Goal: Task Accomplishment & Management: Manage account settings

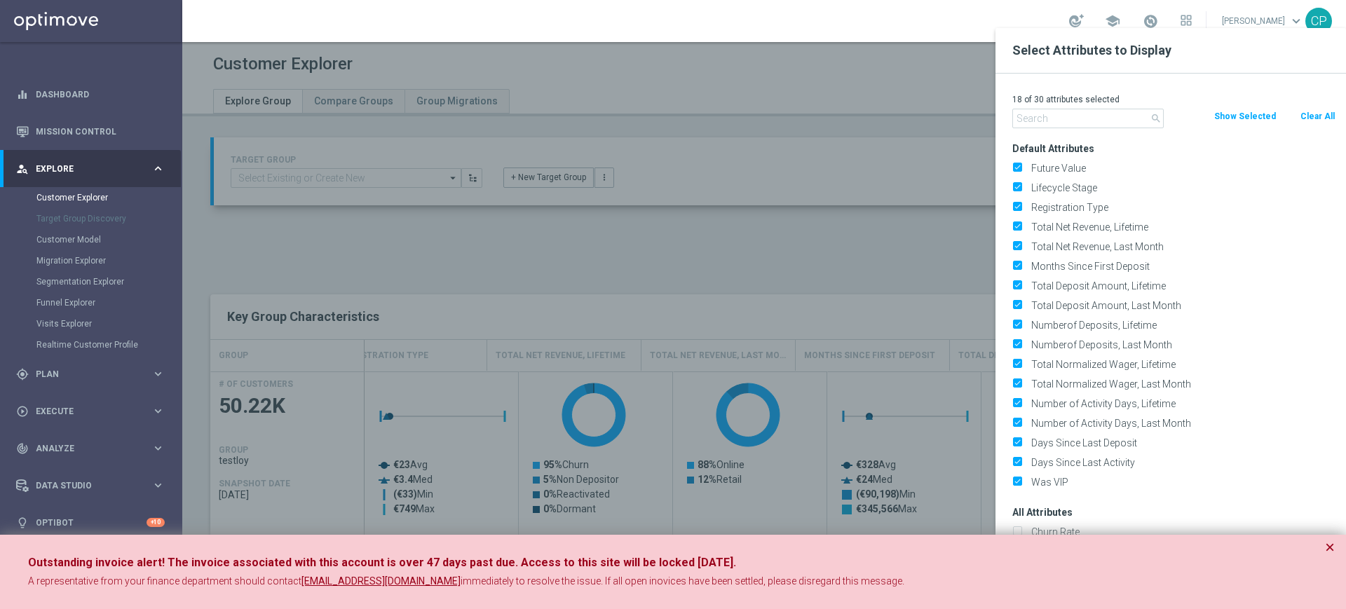
scroll to position [0, 340]
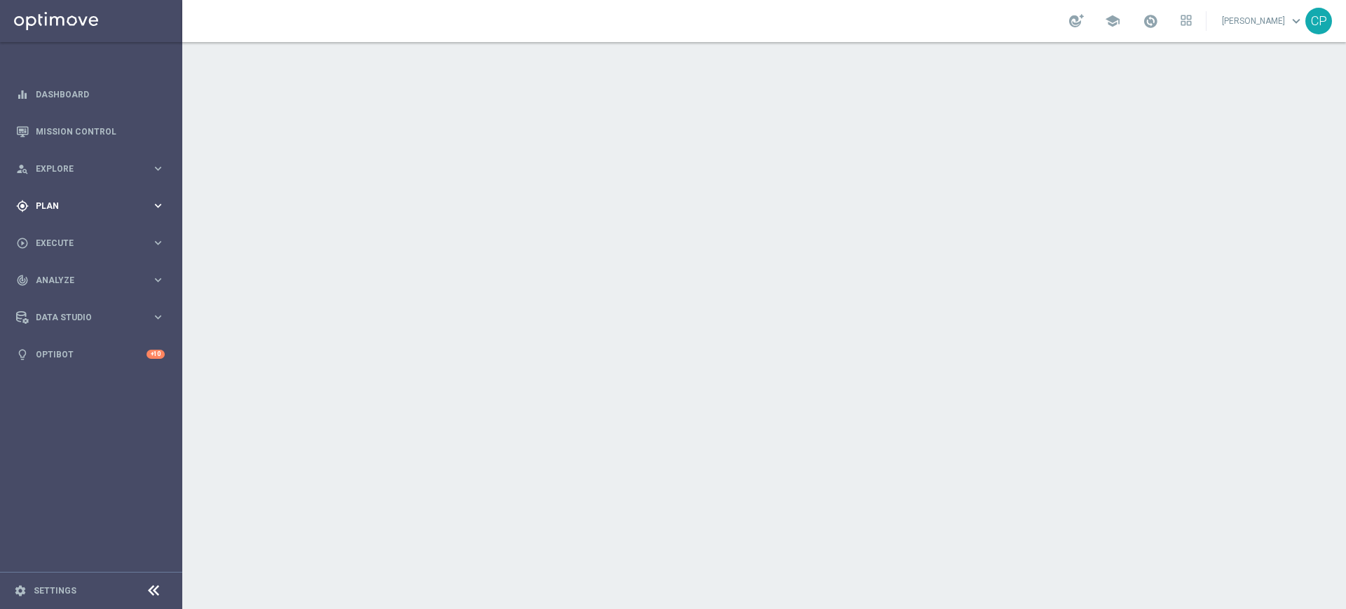
click at [108, 207] on span "Plan" at bounding box center [94, 206] width 116 height 8
click at [68, 233] on link "Target Groups" at bounding box center [90, 234] width 109 height 11
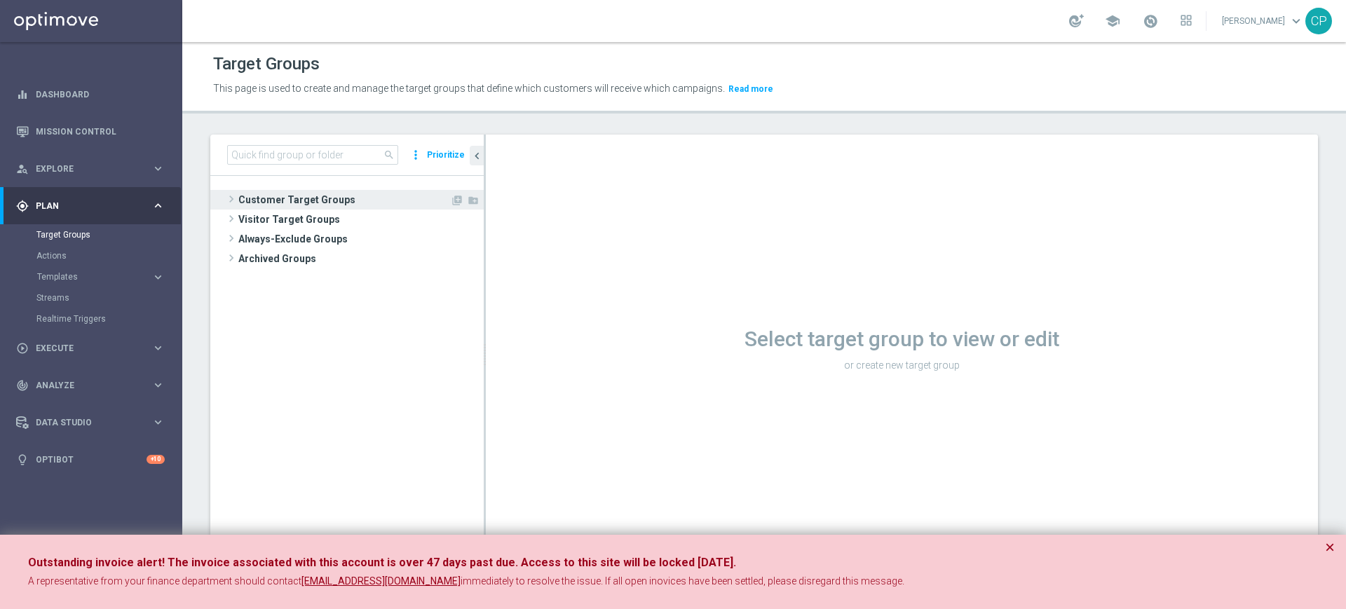
click at [277, 193] on span "Customer Target Groups" at bounding box center [344, 200] width 212 height 20
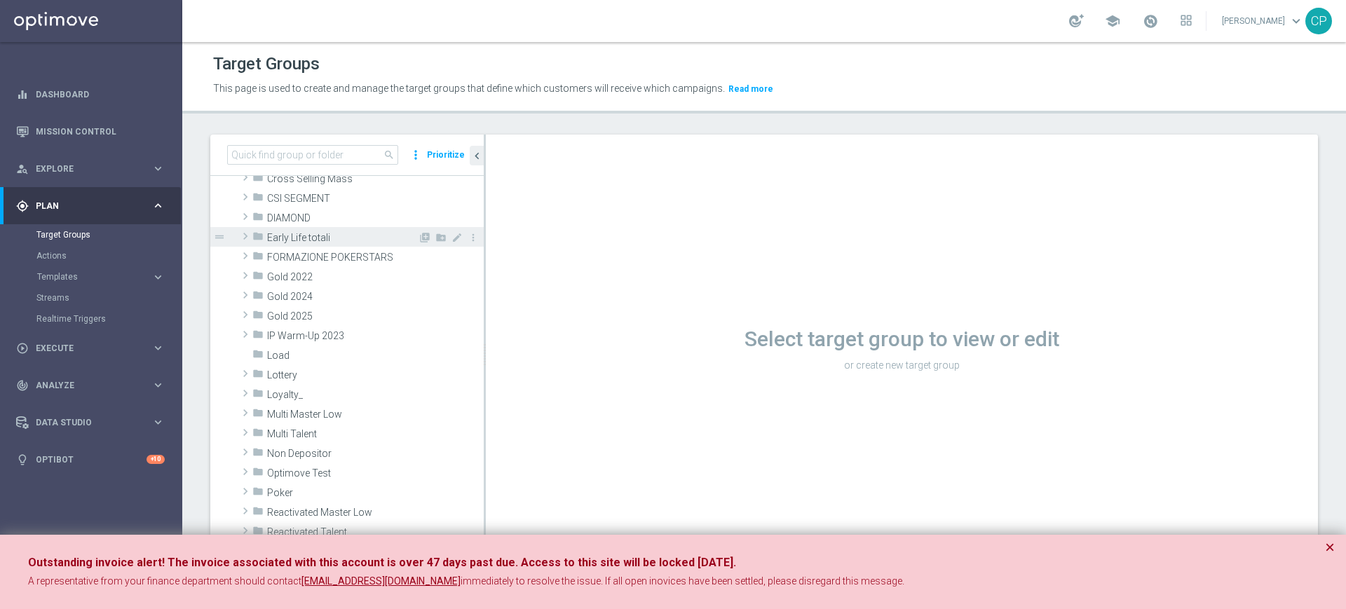
scroll to position [179, 0]
click at [306, 387] on div "folder Loyalty_" at bounding box center [334, 393] width 165 height 20
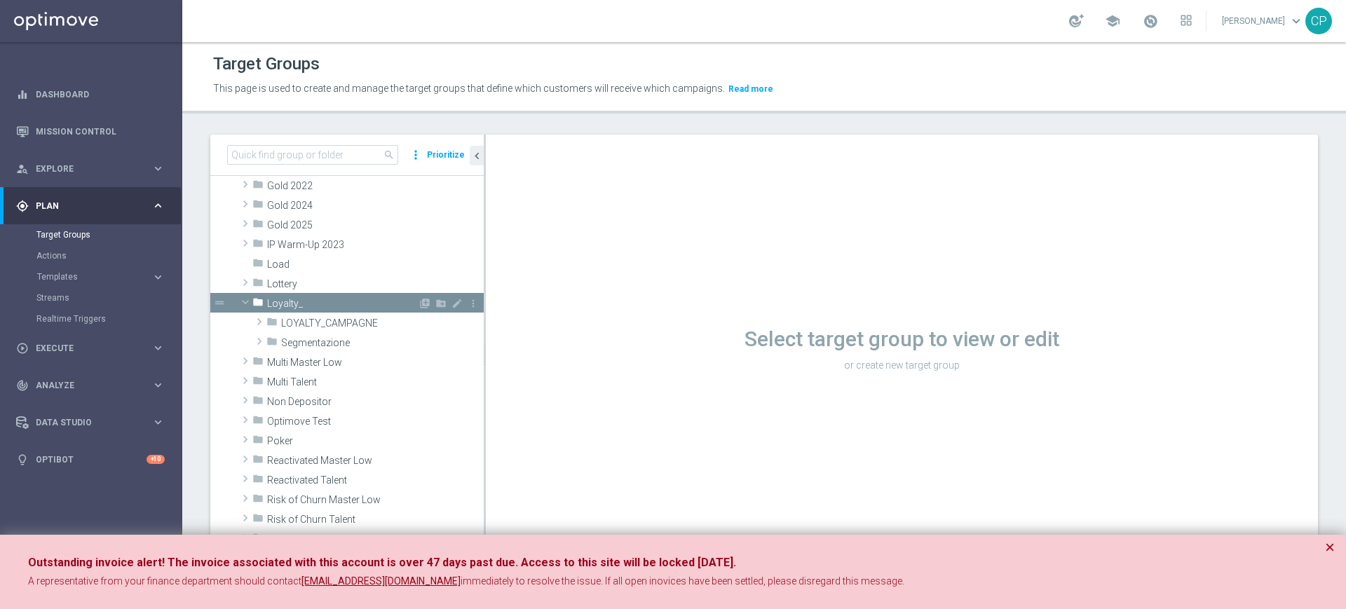
scroll to position [271, 0]
click at [343, 325] on span "LOYALTY_CAMPAGNE" at bounding box center [349, 323] width 137 height 12
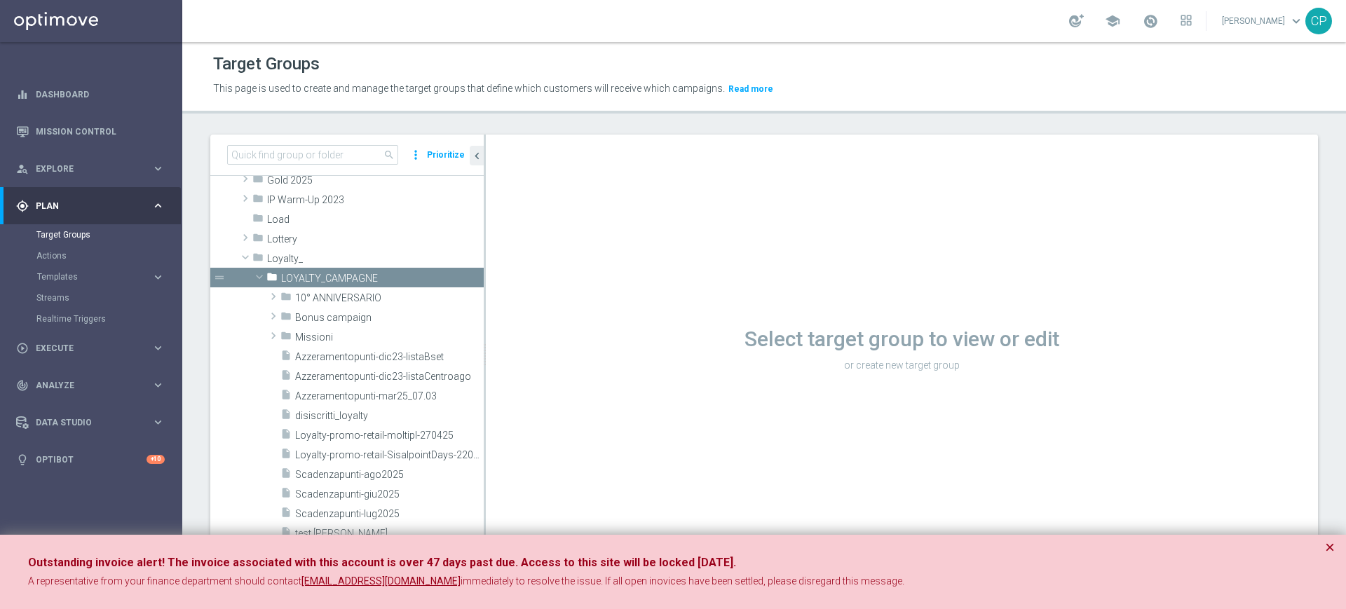
scroll to position [315, 0]
click at [276, 254] on span "Loyalty_" at bounding box center [342, 258] width 151 height 12
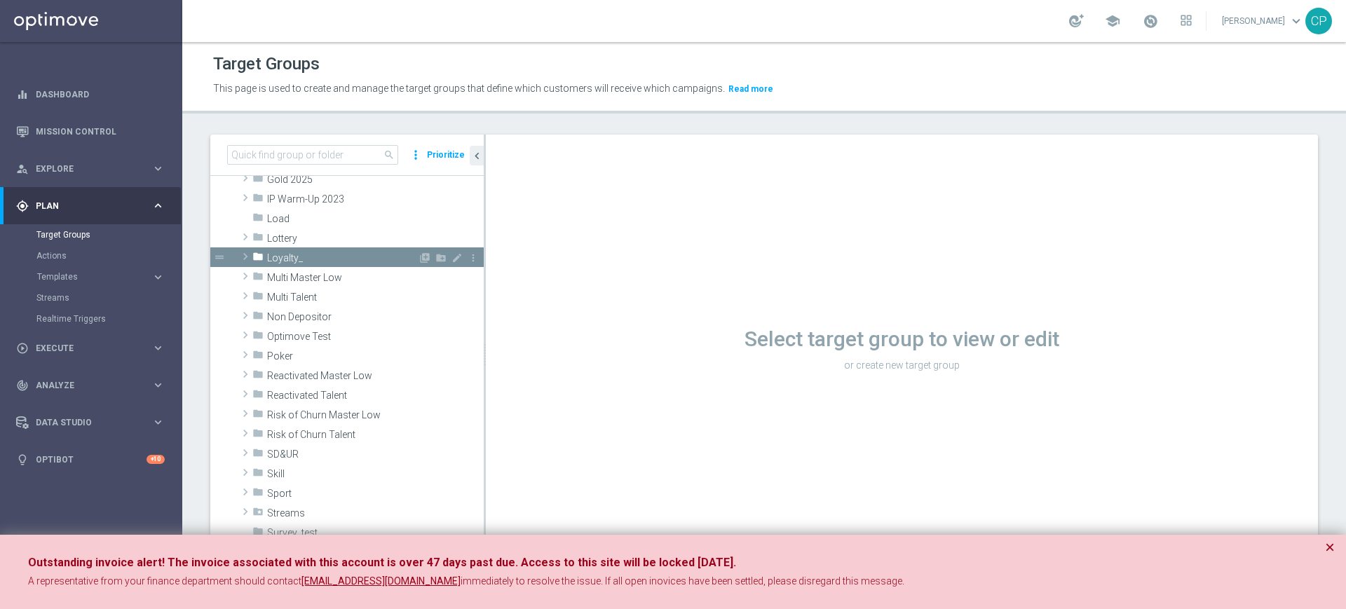
click at [278, 254] on span "Loyalty_" at bounding box center [342, 258] width 151 height 12
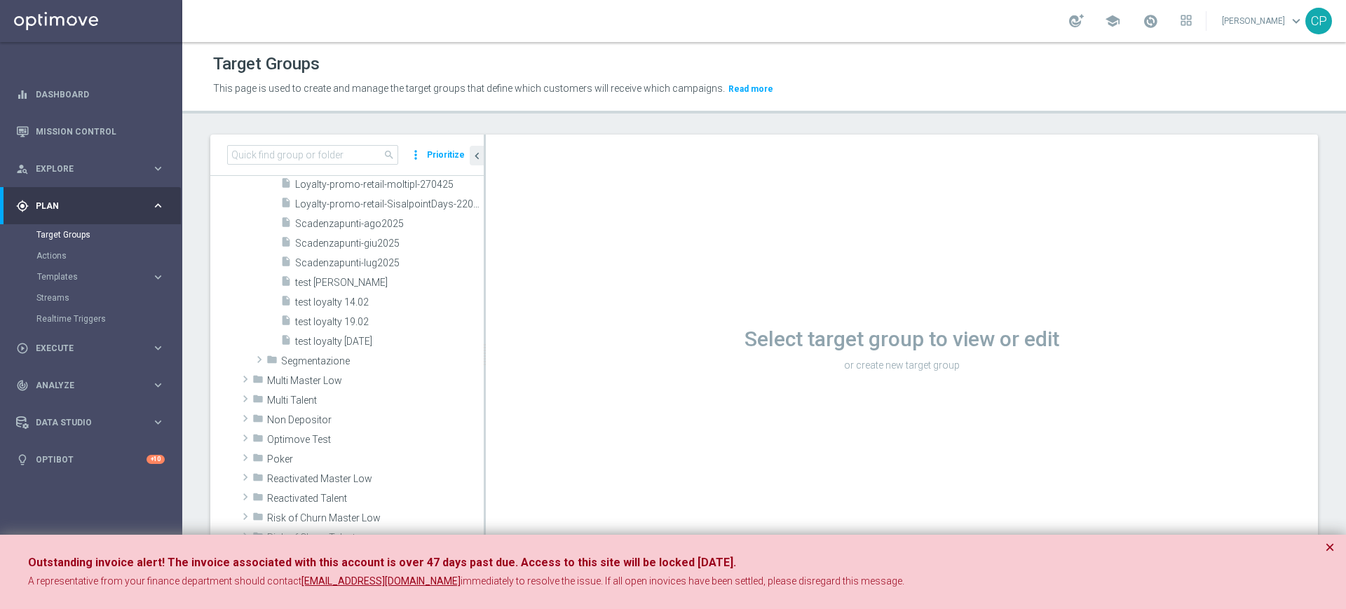
scroll to position [509, 0]
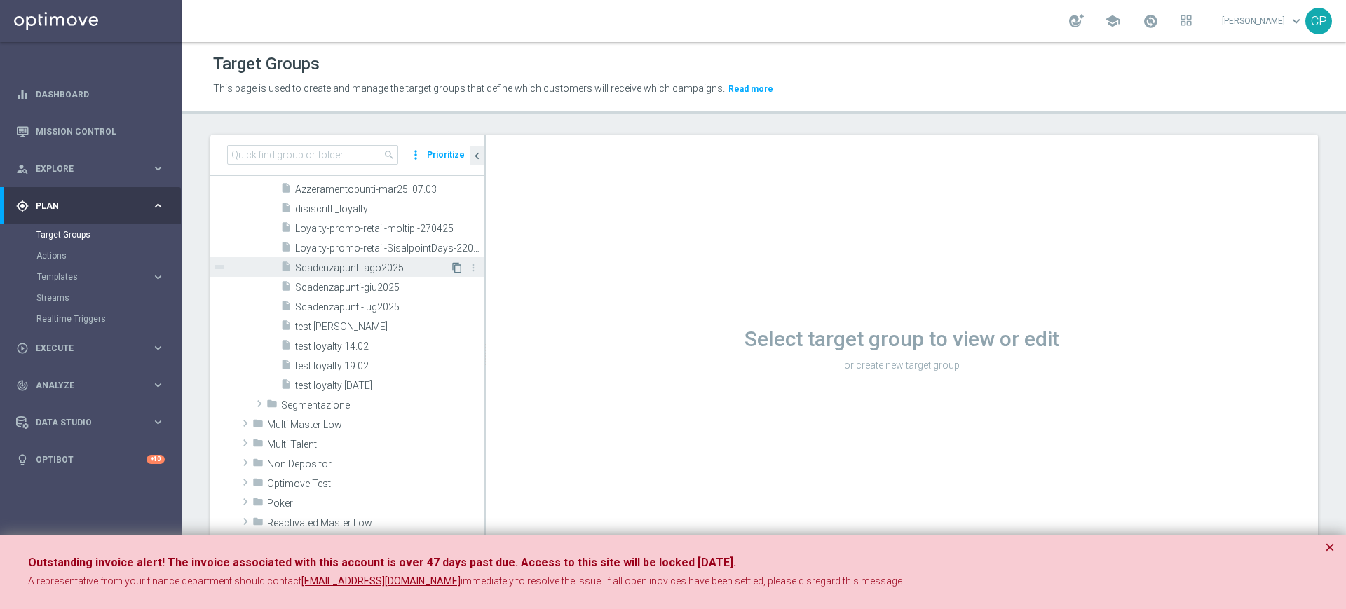
click at [451, 266] on icon "content_copy" at bounding box center [456, 267] width 11 height 11
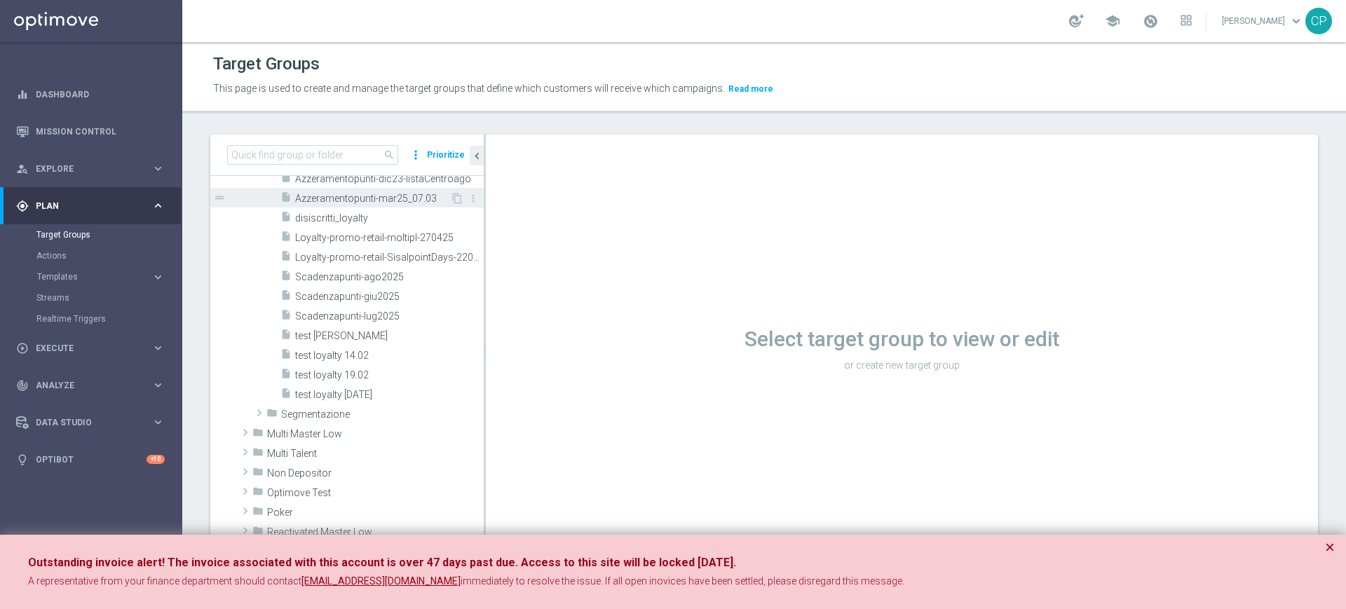
scroll to position [338, 0]
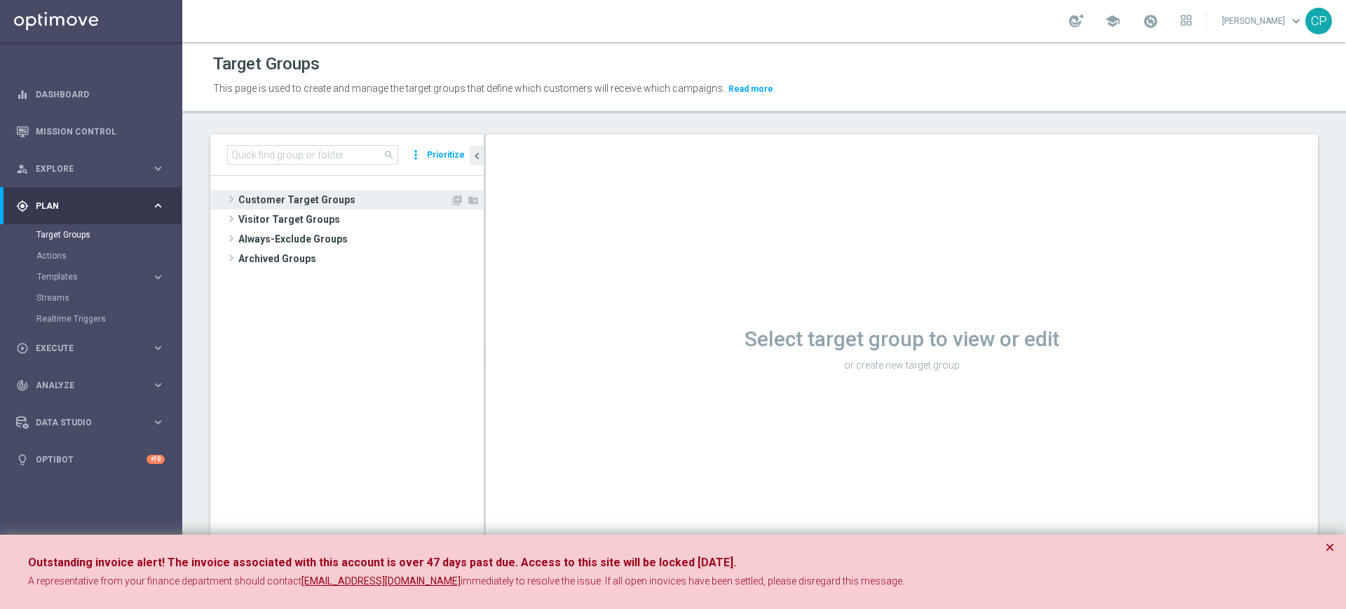
click at [312, 196] on span "Customer Target Groups" at bounding box center [344, 200] width 212 height 20
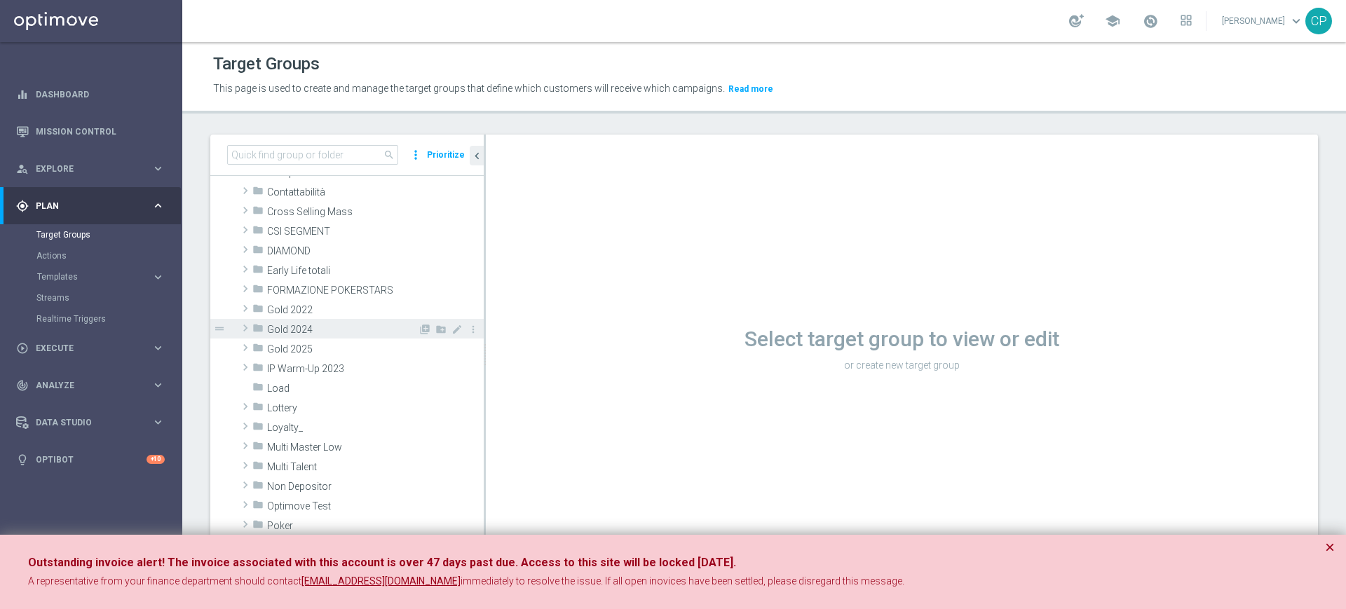
scroll to position [150, 0]
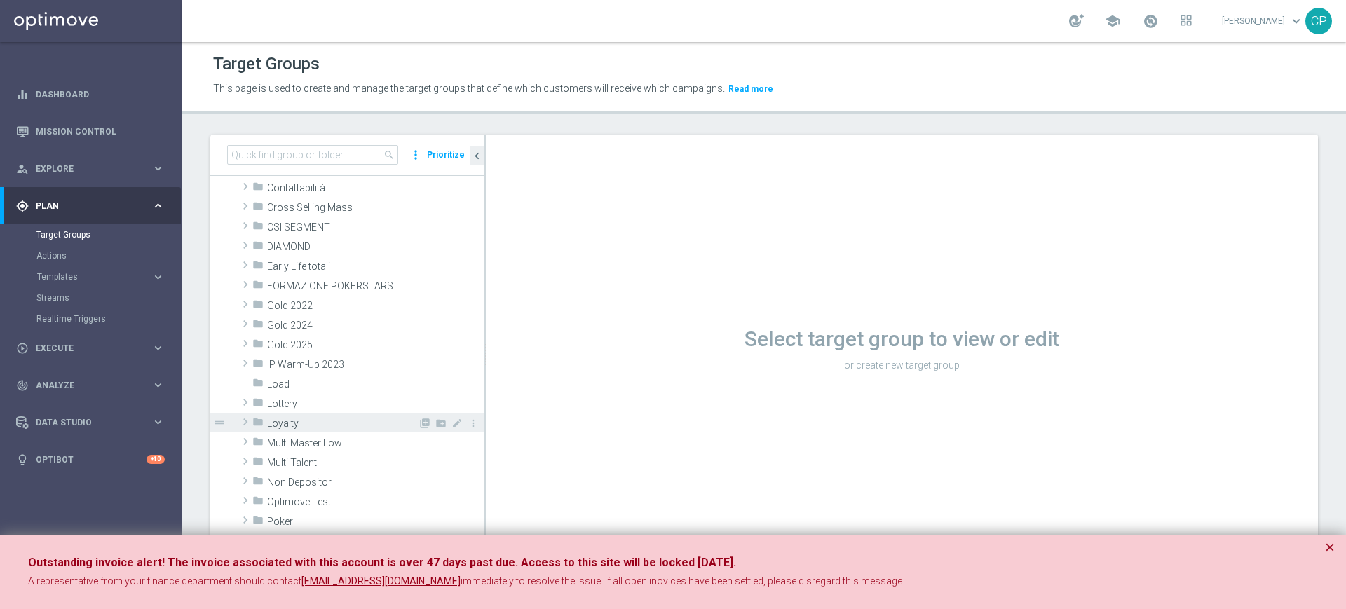
click at [301, 421] on span "Loyalty_" at bounding box center [342, 424] width 151 height 12
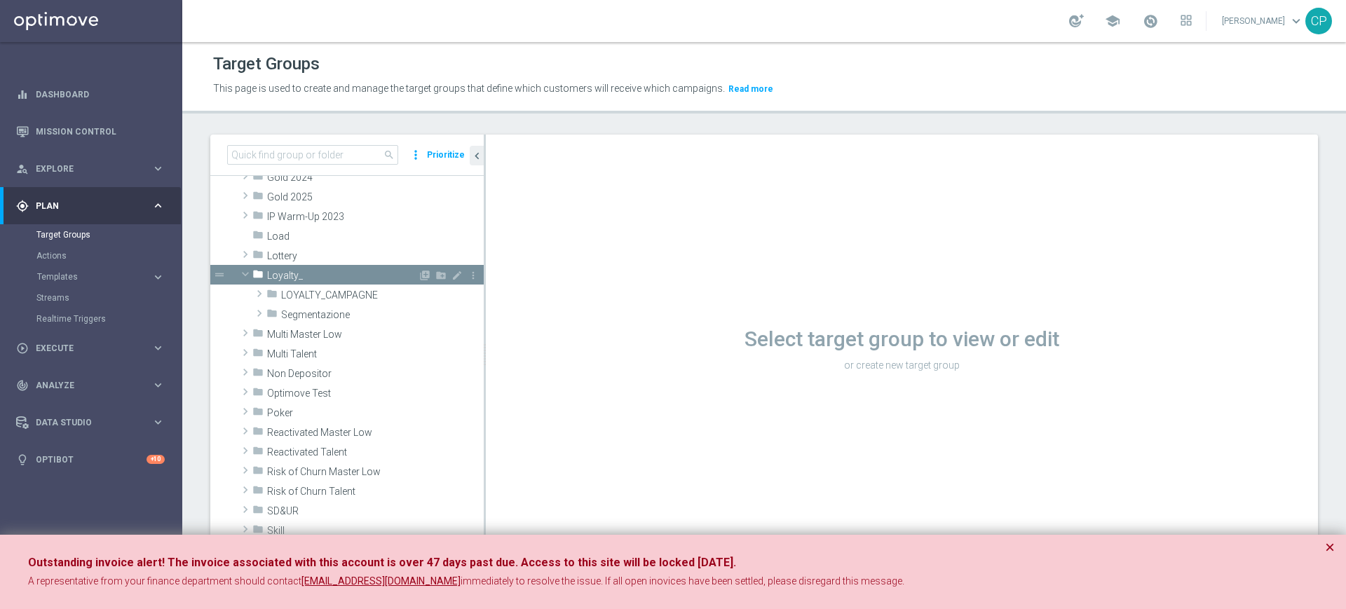
scroll to position [299, 0]
click at [339, 290] on span "LOYALTY_CAMPAGNE" at bounding box center [349, 295] width 137 height 12
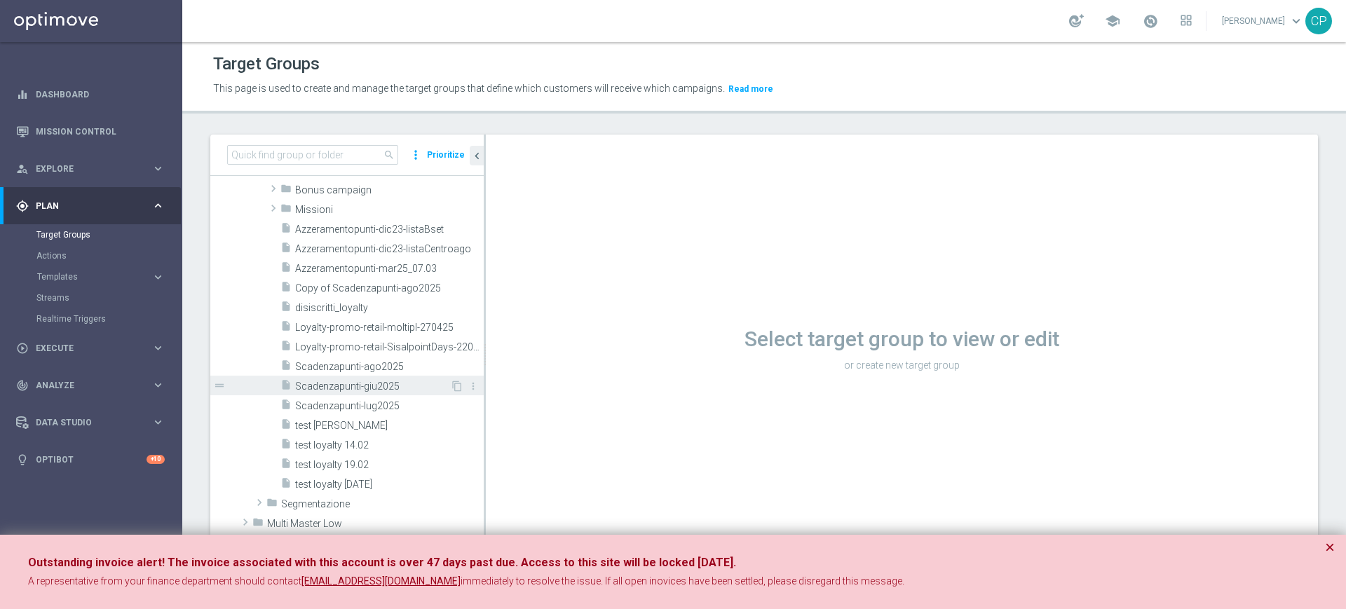
scroll to position [437, 0]
click at [377, 286] on span "Copy of Scadenzapunti-ago2025" at bounding box center [372, 290] width 155 height 12
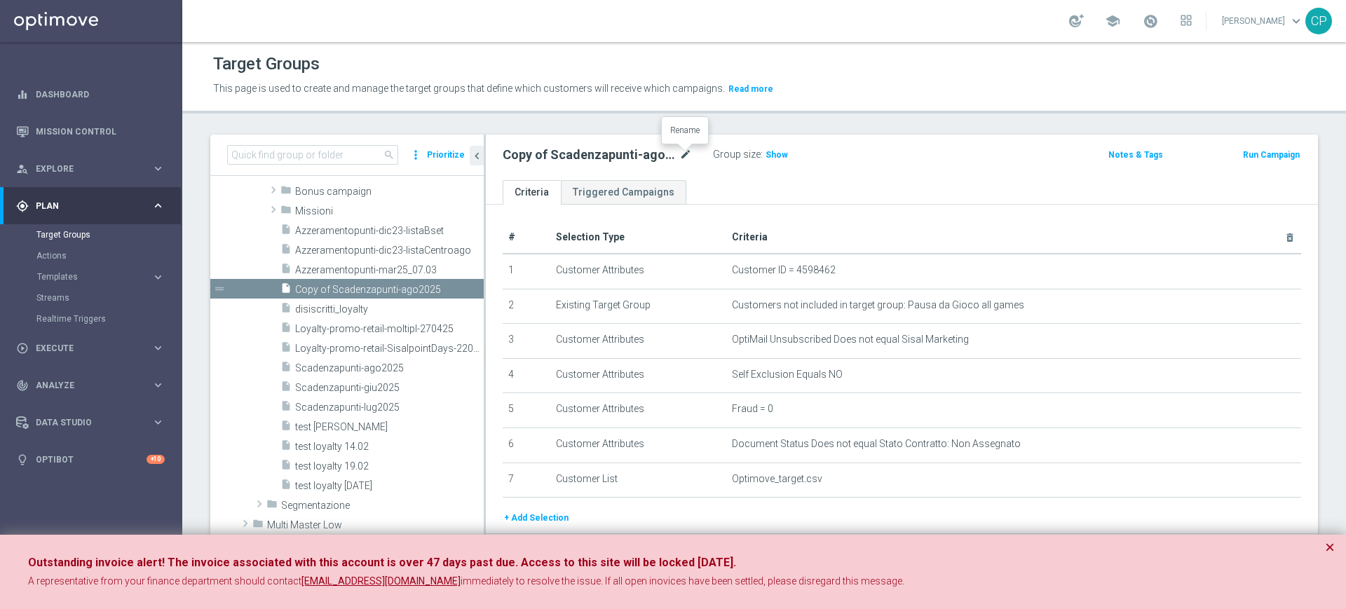
click at [682, 155] on icon "mode_edit" at bounding box center [685, 154] width 13 height 17
click at [542, 155] on input "Copy of Scadenzapunti-ago2025" at bounding box center [596, 156] width 189 height 20
click at [587, 156] on input "Scadenzapunti-ago2025" at bounding box center [596, 156] width 189 height 20
type input "Scadenzapunti-set2025"
click at [708, 191] on ul "Criteria Triggered Campaigns" at bounding box center [902, 192] width 832 height 25
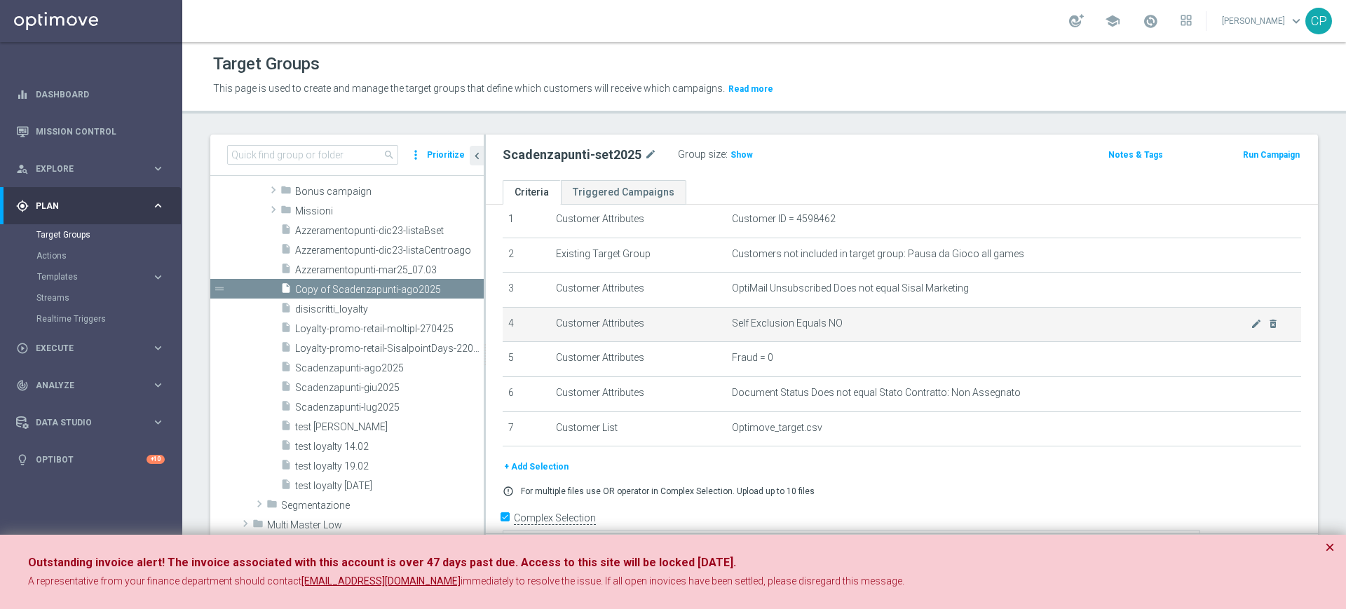
scroll to position [71, 0]
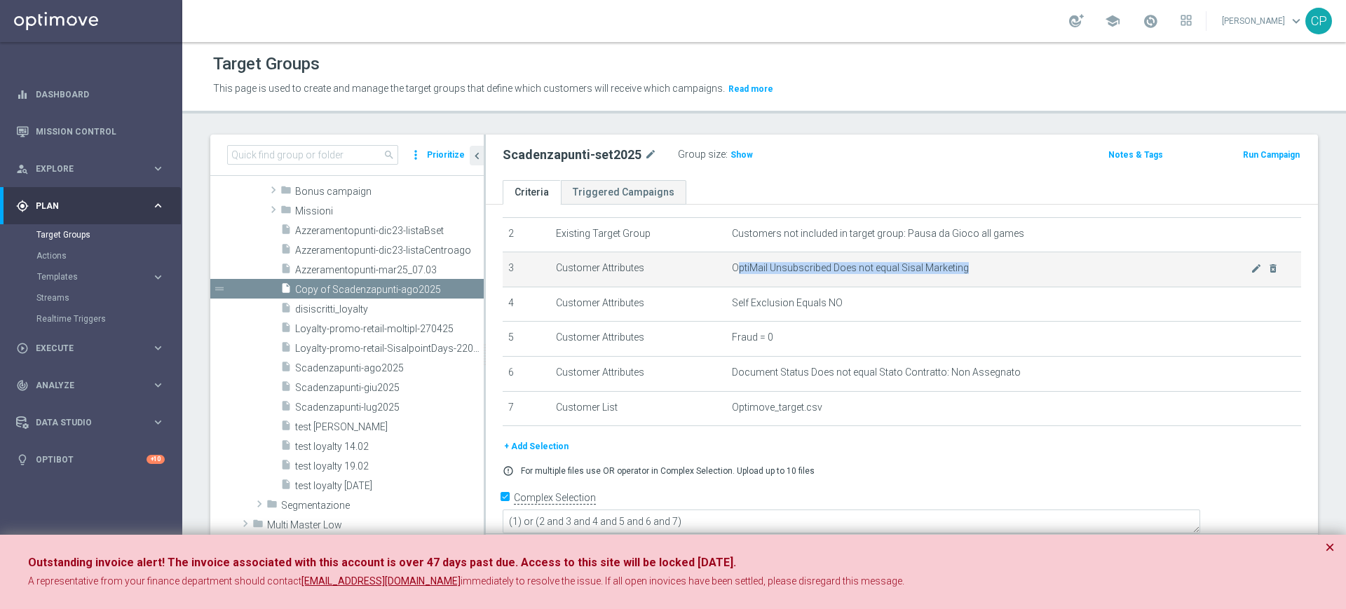
drag, startPoint x: 730, startPoint y: 268, endPoint x: 959, endPoint y: 265, distance: 229.9
click at [959, 265] on span "OptiMail Unsubscribed Does not equal Sisal Marketing" at bounding box center [991, 268] width 519 height 12
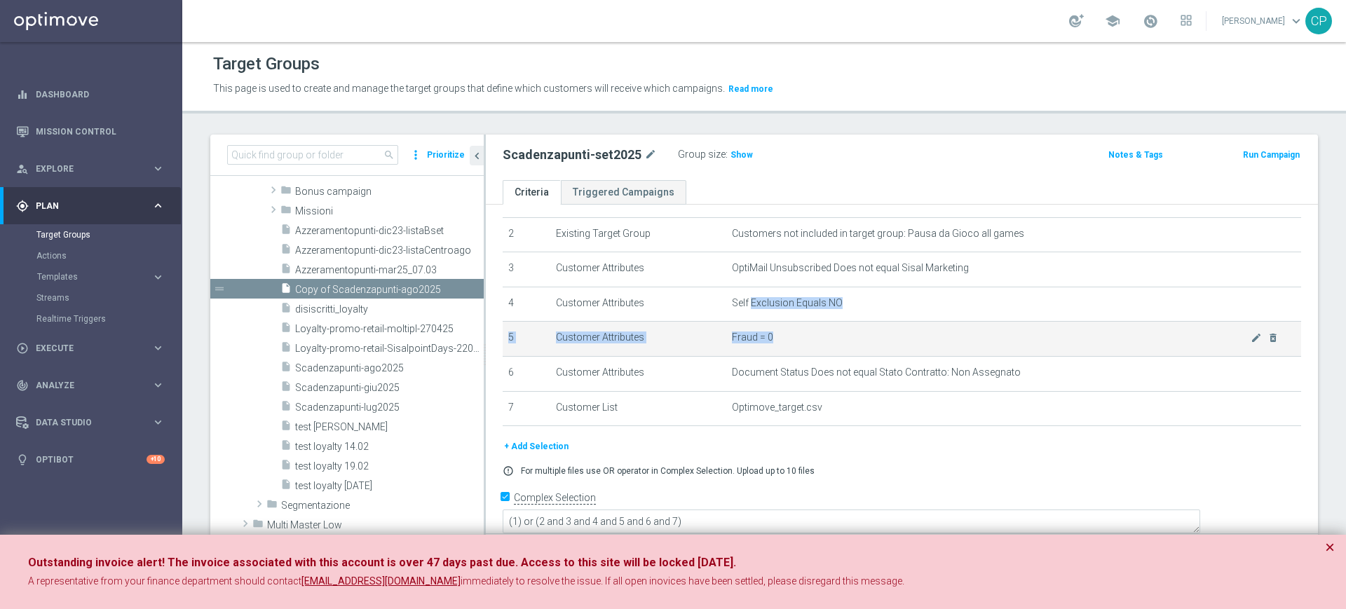
drag, startPoint x: 742, startPoint y: 303, endPoint x: 848, endPoint y: 352, distance: 116.6
click at [848, 352] on tbody "1 Customer Attributes Customer ID = 4598462 mode_edit delete_forever 2 Existing…" at bounding box center [901, 304] width 798 height 244
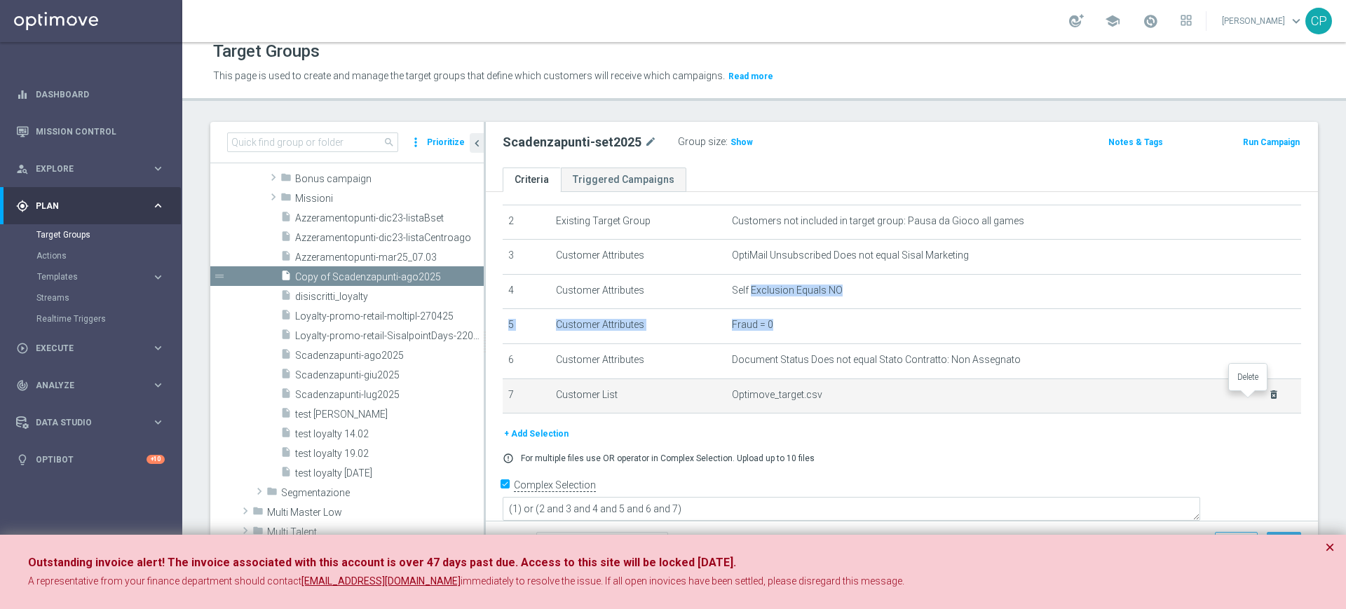
click at [1268, 395] on icon "delete_forever" at bounding box center [1273, 394] width 11 height 11
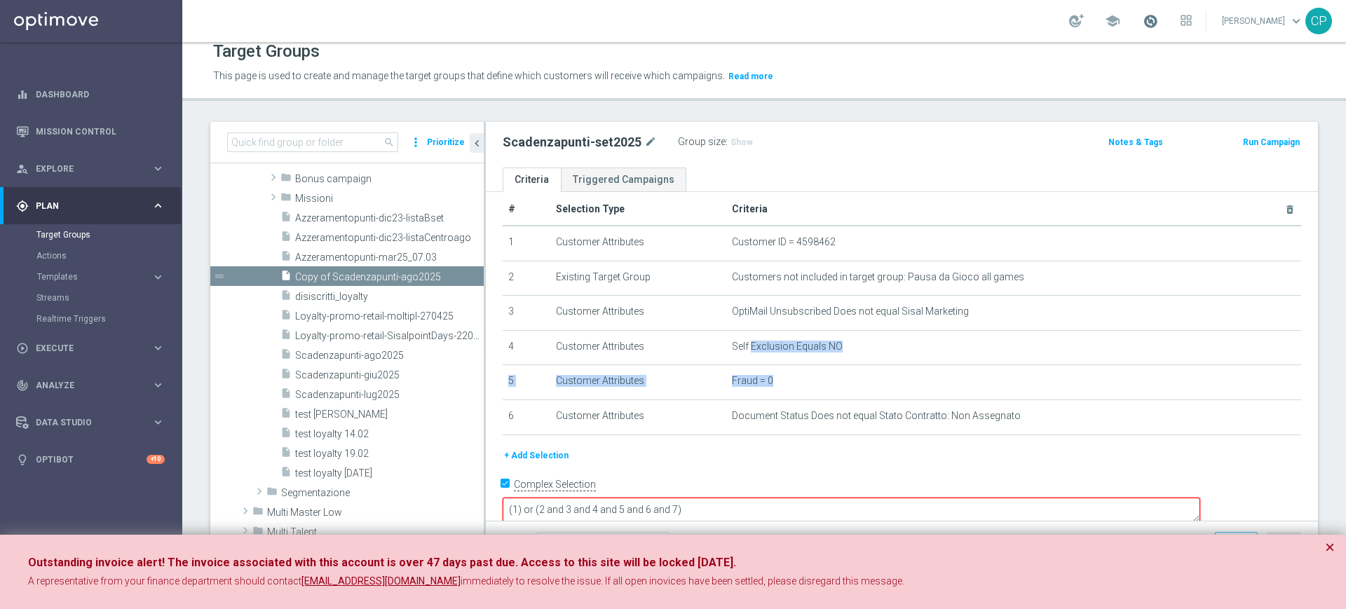
click at [1158, 20] on span at bounding box center [1149, 20] width 15 height 15
click at [551, 457] on button "+ Add Selection" at bounding box center [535, 455] width 67 height 15
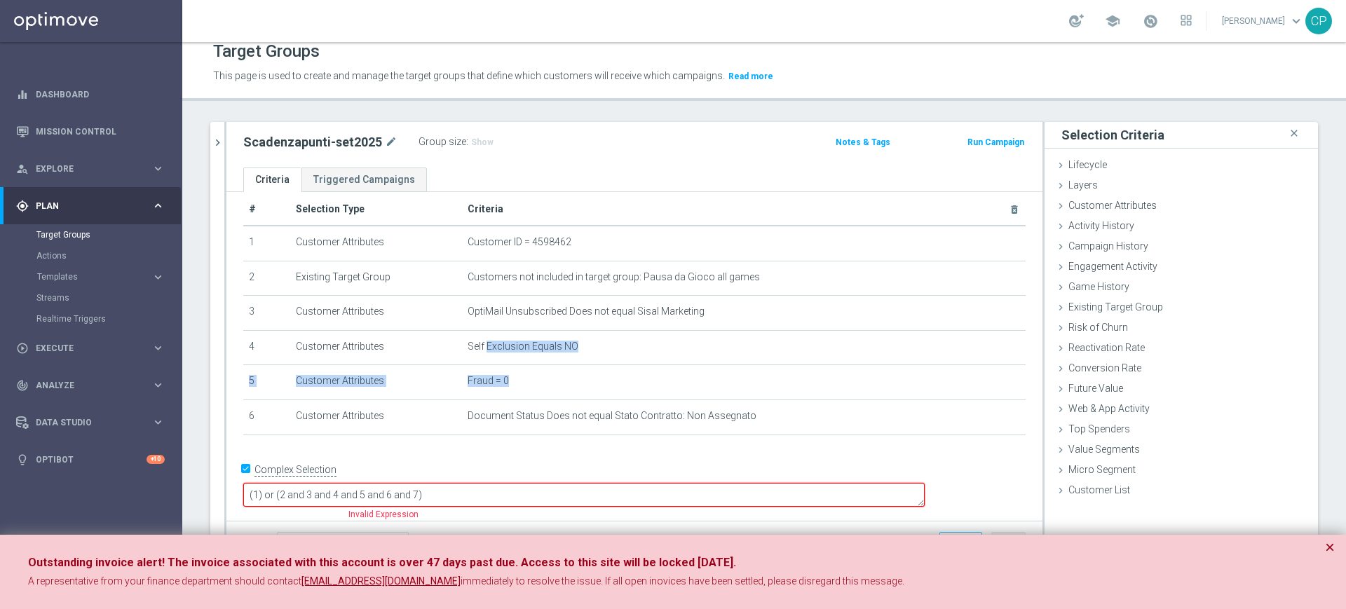
scroll to position [1, 0]
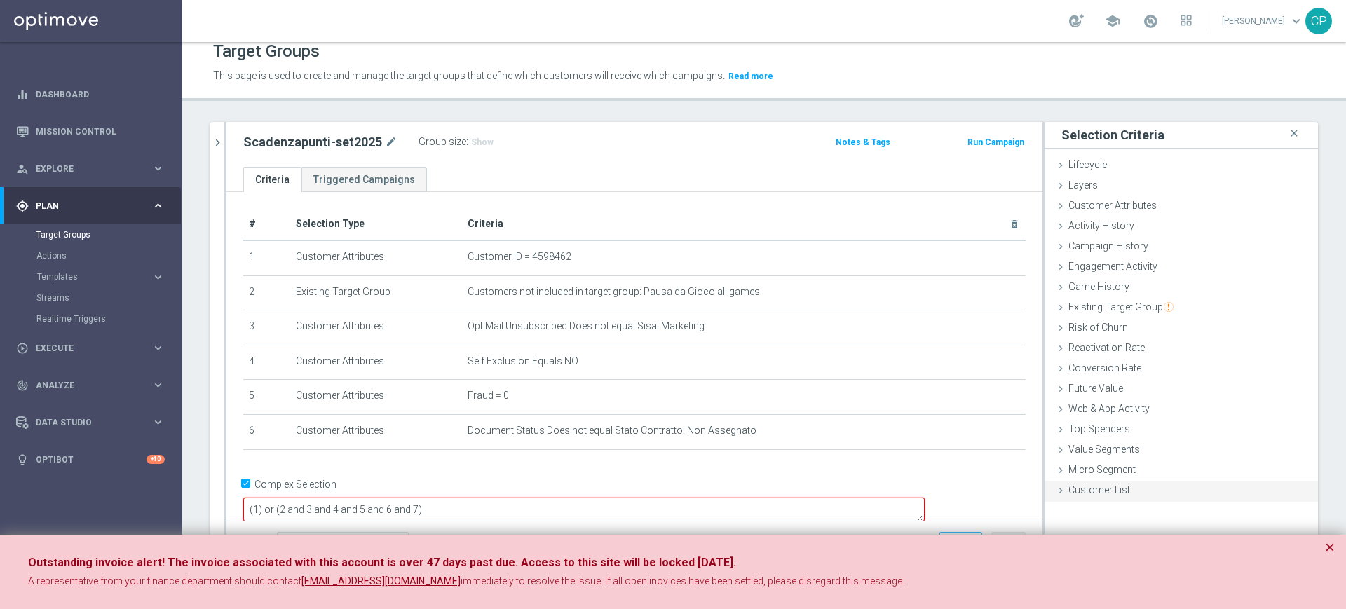
click at [1062, 481] on div "Customer List done" at bounding box center [1180, 491] width 273 height 21
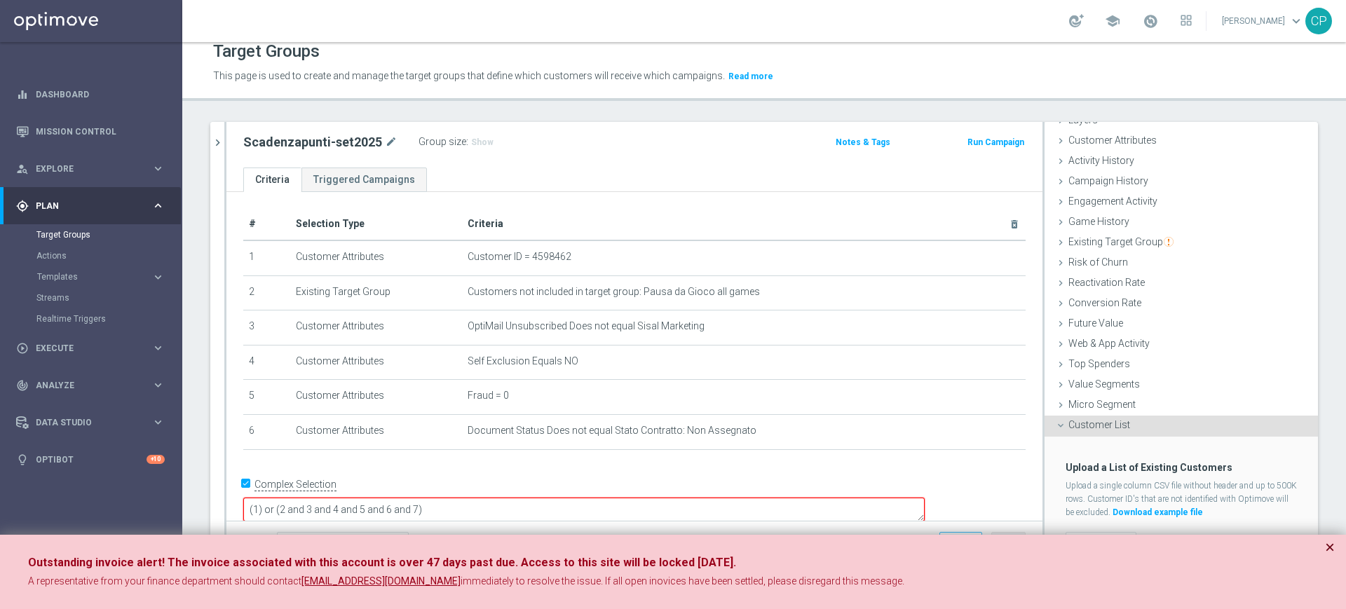
click at [1329, 545] on button "×" at bounding box center [1329, 547] width 10 height 17
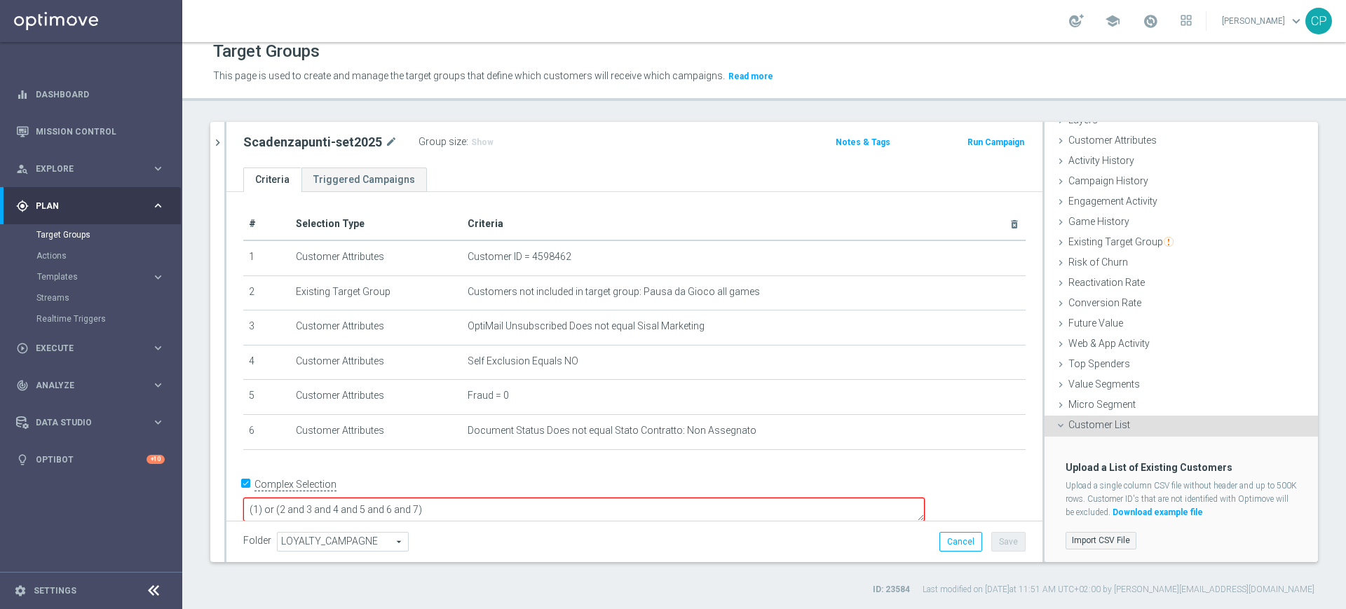
click at [1083, 537] on label "Import CSV File" at bounding box center [1100, 541] width 71 height 18
click at [0, 0] on input "Import CSV File" at bounding box center [0, 0] width 0 height 0
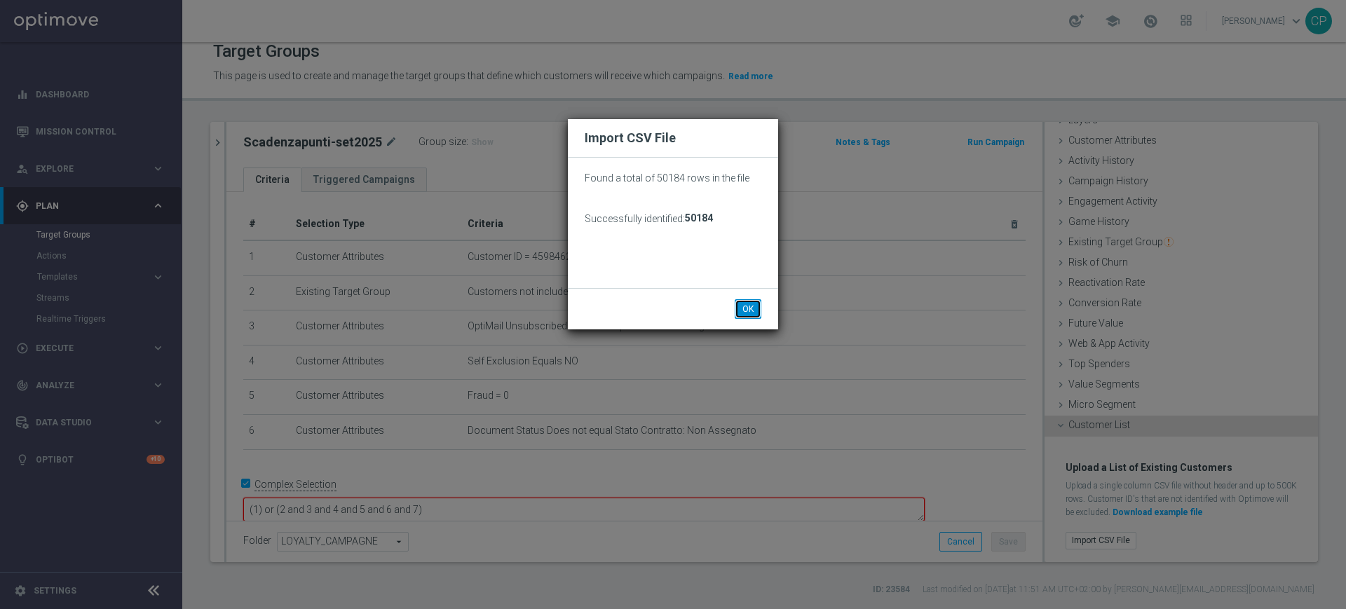
click at [746, 314] on button "OK" at bounding box center [747, 309] width 27 height 20
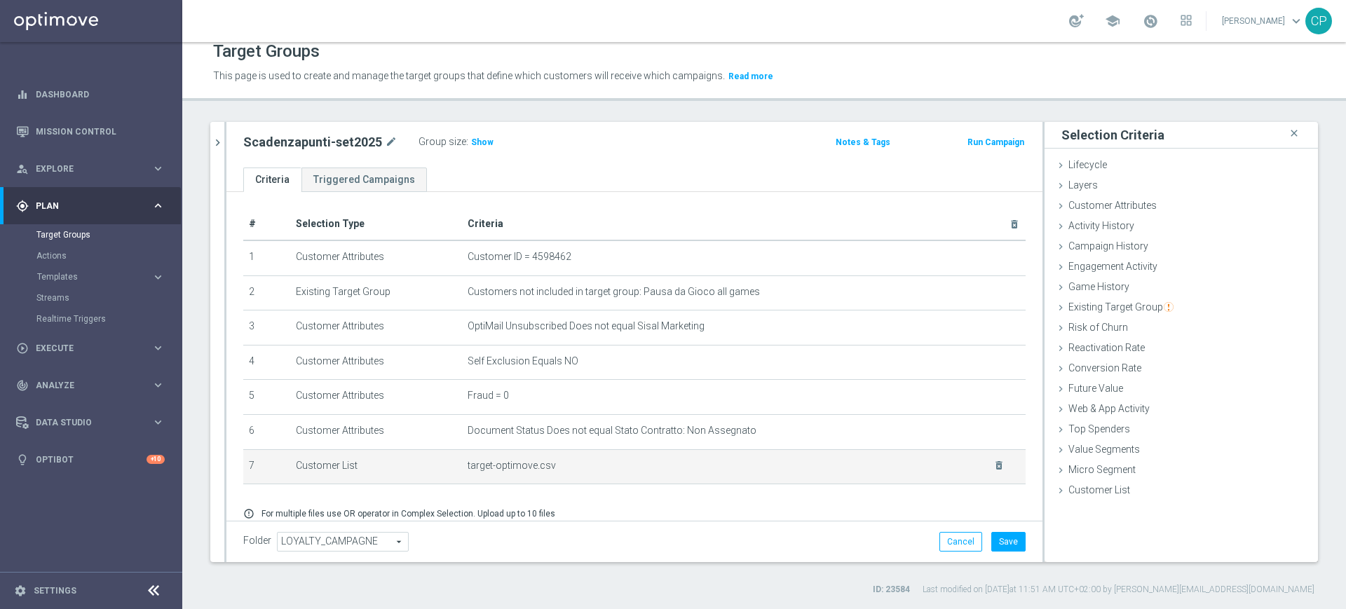
scroll to position [57, 0]
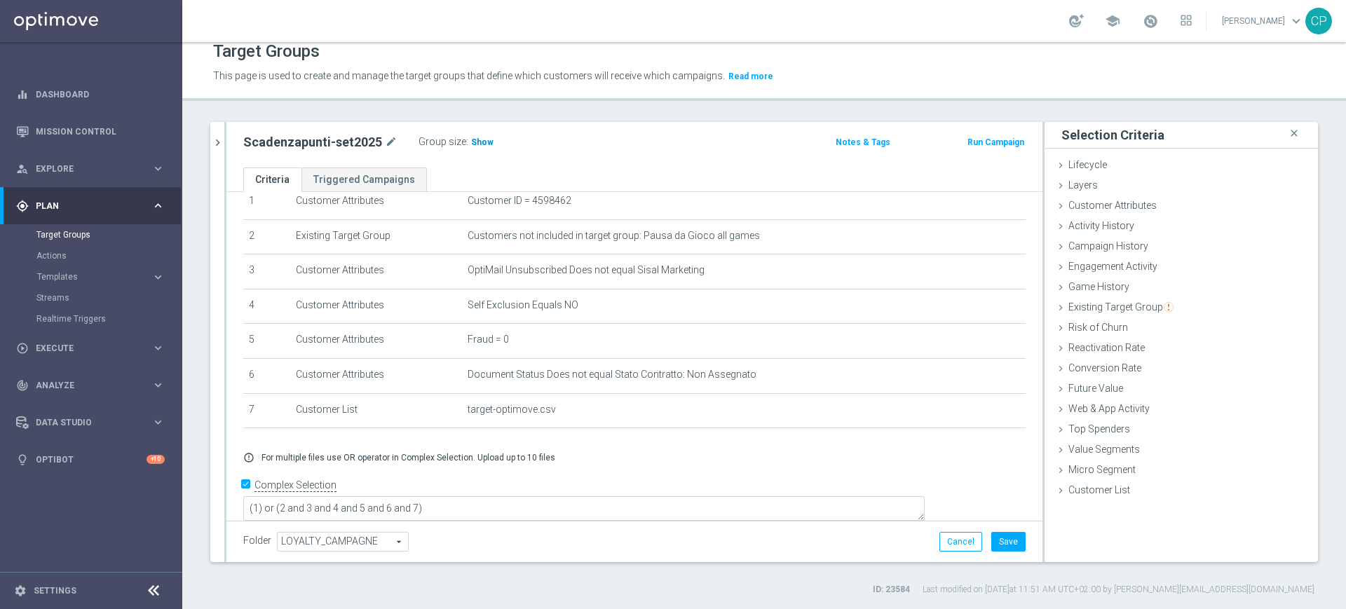
click at [472, 142] on span "Show" at bounding box center [482, 142] width 22 height 10
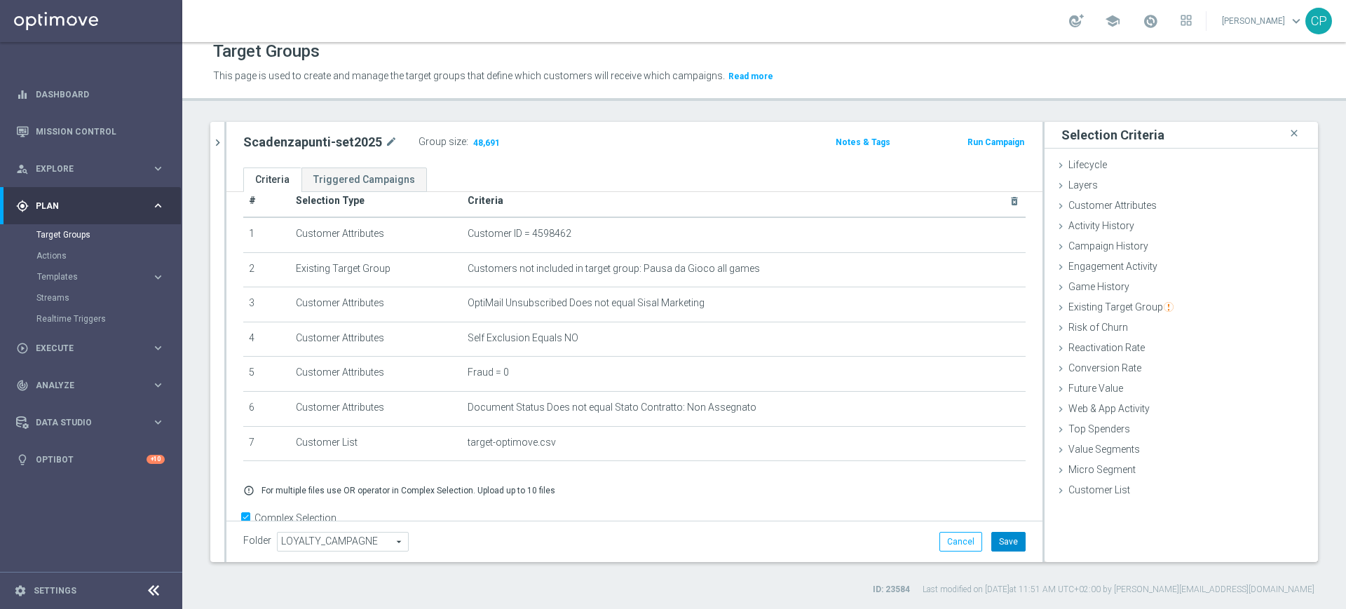
click at [991, 539] on button "Save" at bounding box center [1008, 542] width 34 height 20
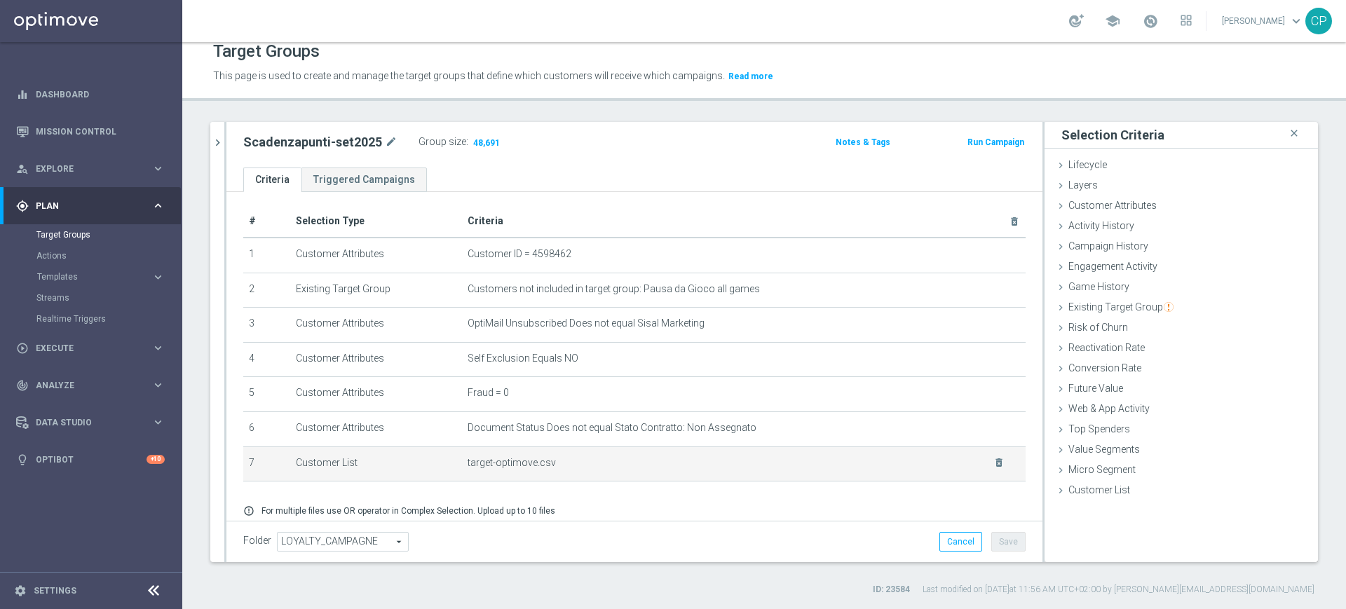
scroll to position [0, 0]
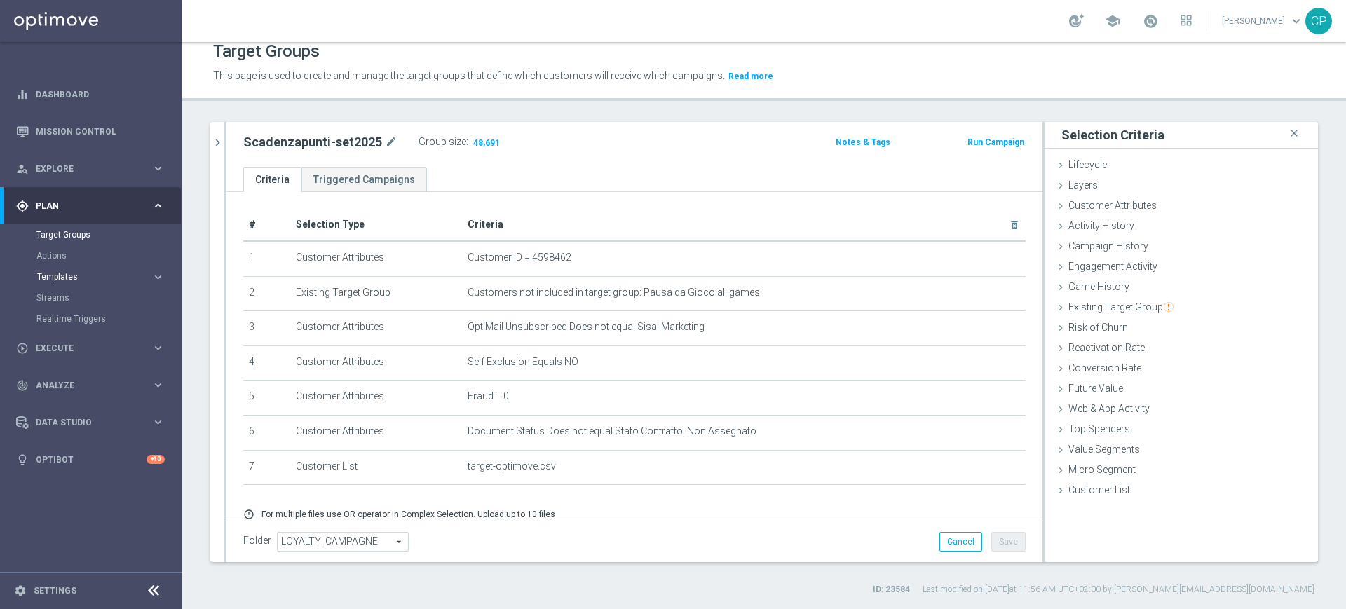
click at [73, 273] on span "Templates" at bounding box center [87, 277] width 100 height 8
click at [65, 298] on link "Optimail" at bounding box center [94, 297] width 102 height 11
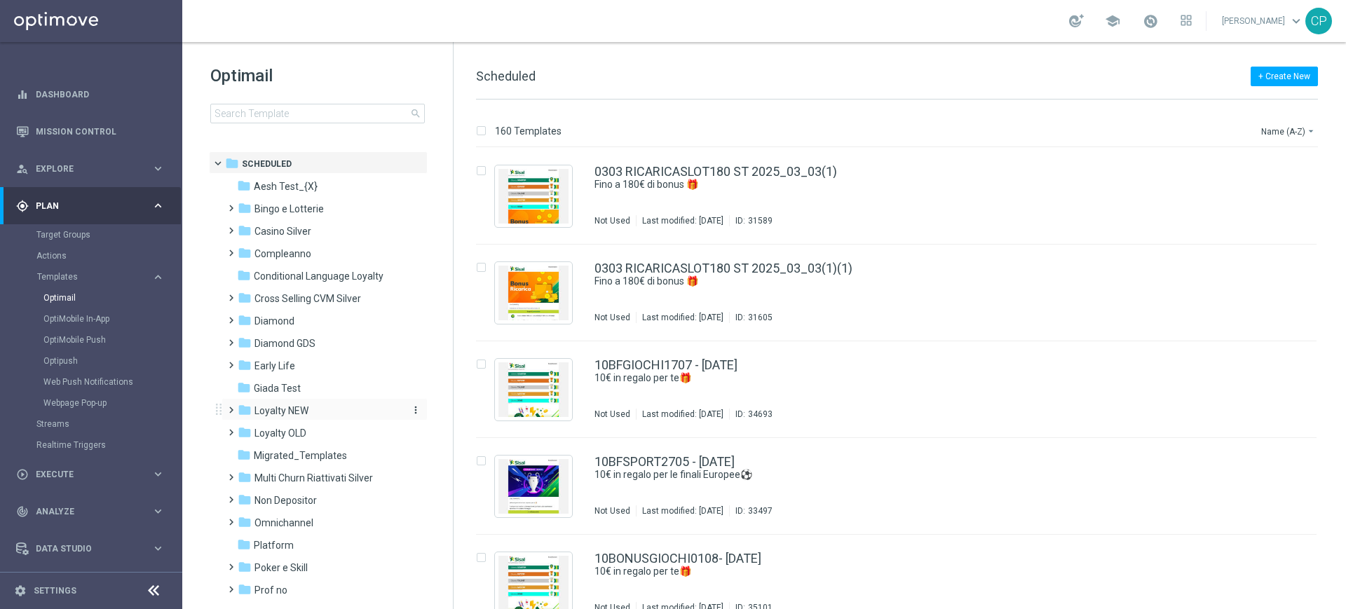
click at [301, 405] on span "Loyalty NEW" at bounding box center [281, 410] width 54 height 13
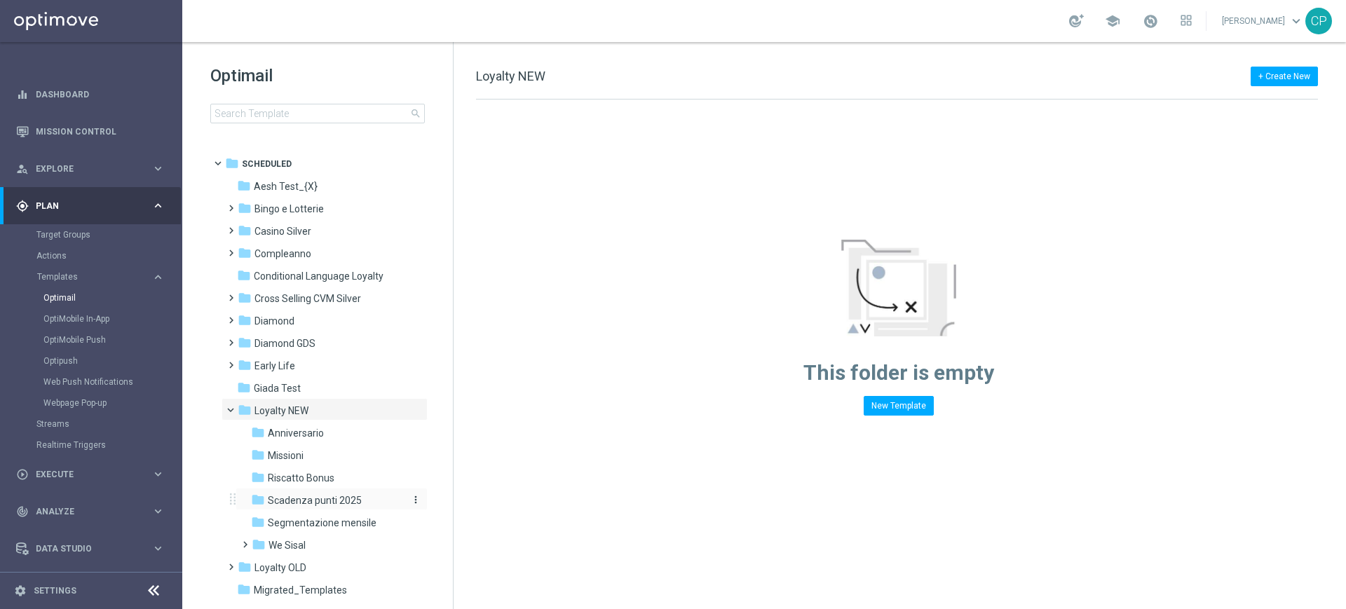
click at [312, 500] on span "Scadenza punti 2025" at bounding box center [315, 500] width 94 height 13
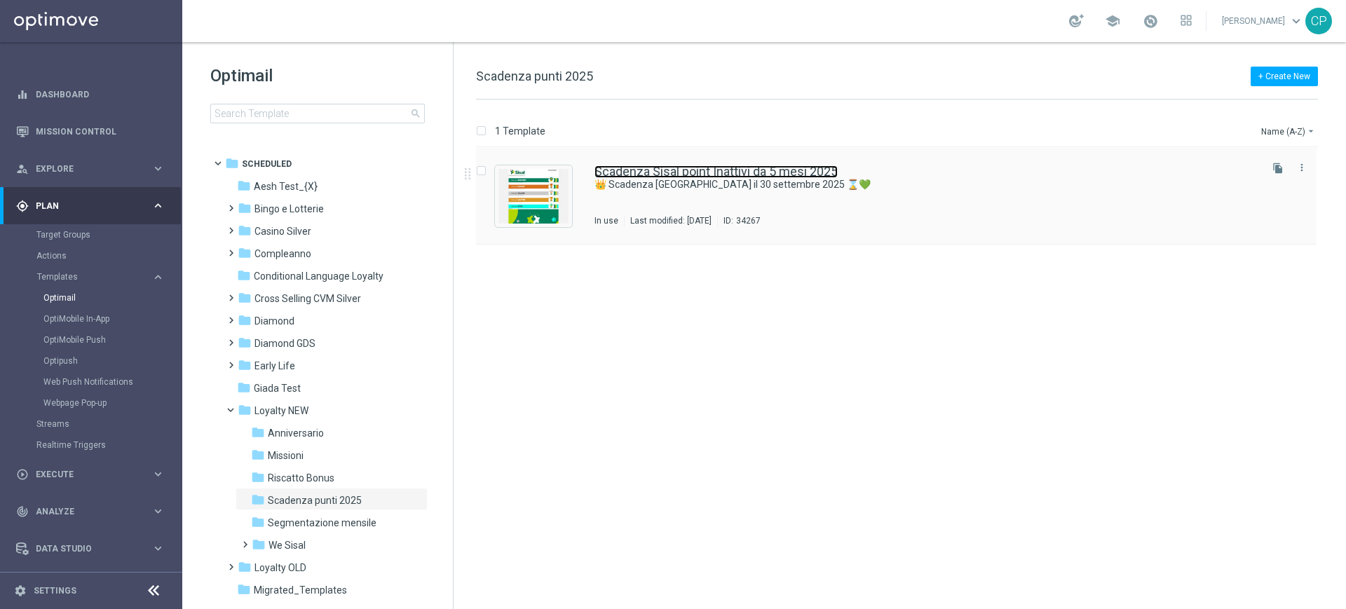
click at [685, 167] on link "Scadenza Sisal point Inattivi da 5 mesi 2025" at bounding box center [715, 171] width 243 height 13
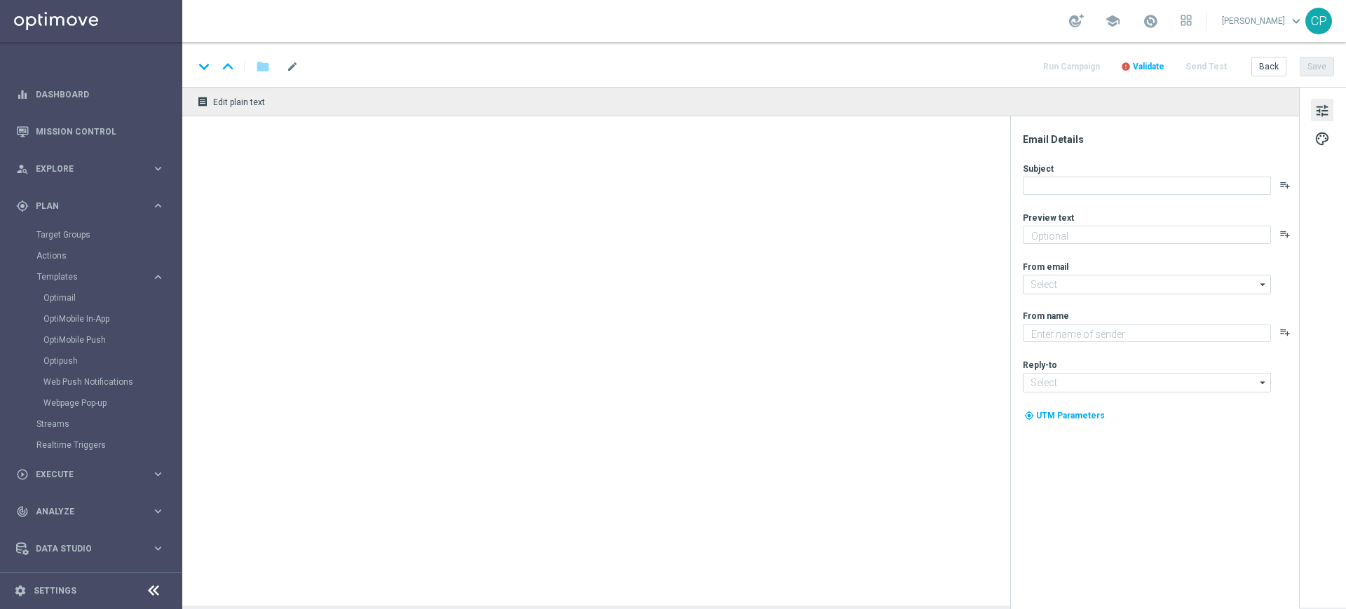
type textarea "Utilizza i tuoi Sisal point in scadenza entro il 30 settembre"
type input "newsletter@comunicazioni.sisal.it"
type textarea "Sisal"
type input "info@sisal.it"
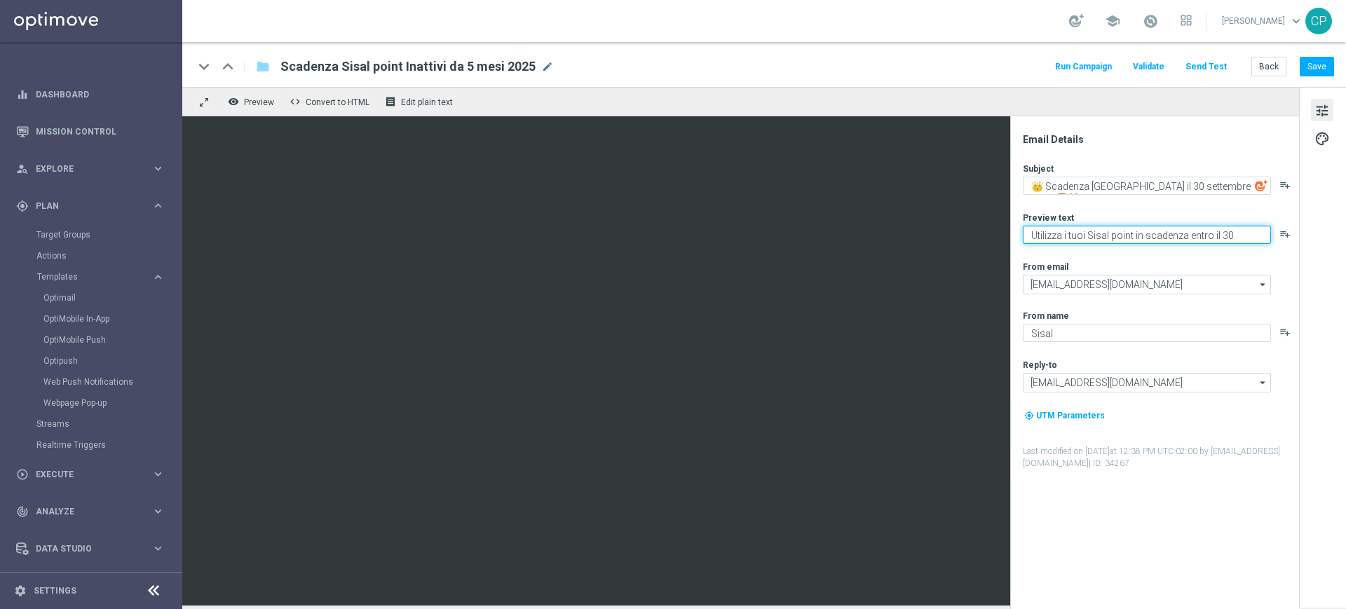
click at [1243, 237] on textarea "Utilizza i tuoi Sisal point in scadenza entro il 30 settembre" at bounding box center [1146, 235] width 248 height 18
type textarea "Utilizza i tuoi Sisal point in scadenza entro il 30 settembre"
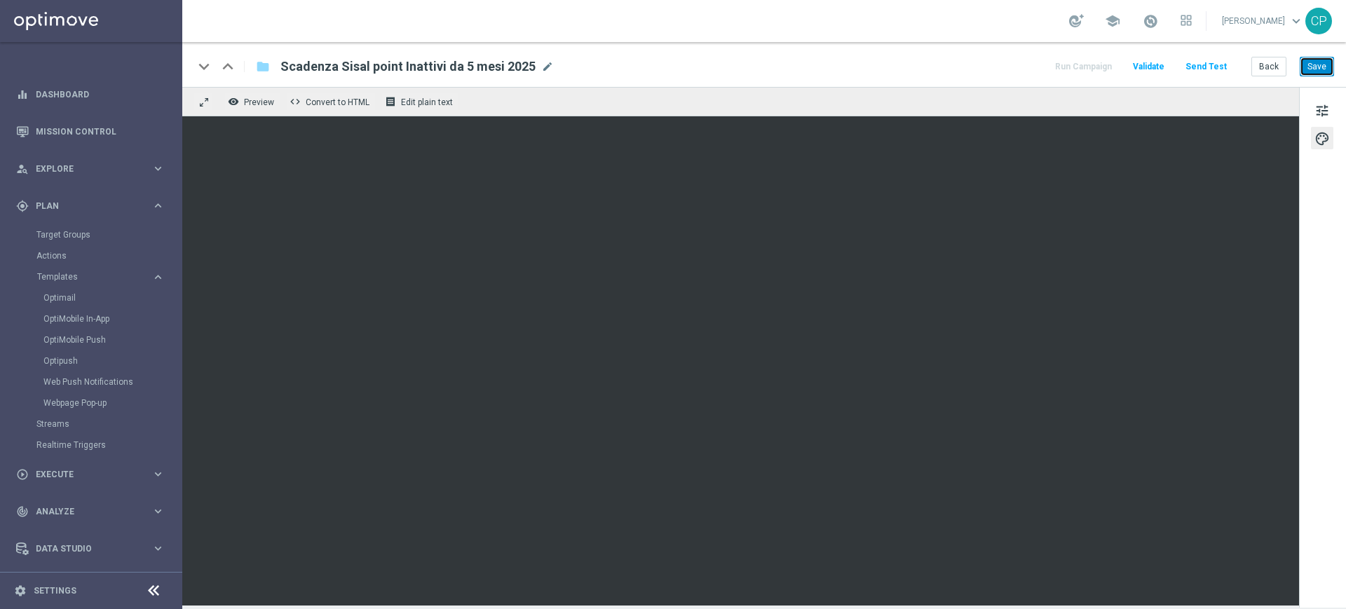
click at [1315, 67] on button "Save" at bounding box center [1316, 67] width 34 height 20
click at [119, 472] on span "Execute" at bounding box center [94, 474] width 116 height 8
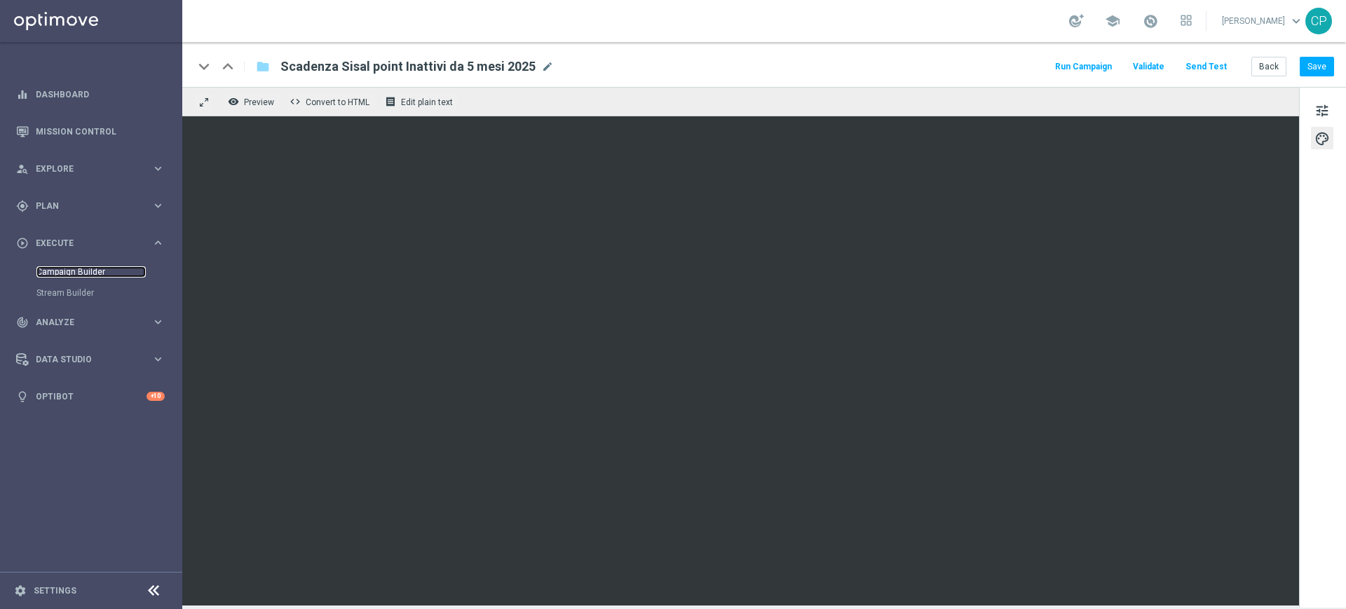
click at [62, 268] on link "Campaign Builder" at bounding box center [90, 271] width 109 height 11
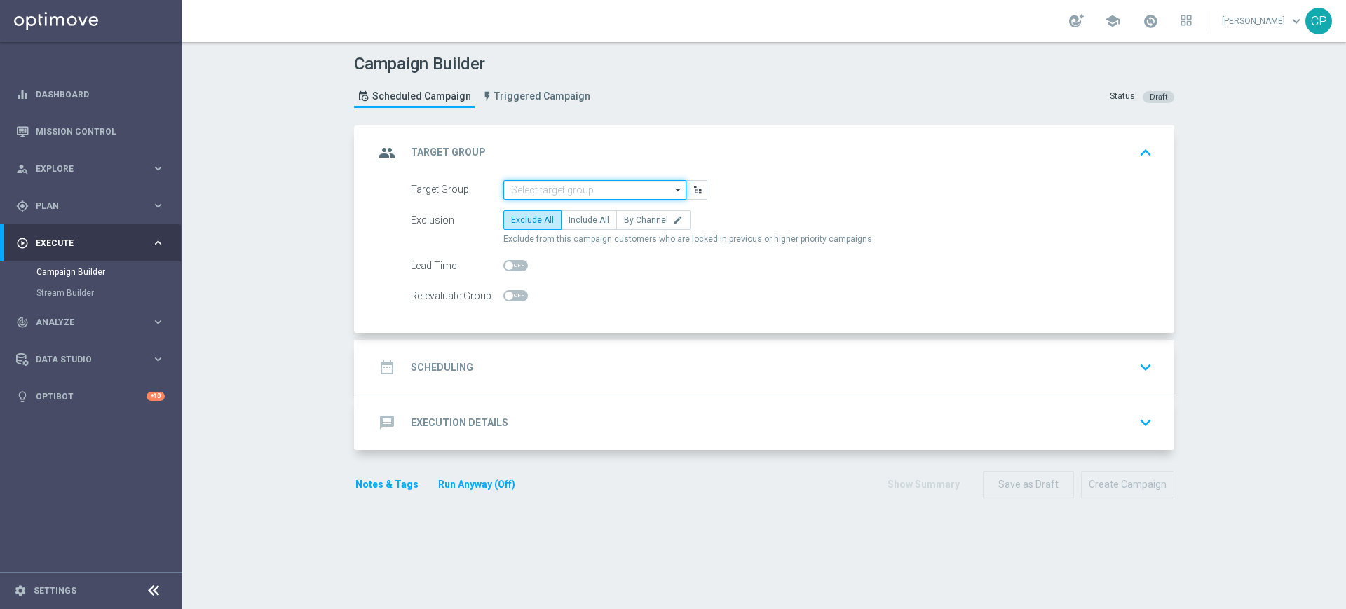
click at [554, 183] on input at bounding box center [594, 190] width 183 height 20
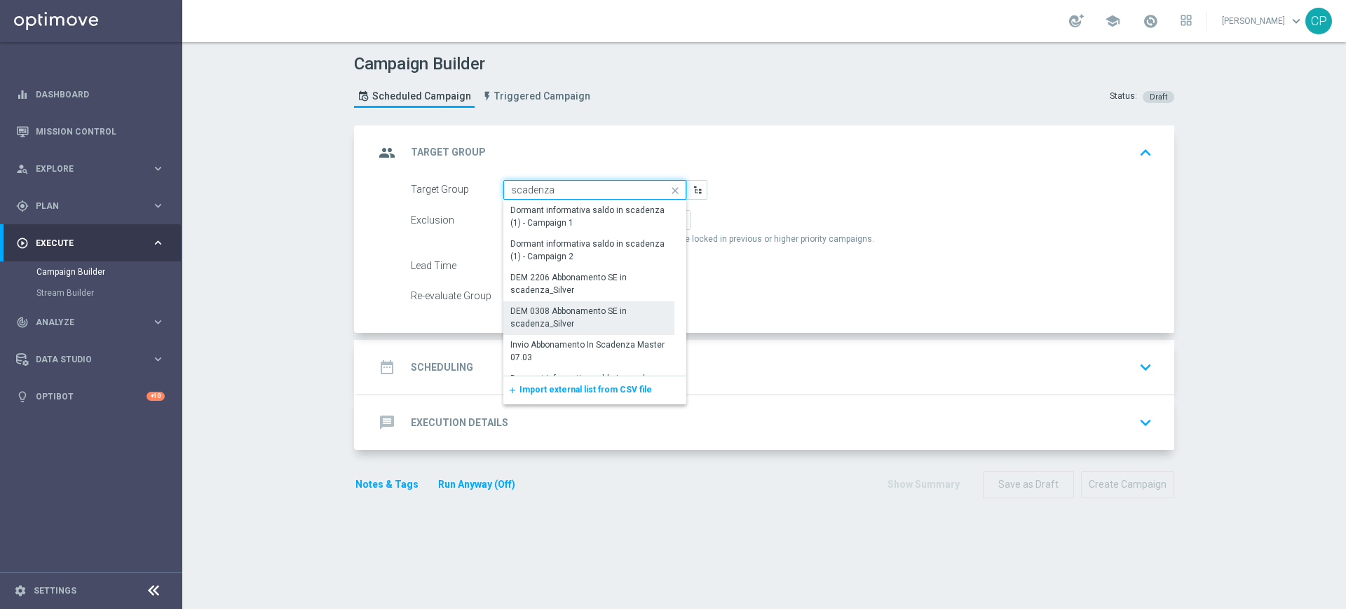
scroll to position [317, 0]
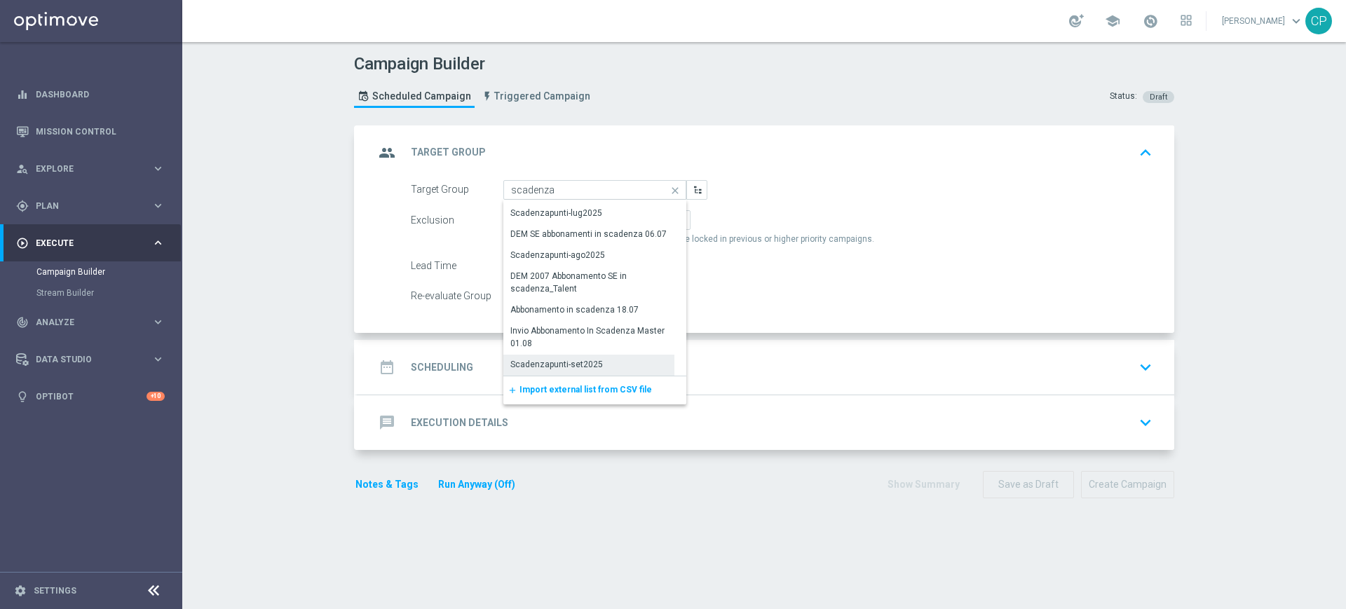
click at [552, 361] on div "Scadenzapunti-set2025" at bounding box center [556, 364] width 93 height 13
type input "Scadenzapunti-set2025"
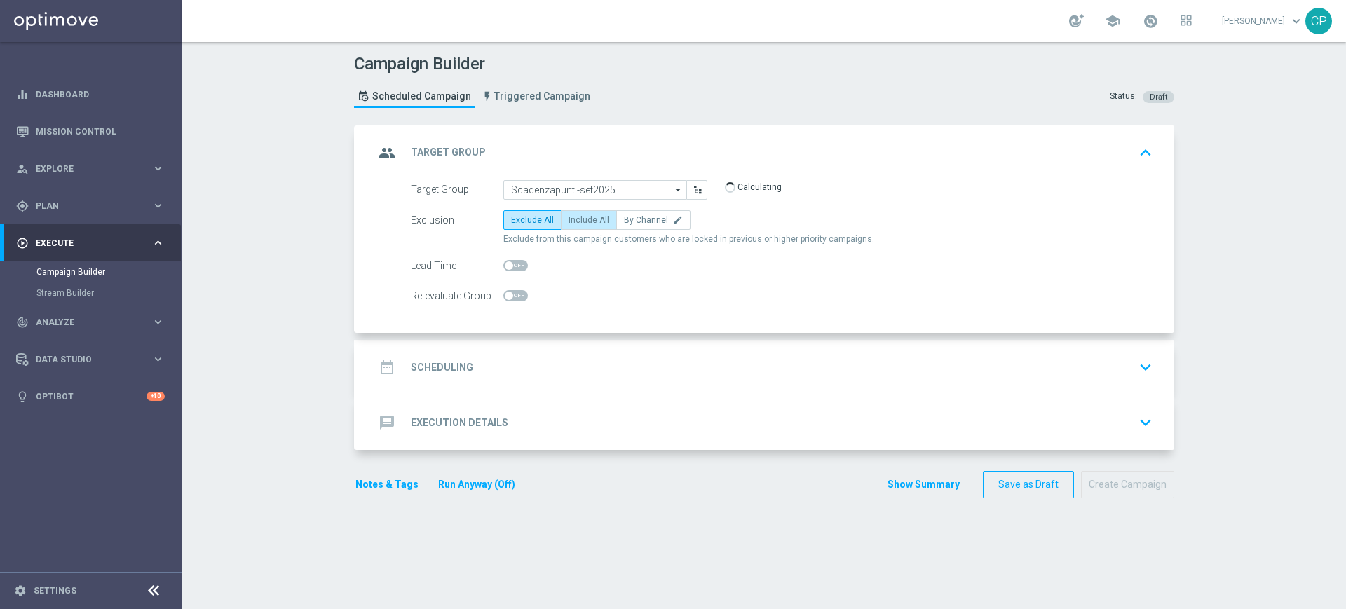
click at [573, 218] on span "Include All" at bounding box center [588, 220] width 41 height 10
click at [573, 218] on input "Include All" at bounding box center [572, 222] width 9 height 9
radio input "true"
click at [580, 370] on div "date_range Scheduling keyboard_arrow_down" at bounding box center [765, 367] width 783 height 27
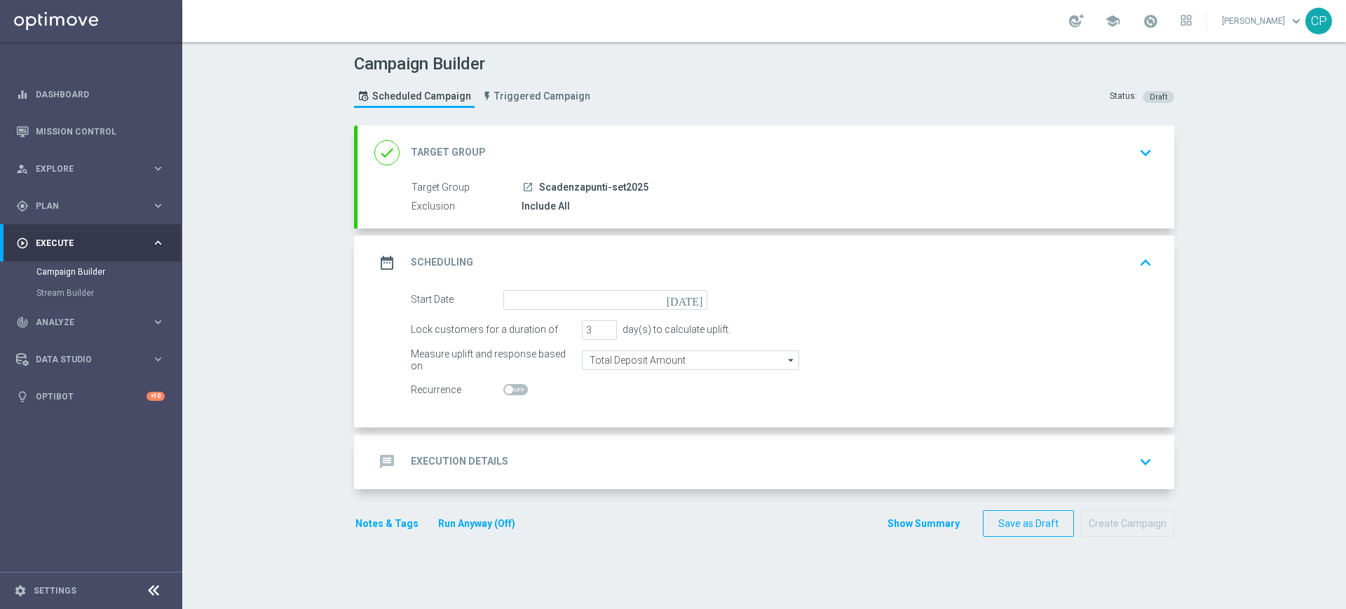
click at [688, 292] on icon "today" at bounding box center [686, 297] width 41 height 15
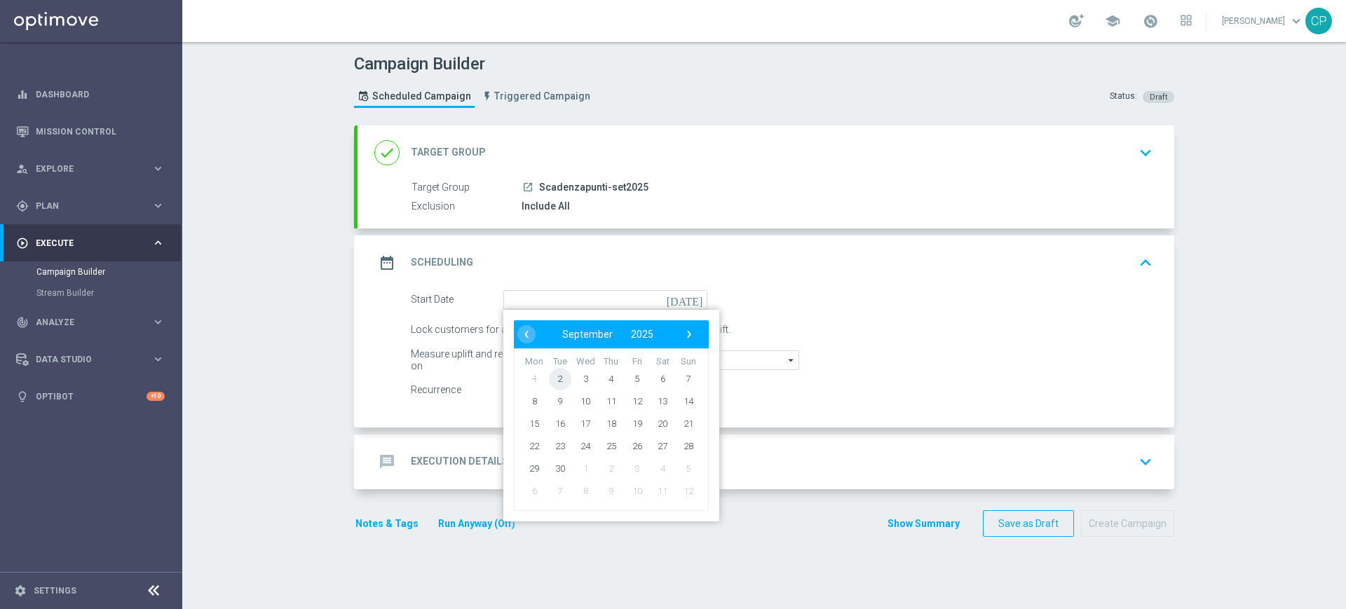
click at [549, 381] on span "2" at bounding box center [560, 378] width 22 height 22
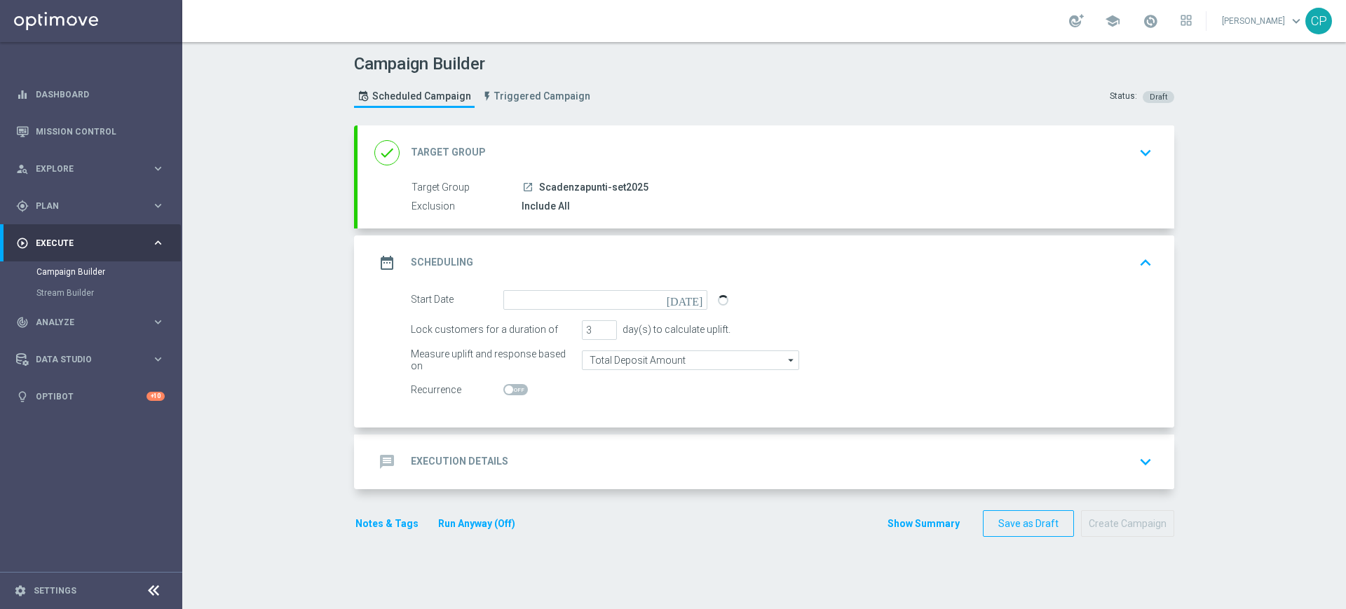
type input "02 Sep 2025"
click at [605, 333] on input "2" at bounding box center [599, 330] width 35 height 20
type input "1"
click at [605, 333] on input "1" at bounding box center [599, 330] width 35 height 20
click at [577, 425] on div "Start Date 02 Sep 2025 today Lock customers for a duration of 1 day(s) to calcu…" at bounding box center [765, 358] width 816 height 137
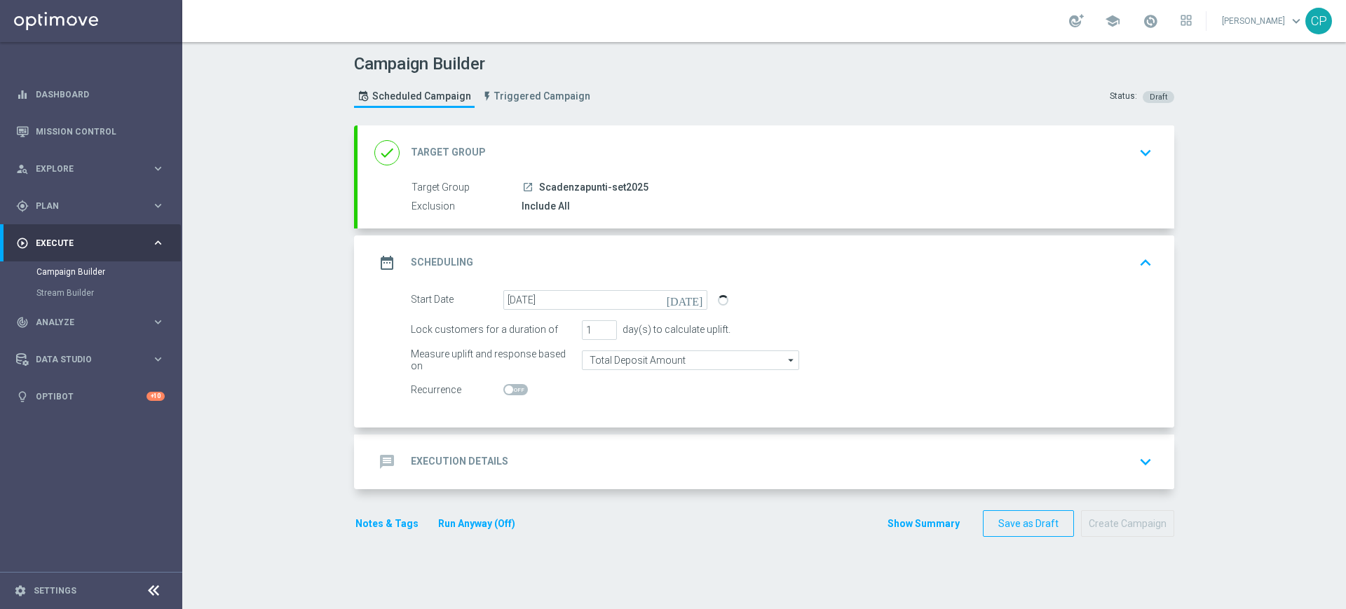
click at [530, 463] on div "message Execution Details keyboard_arrow_down" at bounding box center [765, 462] width 783 height 27
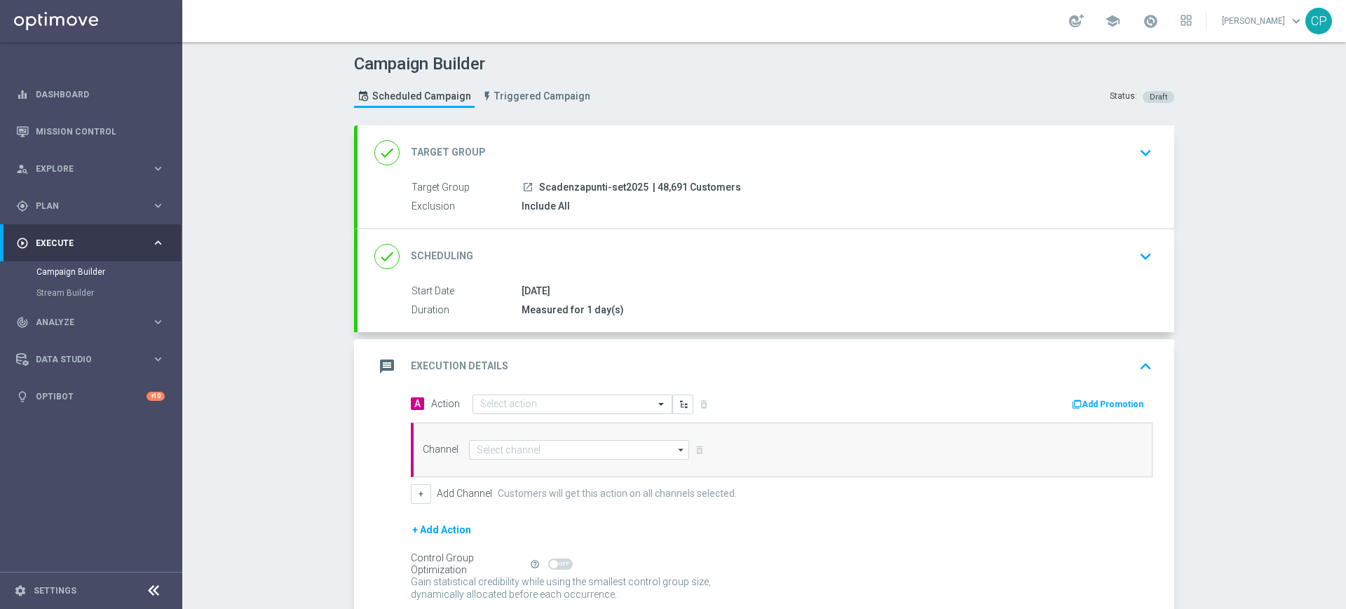
scroll to position [116, 0]
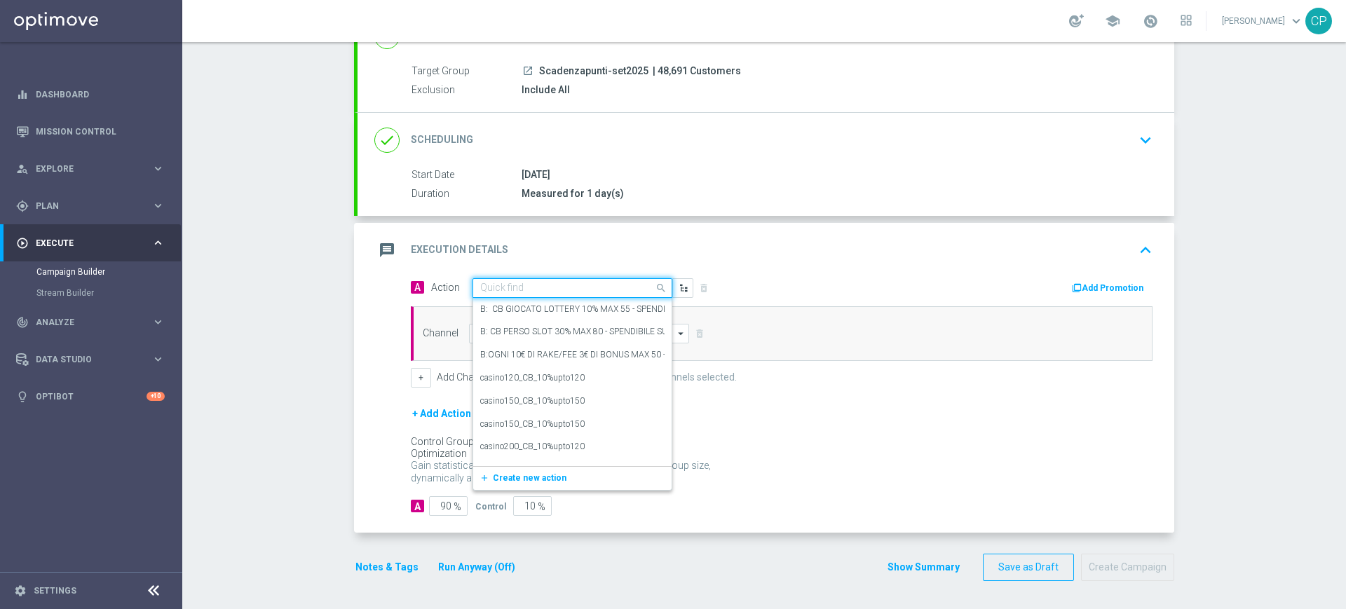
click at [539, 291] on input "text" at bounding box center [558, 288] width 156 height 12
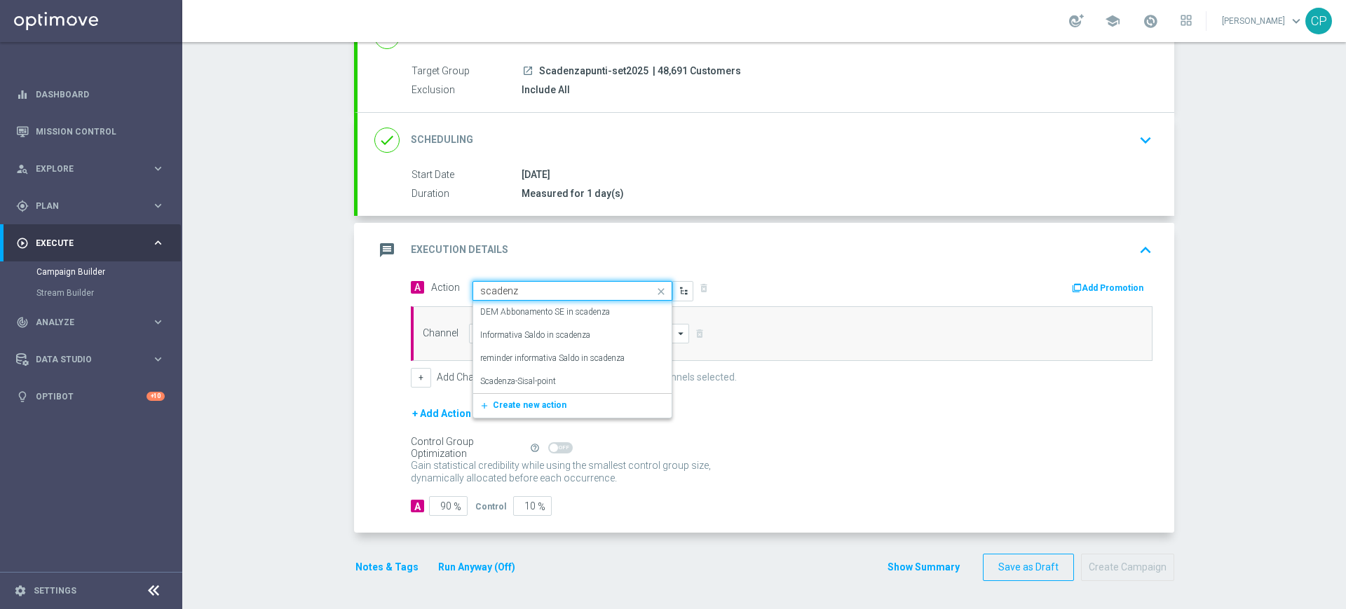
type input "scadenza"
click at [530, 381] on label "Scadenza-Sisal-point" at bounding box center [518, 382] width 76 height 12
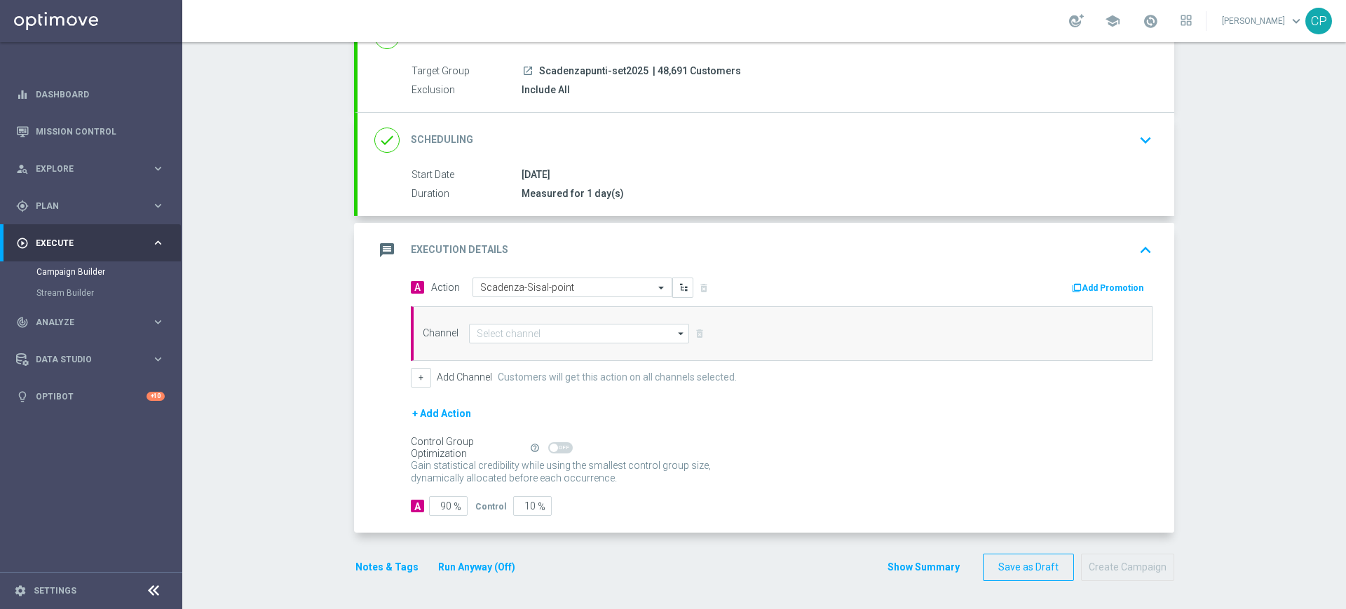
click at [558, 320] on div "Channel arrow_drop_down Drag here to set row groups Drag here to set column lab…" at bounding box center [781, 333] width 741 height 55
click at [530, 336] on input at bounding box center [579, 334] width 220 height 20
click at [516, 348] on div "Optimail" at bounding box center [573, 354] width 209 height 20
type input "Optimail"
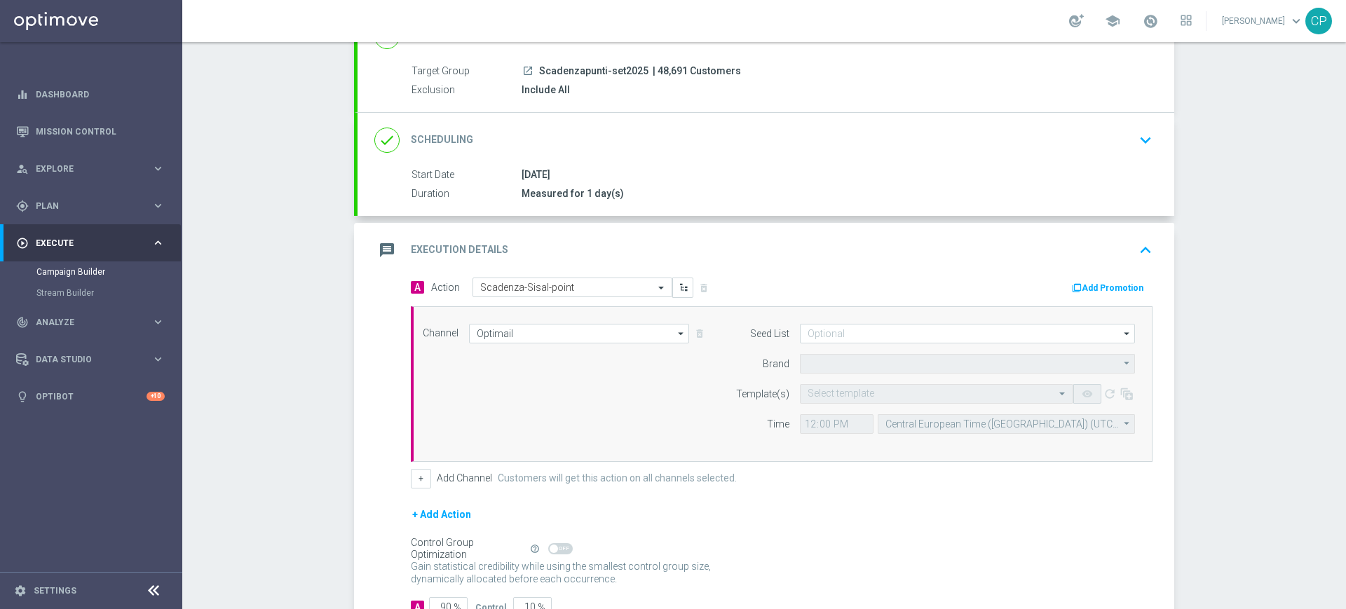
type input "Sisal Marketing"
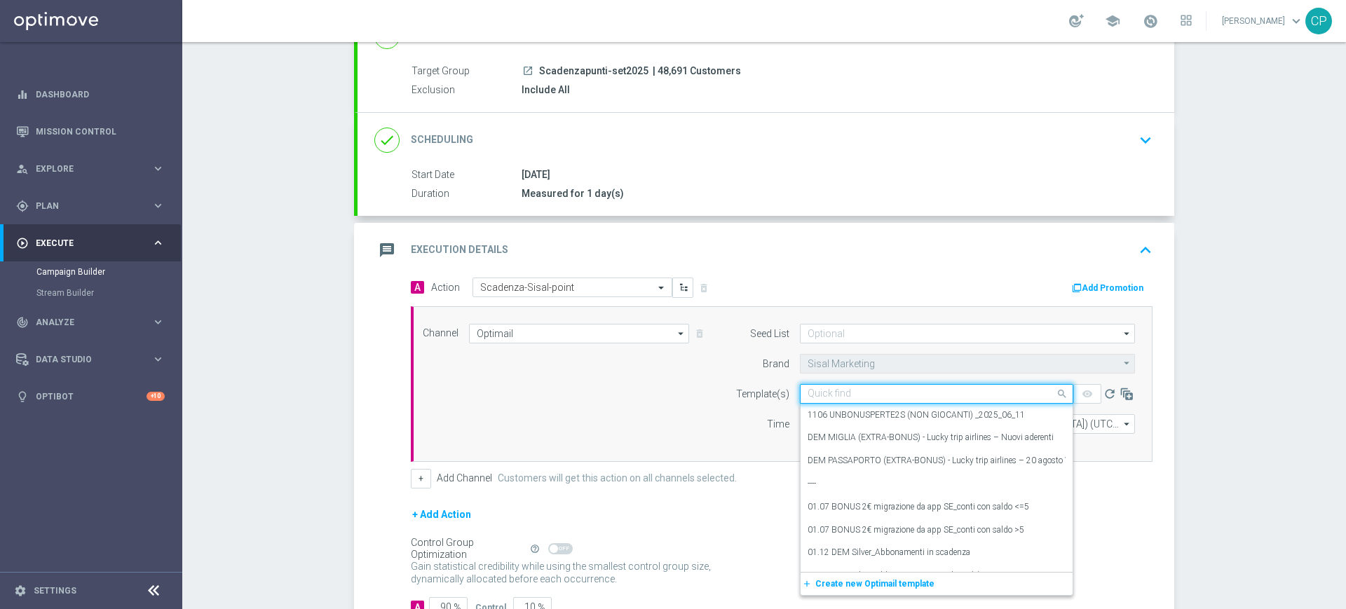
click at [822, 390] on input "text" at bounding box center [922, 394] width 230 height 12
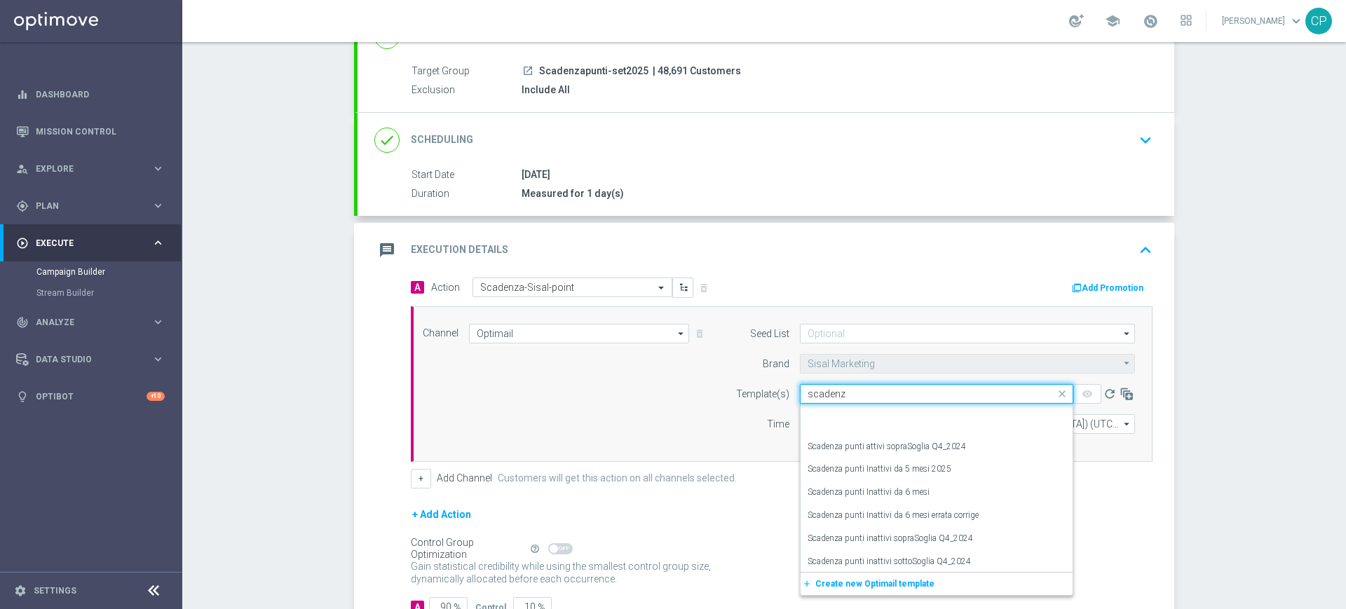
scroll to position [1682, 0]
click at [894, 564] on div "Scadenza Sisal point Inattivi da 5 mesi 2025" at bounding box center [936, 558] width 258 height 23
type input "scadenz"
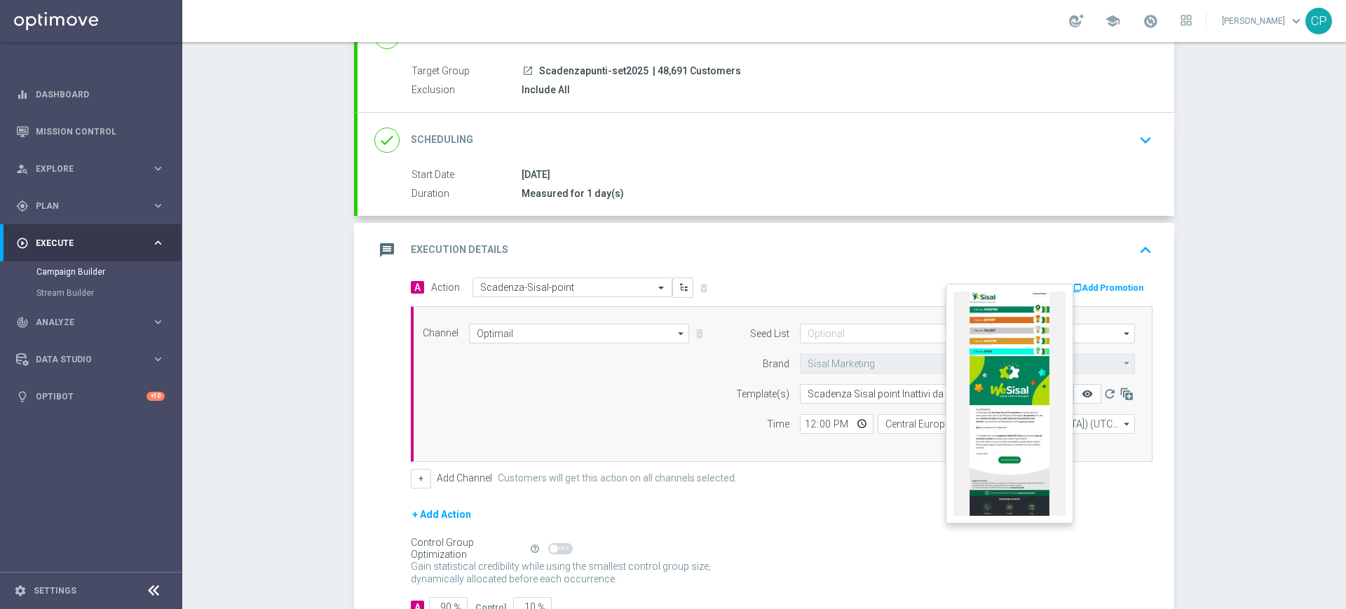
click at [1081, 390] on icon "remove_red_eye" at bounding box center [1086, 393] width 11 height 11
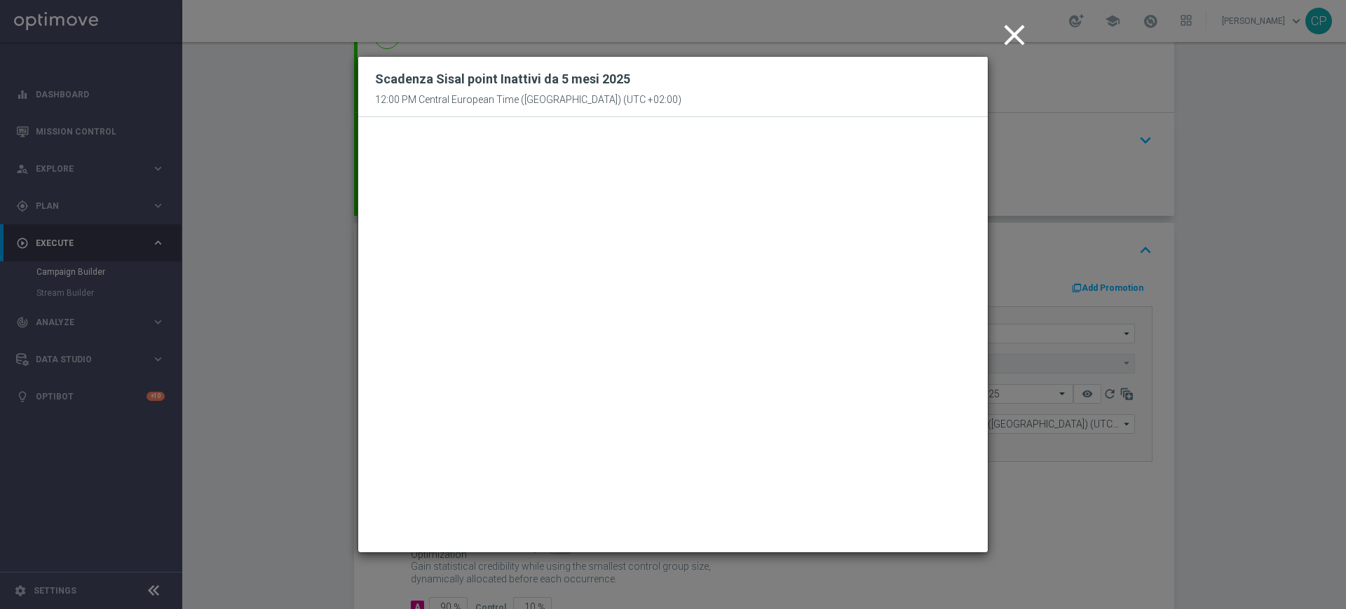
click at [1008, 38] on icon "close" at bounding box center [1014, 35] width 35 height 35
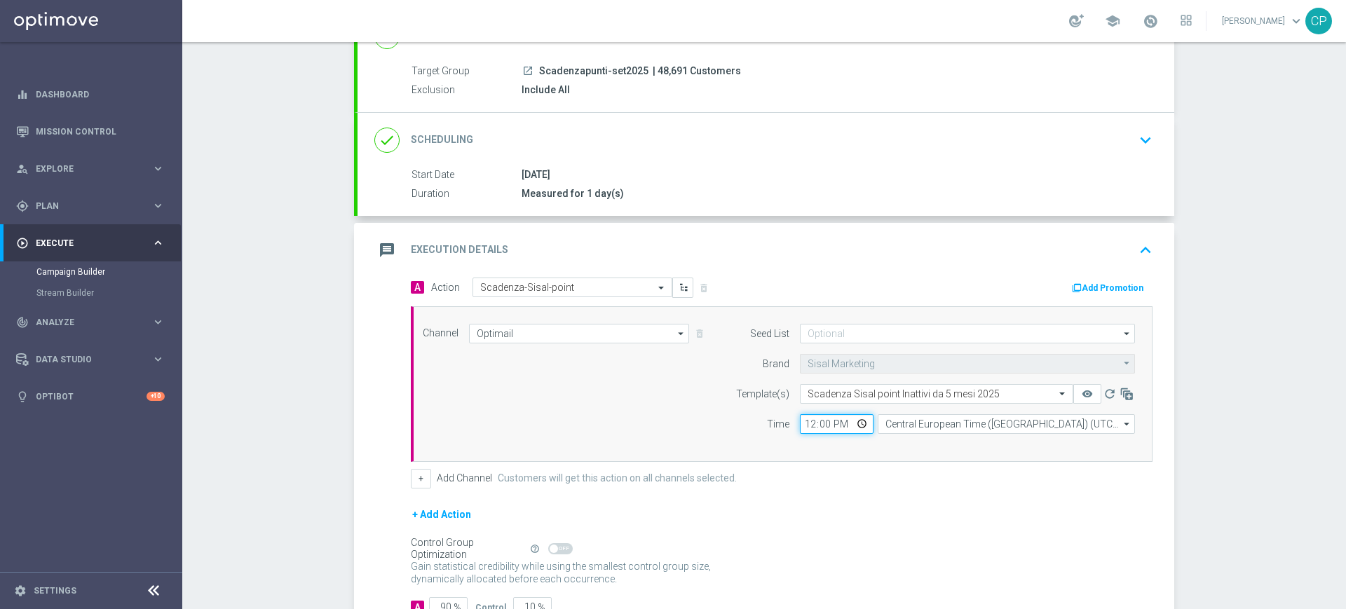
click at [803, 424] on input "12:00" at bounding box center [837, 424] width 74 height 20
type input "14:00"
click at [803, 424] on input "time" at bounding box center [837, 424] width 74 height 20
type input "12:30"
click at [837, 458] on div "Channel Optimail Optimail arrow_drop_down Drag here to set row groups Drag here…" at bounding box center [781, 384] width 741 height 156
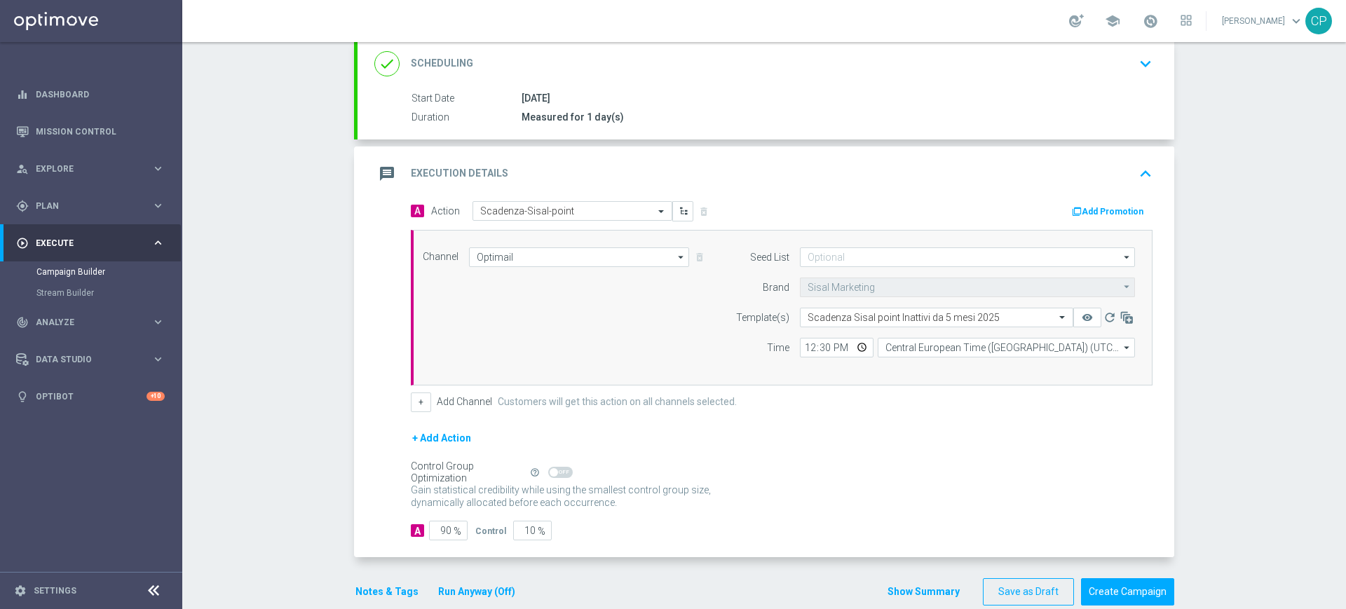
scroll to position [217, 0]
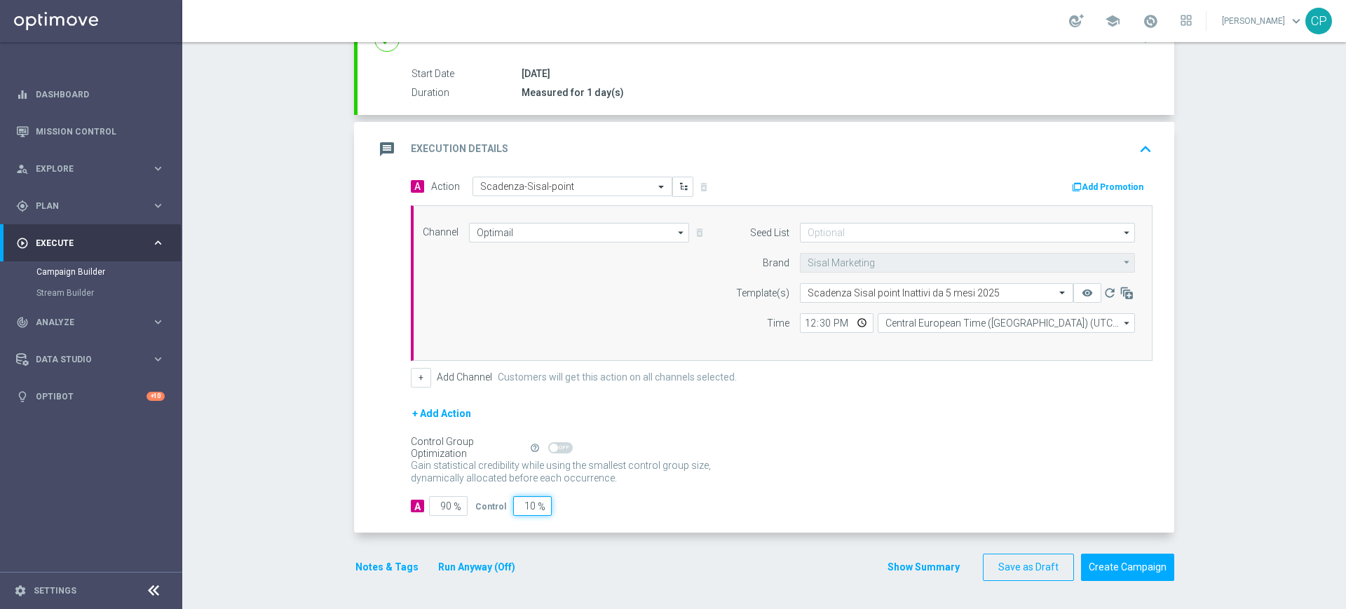
click at [519, 505] on input "10" at bounding box center [532, 506] width 39 height 20
click at [520, 505] on input "10" at bounding box center [532, 506] width 39 height 20
type input "0"
type input "100"
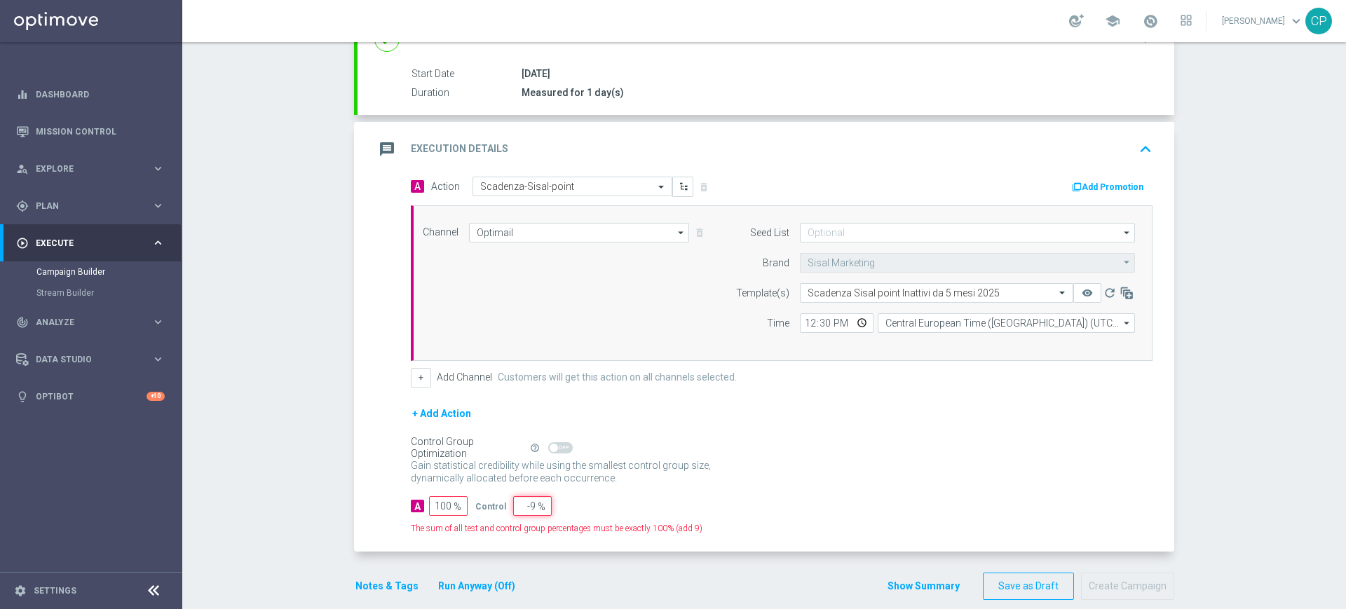
click at [521, 505] on input "-9" at bounding box center [532, 506] width 39 height 20
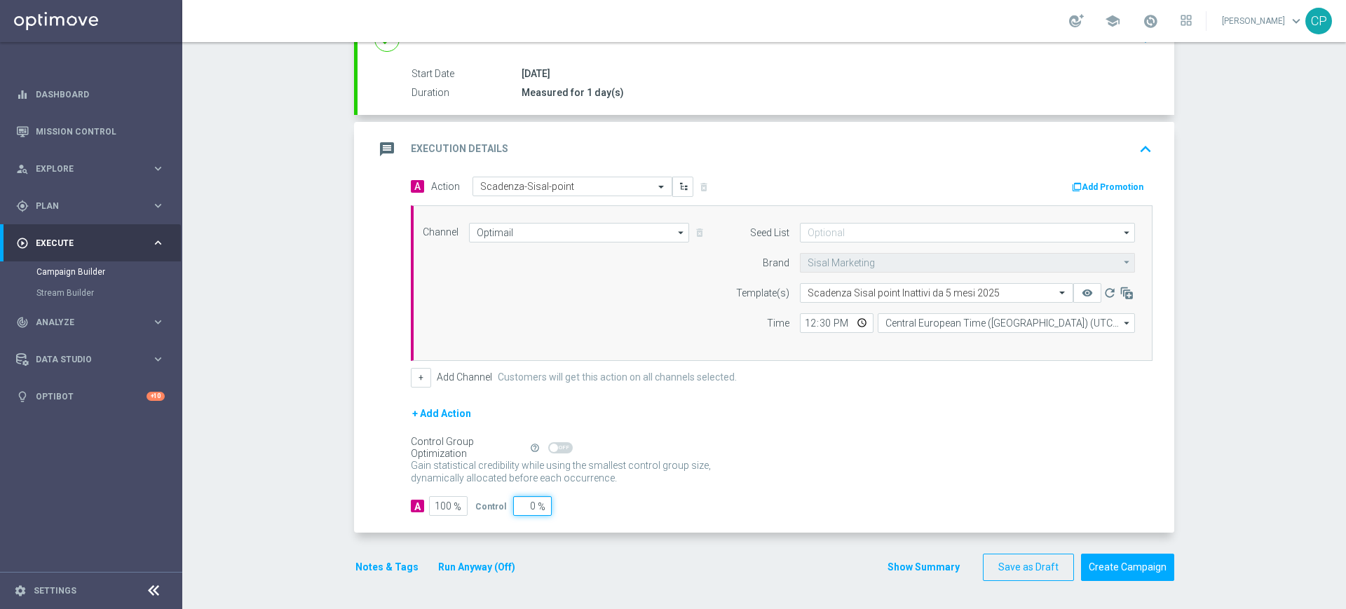
type input "0"
click at [552, 578] on div "Notes & Tags Run Anyway (Off) Show Summary Save as Draft Create Campaign" at bounding box center [764, 567] width 820 height 27
click at [380, 566] on button "Notes & Tags" at bounding box center [387, 568] width 66 height 18
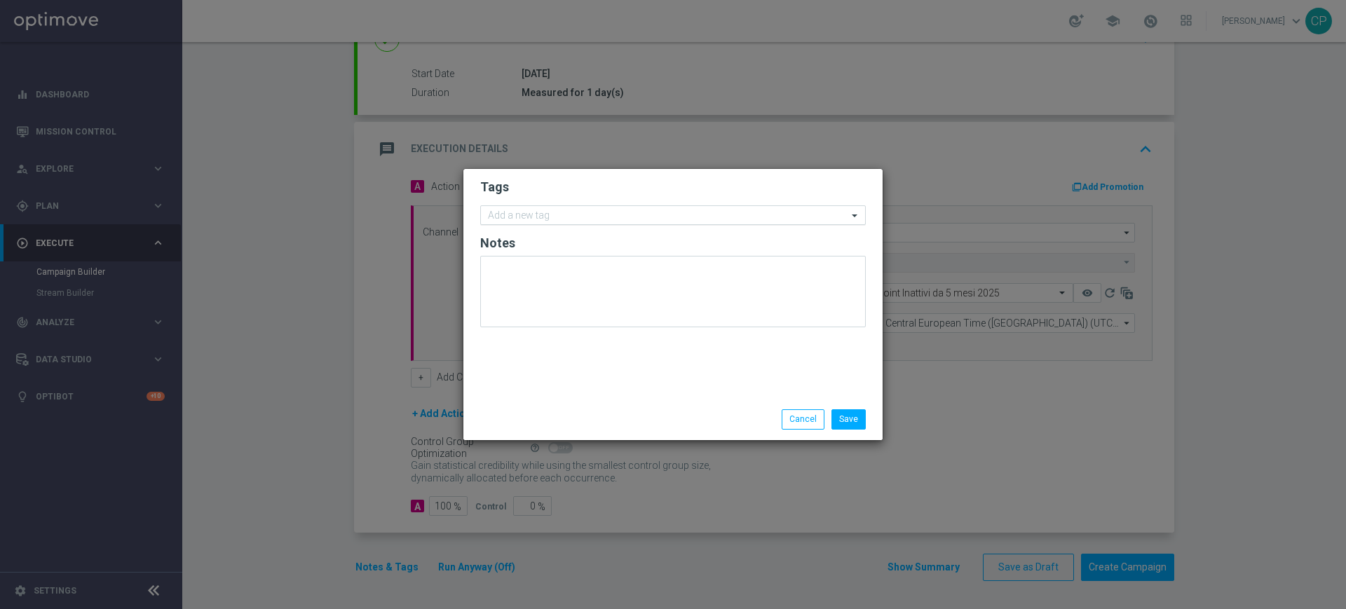
click at [556, 217] on input "text" at bounding box center [668, 216] width 360 height 12
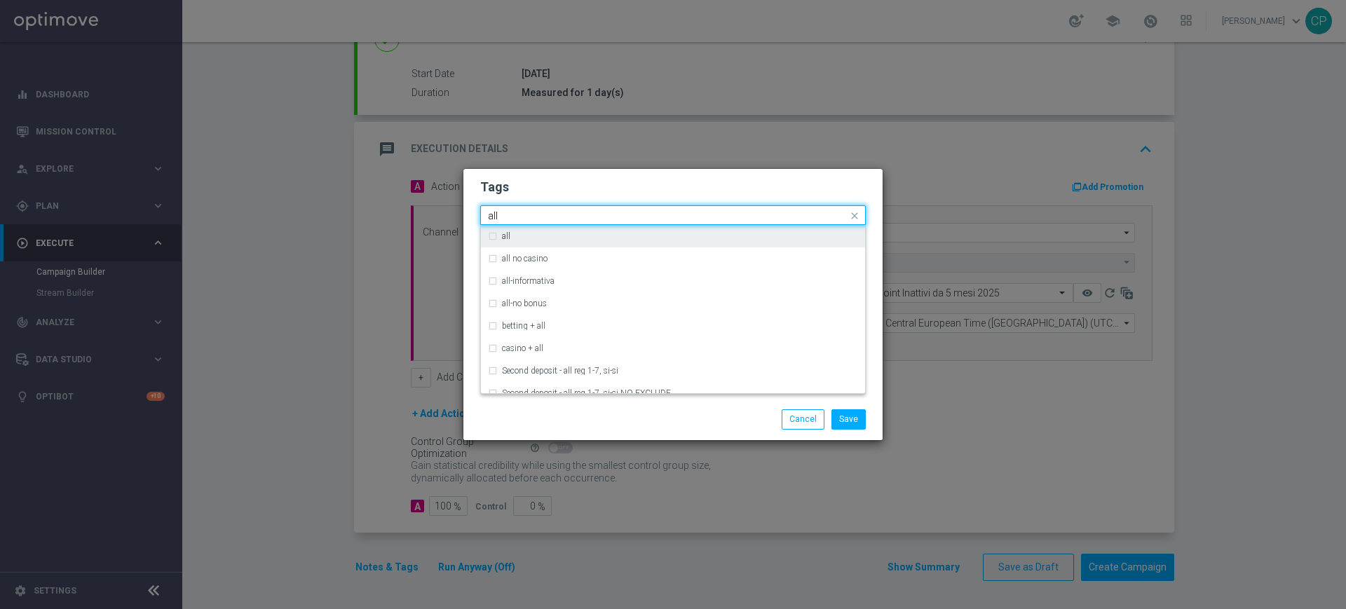
click at [521, 230] on div "all" at bounding box center [673, 236] width 370 height 22
click at [522, 214] on input "all" at bounding box center [668, 216] width 360 height 12
type input "a"
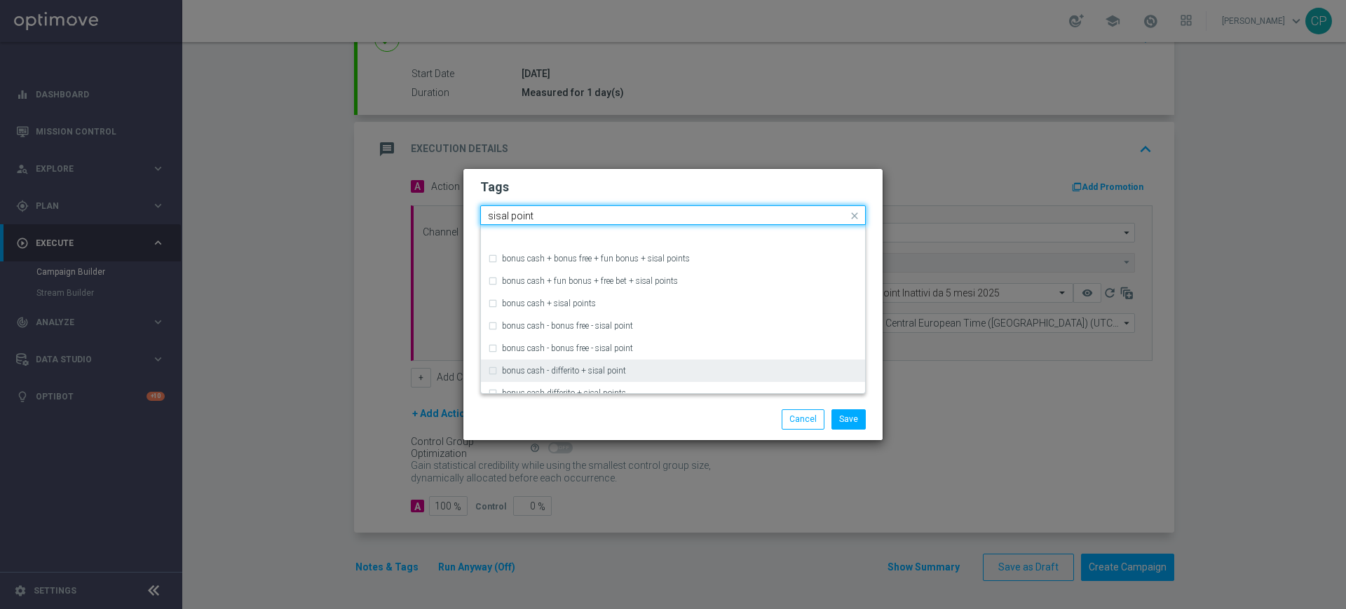
scroll to position [123, 0]
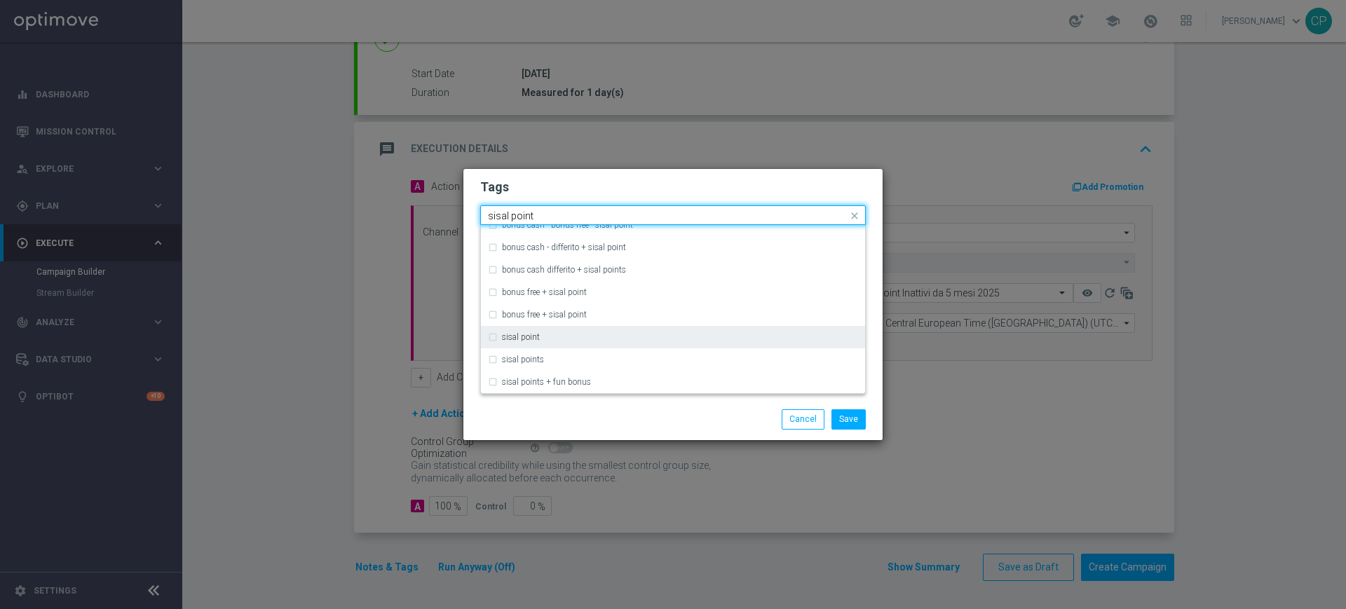
click at [568, 338] on div "sisal point" at bounding box center [680, 337] width 356 height 8
type input "sisal point"
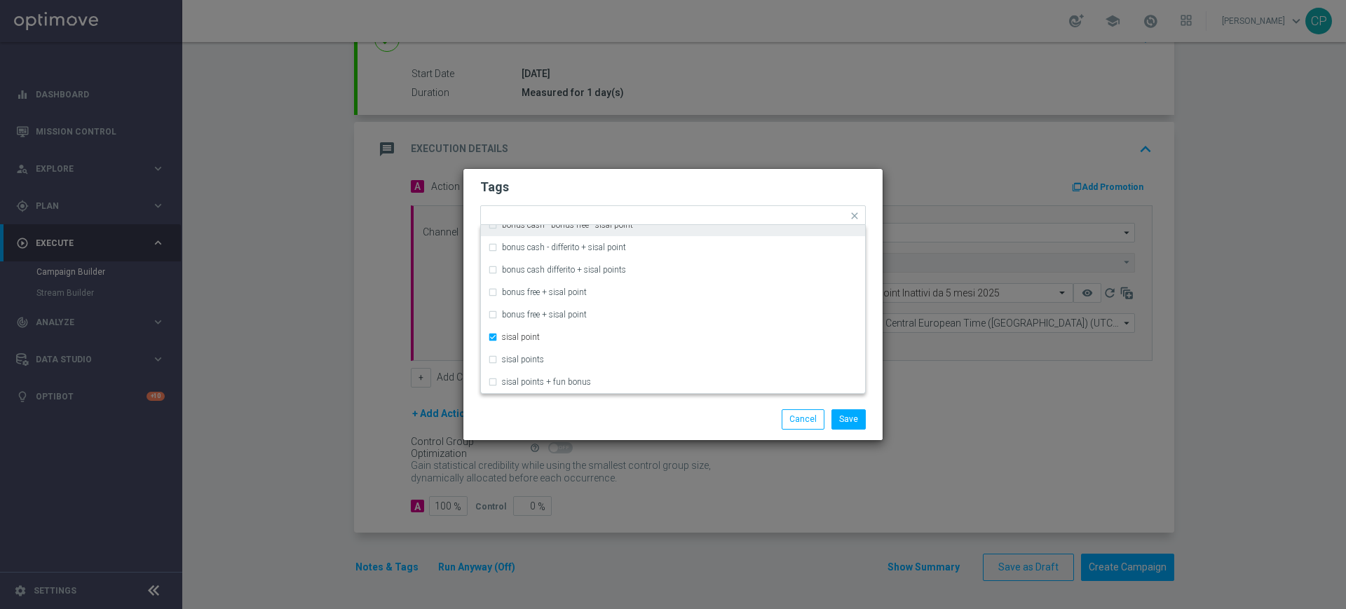
click at [477, 210] on div "Tags Quick find × all × sisal point bonus cash + bonus free + fun bonus + sisal…" at bounding box center [672, 284] width 419 height 230
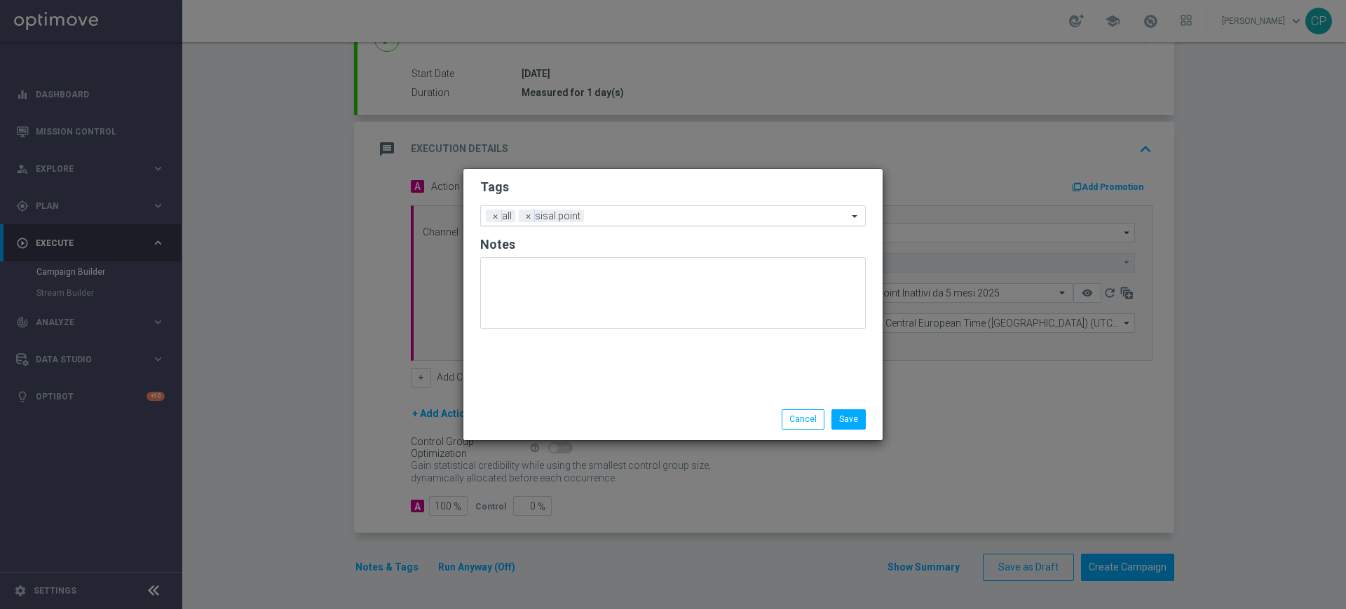
click at [620, 217] on input "text" at bounding box center [718, 217] width 258 height 12
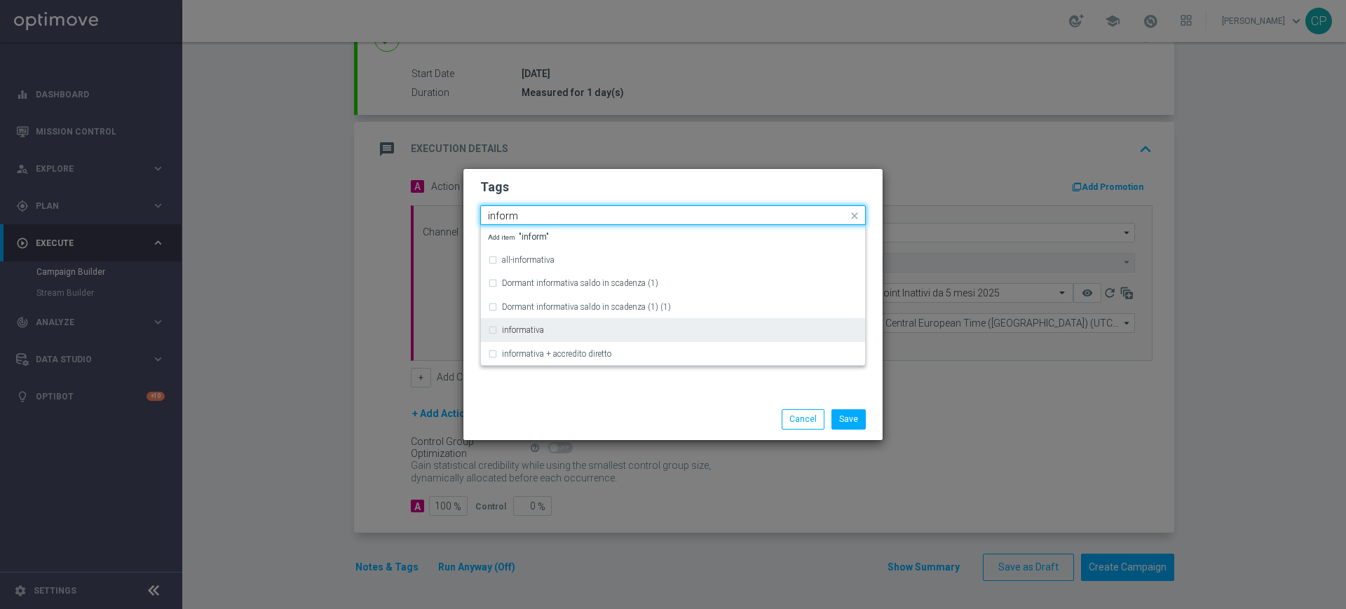
click at [538, 336] on div "informativa" at bounding box center [673, 330] width 370 height 22
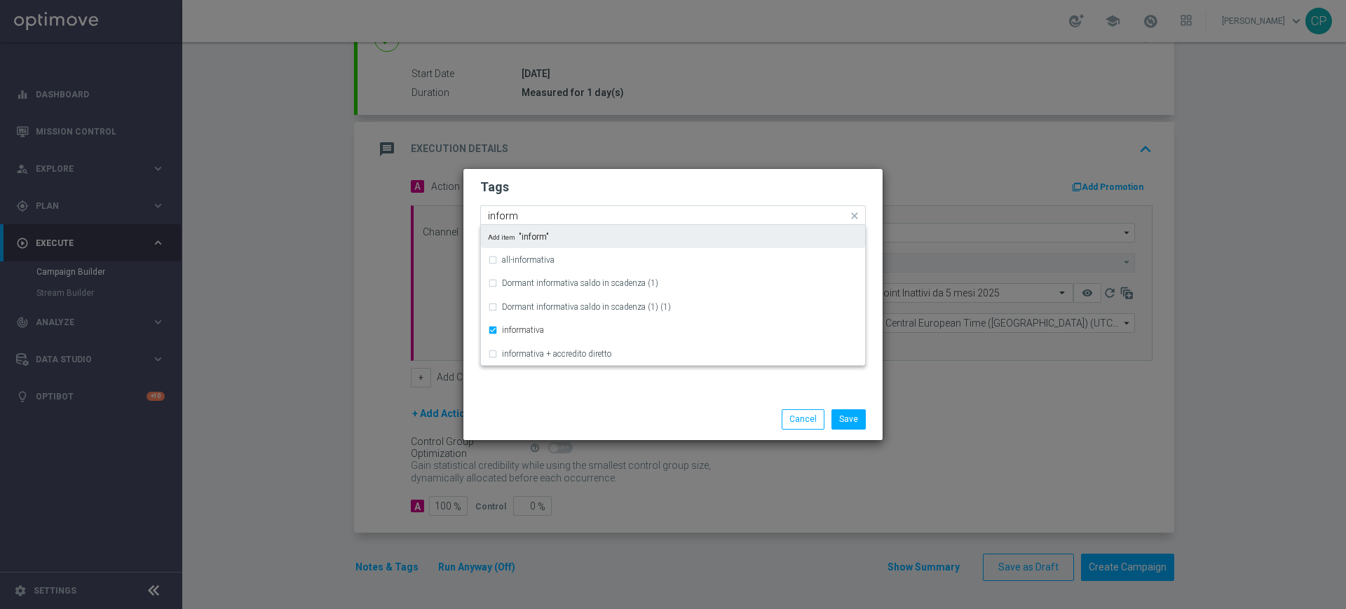
click at [587, 211] on input "inform" at bounding box center [668, 216] width 360 height 12
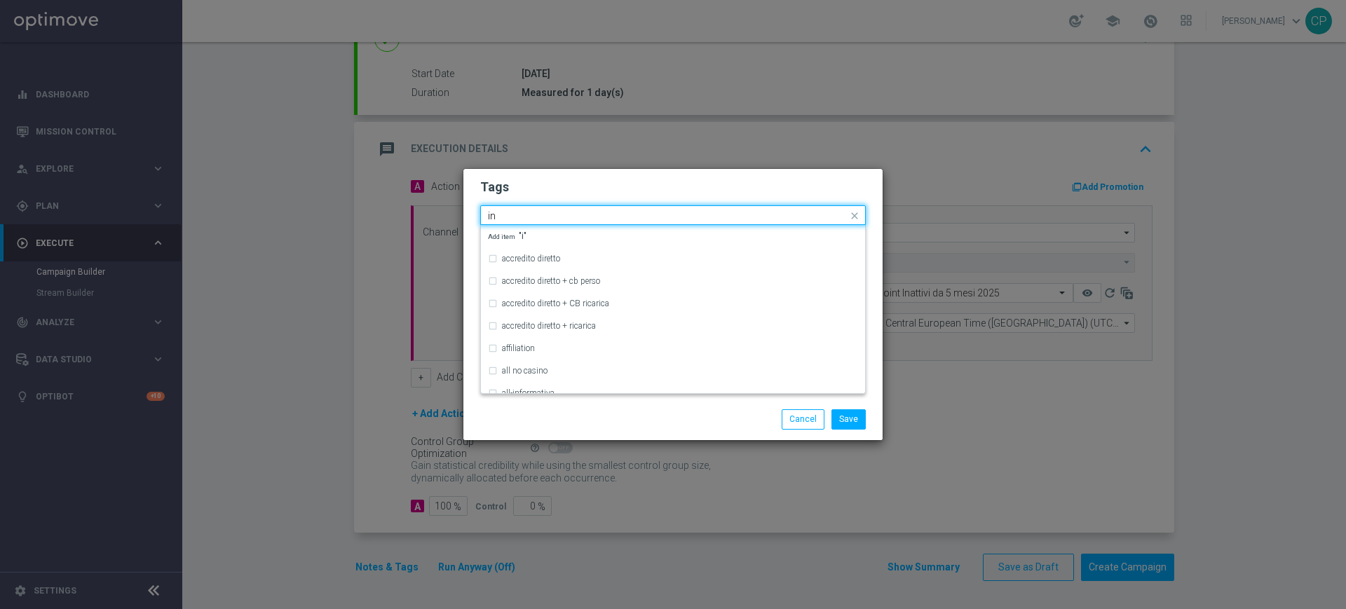
type input "i"
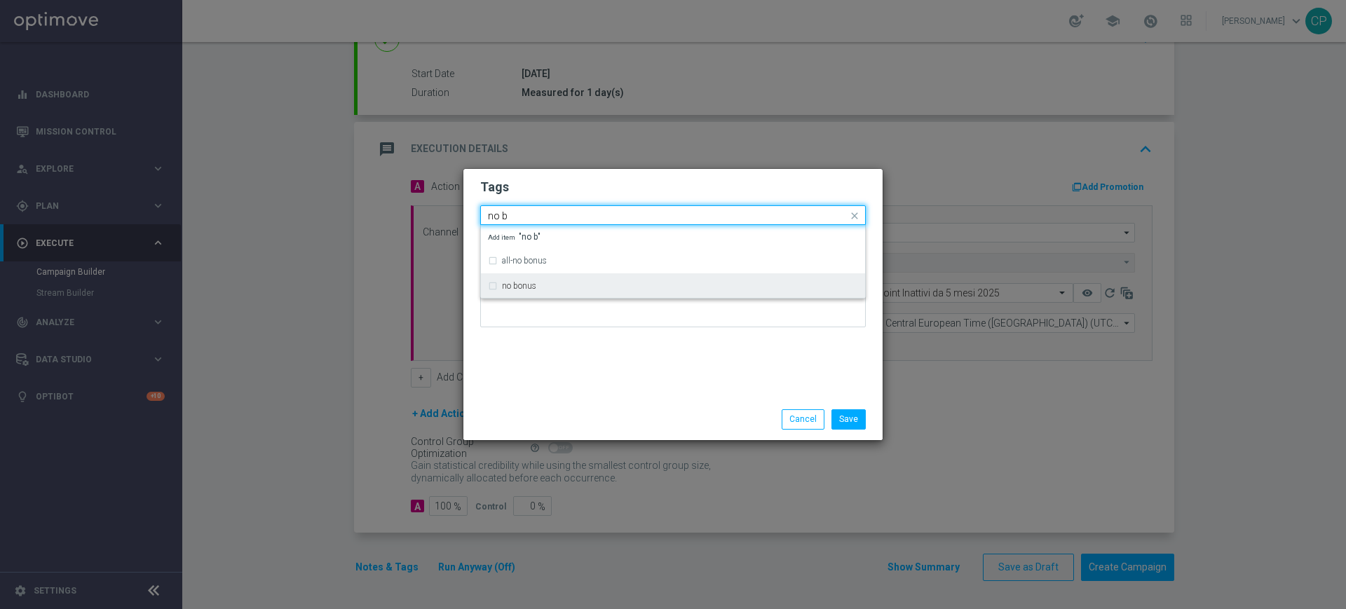
click at [528, 285] on label "no bonus" at bounding box center [519, 286] width 34 height 8
type input "no b"
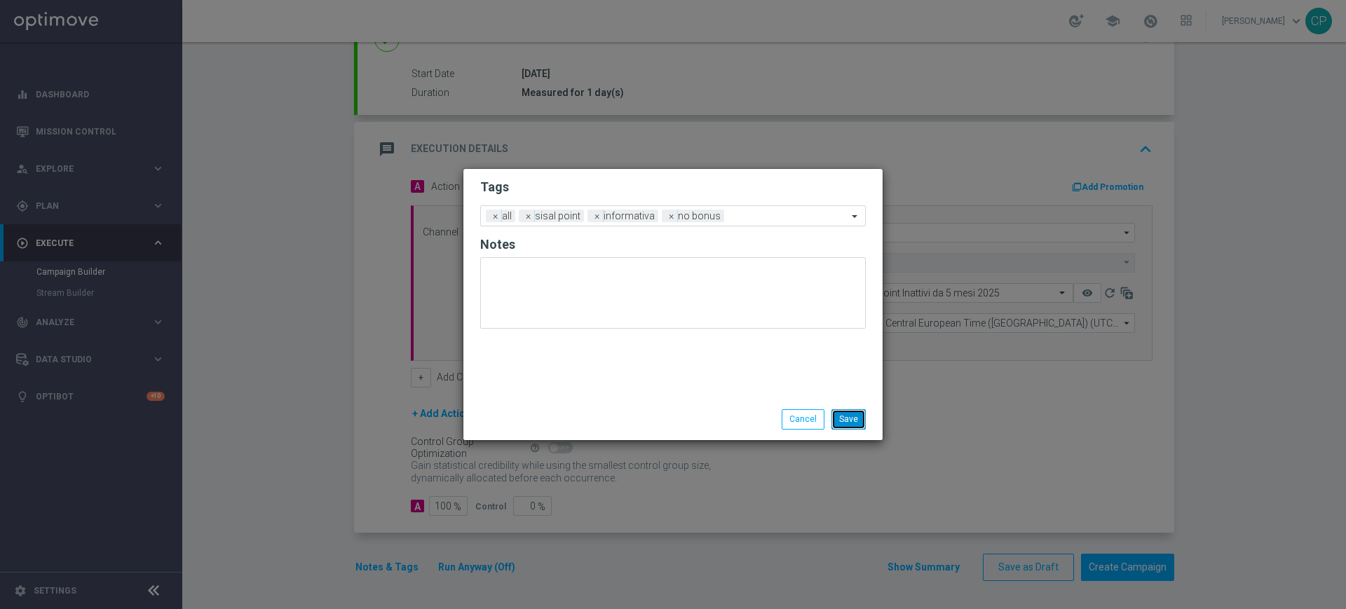
click at [857, 419] on button "Save" at bounding box center [848, 419] width 34 height 20
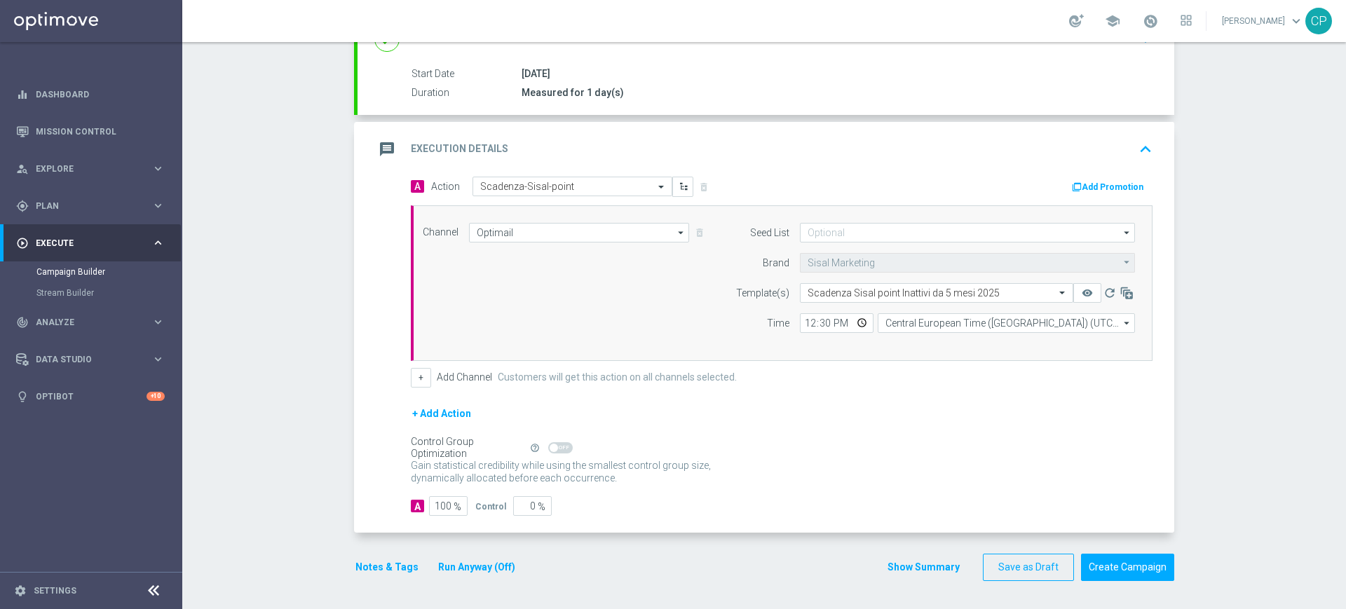
click at [473, 562] on button "Run Anyway (Off)" at bounding box center [477, 568] width 80 height 18
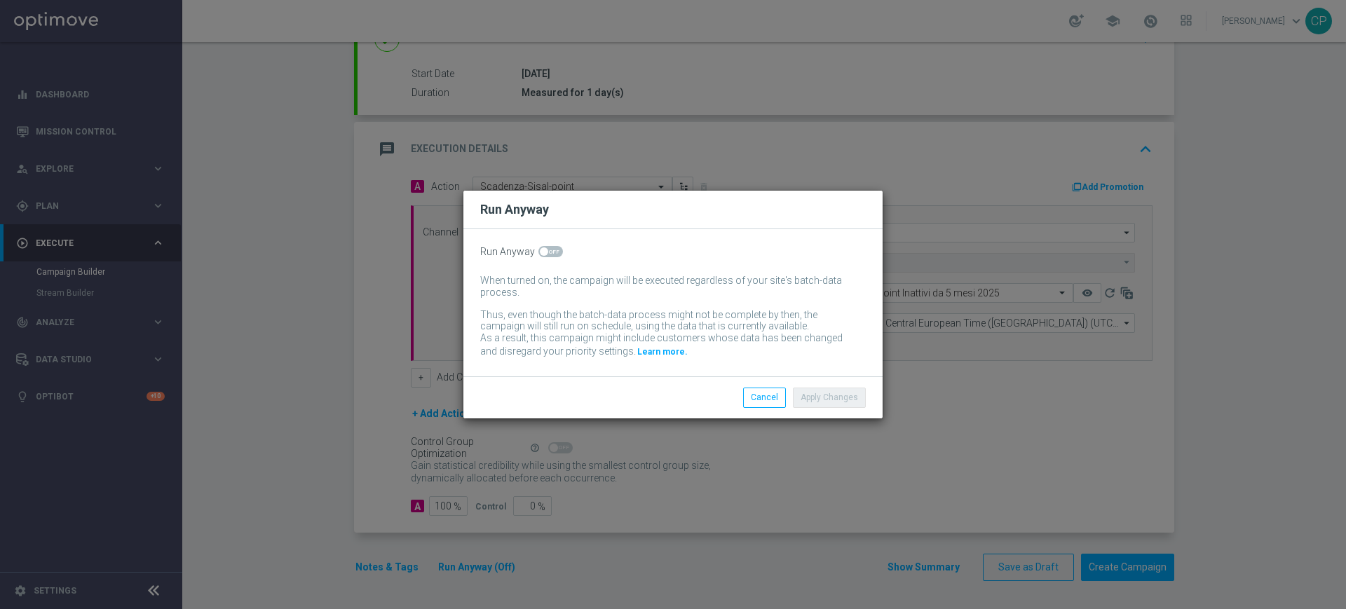
click at [549, 250] on span at bounding box center [550, 251] width 25 height 11
click at [549, 250] on input "checkbox" at bounding box center [550, 251] width 25 height 11
checkbox input "true"
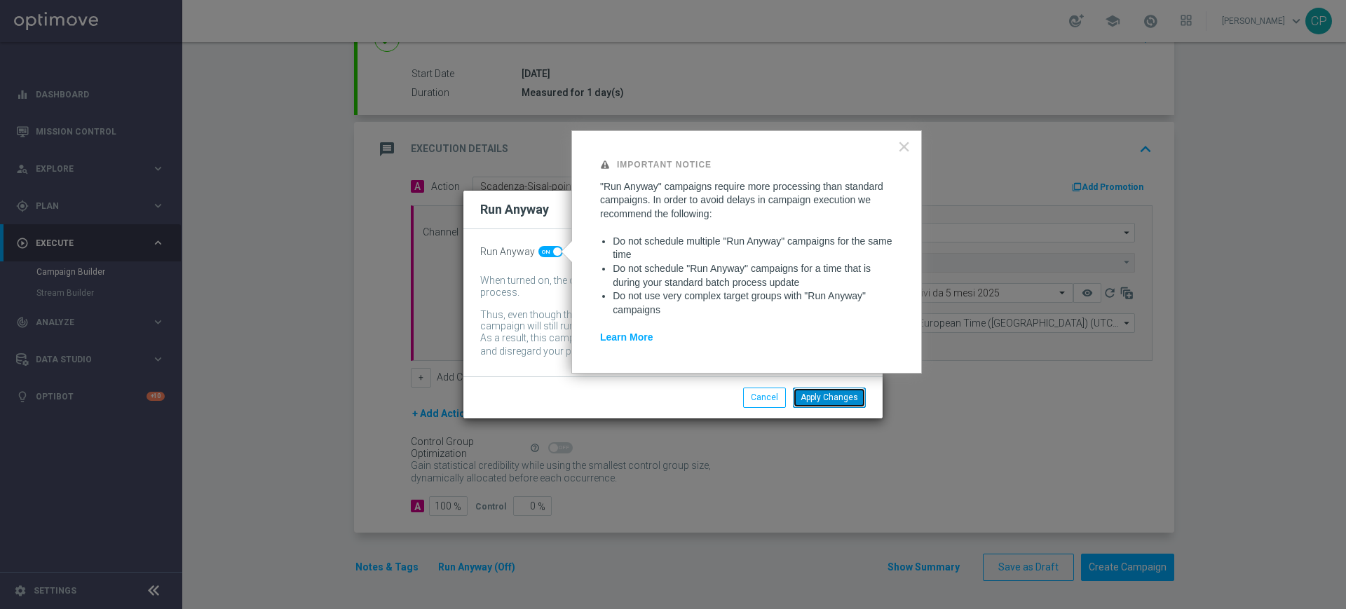
click at [842, 395] on button "Apply Changes" at bounding box center [829, 398] width 73 height 20
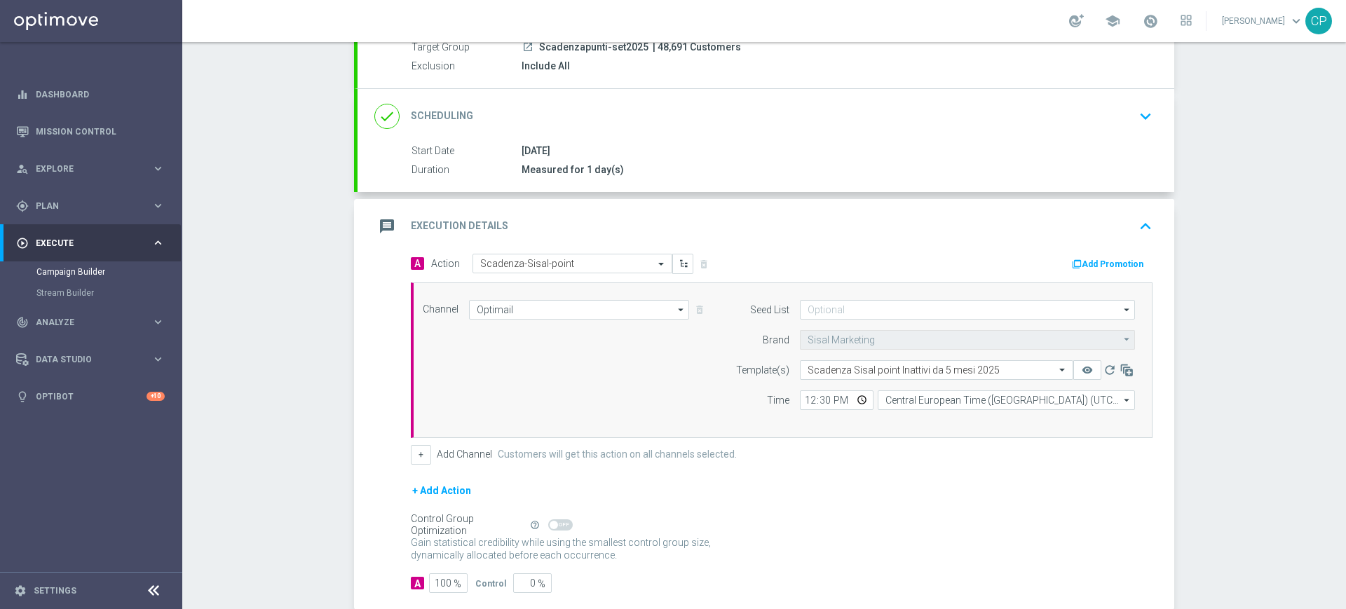
scroll to position [217, 0]
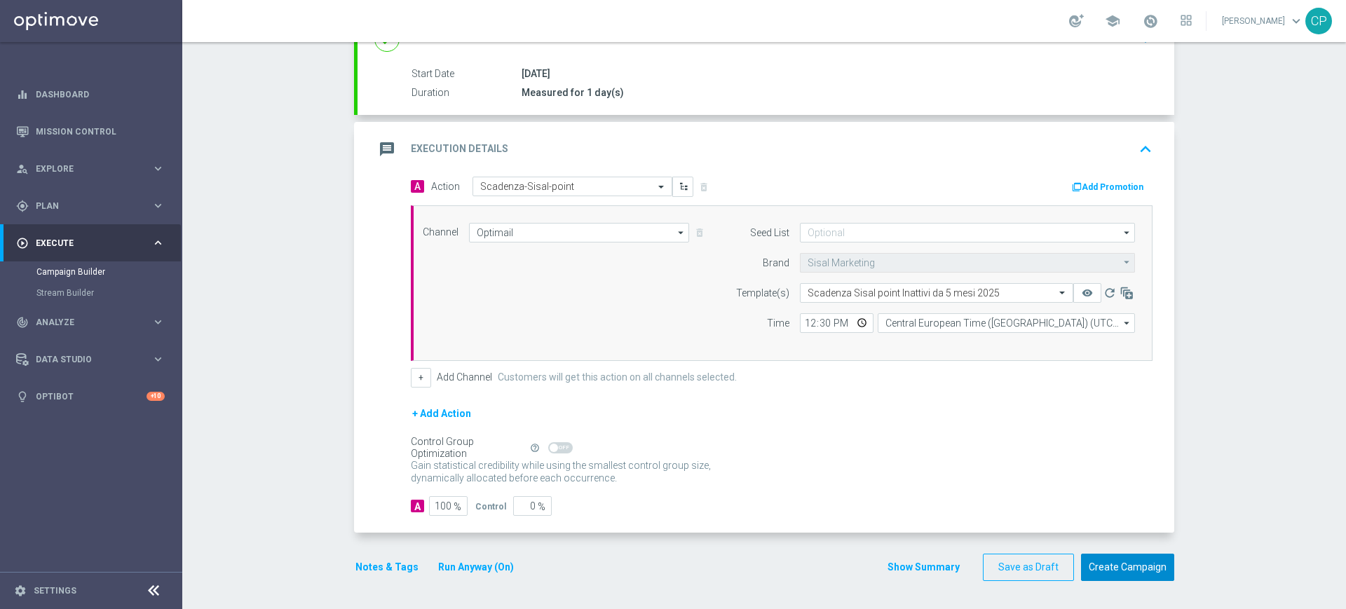
click at [1124, 570] on button "Create Campaign" at bounding box center [1127, 567] width 93 height 27
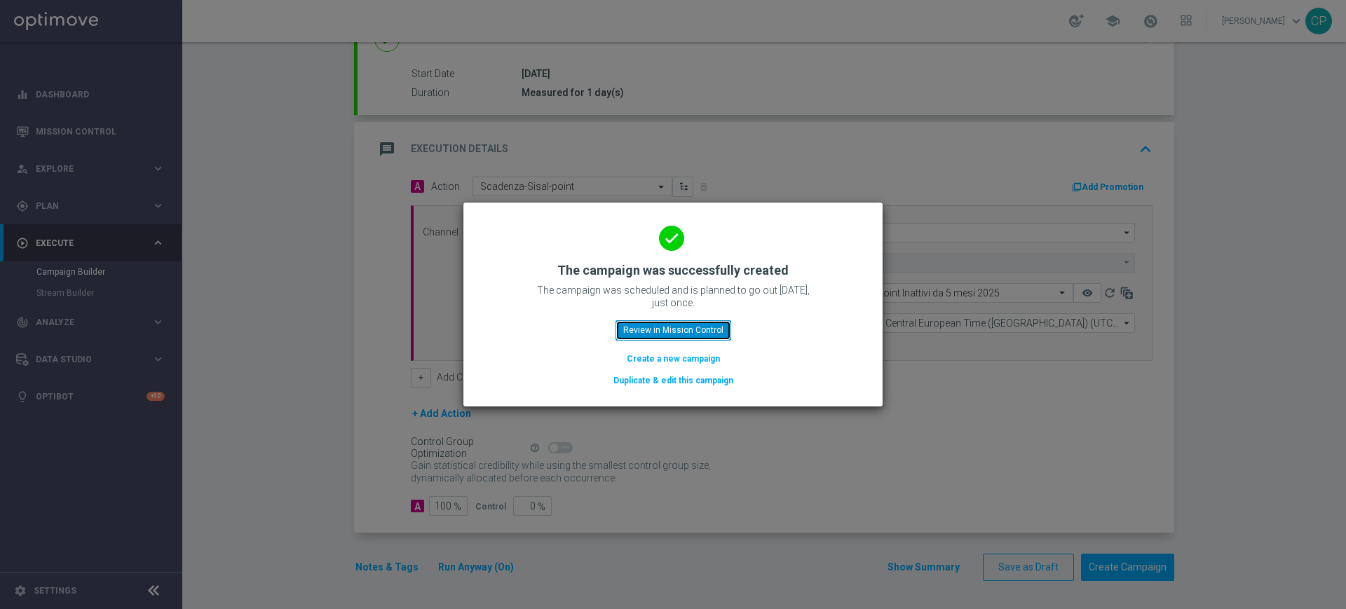
click at [641, 331] on button "Review in Mission Control" at bounding box center [673, 330] width 116 height 20
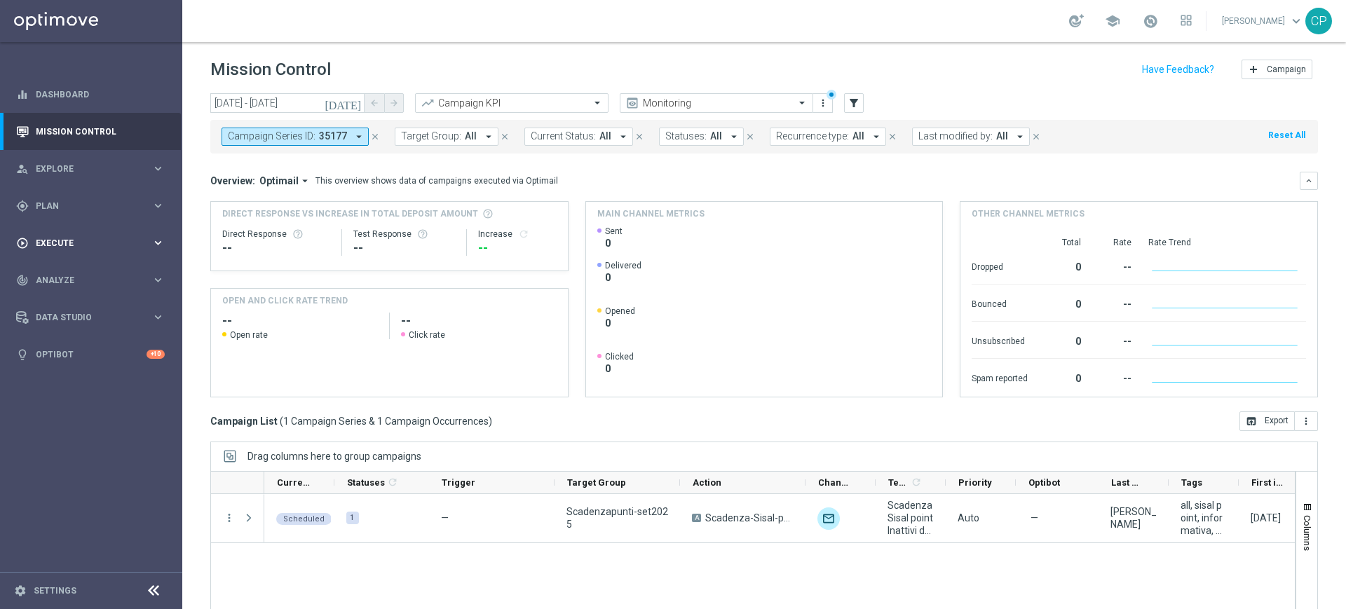
click at [100, 243] on span "Execute" at bounding box center [94, 243] width 116 height 8
click at [100, 200] on div "gps_fixed Plan" at bounding box center [83, 206] width 135 height 13
click at [60, 300] on link "Optimail" at bounding box center [94, 297] width 102 height 11
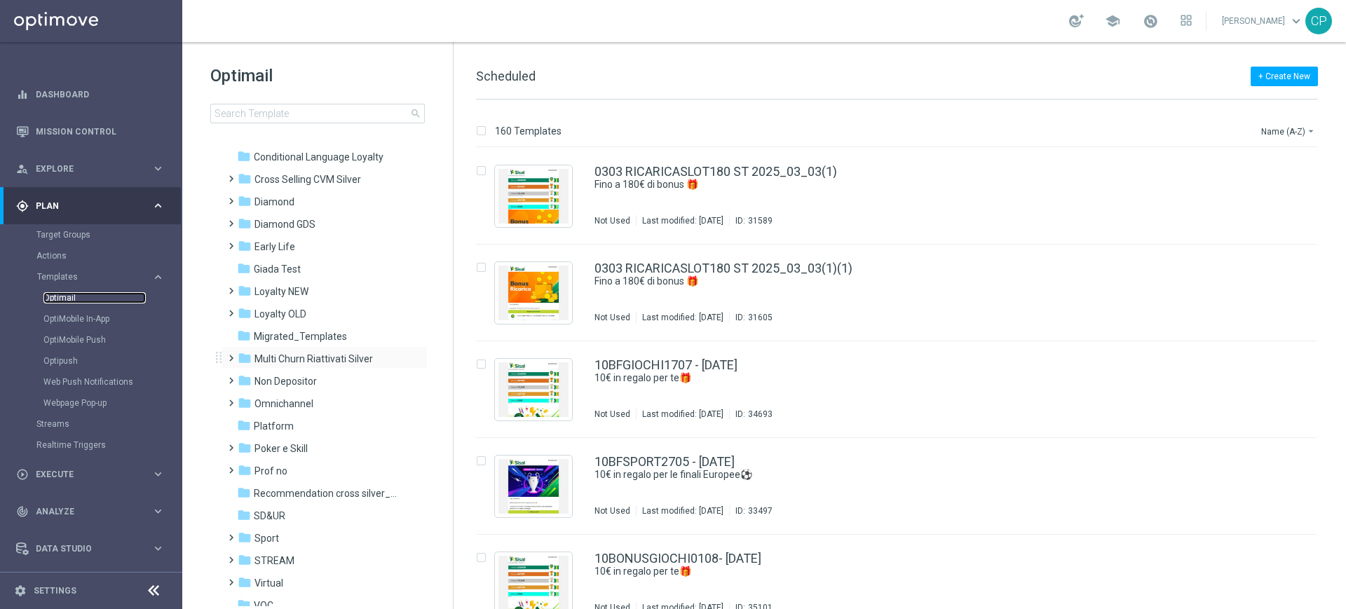
scroll to position [165, 0]
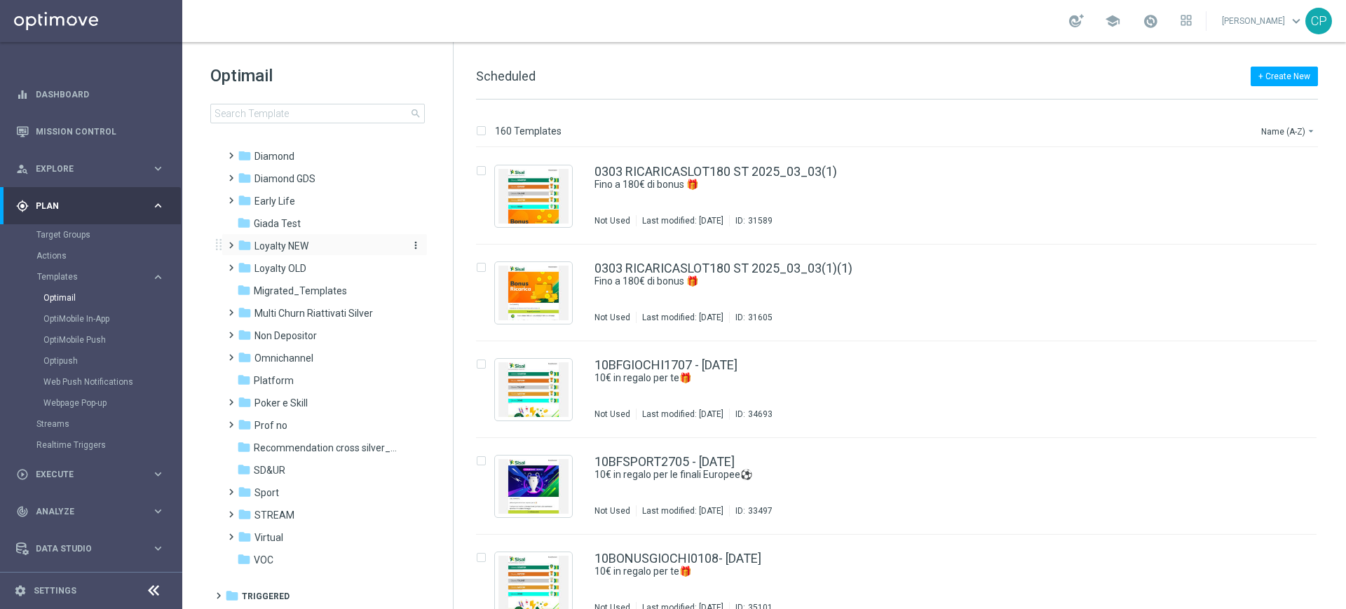
click at [308, 238] on div "folder Loyalty NEW" at bounding box center [318, 246] width 161 height 16
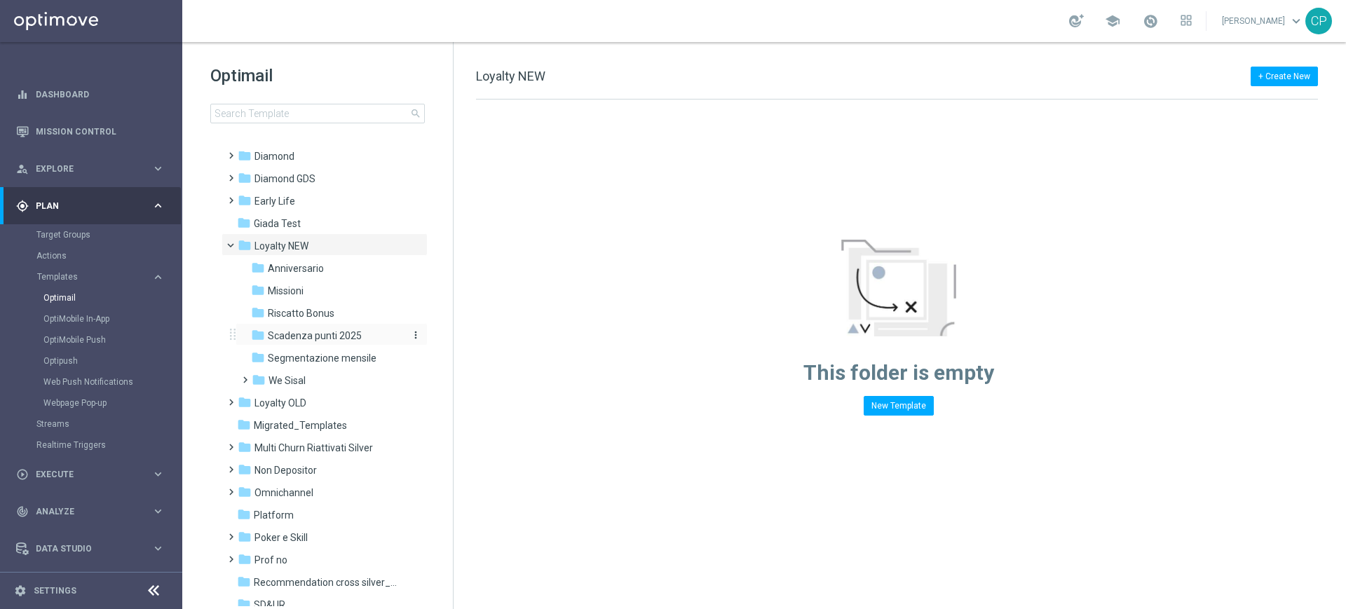
click at [310, 337] on span "Scadenza punti 2025" at bounding box center [315, 335] width 94 height 13
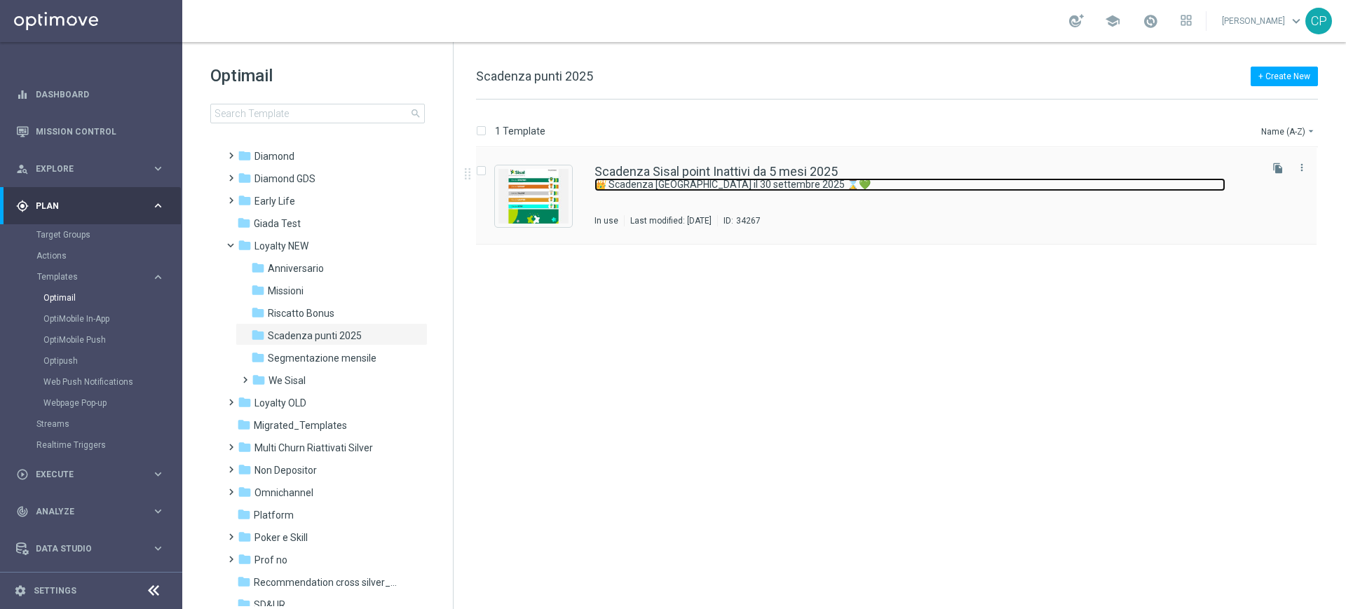
click at [641, 179] on link "👑 Scadenza Sisal point il 30 settembre 2025 ⌛💚" at bounding box center [909, 184] width 631 height 13
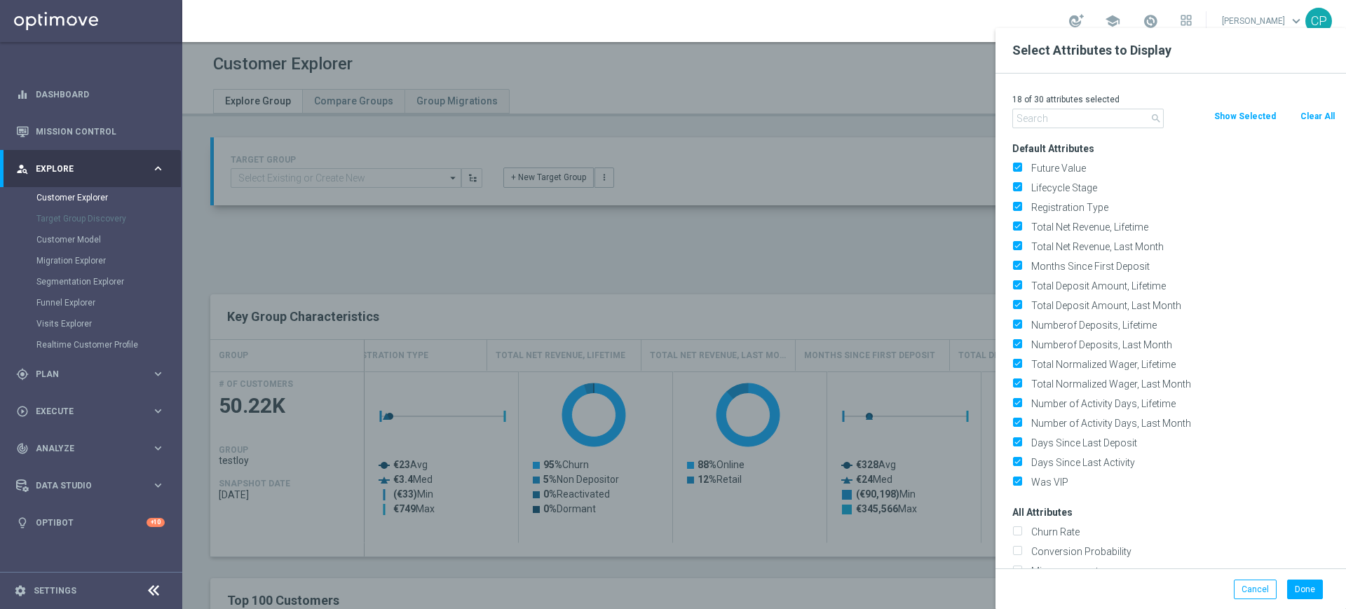
scroll to position [0, 340]
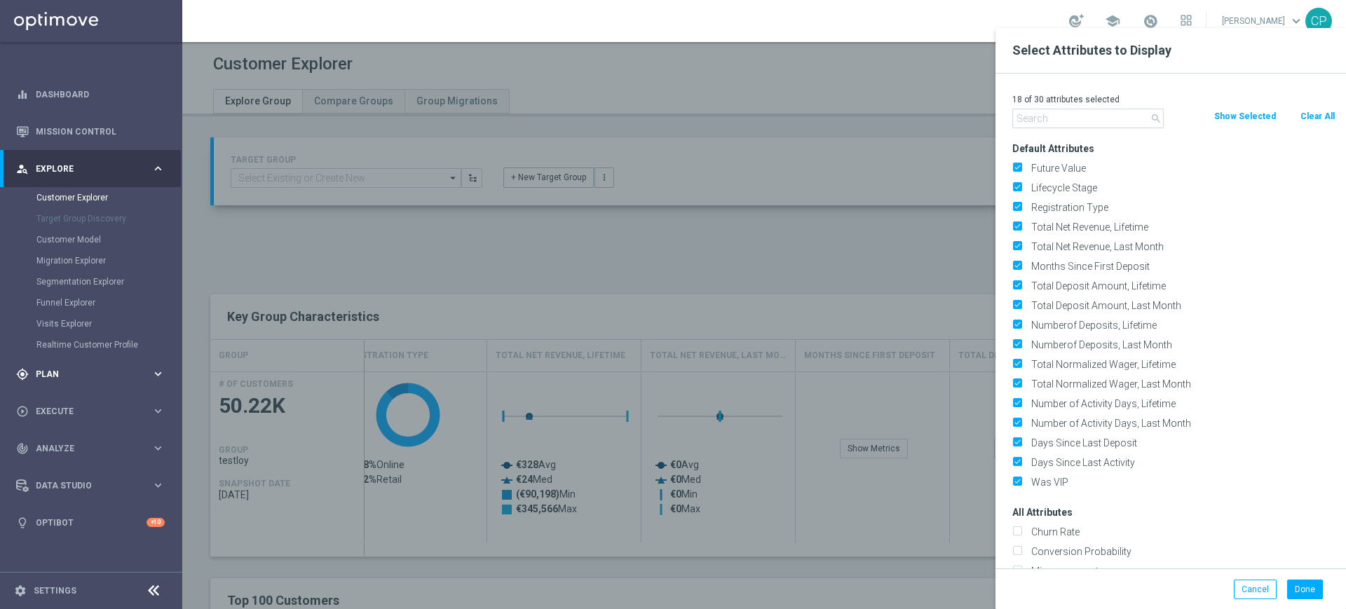
click at [85, 373] on span "Plan" at bounding box center [94, 374] width 116 height 8
click at [75, 233] on link "Target Groups" at bounding box center [90, 234] width 109 height 11
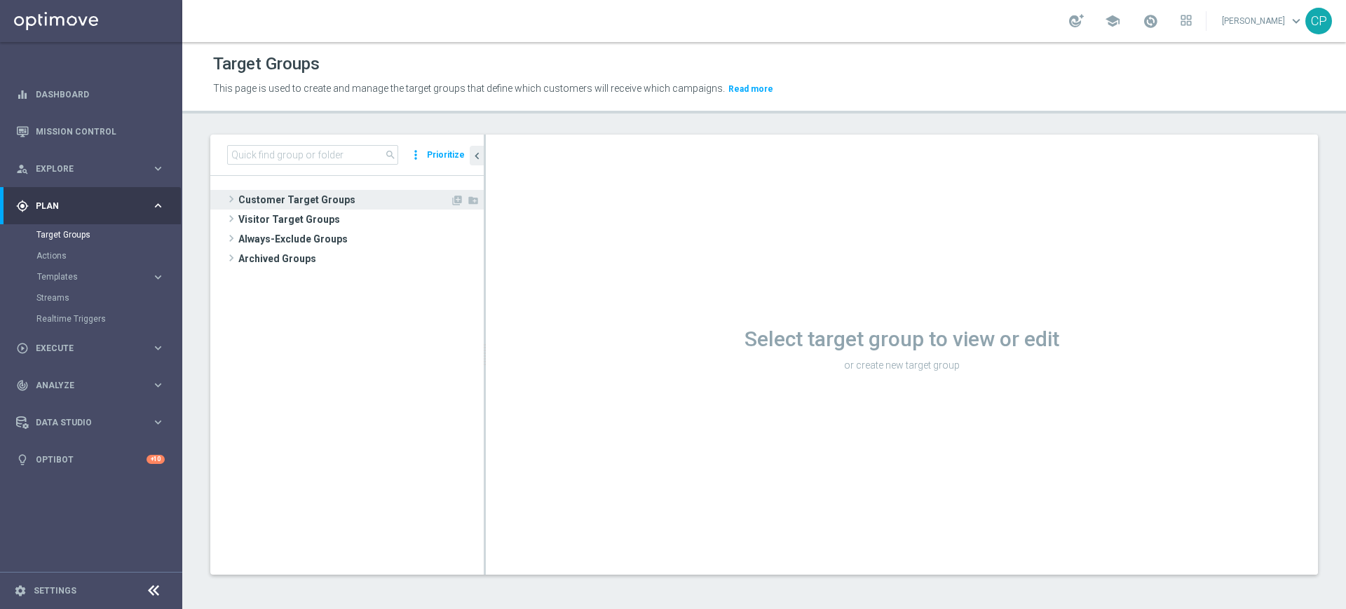
click at [310, 202] on span "Customer Target Groups" at bounding box center [344, 200] width 212 height 20
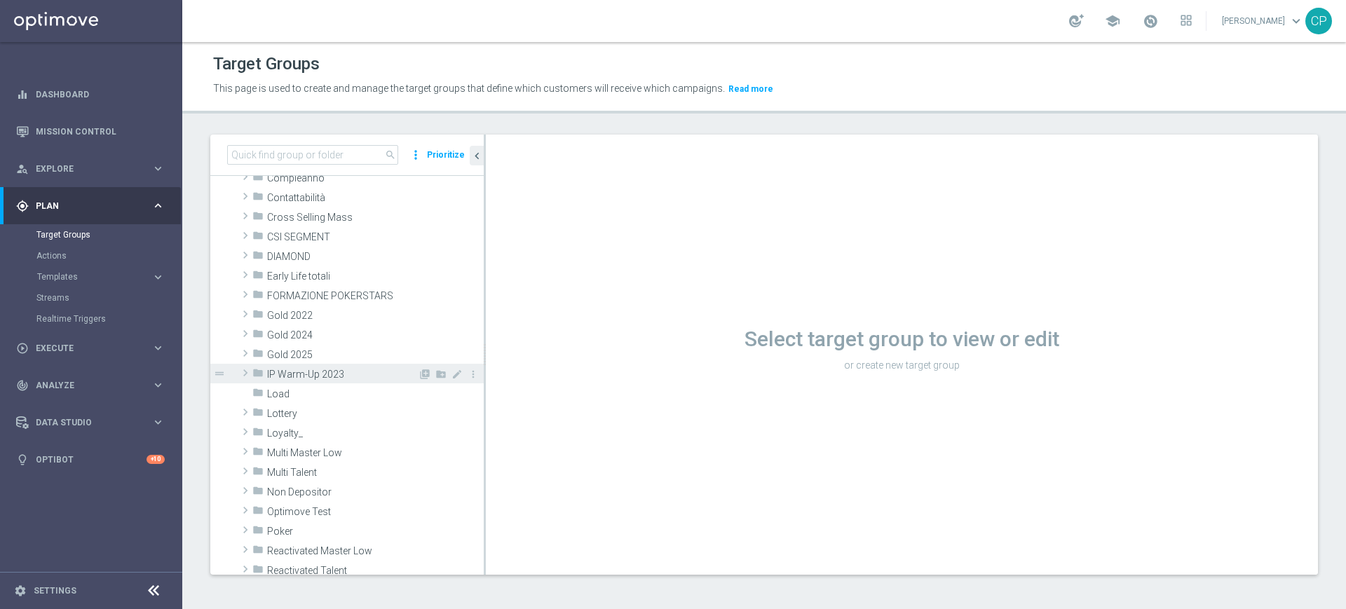
scroll to position [155, 0]
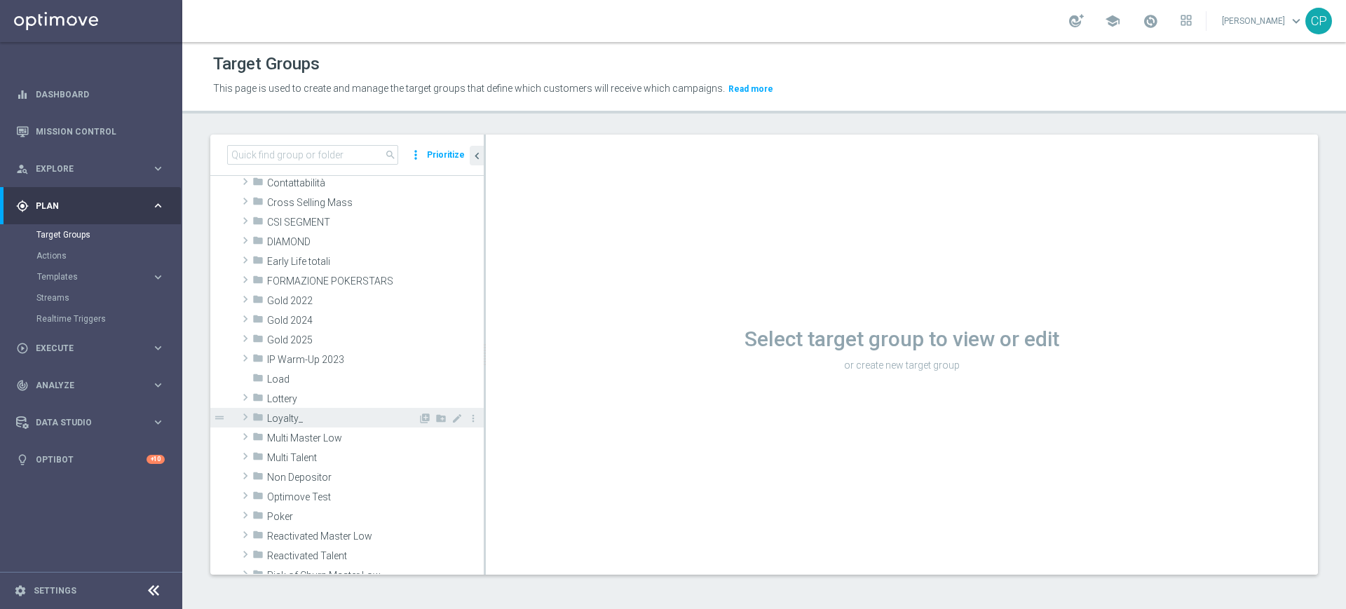
click at [300, 416] on span "Loyalty_" at bounding box center [342, 419] width 151 height 12
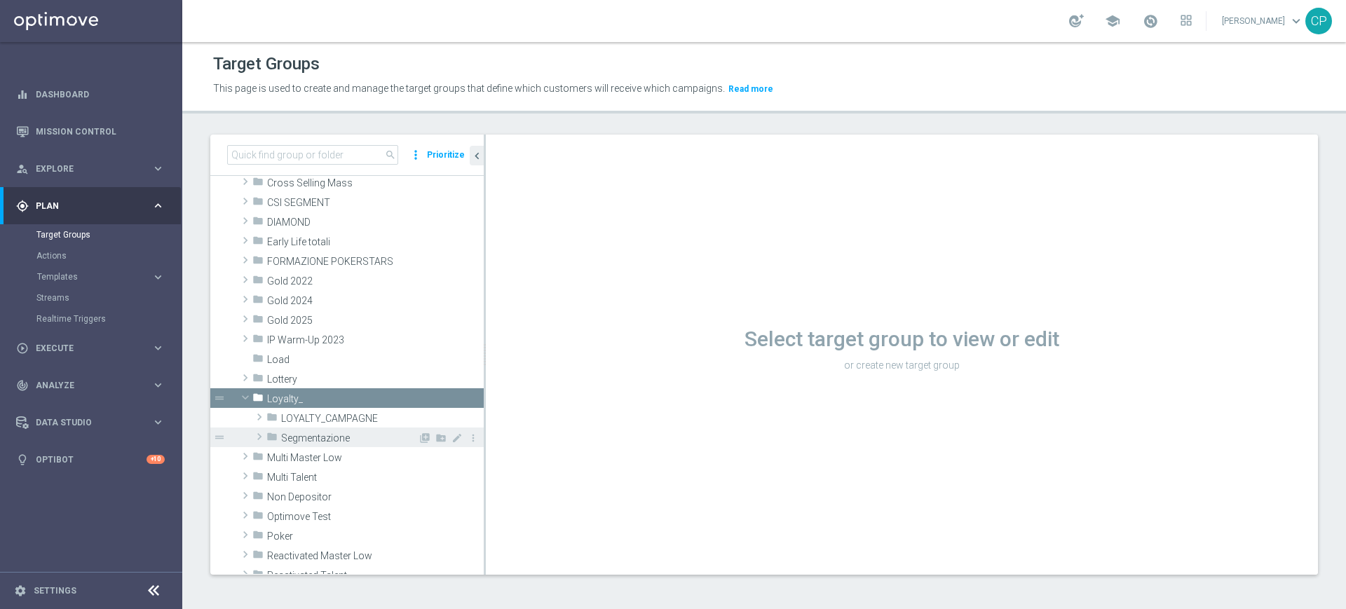
scroll to position [206, 0]
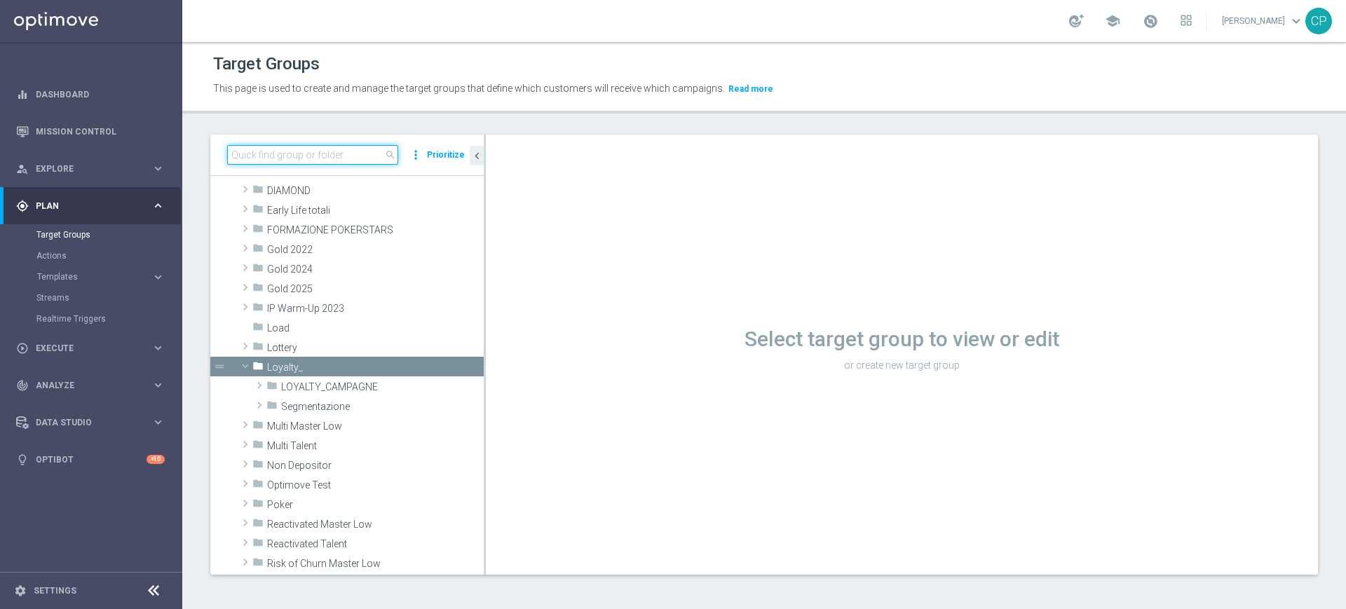
click at [301, 150] on input at bounding box center [312, 155] width 171 height 20
type input "vips 03"
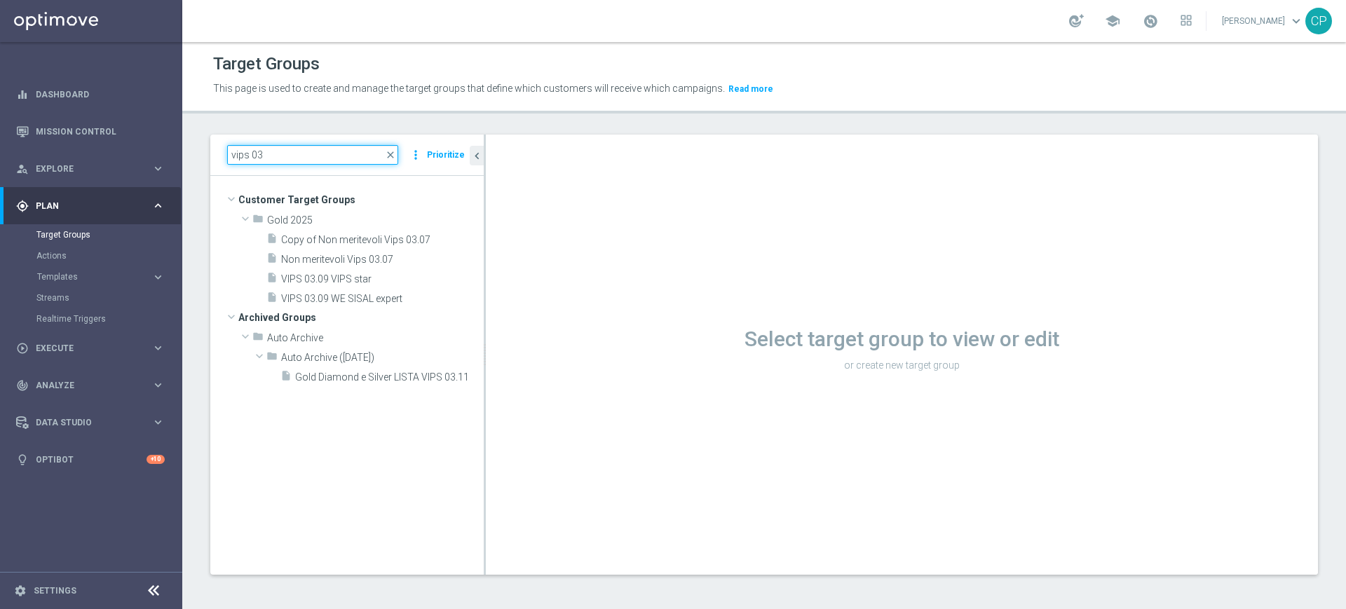
scroll to position [0, 0]
click at [344, 277] on span "VIPS 03.09 VIPS star" at bounding box center [365, 279] width 169 height 12
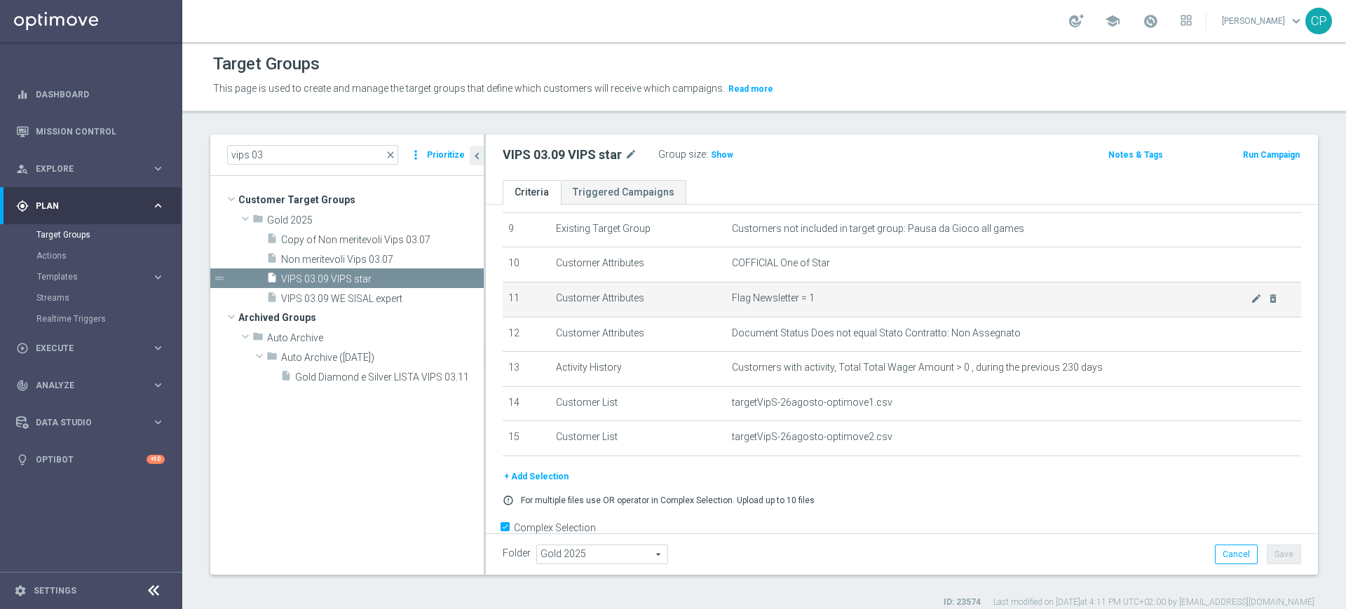
scroll to position [355, 0]
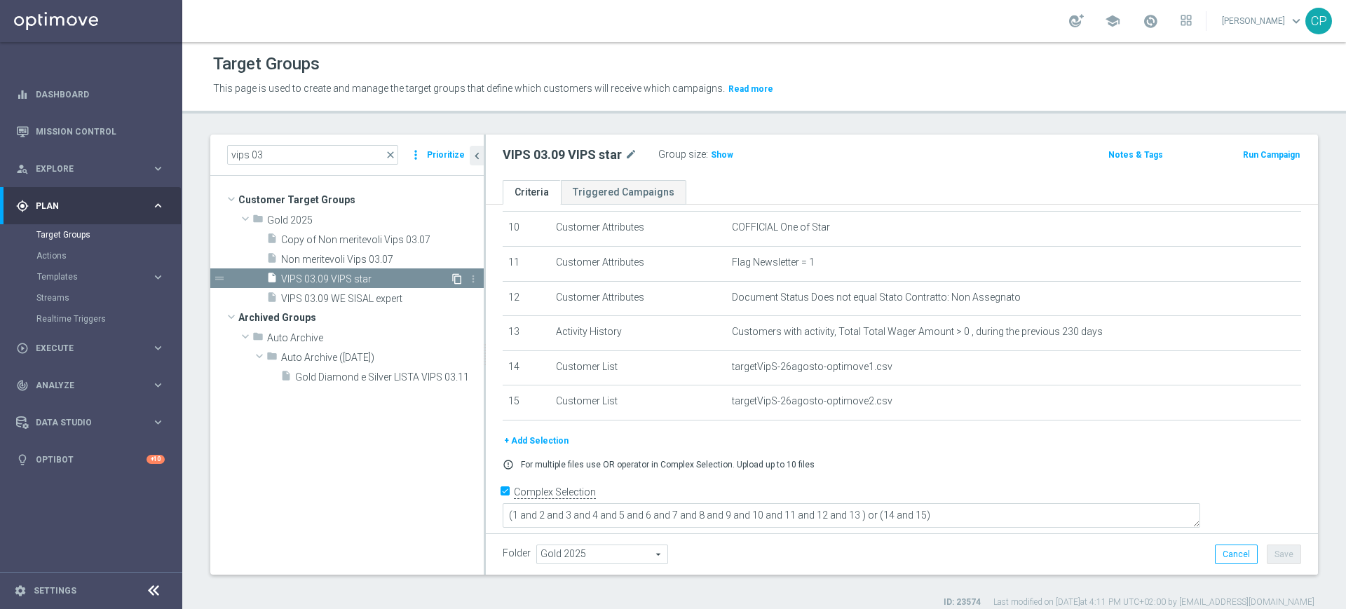
click at [456, 278] on icon "content_copy" at bounding box center [456, 278] width 11 height 11
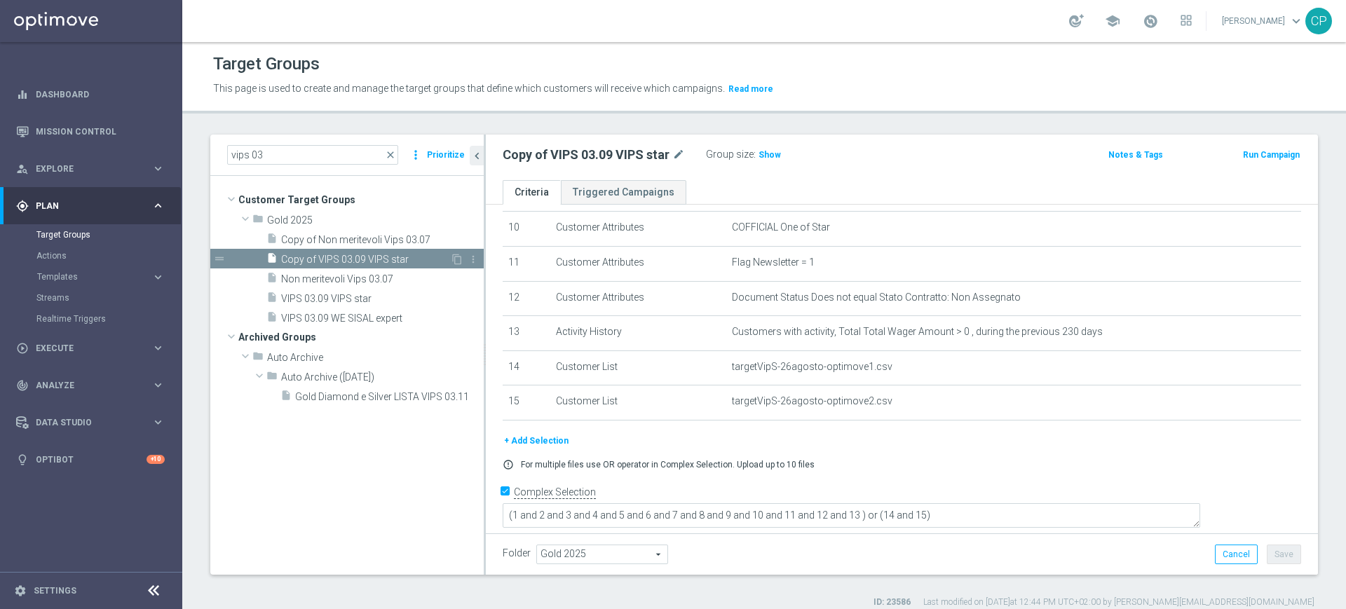
click at [383, 254] on span "Copy of VIPS 03.09 VIPS star" at bounding box center [365, 260] width 169 height 12
click at [676, 154] on icon "mode_edit" at bounding box center [678, 154] width 13 height 17
click at [543, 155] on input "Copy of VIPS 03.09 VIPS star" at bounding box center [596, 156] width 189 height 20
click at [588, 158] on input "VIPS 03.09 VIPS star" at bounding box center [596, 156] width 189 height 20
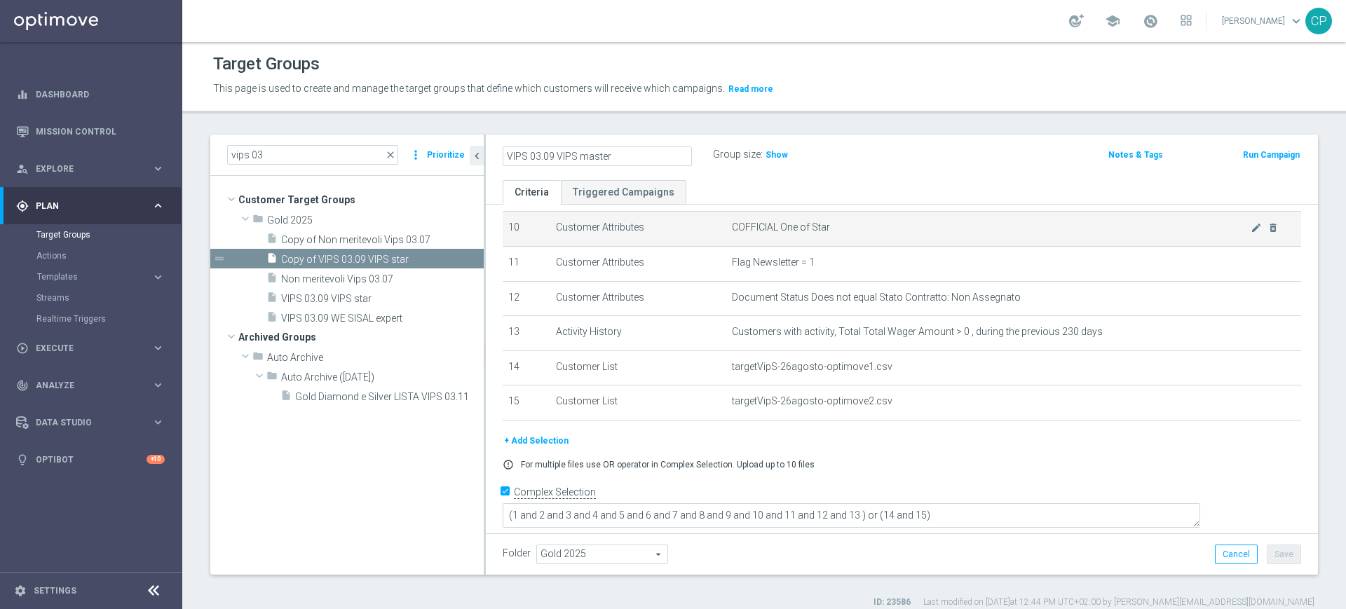
type input "VIPS 03.09 VIPS master"
click at [840, 240] on td "COFFICIAL One of Star mode_edit delete_forever" at bounding box center [1013, 229] width 575 height 35
click at [1250, 233] on icon "mode_edit" at bounding box center [1255, 227] width 11 height 11
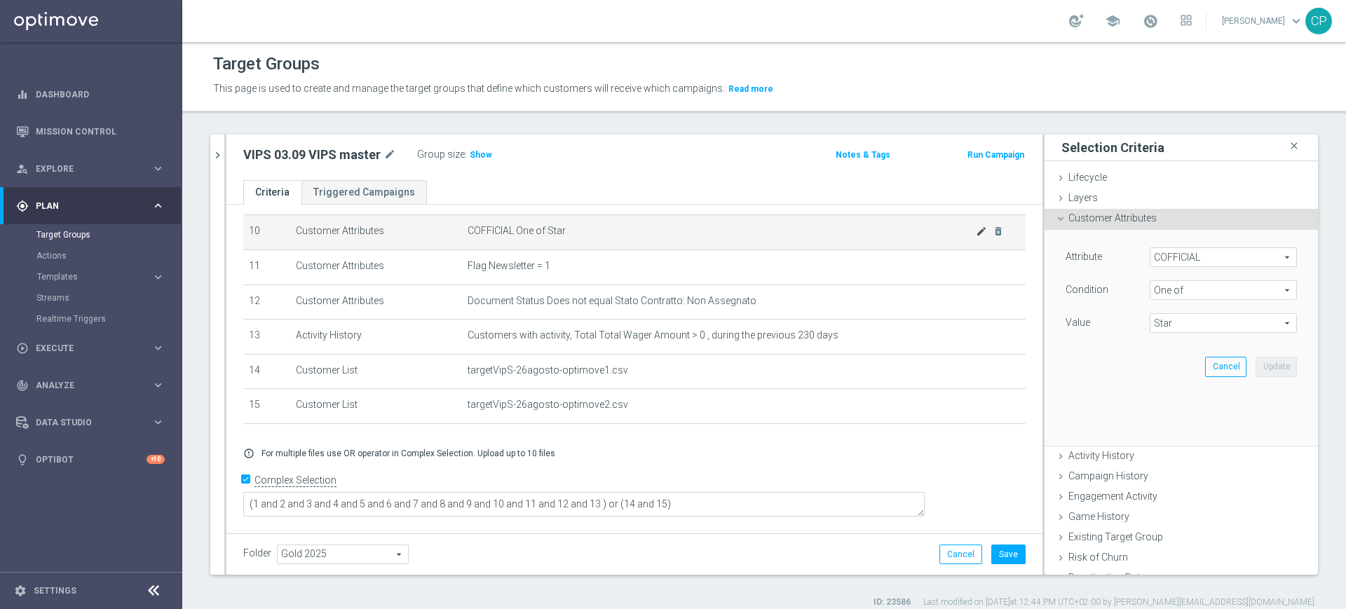
scroll to position [340, 0]
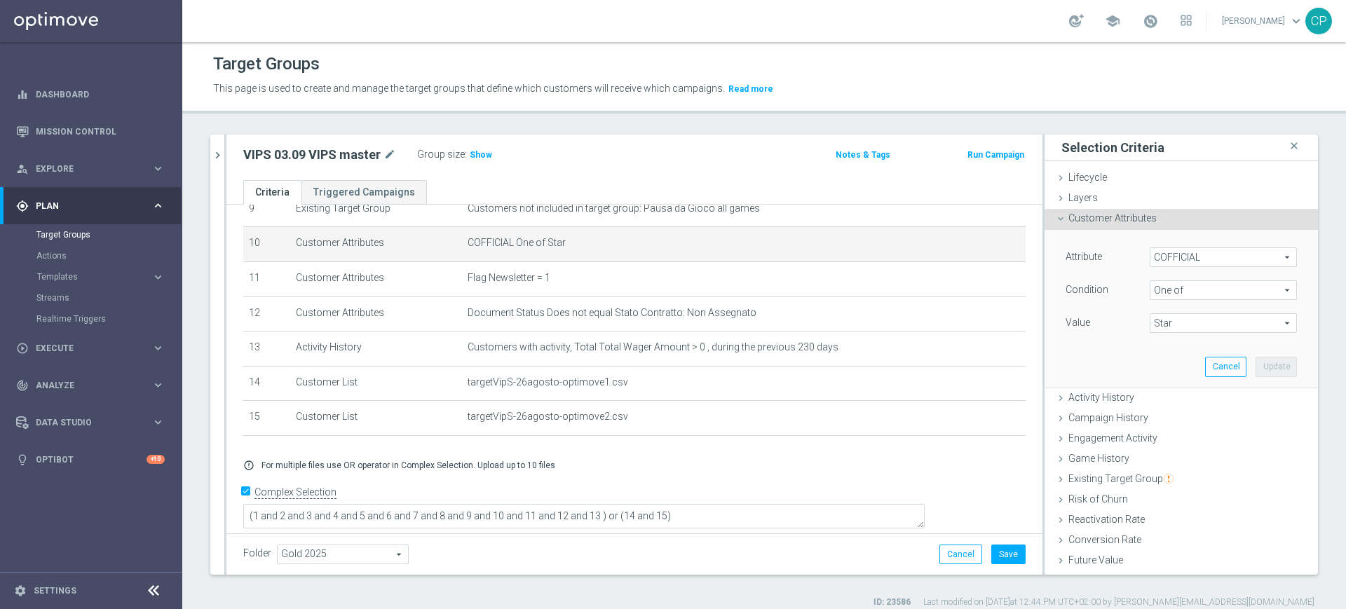
click at [1178, 324] on span "Star" at bounding box center [1223, 323] width 146 height 18
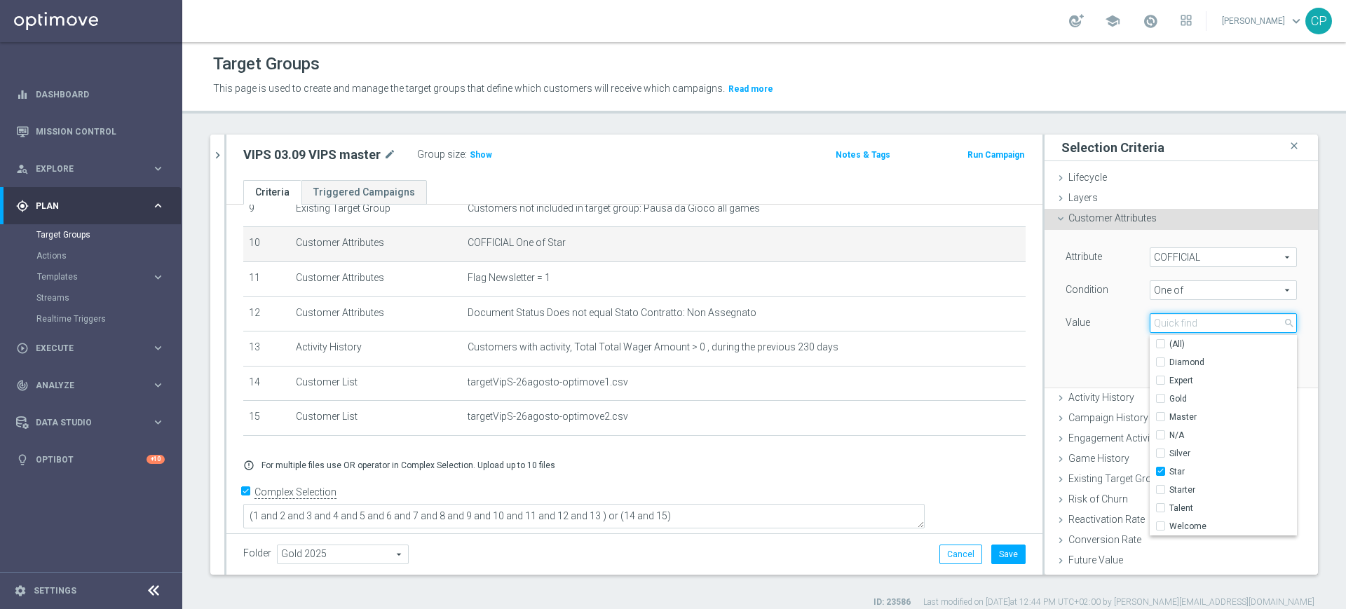
click at [1178, 324] on input "search" at bounding box center [1222, 323] width 147 height 20
click at [1160, 467] on input "Star" at bounding box center [1164, 471] width 9 height 9
checkbox input "false"
type input "Select"
click at [1160, 414] on input "Master" at bounding box center [1164, 417] width 9 height 9
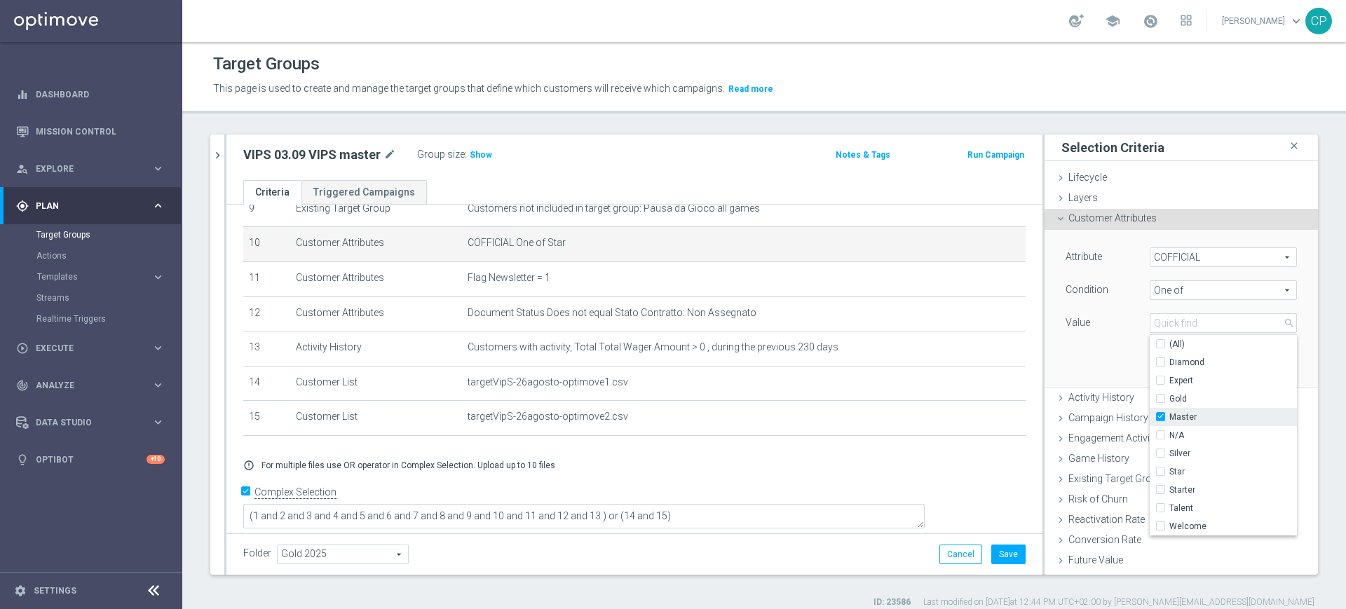
checkbox input "true"
type input "Master"
click at [1095, 359] on div "Attribute COFFICIAL COFFICIAL arrow_drop_down search Condition One of One of ar…" at bounding box center [1181, 308] width 252 height 157
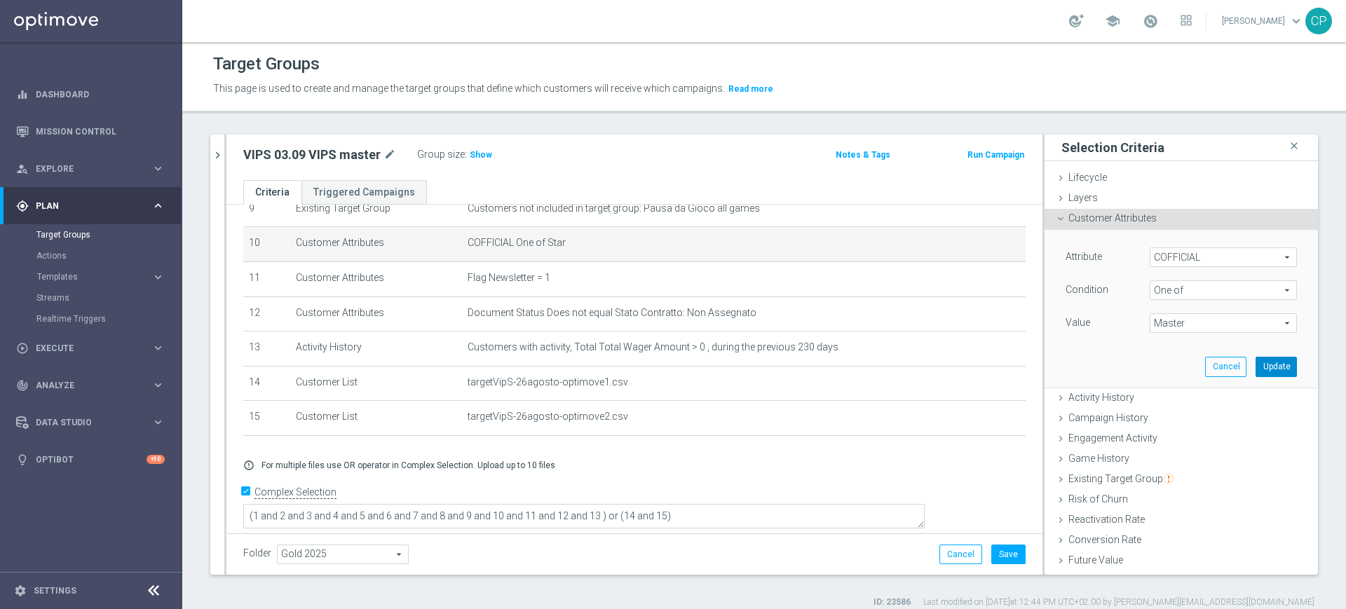
click at [1261, 362] on button "Update" at bounding box center [1275, 367] width 41 height 20
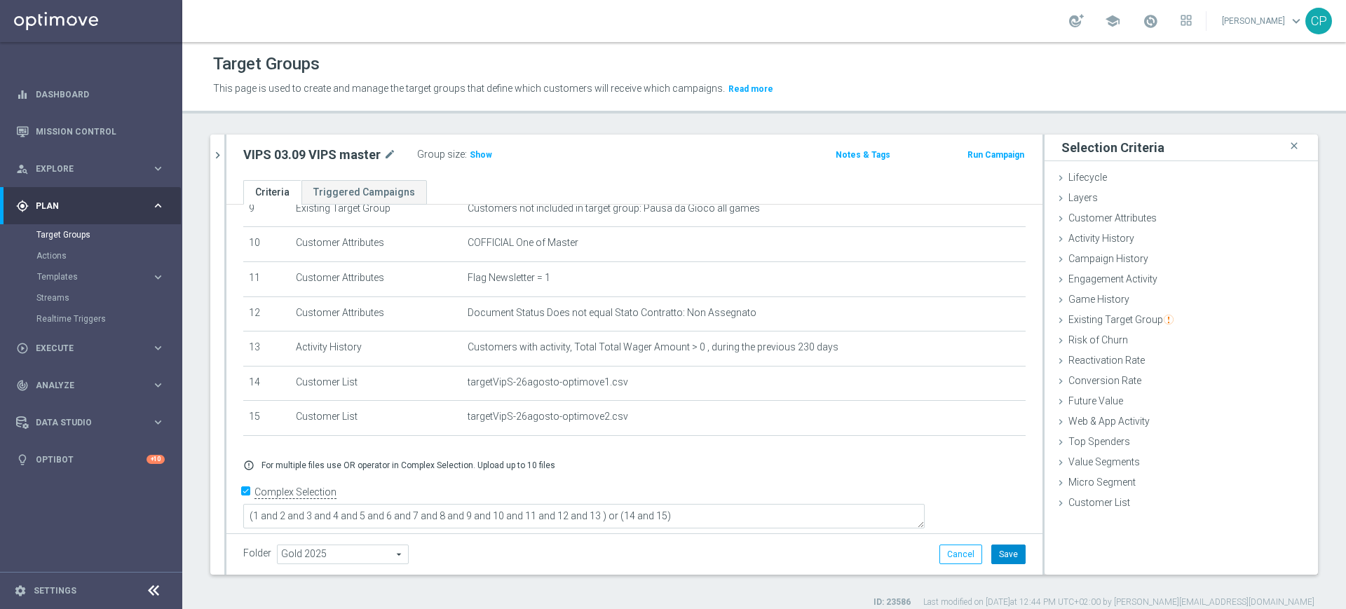
click at [1002, 550] on button "Save" at bounding box center [1008, 555] width 34 height 20
click at [484, 155] on span "Show" at bounding box center [481, 155] width 22 height 10
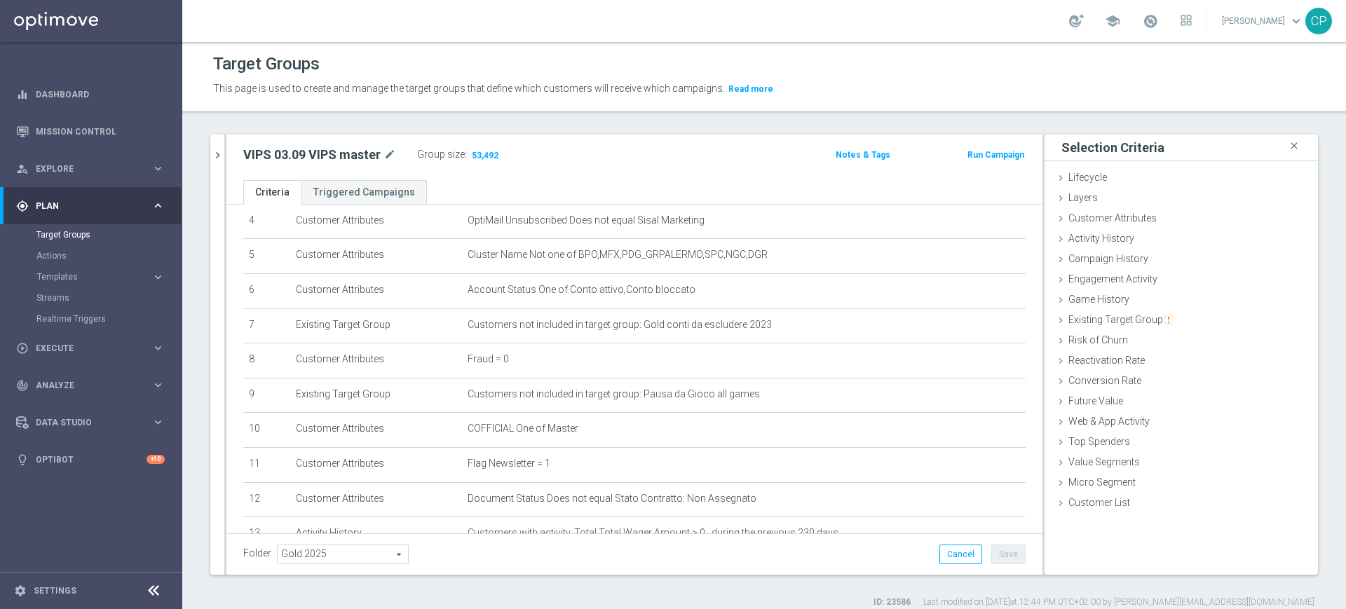
scroll to position [153, 0]
drag, startPoint x: 220, startPoint y: 242, endPoint x: 452, endPoint y: 123, distance: 260.4
click at [452, 123] on div "Target Groups This page is used to create and manage the target groups that def…" at bounding box center [763, 325] width 1163 height 567
click at [76, 236] on link "Target Groups" at bounding box center [90, 234] width 109 height 11
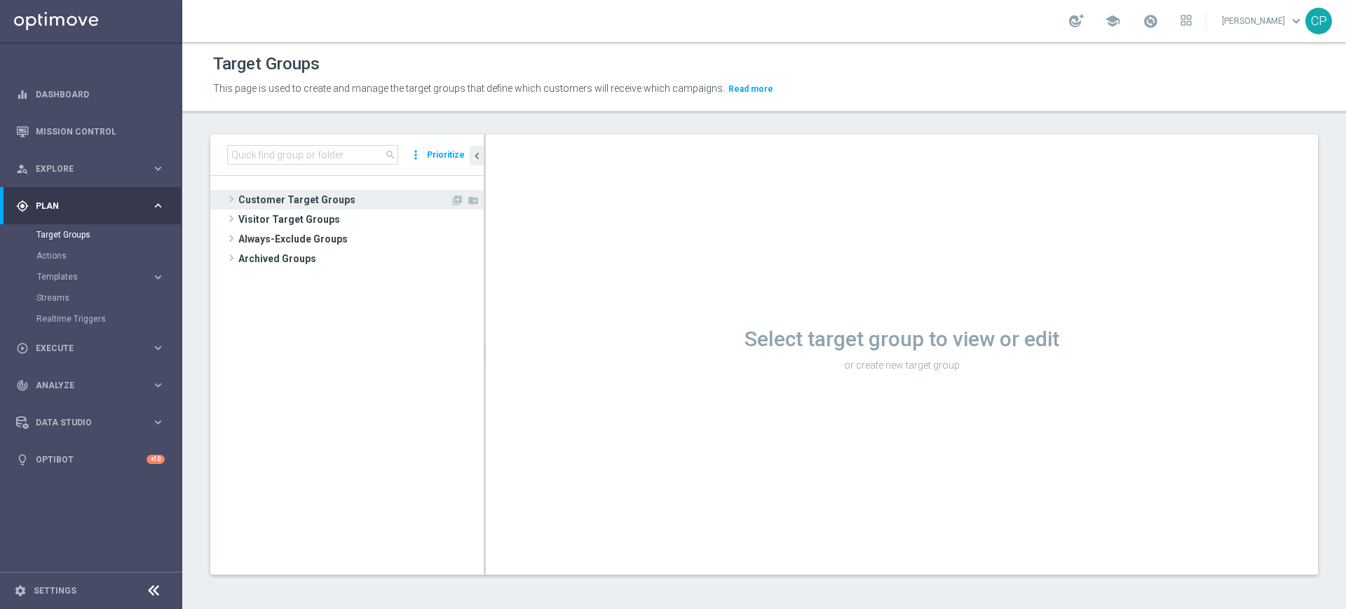
click at [294, 198] on span "Customer Target Groups" at bounding box center [344, 200] width 212 height 20
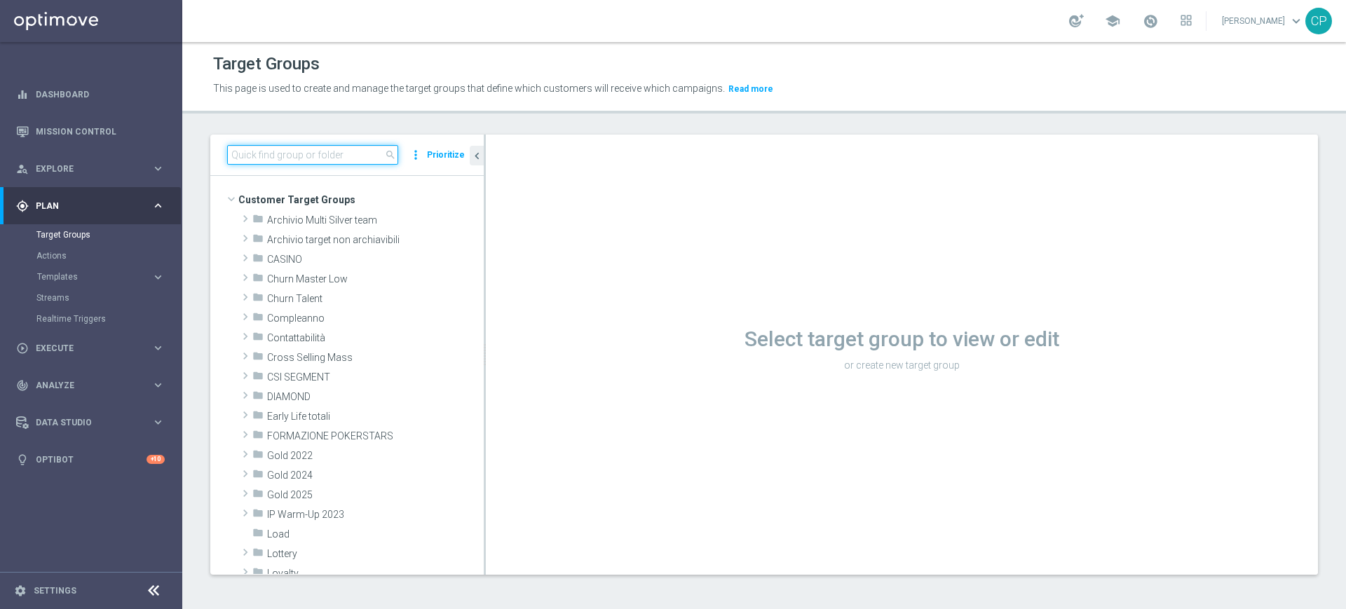
click at [294, 156] on input at bounding box center [312, 155] width 171 height 20
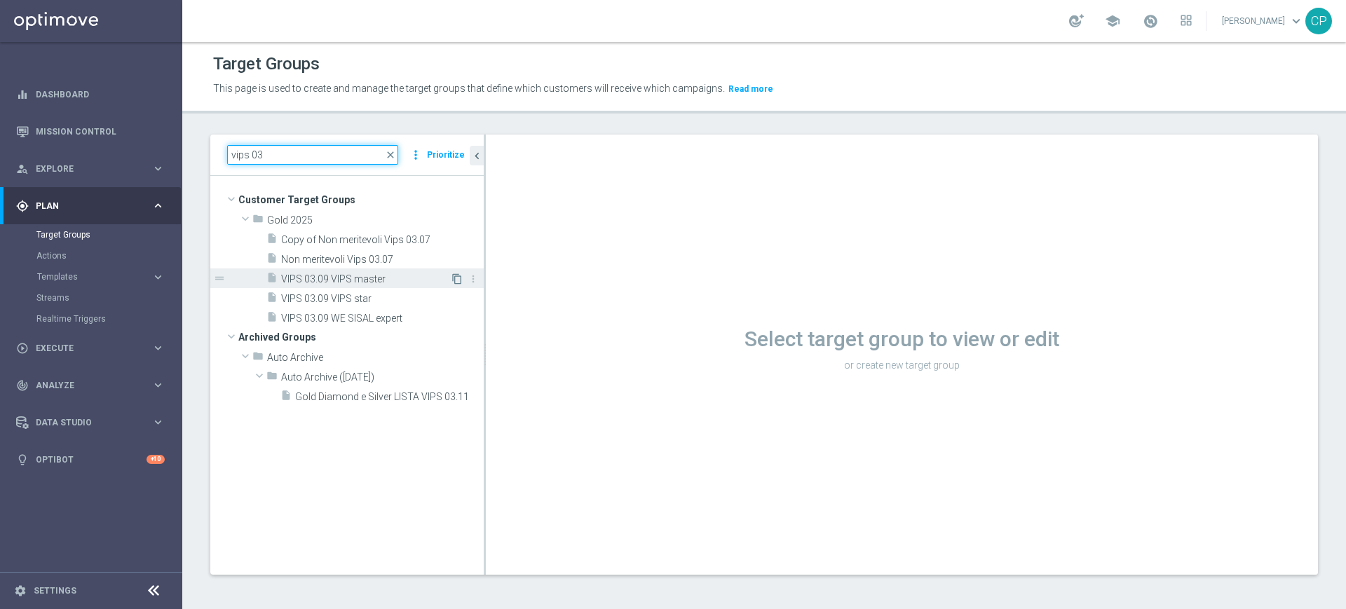
type input "vips 03"
click at [455, 276] on icon "content_copy" at bounding box center [456, 278] width 11 height 11
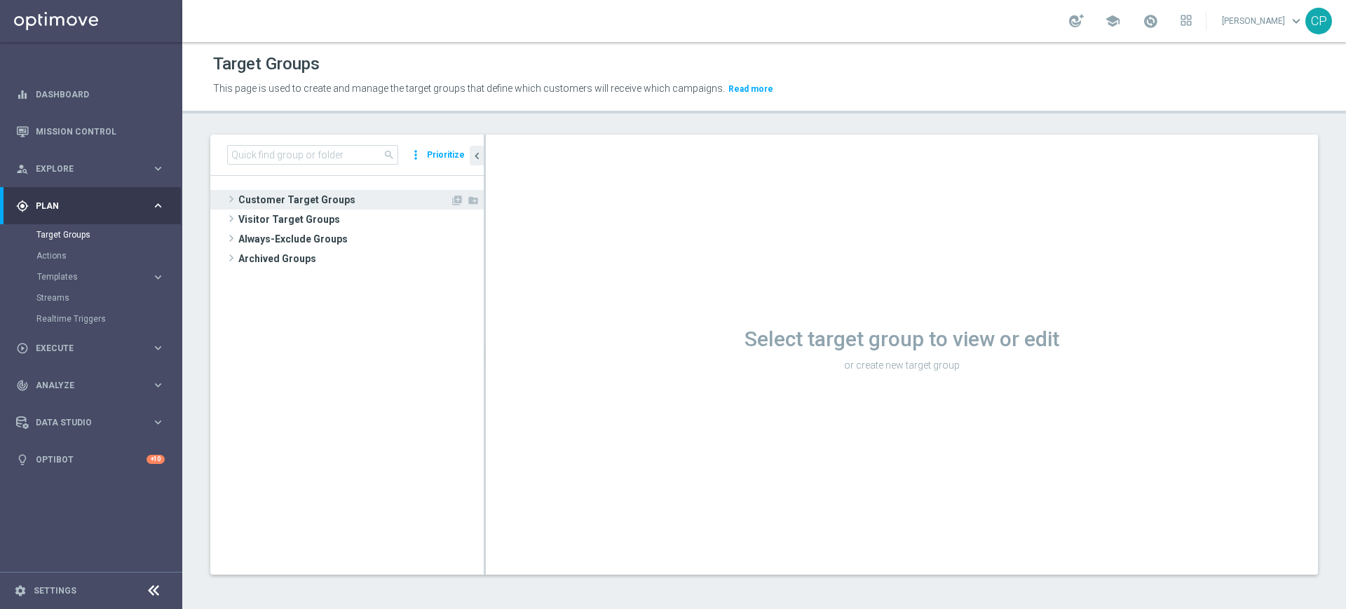
click at [298, 201] on span "Customer Target Groups" at bounding box center [344, 200] width 212 height 20
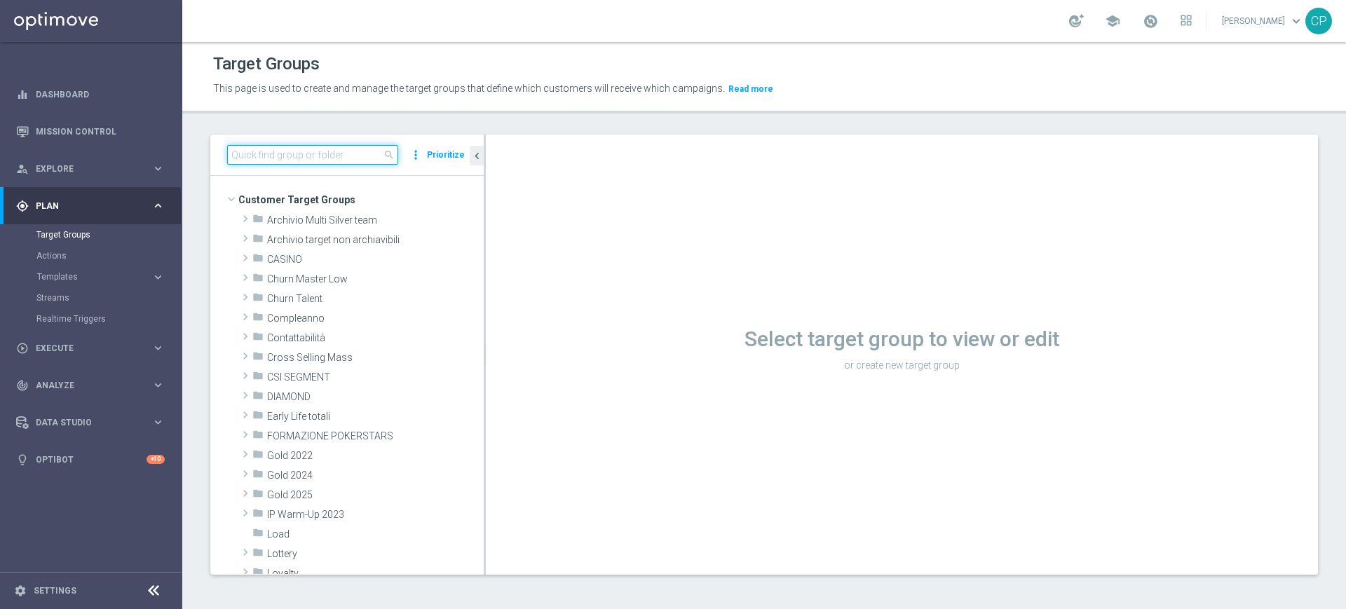
click at [301, 159] on input at bounding box center [312, 155] width 171 height 20
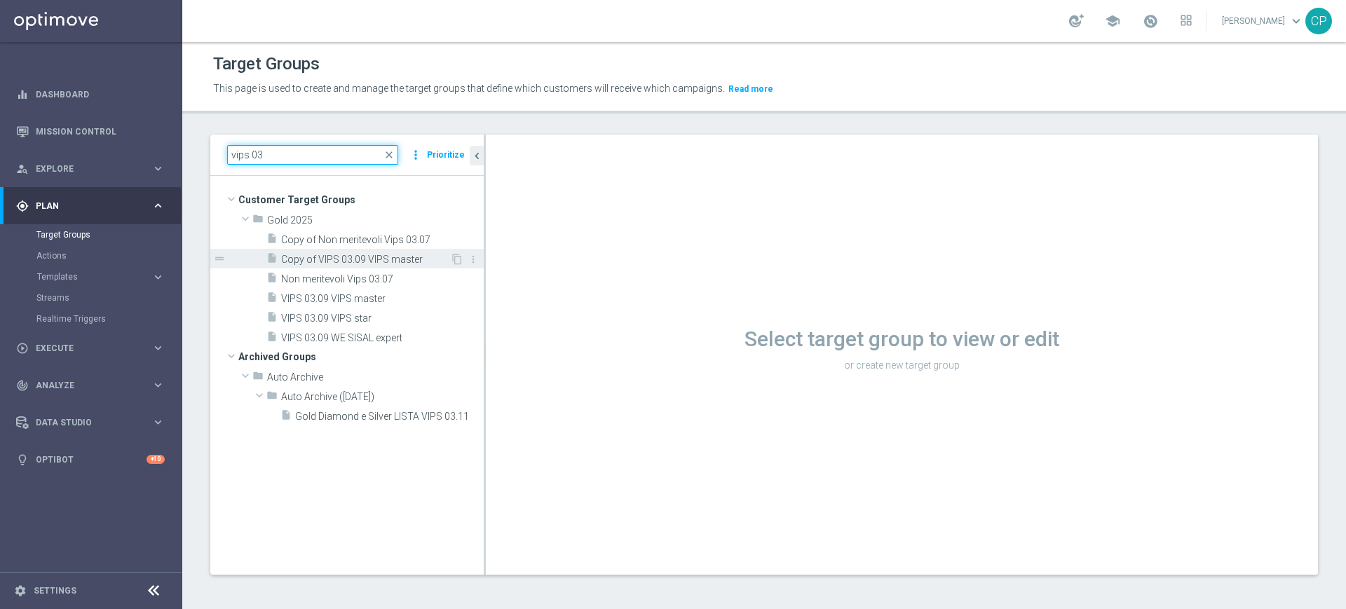
type input "vips 03"
click at [329, 254] on span "Copy of VIPS 03.09 VIPS master" at bounding box center [365, 260] width 169 height 12
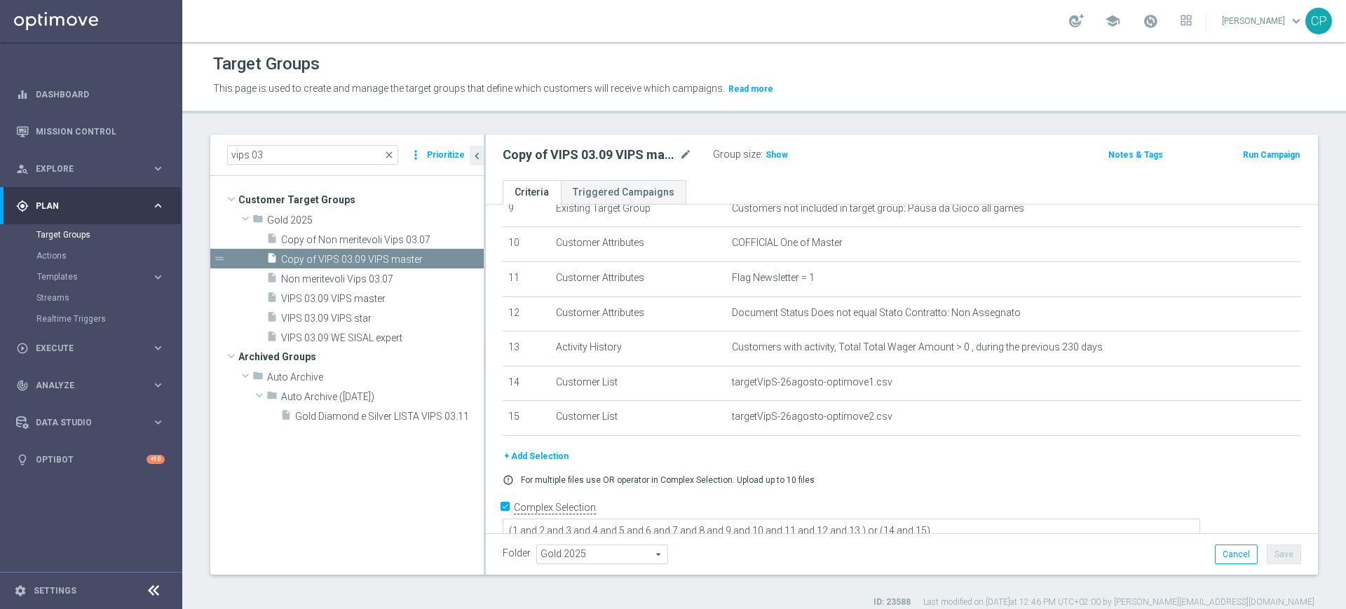
scroll to position [342, 0]
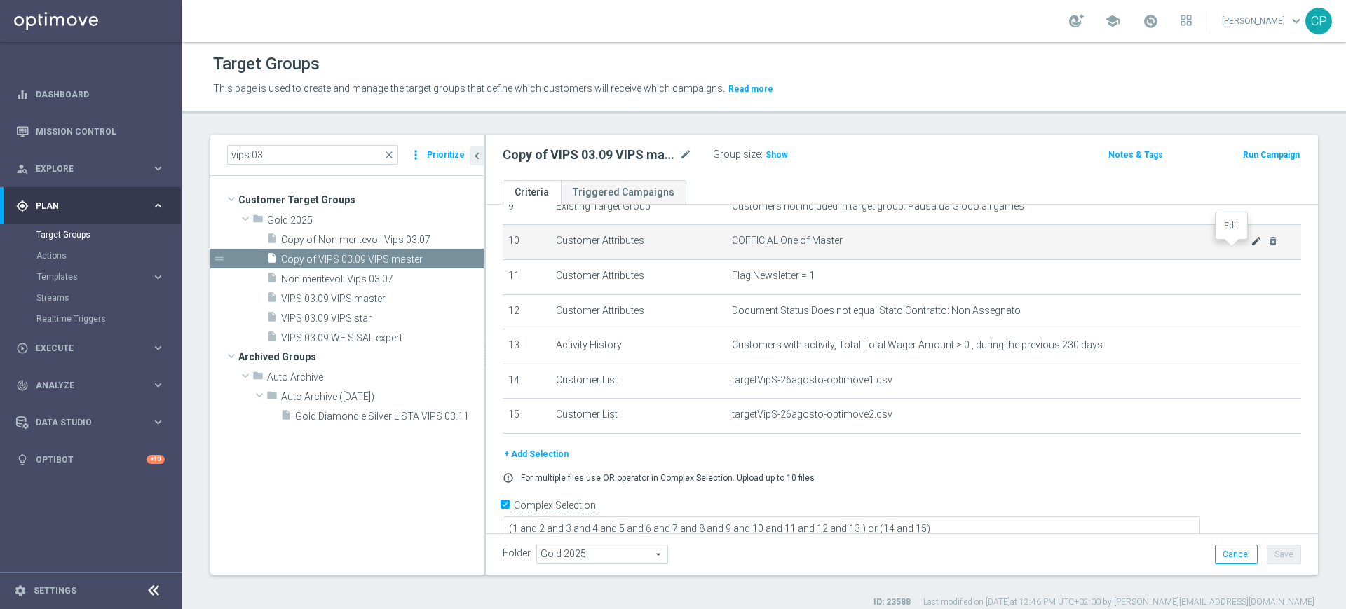
click at [1250, 245] on icon "mode_edit" at bounding box center [1255, 240] width 11 height 11
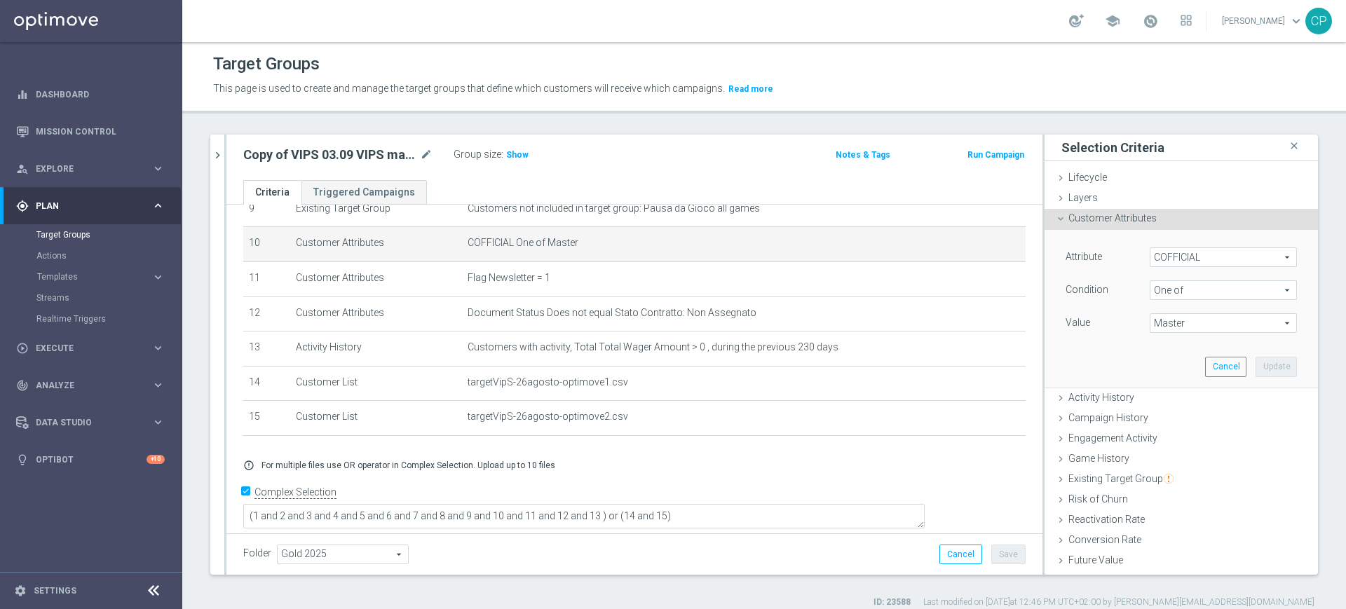
click at [1150, 322] on span "Master" at bounding box center [1223, 323] width 146 height 18
click at [1160, 416] on input "Master" at bounding box center [1164, 417] width 9 height 9
checkbox input "false"
type input "Select"
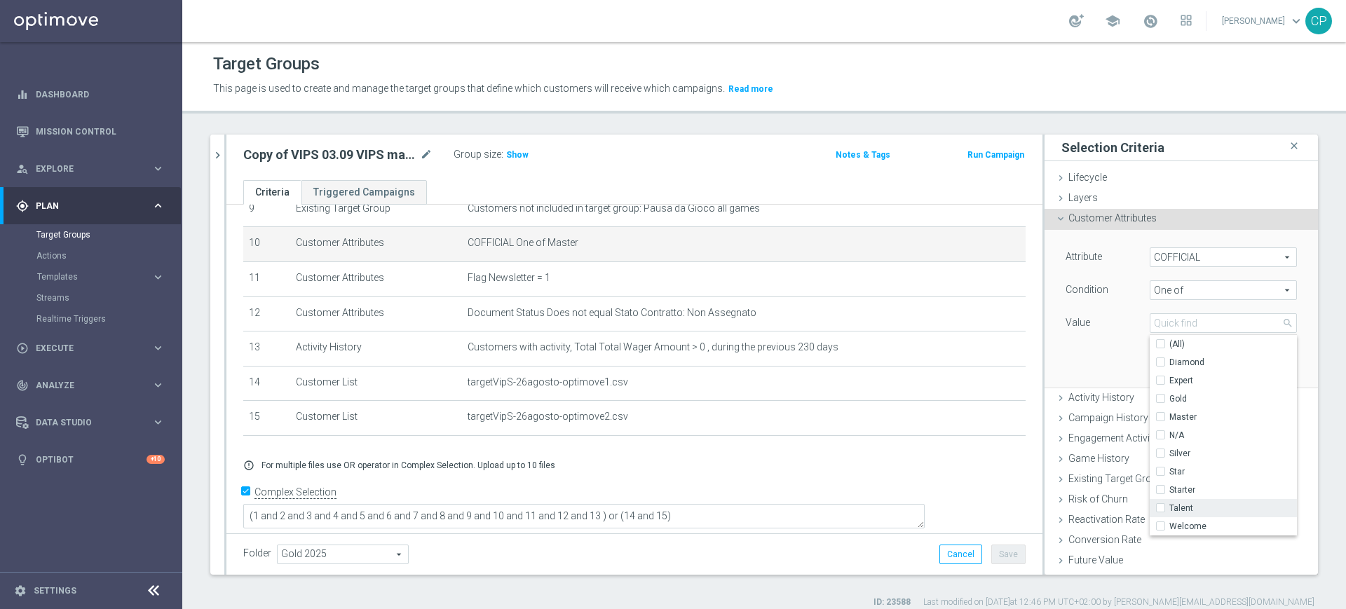
click at [1160, 507] on input "Talent" at bounding box center [1164, 508] width 9 height 9
checkbox input "true"
type input "Talent"
click at [1094, 365] on div "Attribute COFFICIAL COFFICIAL arrow_drop_down search Condition One of One of ar…" at bounding box center [1181, 308] width 252 height 157
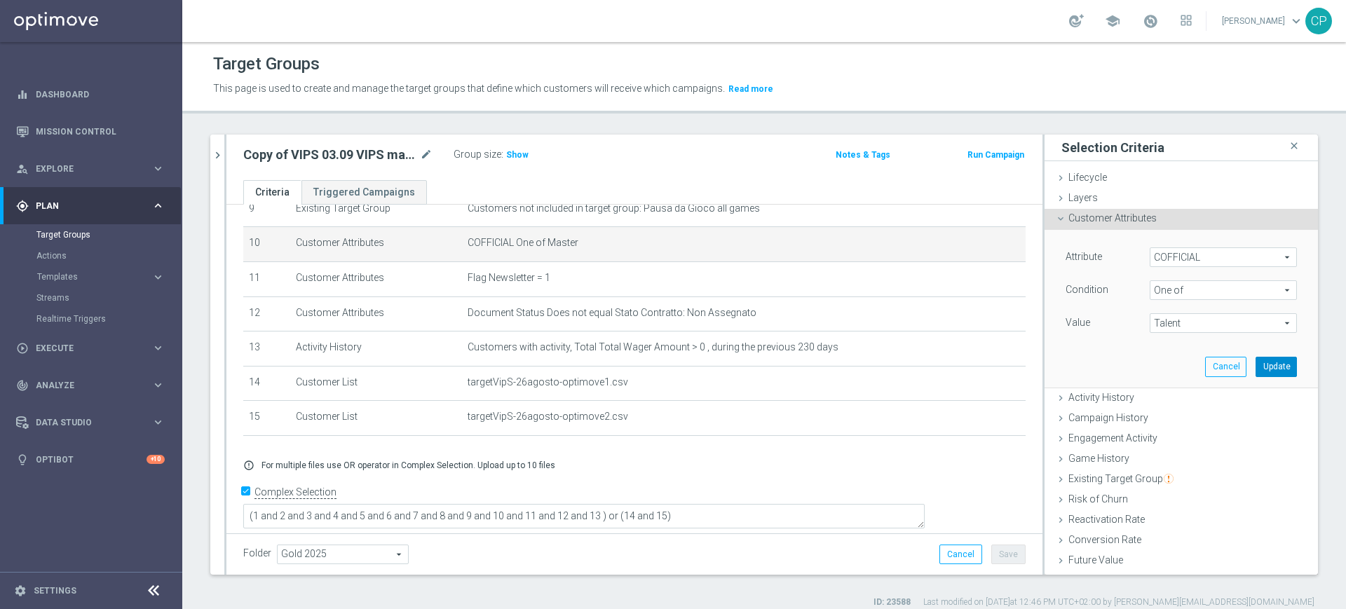
click at [1257, 370] on button "Update" at bounding box center [1275, 367] width 41 height 20
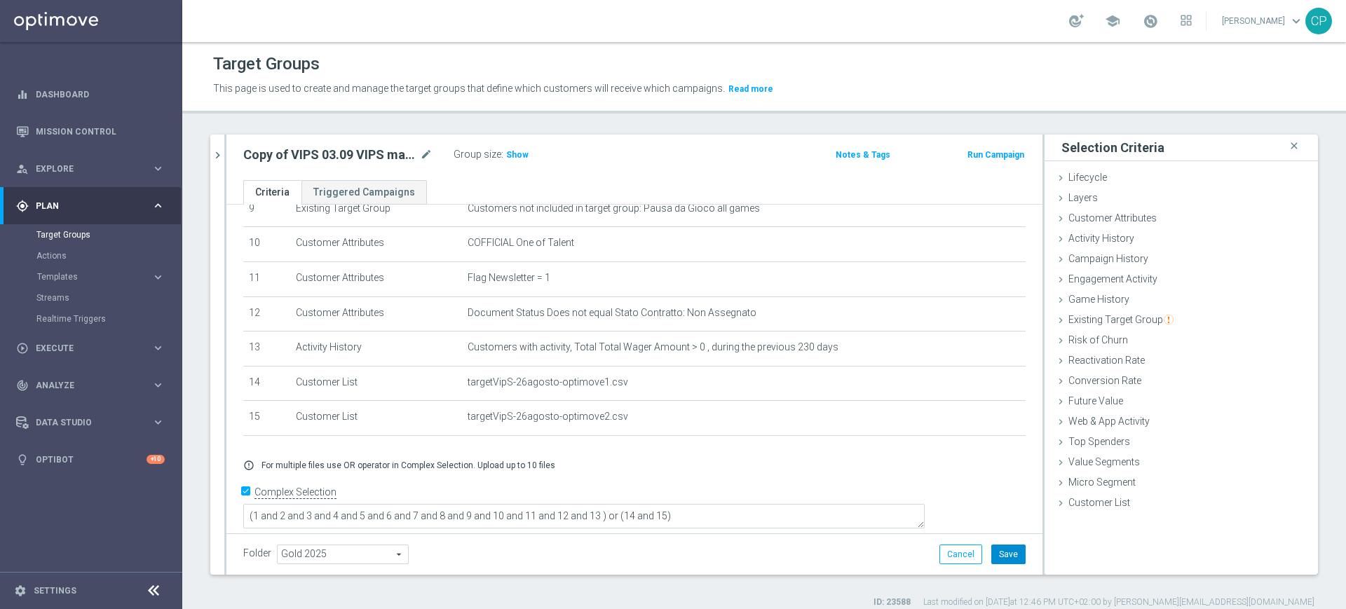
click at [1001, 551] on button "Save" at bounding box center [1008, 555] width 34 height 20
click at [520, 151] on span "Show" at bounding box center [517, 155] width 22 height 10
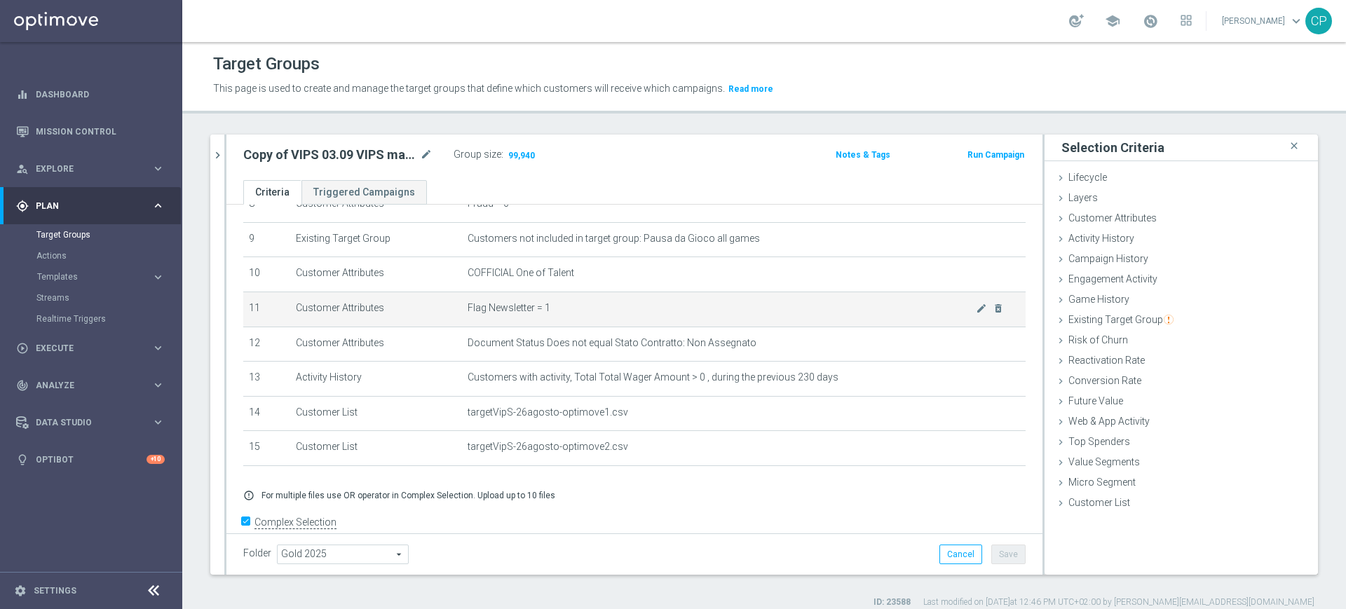
scroll to position [319, 0]
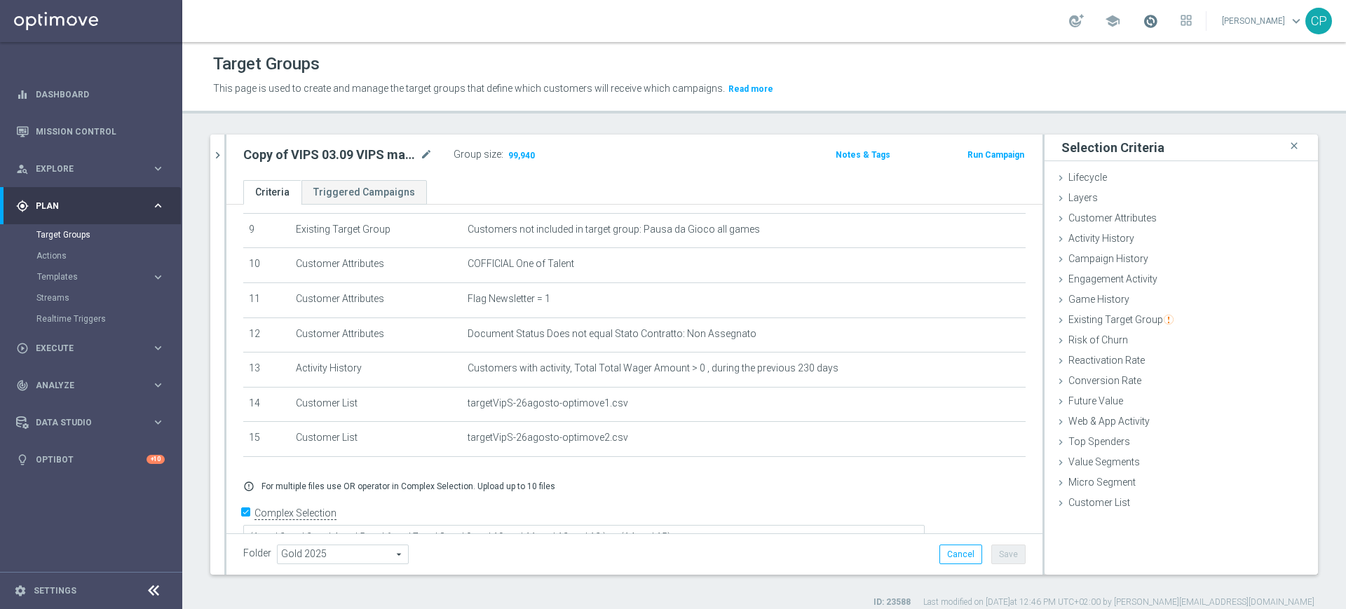
click at [1158, 22] on span at bounding box center [1149, 20] width 15 height 15
click at [64, 233] on link "Target Groups" at bounding box center [90, 234] width 109 height 11
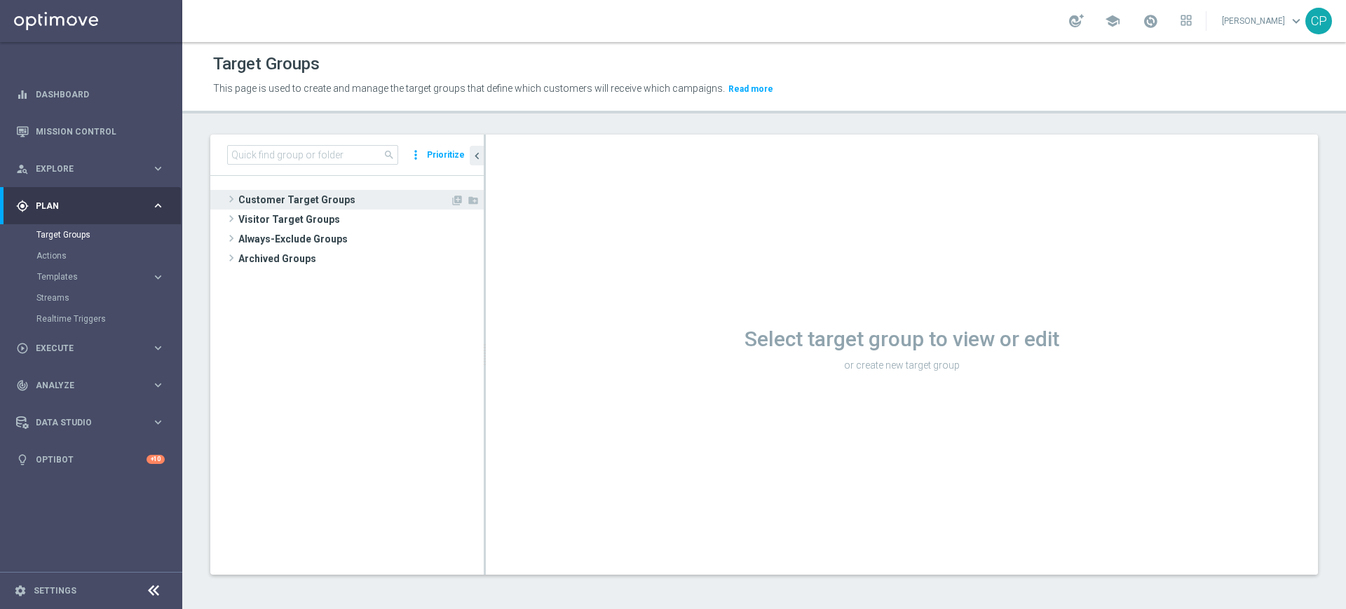
click at [271, 196] on span "Customer Target Groups" at bounding box center [344, 200] width 212 height 20
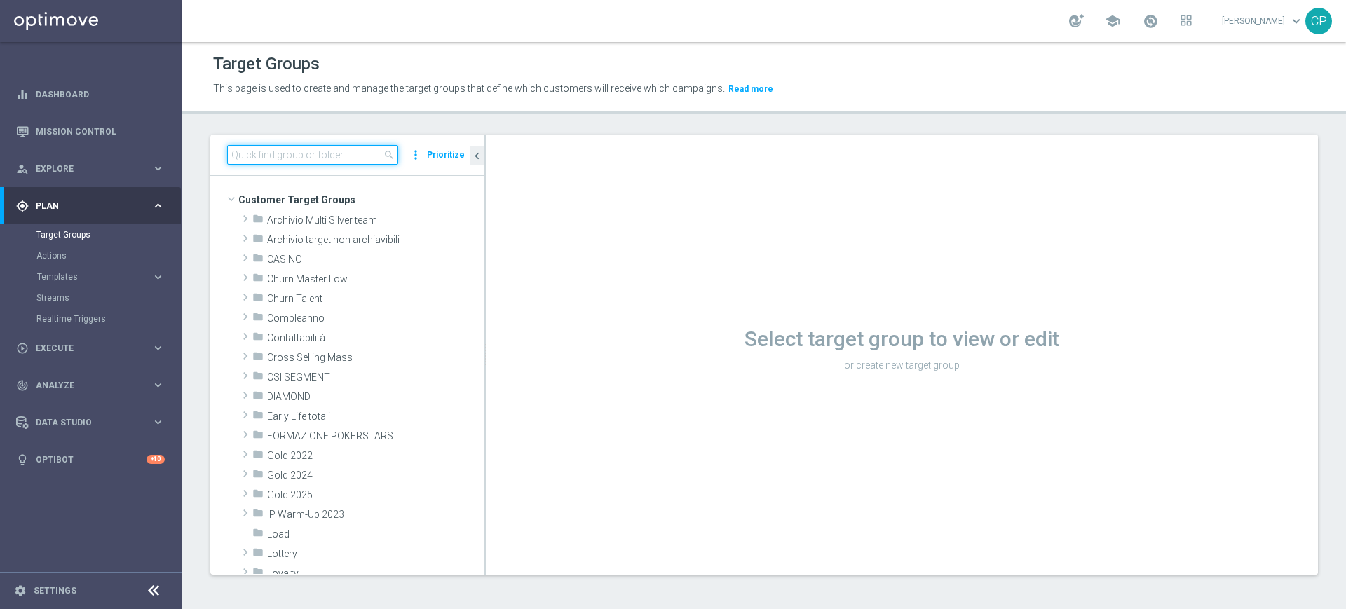
click at [283, 153] on input at bounding box center [312, 155] width 171 height 20
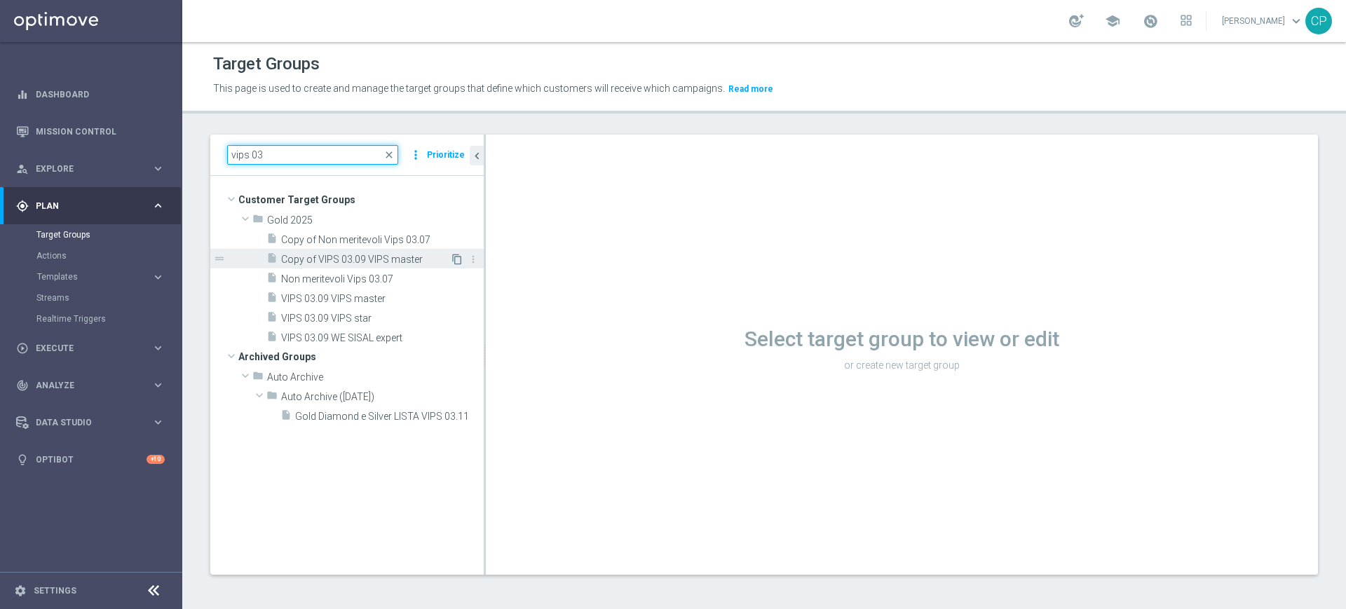
type input "vips 03"
click at [456, 255] on icon "content_copy" at bounding box center [456, 259] width 11 height 11
click at [360, 256] on span "Copy of VIPS 03.09 VIPS master" at bounding box center [365, 260] width 169 height 12
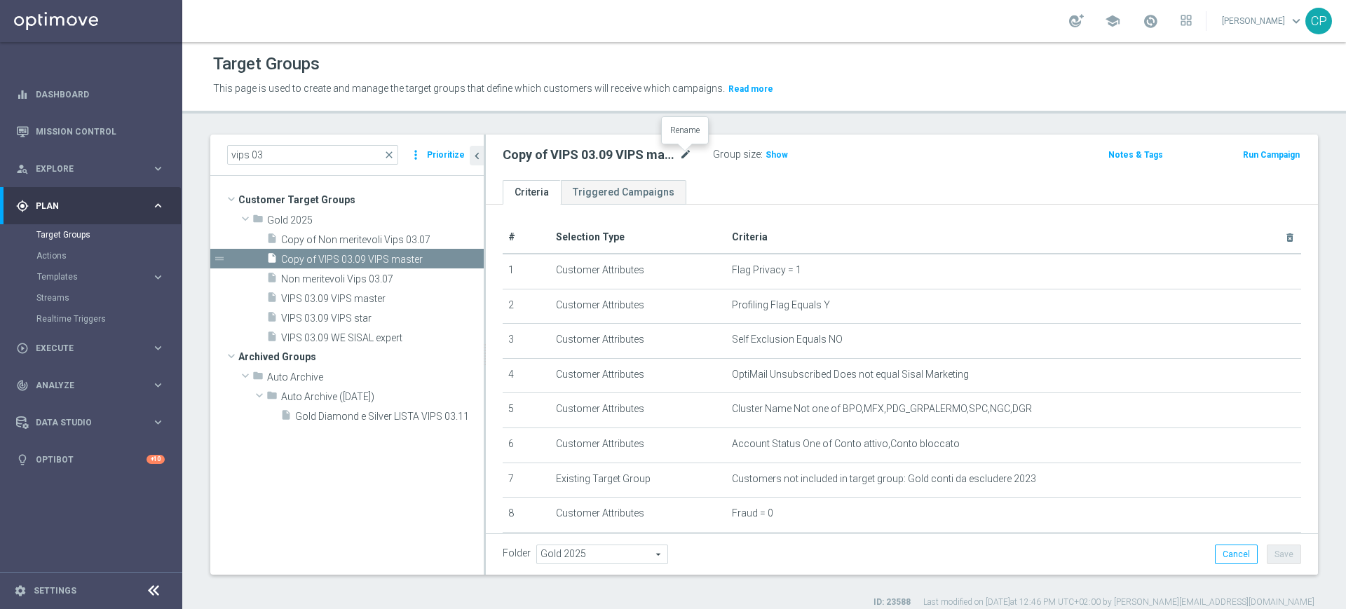
click at [687, 155] on icon "mode_edit" at bounding box center [685, 154] width 13 height 17
click at [630, 158] on input "Copy of VIPS 03.09 VIPS master" at bounding box center [596, 156] width 189 height 20
click at [545, 156] on input "Copy of VIPS 03.09 VIPS talent" at bounding box center [596, 156] width 189 height 20
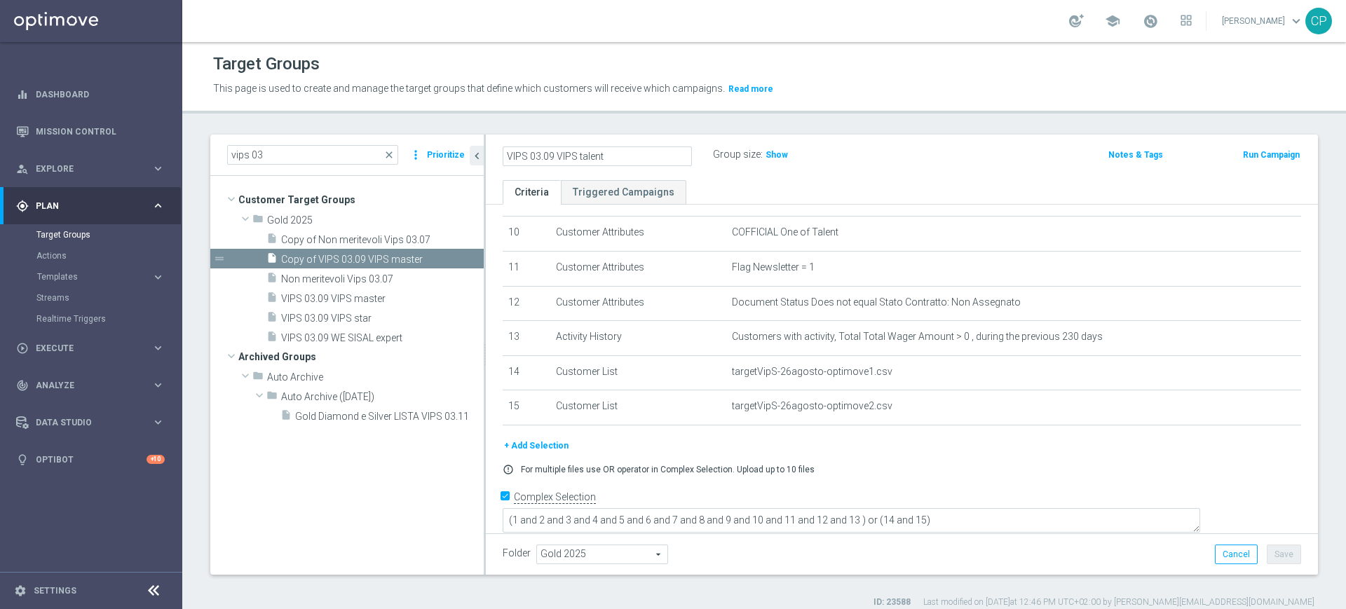
scroll to position [355, 0]
type input "VIPS 03.09 VIPS talent"
click at [1071, 529] on form "Complex Selection (1 and 2 and 3 and 4 and 5 and 6 and 7 and 8 and 9 and 10 and…" at bounding box center [901, 513] width 798 height 64
click at [1271, 552] on button "Save" at bounding box center [1283, 555] width 34 height 20
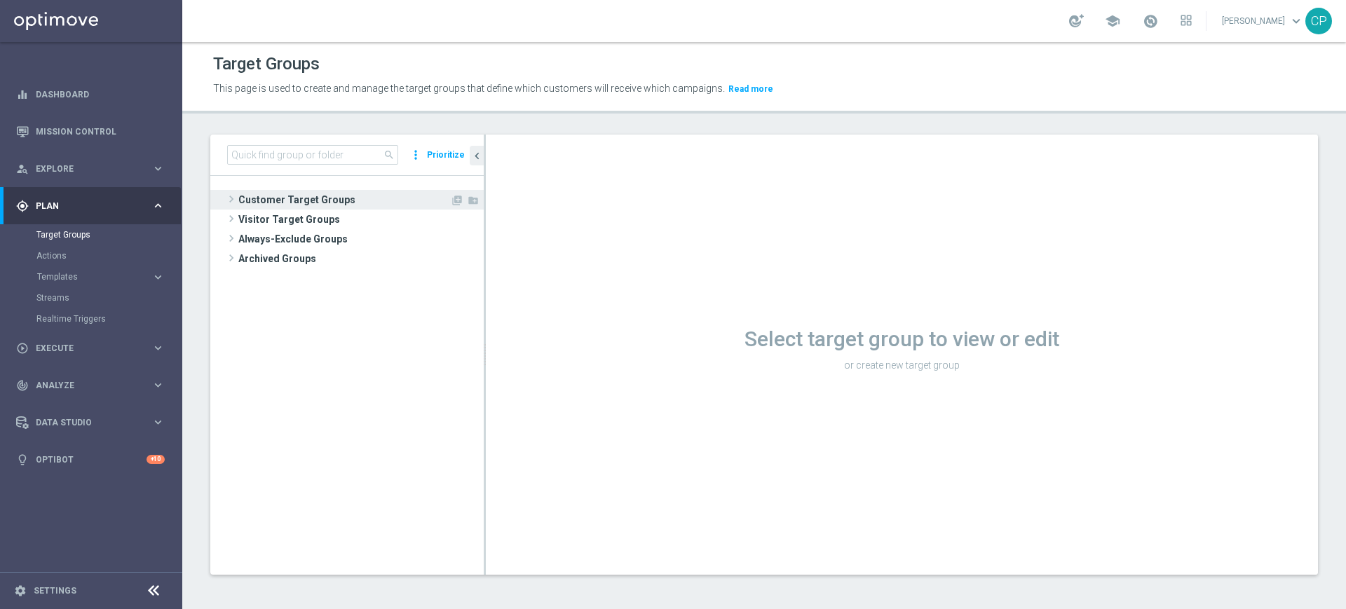
click at [291, 207] on span "Customer Target Groups" at bounding box center [344, 200] width 212 height 20
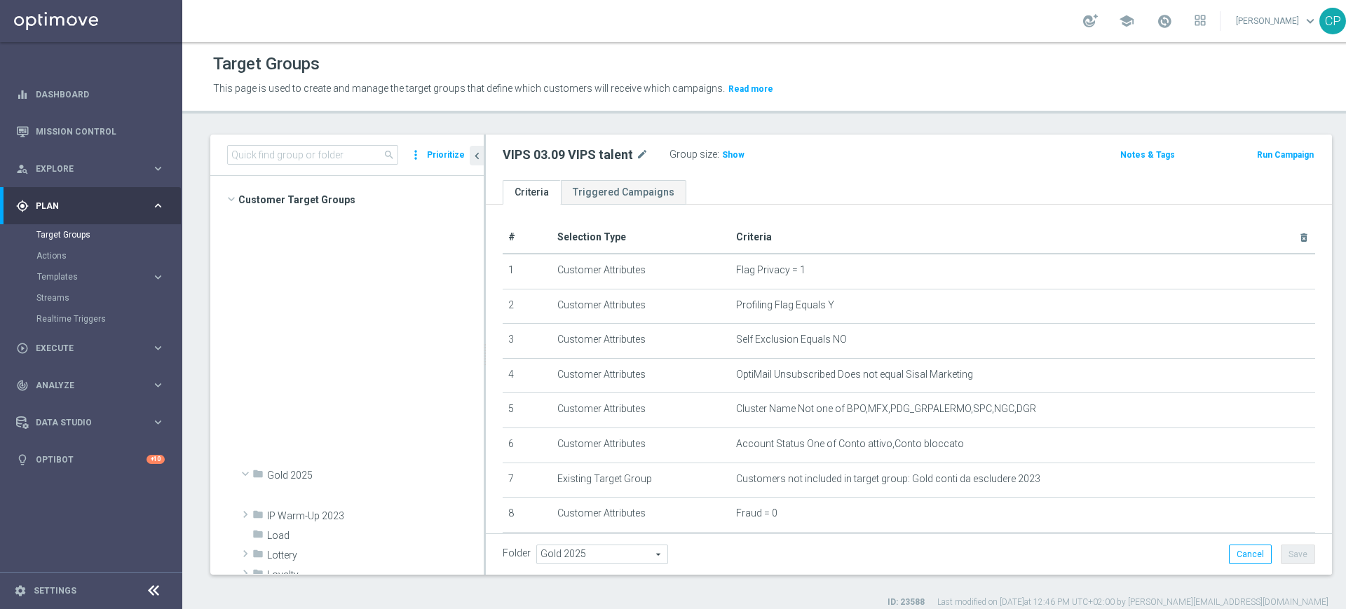
scroll to position [13740, 0]
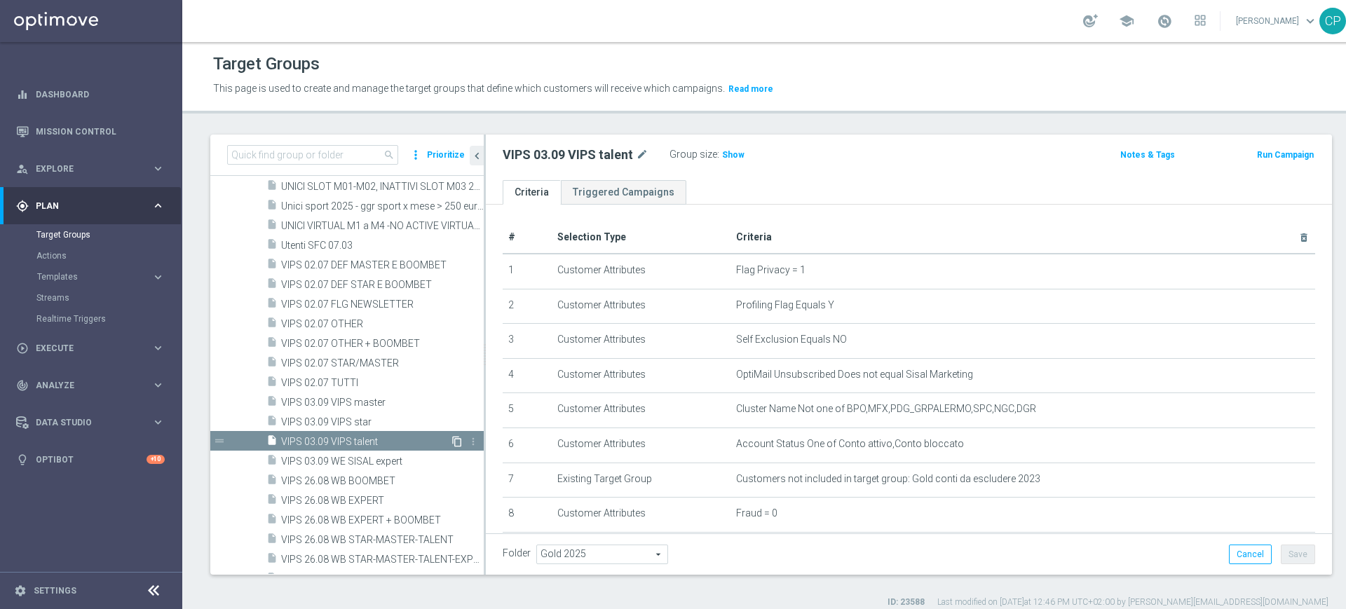
click at [451, 439] on icon "content_copy" at bounding box center [456, 441] width 11 height 11
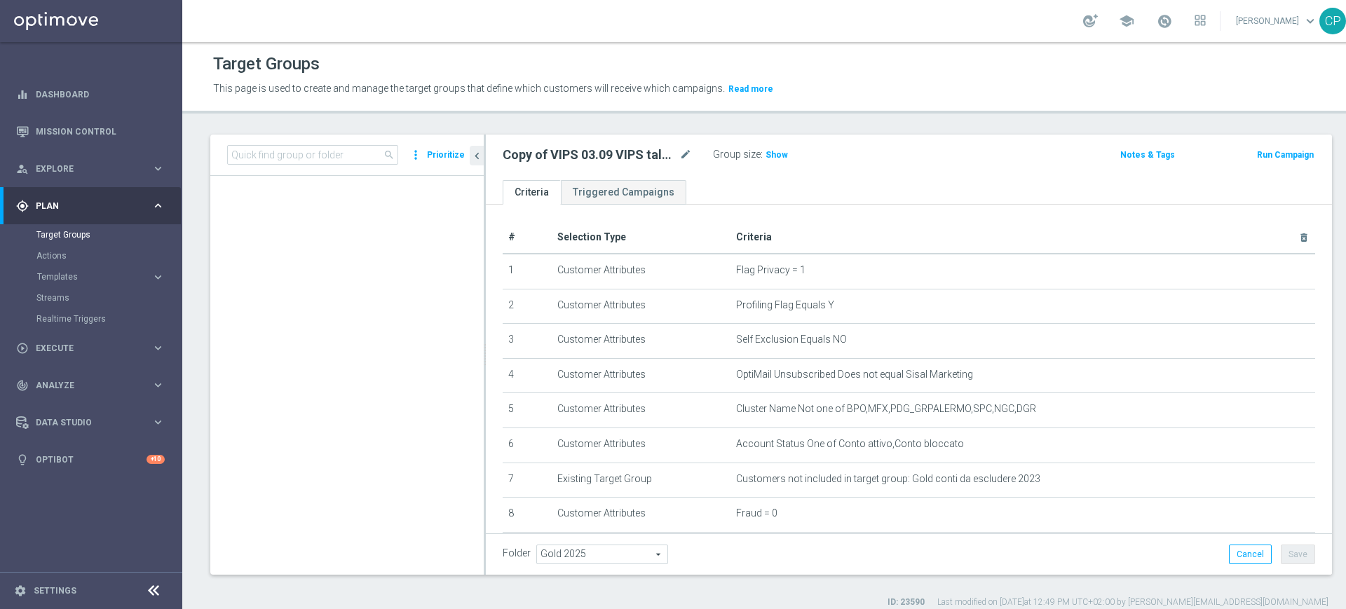
scroll to position [7290, 0]
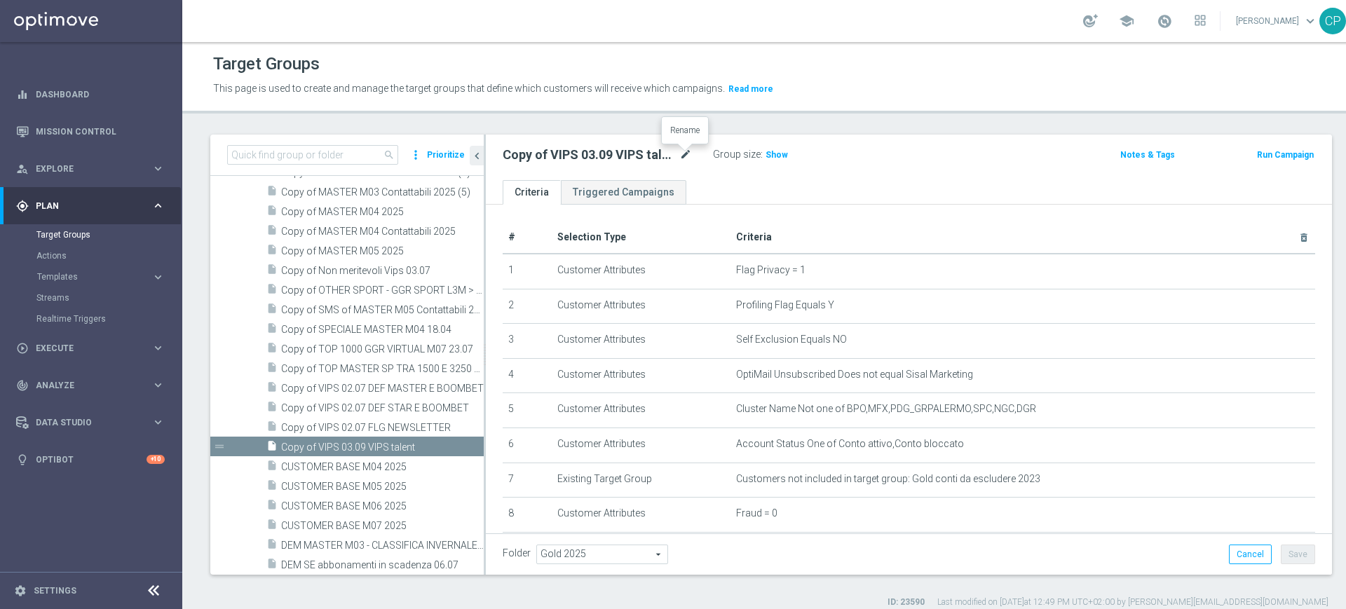
click at [681, 155] on icon "mode_edit" at bounding box center [685, 154] width 13 height 17
click at [545, 155] on input "Copy of VIPS 03.09 VIPS talent" at bounding box center [596, 156] width 189 height 20
click at [587, 160] on input "VIPS 03.09 VIPS talent" at bounding box center [596, 156] width 189 height 20
type input "VIPS 03.09 VIPS expert"
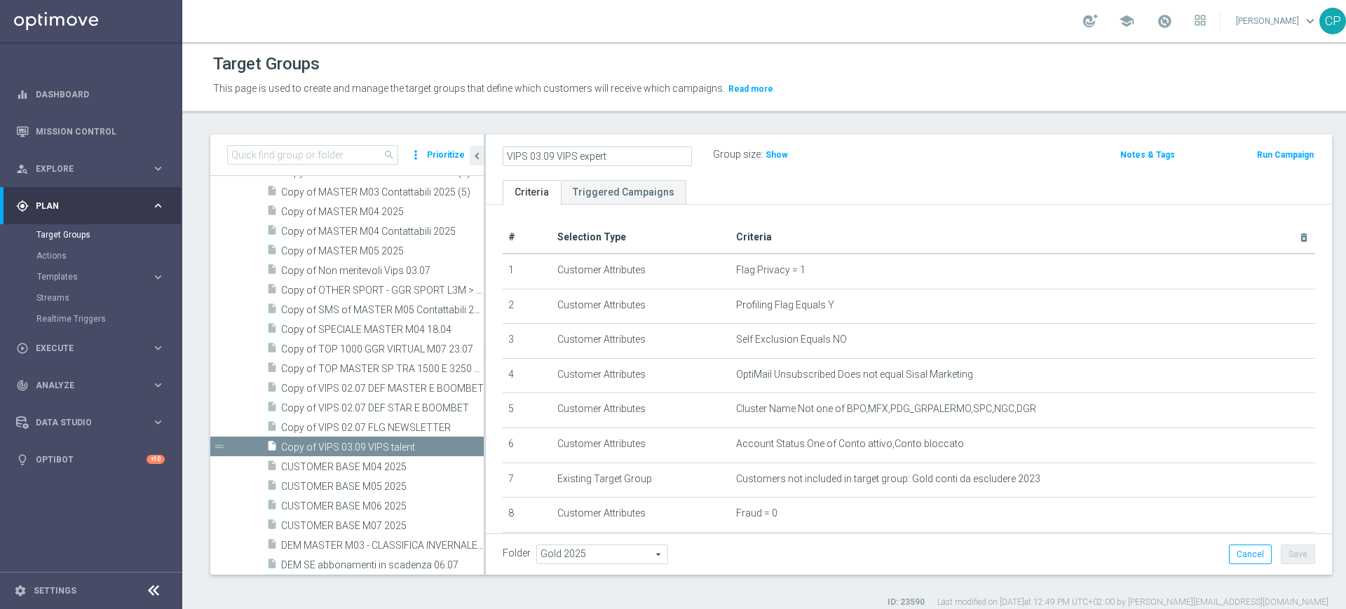
click at [783, 189] on ul "Criteria Triggered Campaigns" at bounding box center [909, 192] width 846 height 25
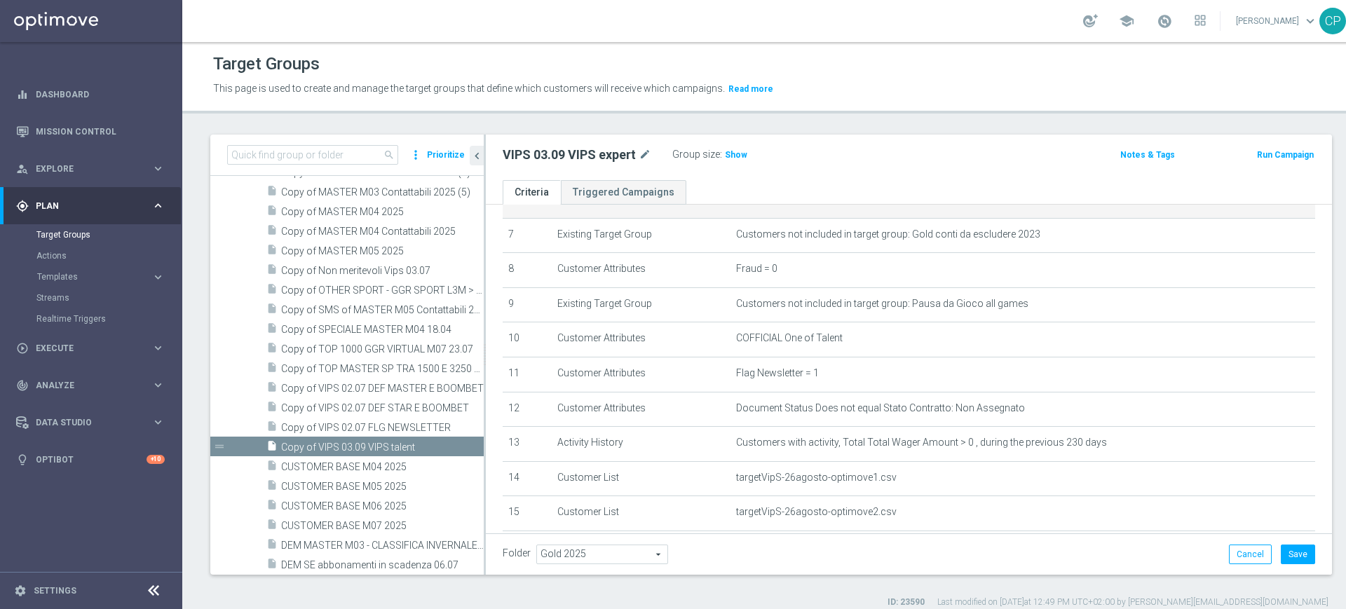
scroll to position [245, 0]
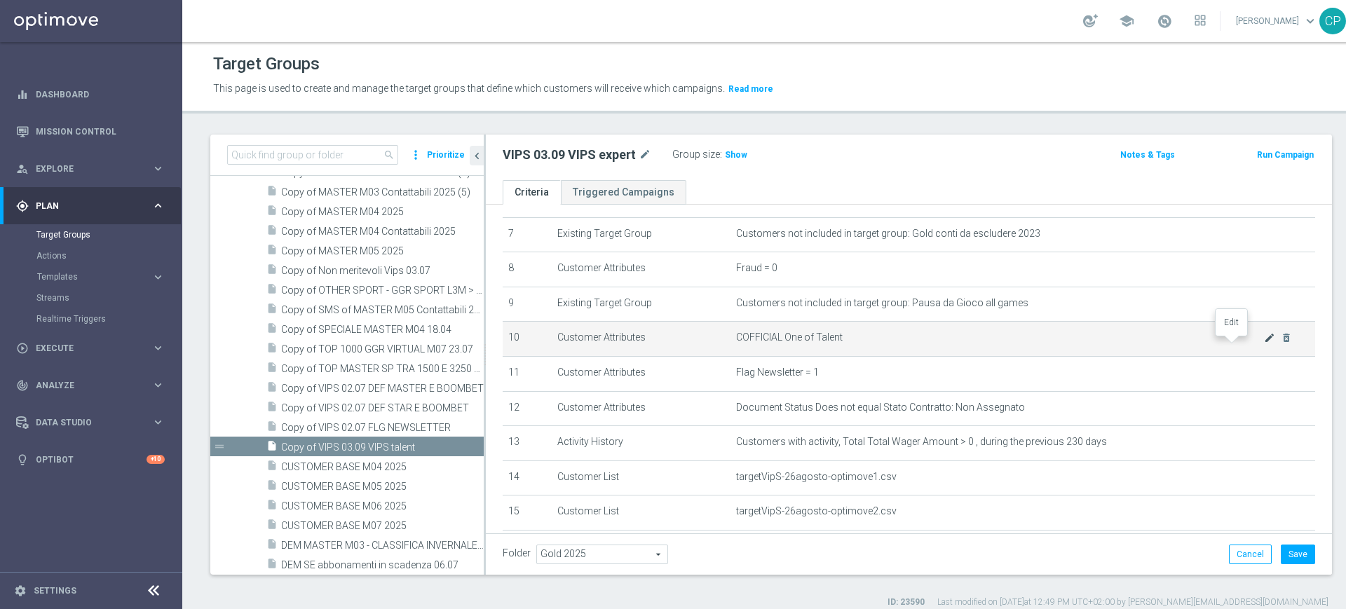
click at [1264, 343] on icon "mode_edit" at bounding box center [1269, 337] width 11 height 11
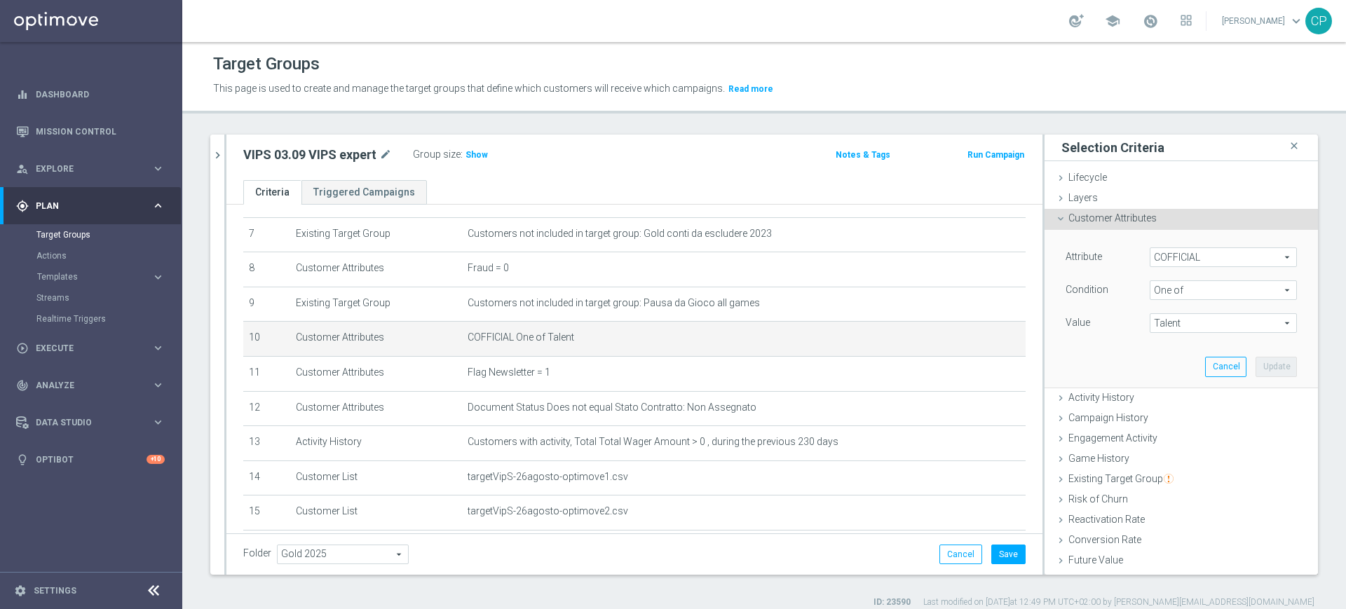
click at [1193, 328] on span "Talent" at bounding box center [1223, 323] width 146 height 18
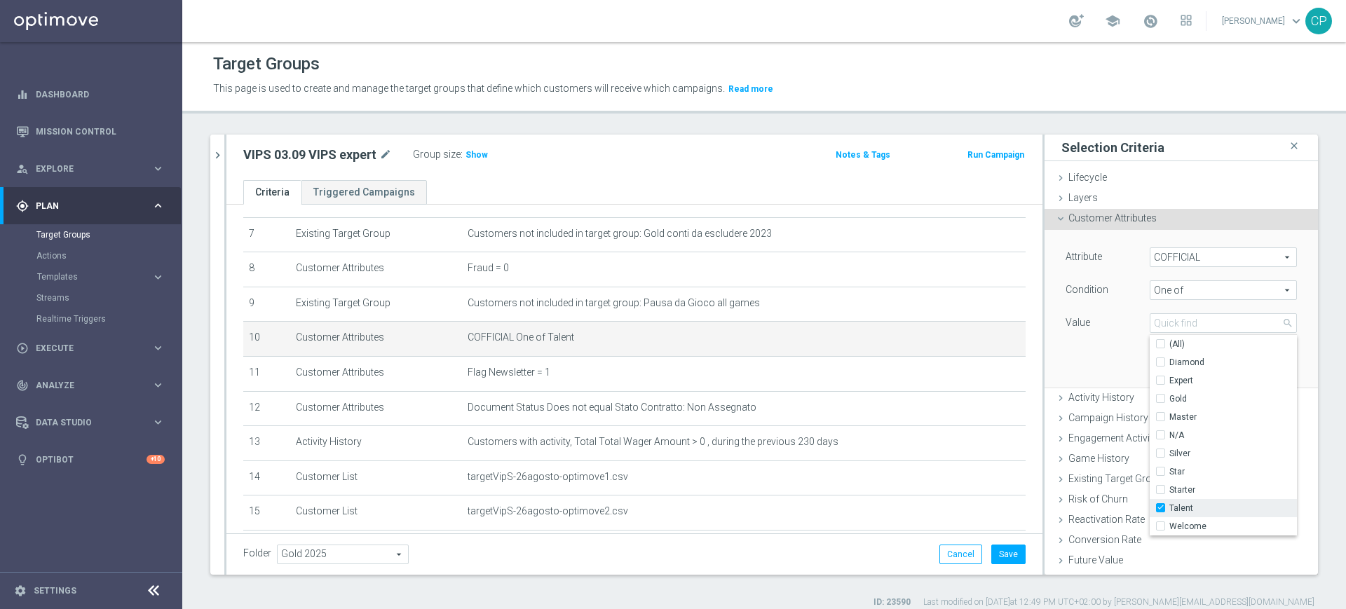
click at [1160, 505] on input "Talent" at bounding box center [1164, 508] width 9 height 9
checkbox input "false"
type input "Select"
click at [1160, 380] on input "Expert" at bounding box center [1164, 380] width 9 height 9
checkbox input "true"
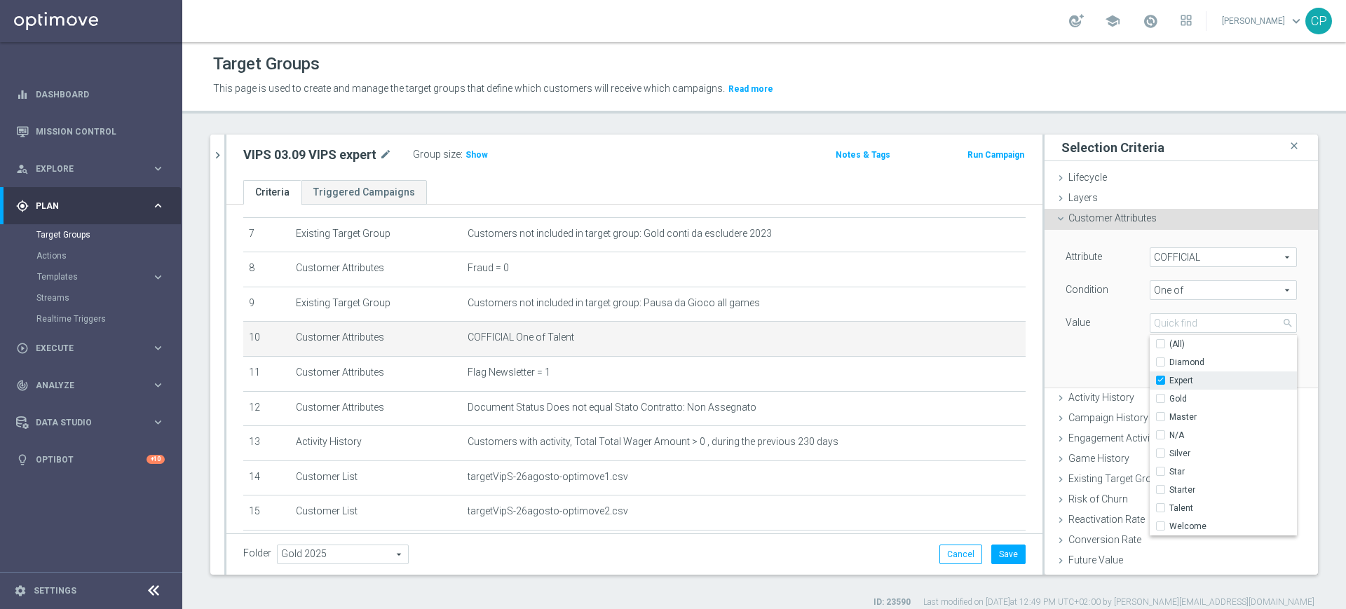
type input "Expert"
click at [1070, 355] on div "Attribute COFFICIAL COFFICIAL arrow_drop_down search Condition One of One of ar…" at bounding box center [1181, 308] width 252 height 157
click at [1260, 369] on button "Update" at bounding box center [1275, 367] width 41 height 20
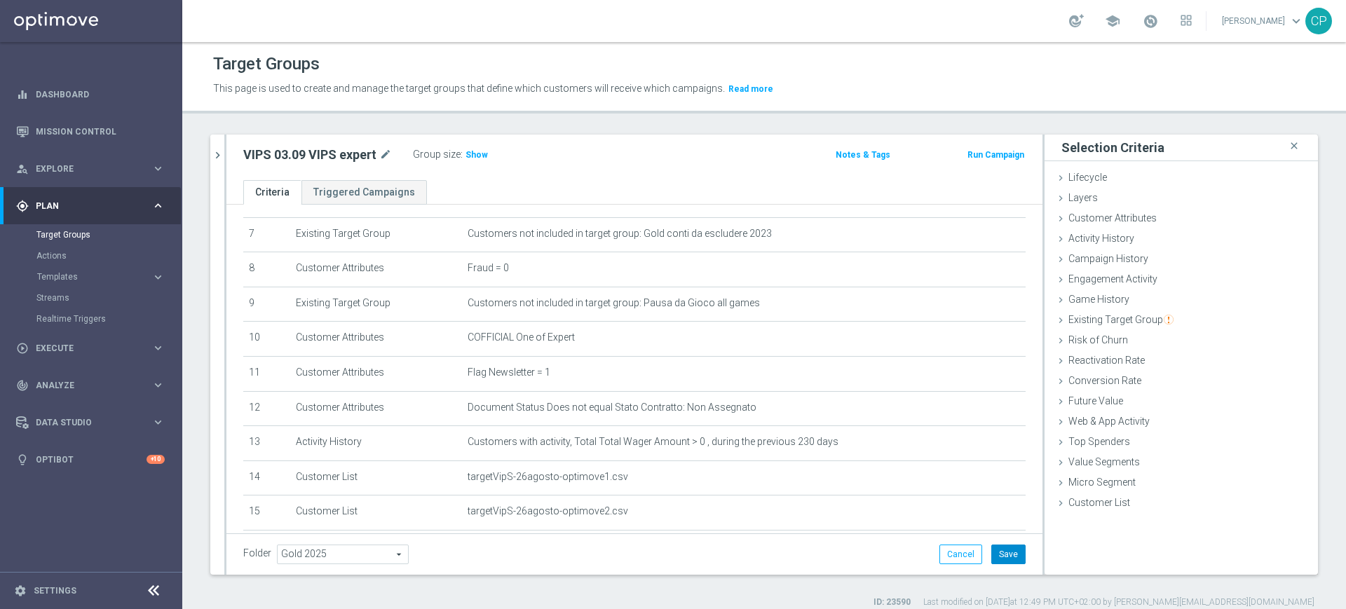
click at [993, 550] on button "Save" at bounding box center [1008, 555] width 34 height 20
click at [472, 154] on span "Show" at bounding box center [476, 155] width 22 height 10
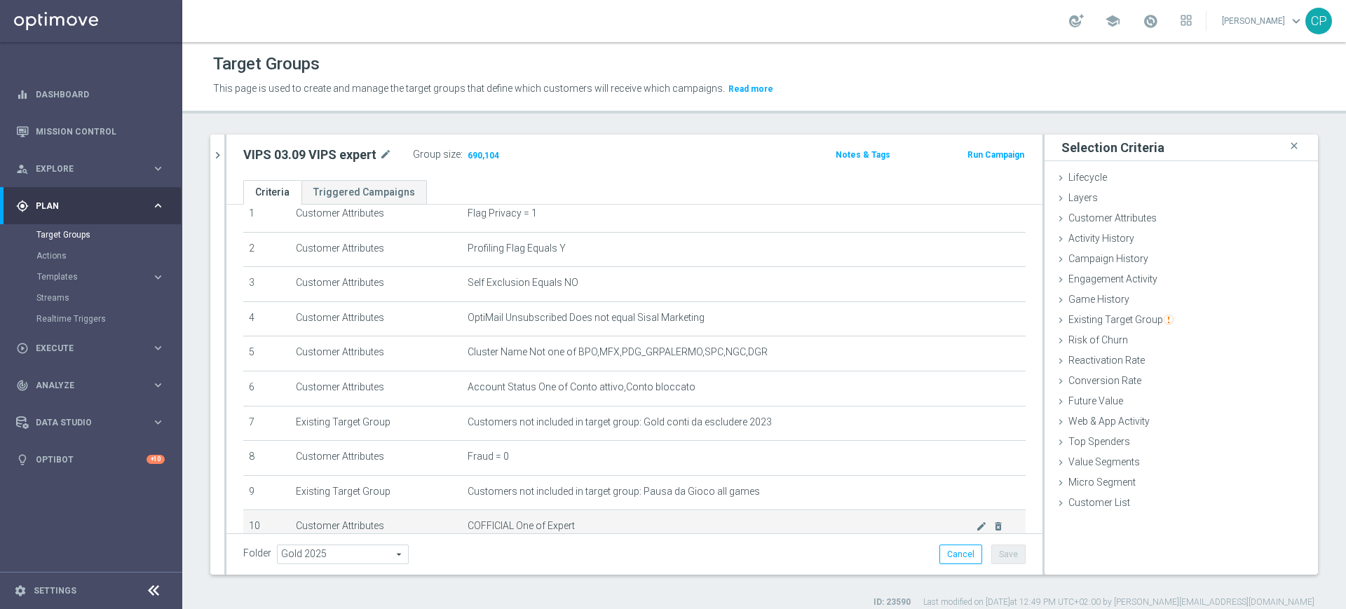
scroll to position [0, 0]
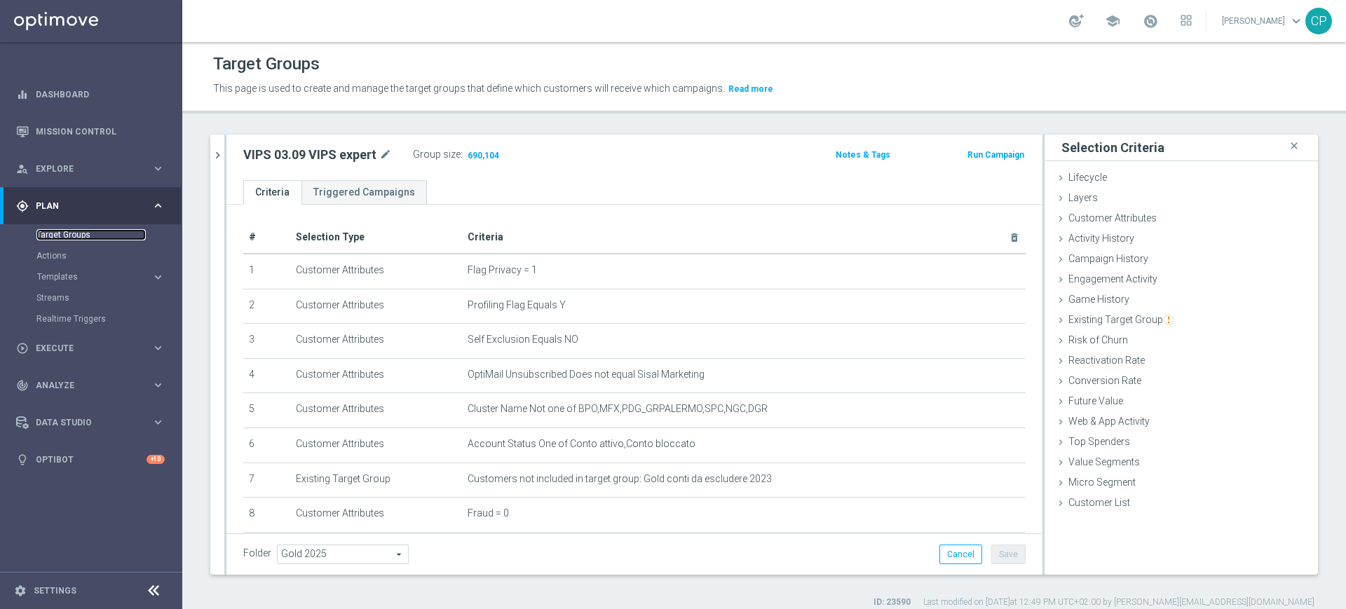
click at [71, 237] on link "Target Groups" at bounding box center [90, 234] width 109 height 11
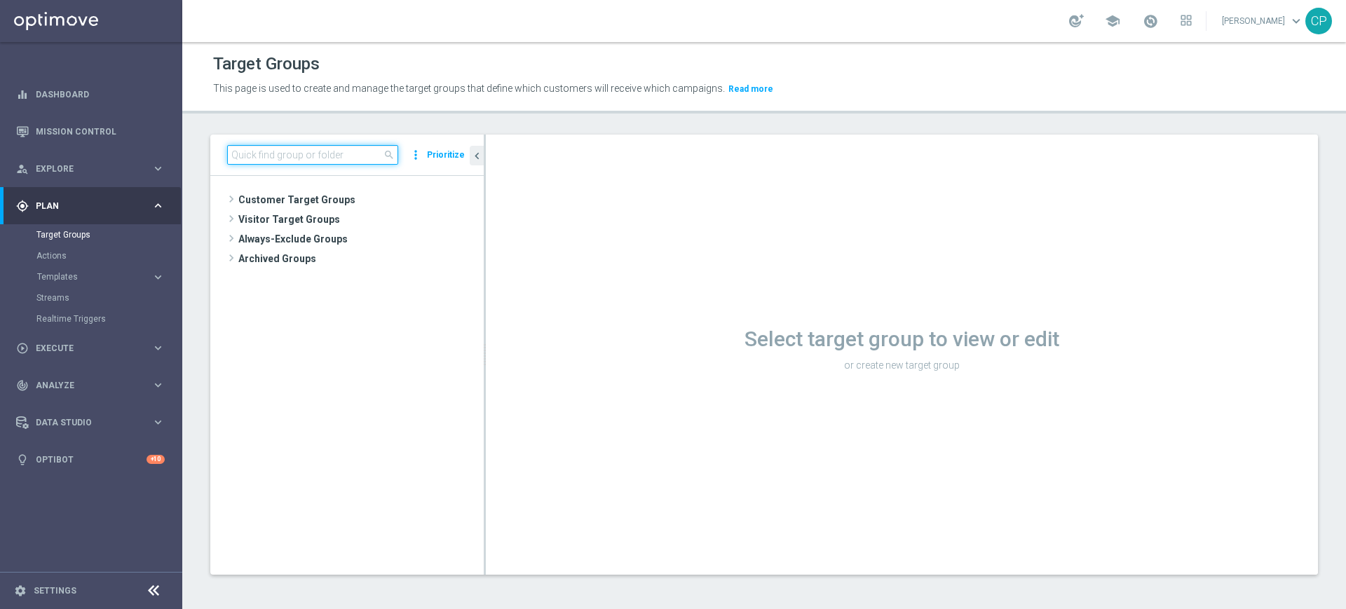
click at [299, 156] on input at bounding box center [312, 155] width 171 height 20
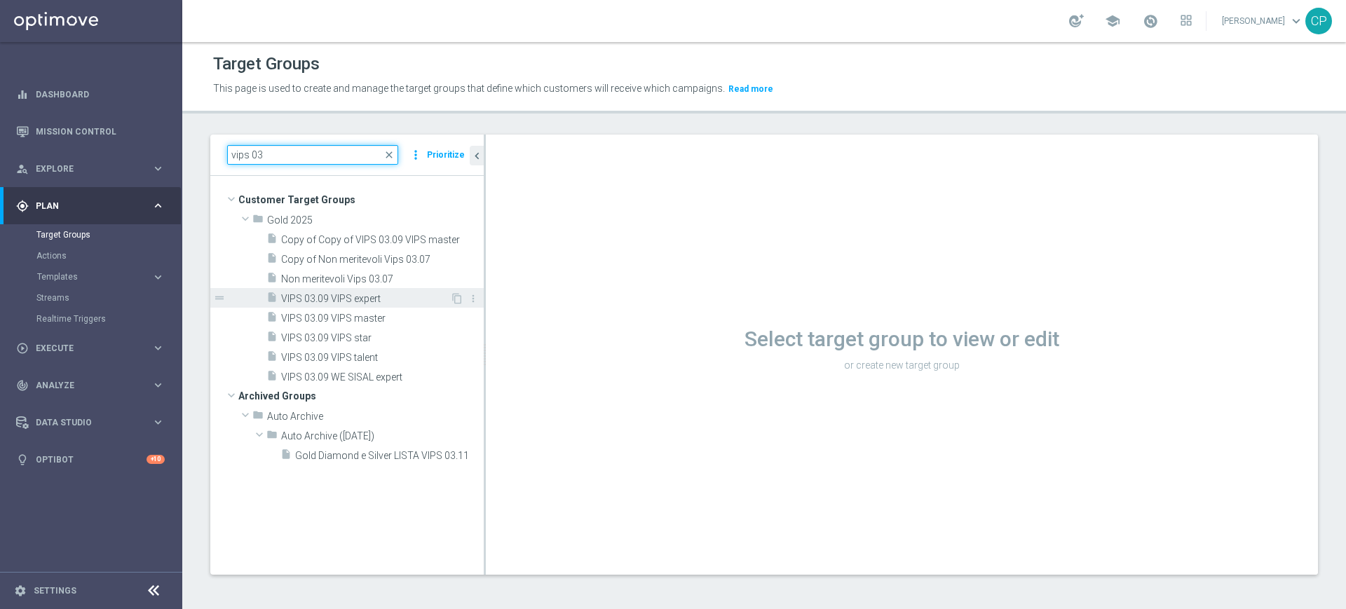
type input "vips 03"
click at [354, 296] on span "VIPS 03.09 VIPS expert" at bounding box center [365, 299] width 169 height 12
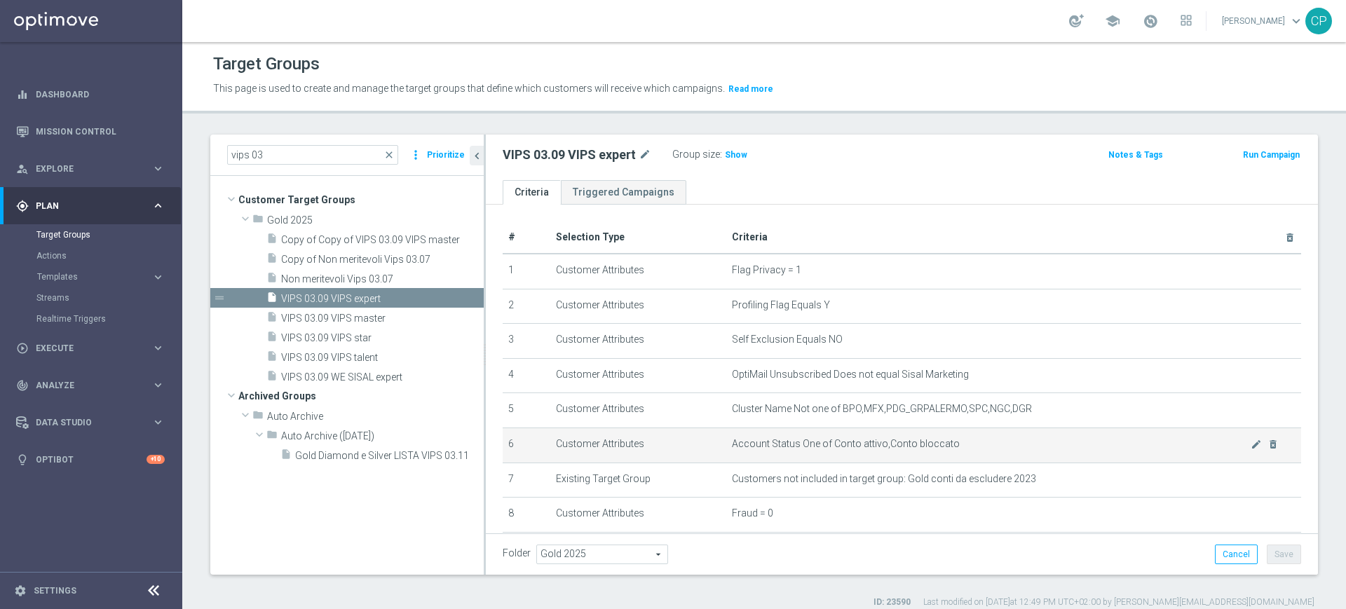
scroll to position [355, 0]
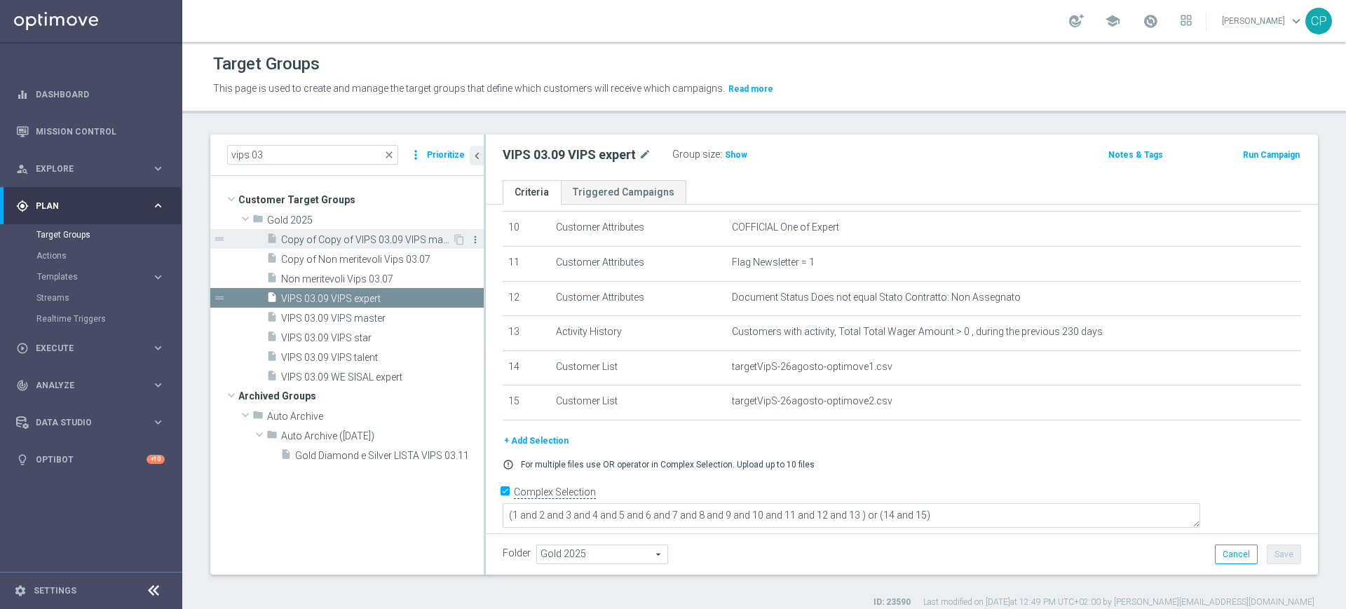
click at [473, 240] on icon "more_vert" at bounding box center [475, 239] width 11 height 11
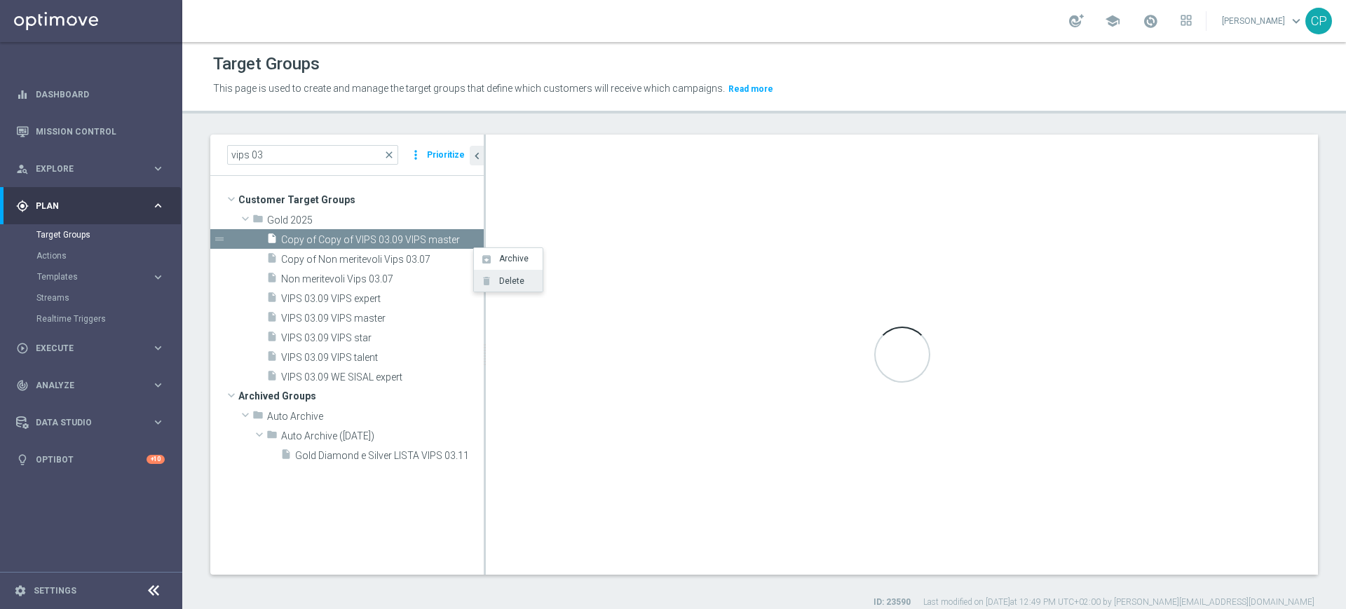
click at [504, 277] on span "Delete" at bounding box center [509, 281] width 30 height 10
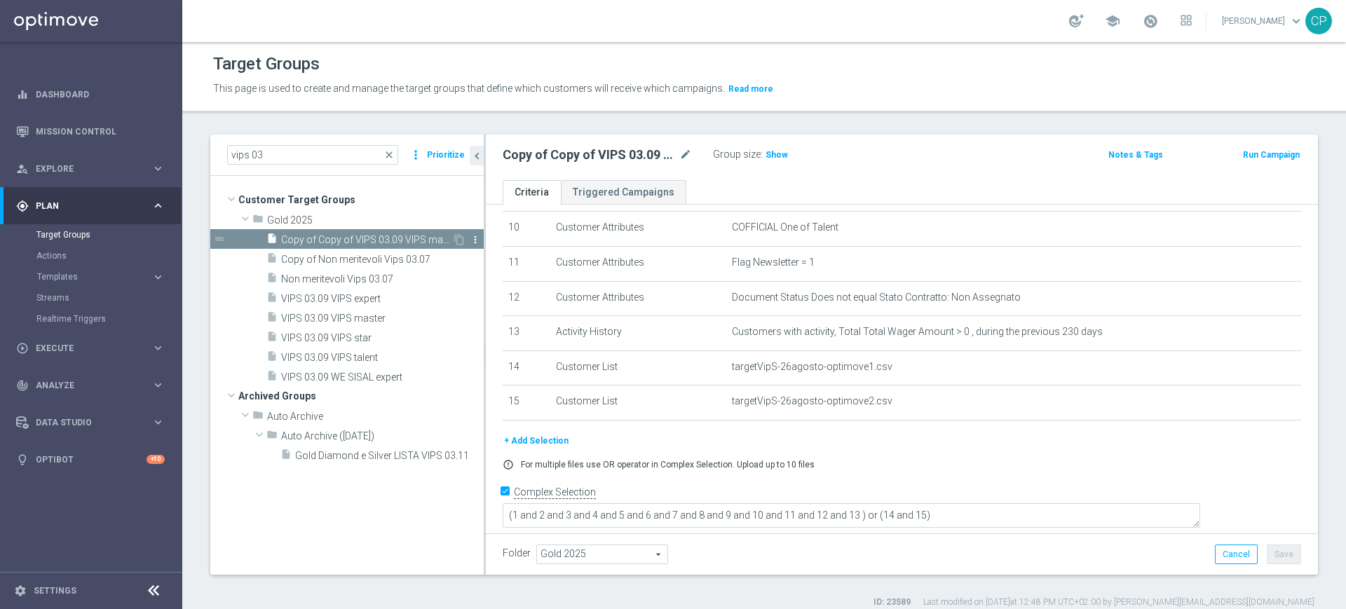
click at [473, 237] on icon "more_vert" at bounding box center [475, 239] width 11 height 11
click at [403, 182] on tree-viewport "Customer Target Groups library_add create_new_folder folder" at bounding box center [346, 375] width 273 height 398
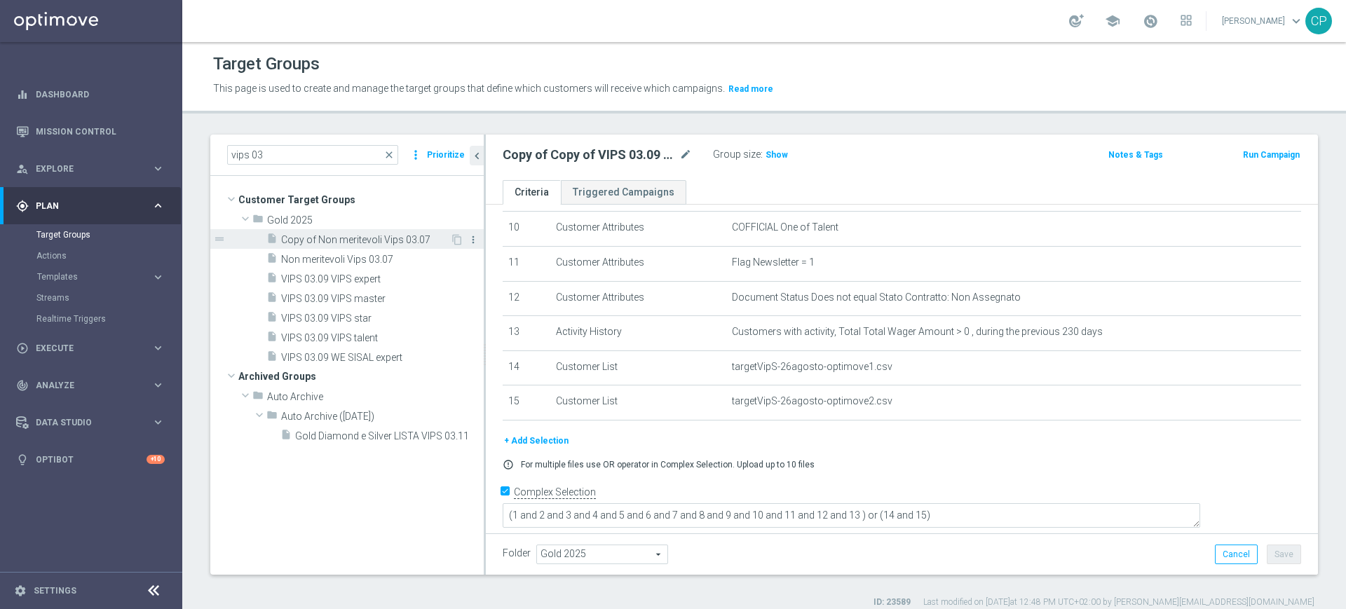
click at [478, 239] on icon "more_vert" at bounding box center [472, 239] width 11 height 11
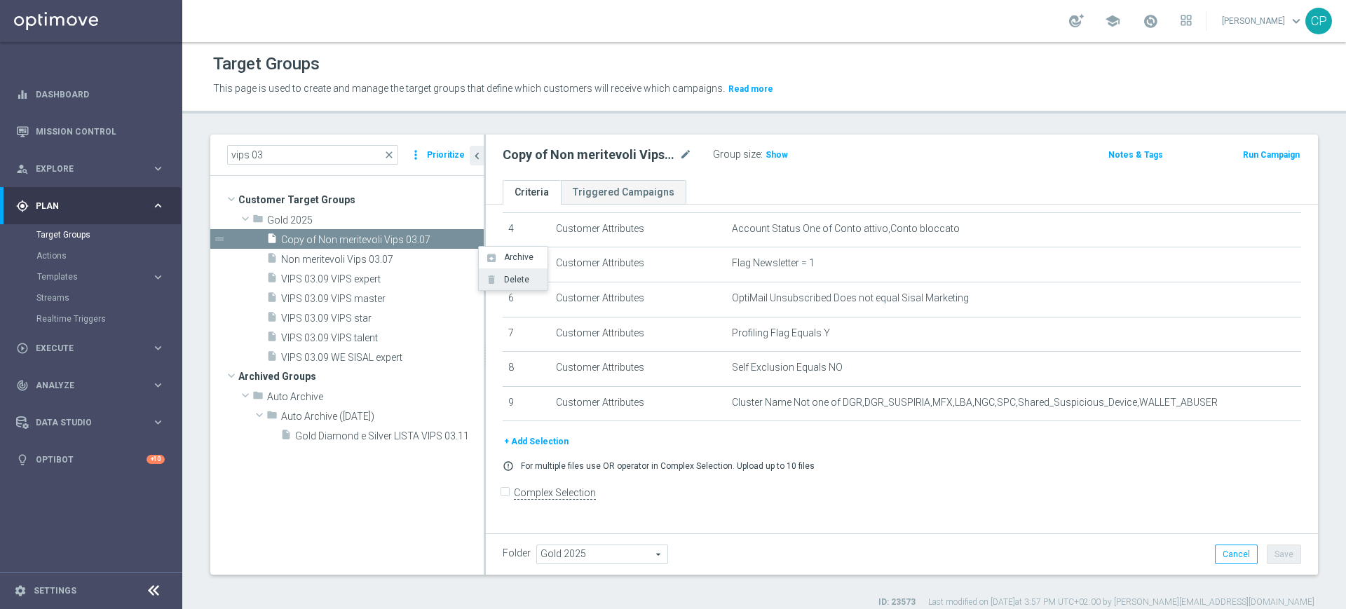
scroll to position [140, 0]
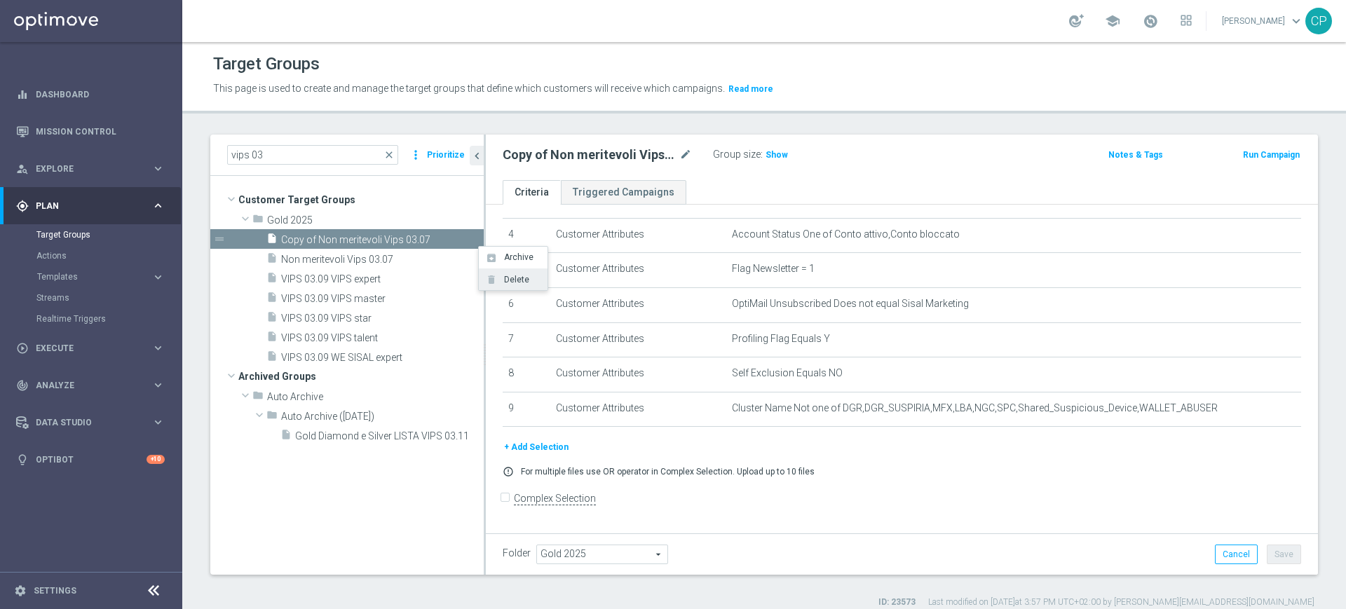
click at [508, 278] on span "Delete" at bounding box center [514, 280] width 30 height 10
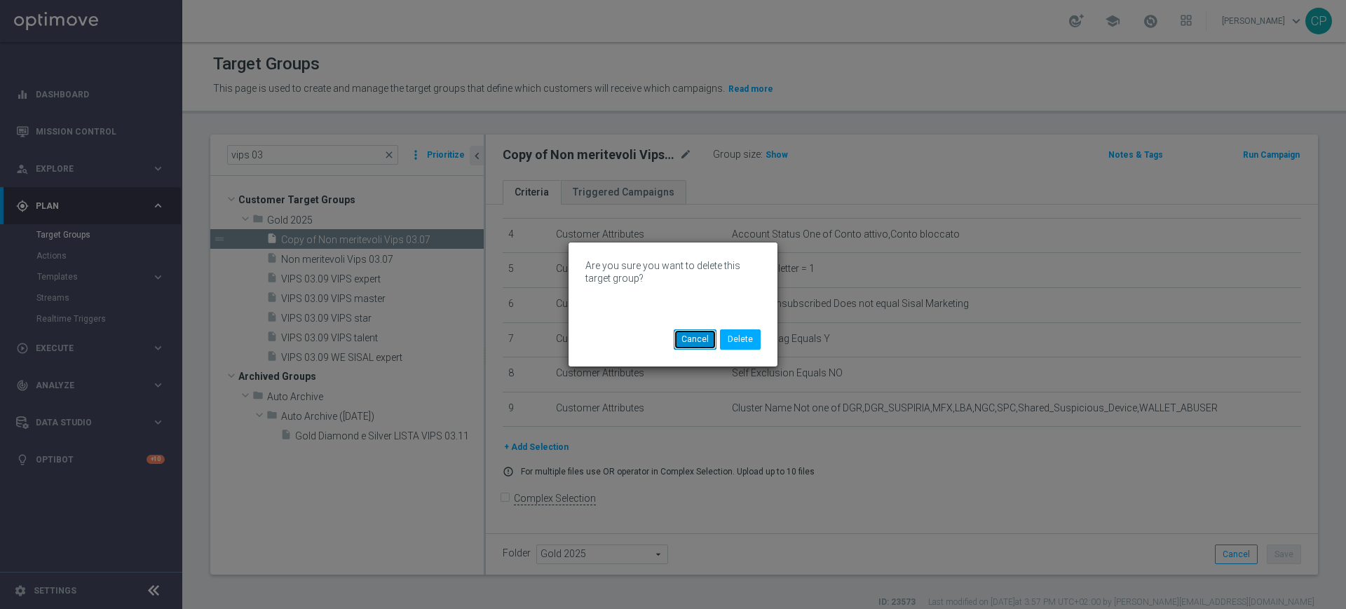
click at [683, 340] on button "Cancel" at bounding box center [694, 339] width 43 height 20
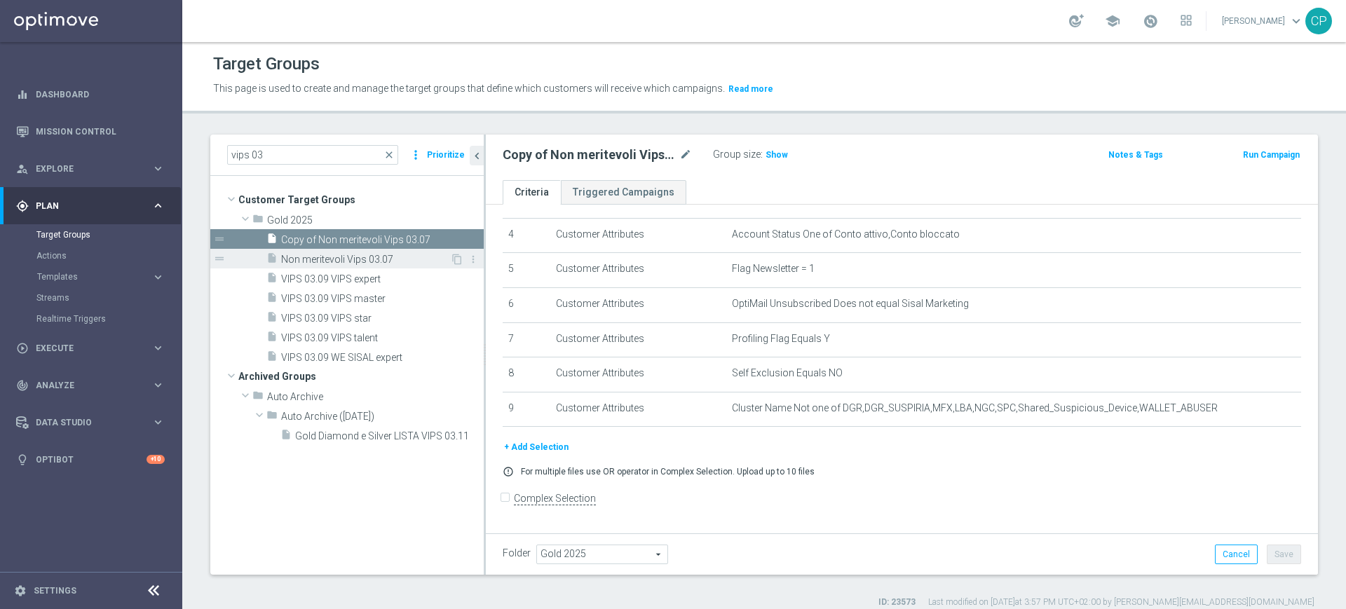
click at [356, 267] on div "insert_drive_file Non meritevoli Vips 03.07" at bounding box center [358, 259] width 184 height 20
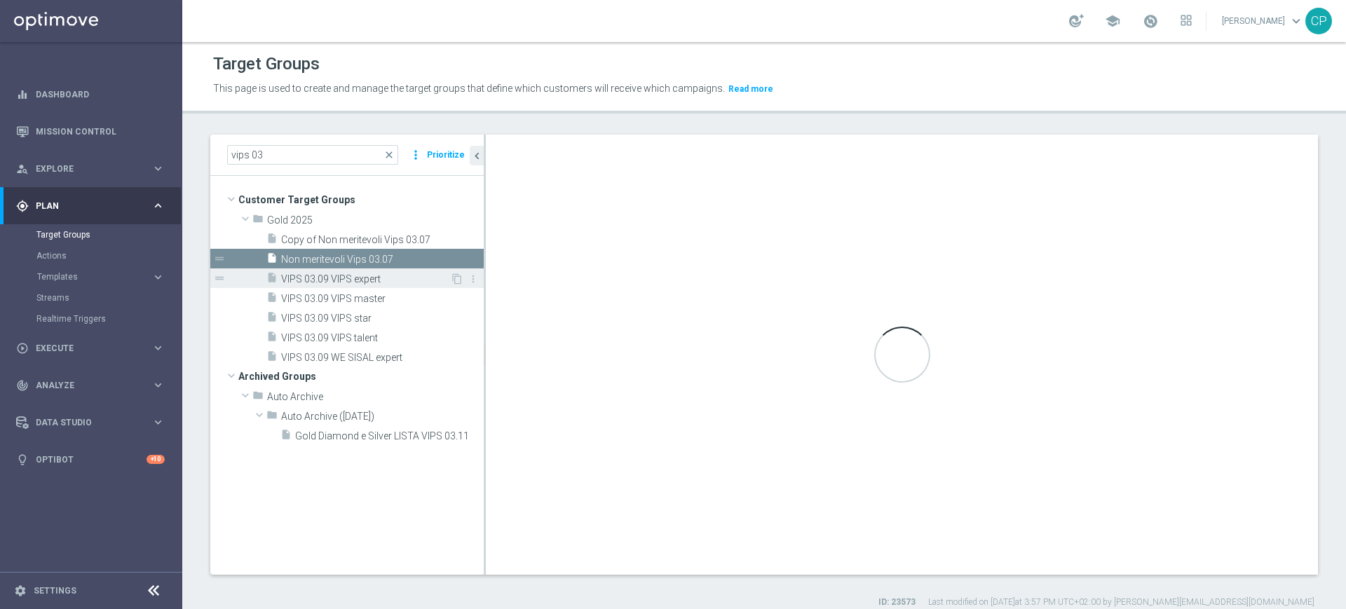
click at [328, 284] on span "VIPS 03.09 VIPS expert" at bounding box center [365, 279] width 169 height 12
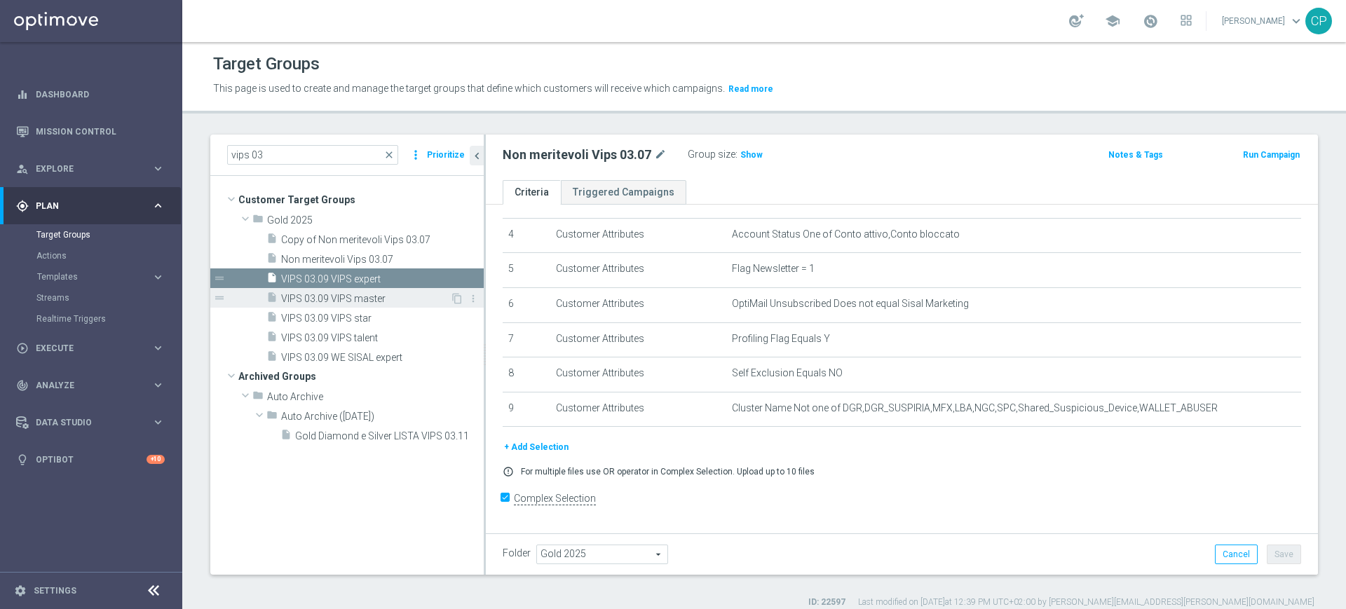
checkbox input "true"
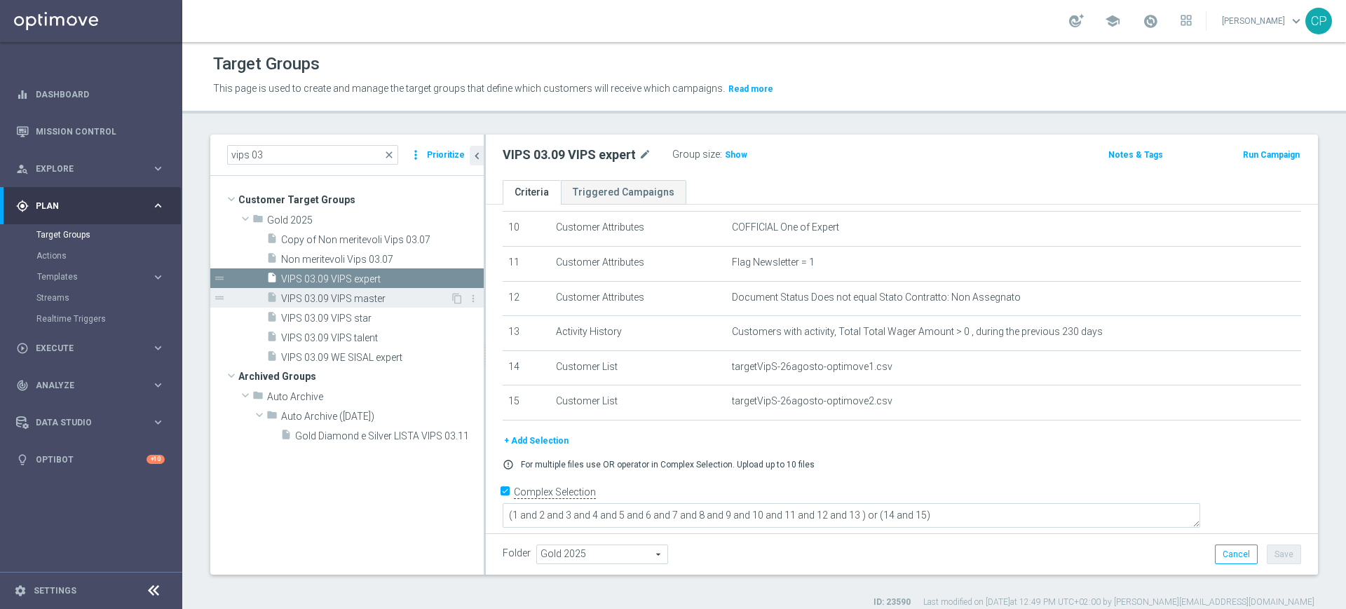
click at [363, 294] on span "VIPS 03.09 VIPS master" at bounding box center [365, 299] width 169 height 12
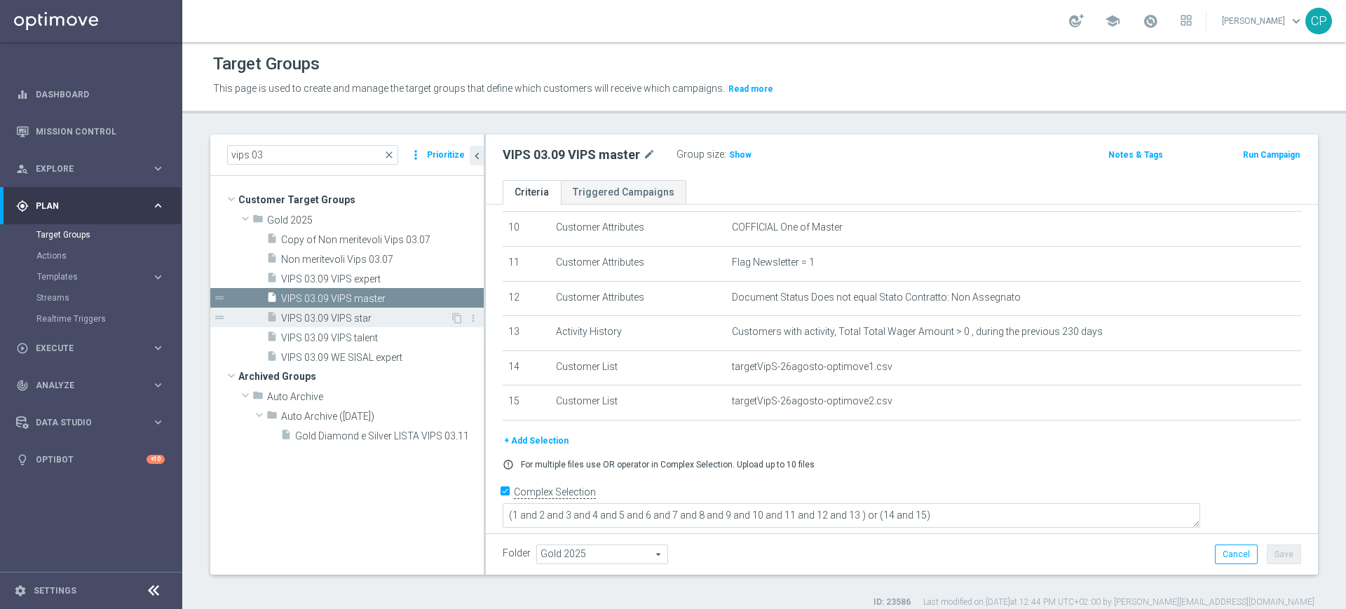
click at [372, 314] on span "VIPS 03.09 VIPS star" at bounding box center [365, 319] width 169 height 12
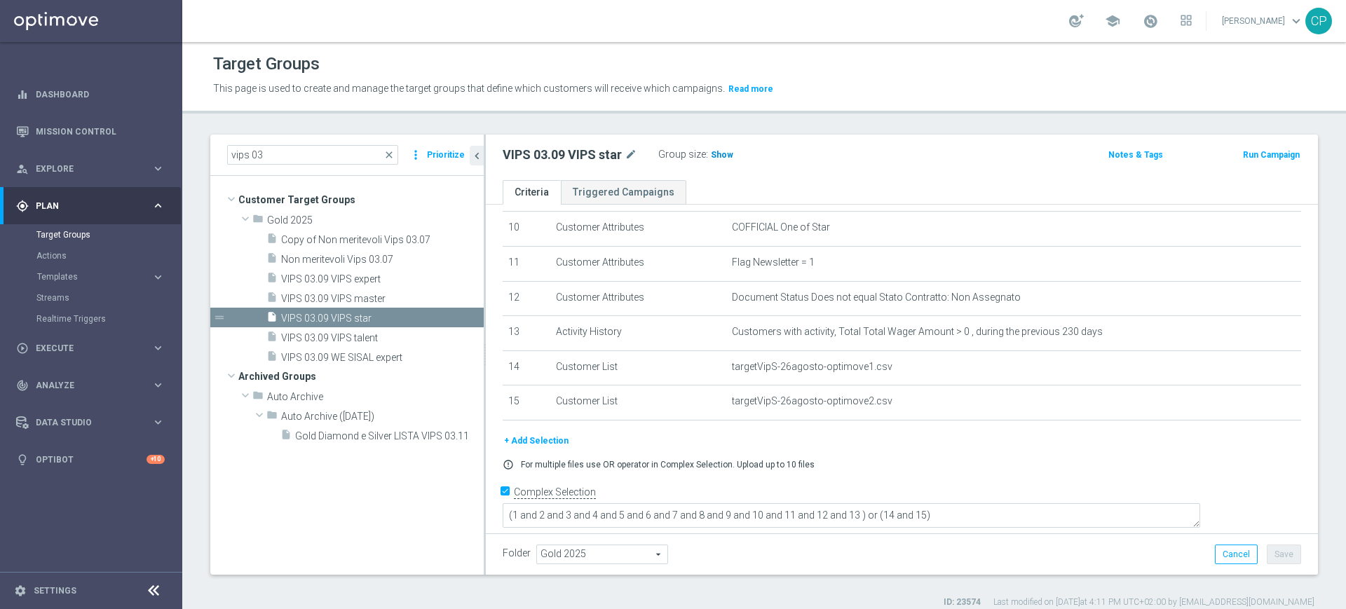
click at [718, 151] on span "Show" at bounding box center [722, 155] width 22 height 10
click at [369, 295] on span "VIPS 03.09 VIPS master" at bounding box center [365, 299] width 169 height 12
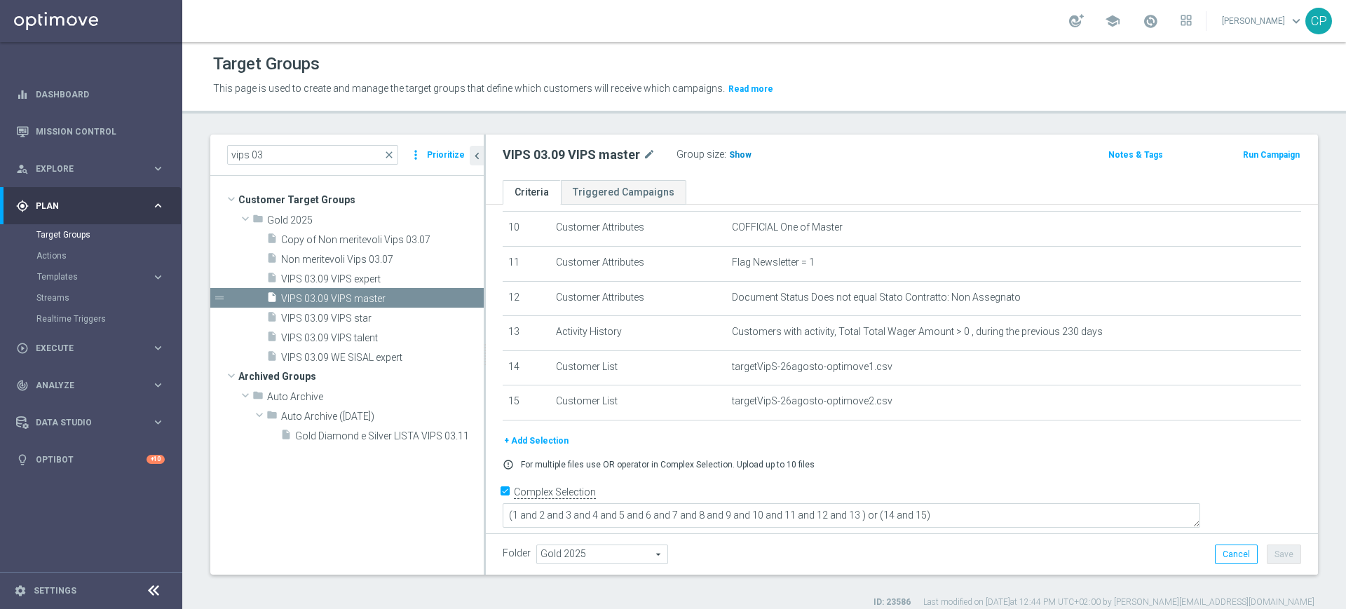
click at [742, 155] on span "Show" at bounding box center [740, 155] width 22 height 10
click at [453, 338] on icon "content_copy" at bounding box center [456, 337] width 11 height 11
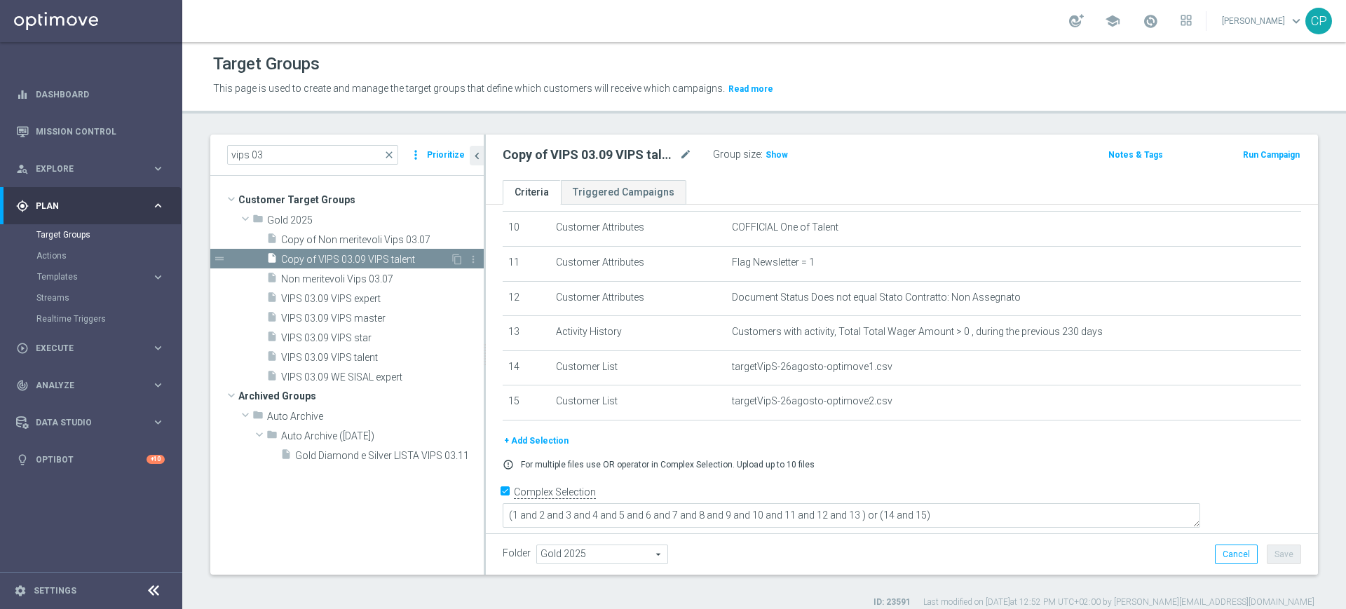
click at [408, 258] on span "Copy of VIPS 03.09 VIPS talent" at bounding box center [365, 260] width 169 height 12
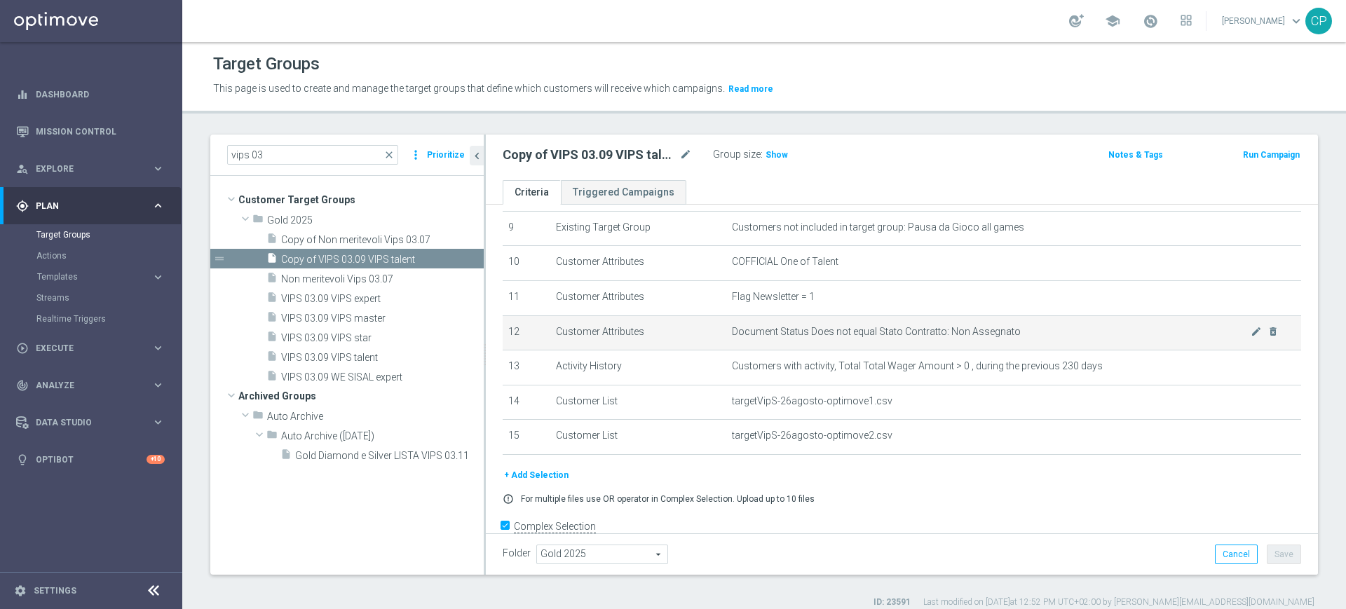
scroll to position [319, 0]
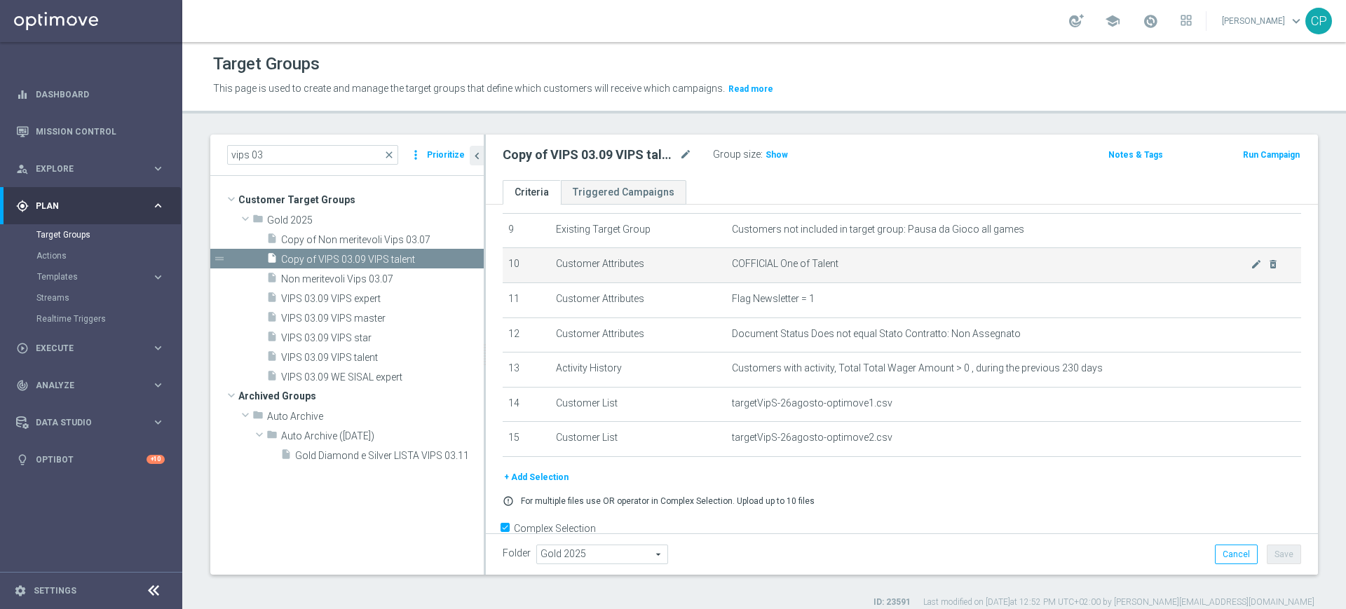
click at [985, 268] on span "COFFICIAL One of Talent" at bounding box center [991, 264] width 519 height 12
click at [1231, 276] on td "COFFICIAL One of Talent mode_edit delete_forever" at bounding box center [1013, 265] width 575 height 35
click at [1250, 270] on icon "mode_edit" at bounding box center [1255, 264] width 11 height 11
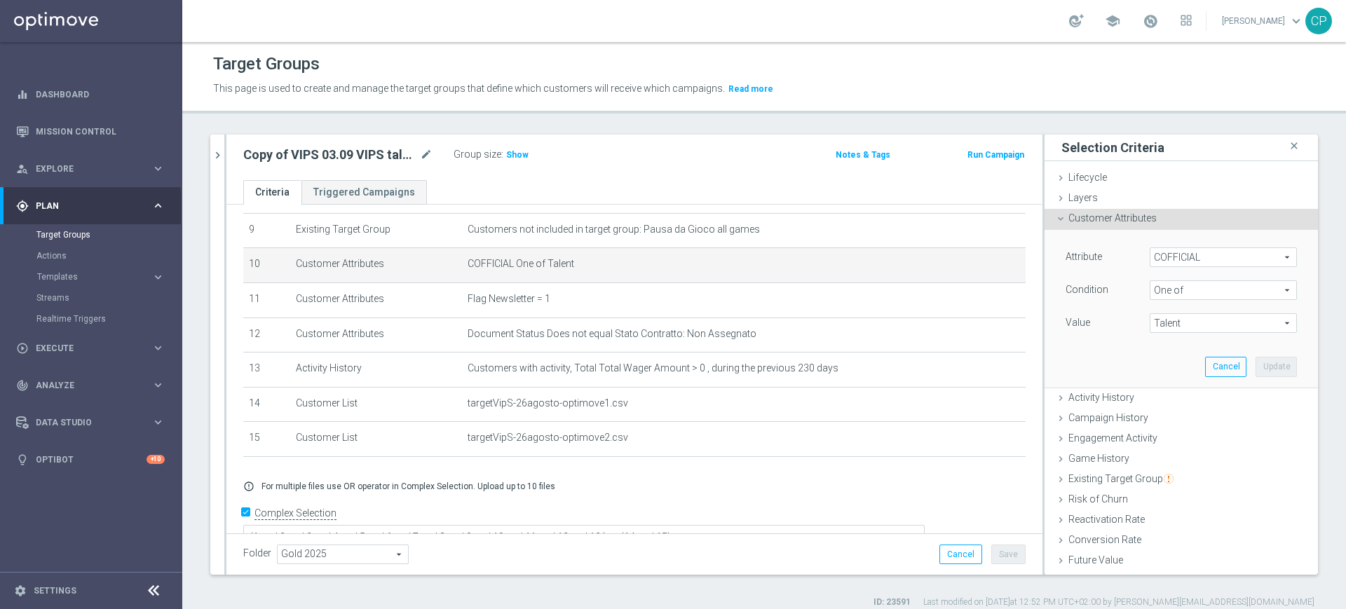
click at [1210, 327] on span "Talent" at bounding box center [1223, 323] width 146 height 18
click at [1160, 473] on input "Star" at bounding box center [1164, 471] width 9 height 9
checkbox input "true"
type input "Selected 2 of 10"
click at [1160, 417] on input "Master" at bounding box center [1164, 417] width 9 height 9
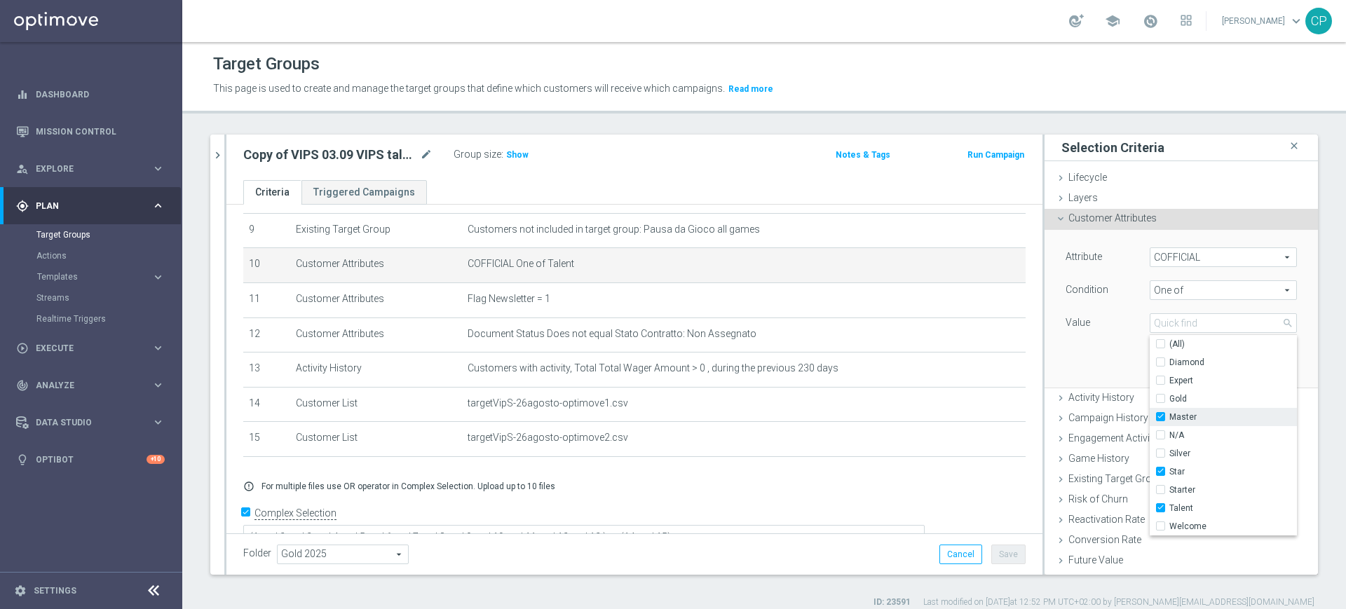
checkbox input "true"
type input "Selected 3 of 10"
click at [1160, 379] on input "Expert" at bounding box center [1164, 380] width 9 height 9
checkbox input "true"
type input "Selected 4 of 10"
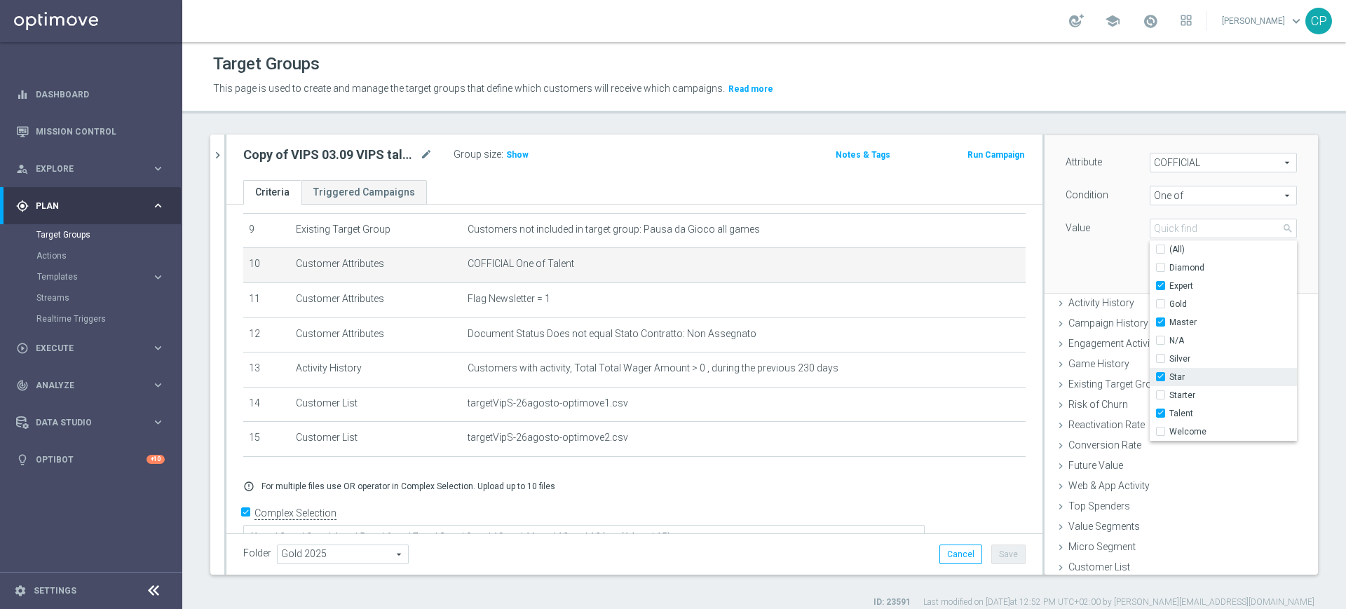
scroll to position [85, 0]
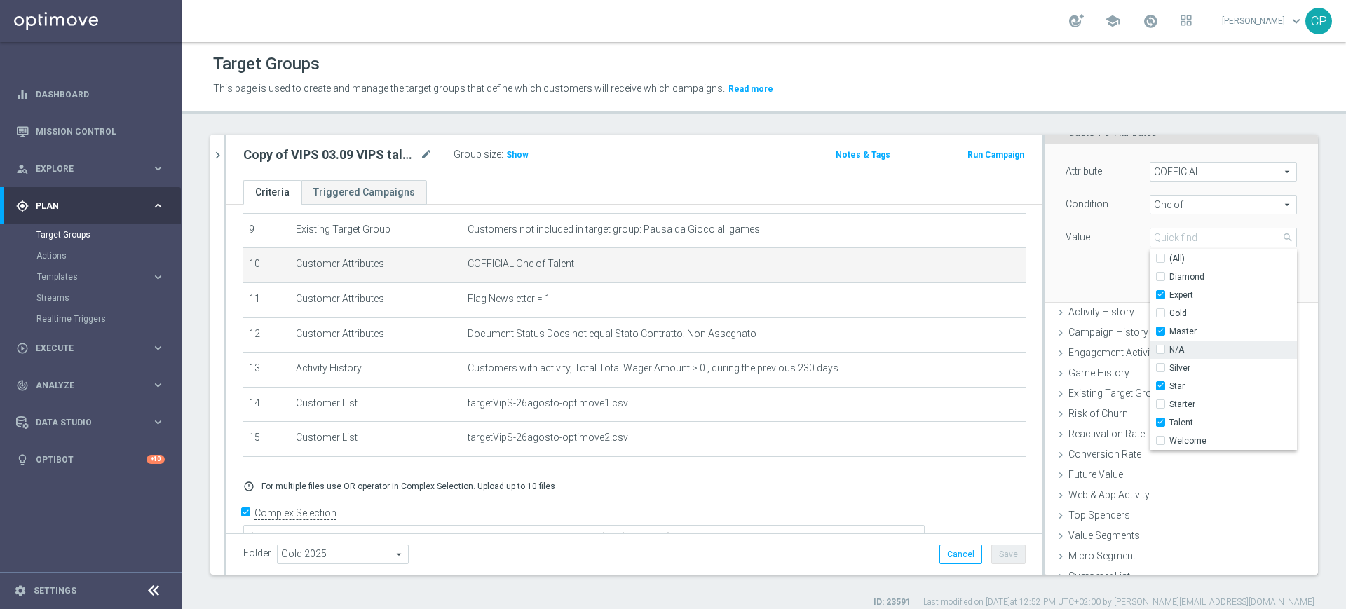
click at [1160, 348] on input "N/A" at bounding box center [1164, 349] width 9 height 9
checkbox input "true"
type input "Selected 5 of 10"
click at [1160, 348] on input "N/A" at bounding box center [1164, 349] width 9 height 9
checkbox input "false"
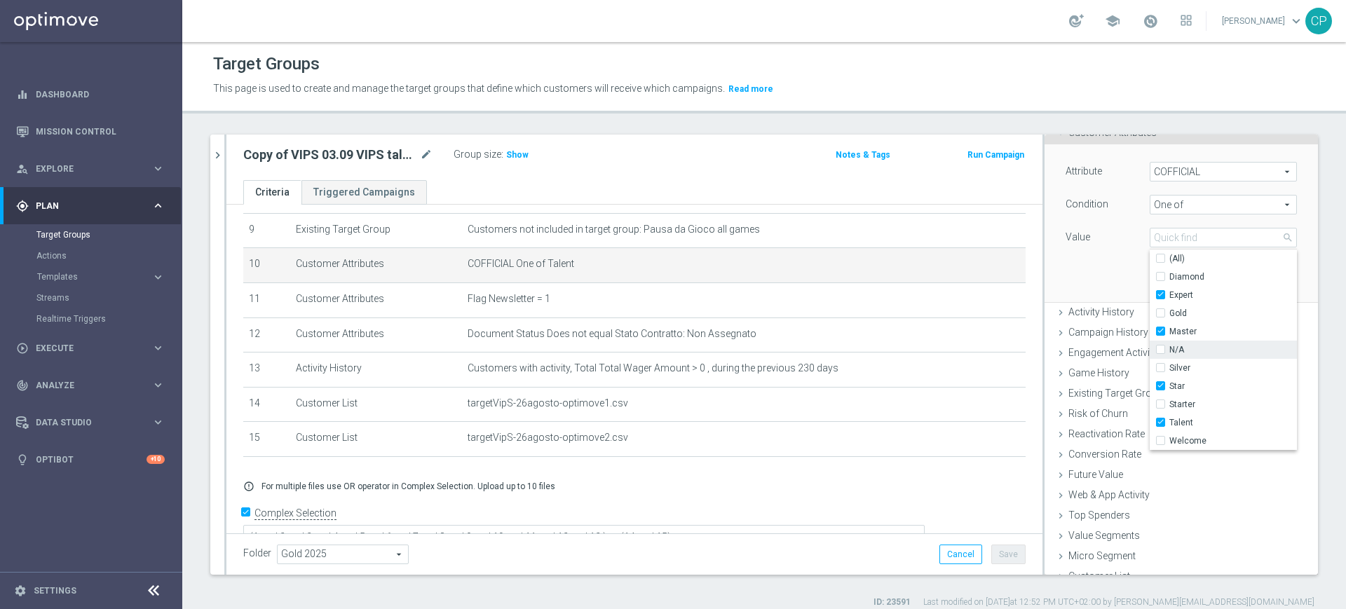
type input "Selected 4 of 10"
click at [1091, 278] on div "Attribute COFFICIAL COFFICIAL arrow_drop_down search Condition One of One of ar…" at bounding box center [1181, 222] width 252 height 157
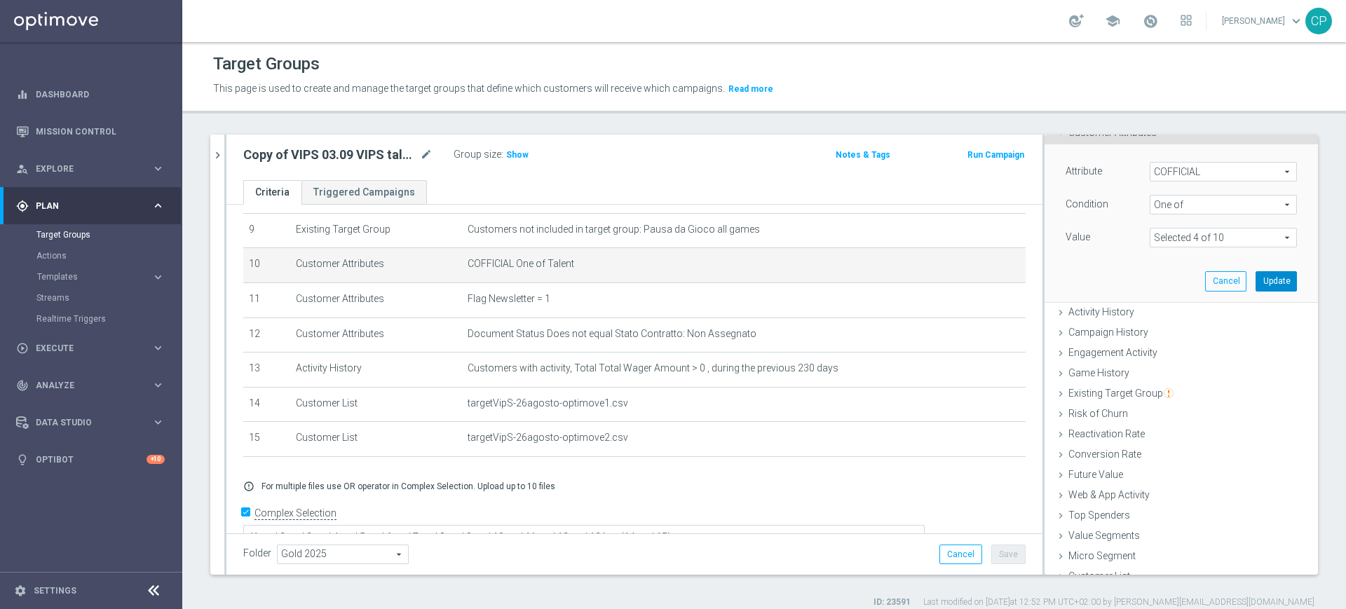
click at [1259, 278] on button "Update" at bounding box center [1275, 281] width 41 height 20
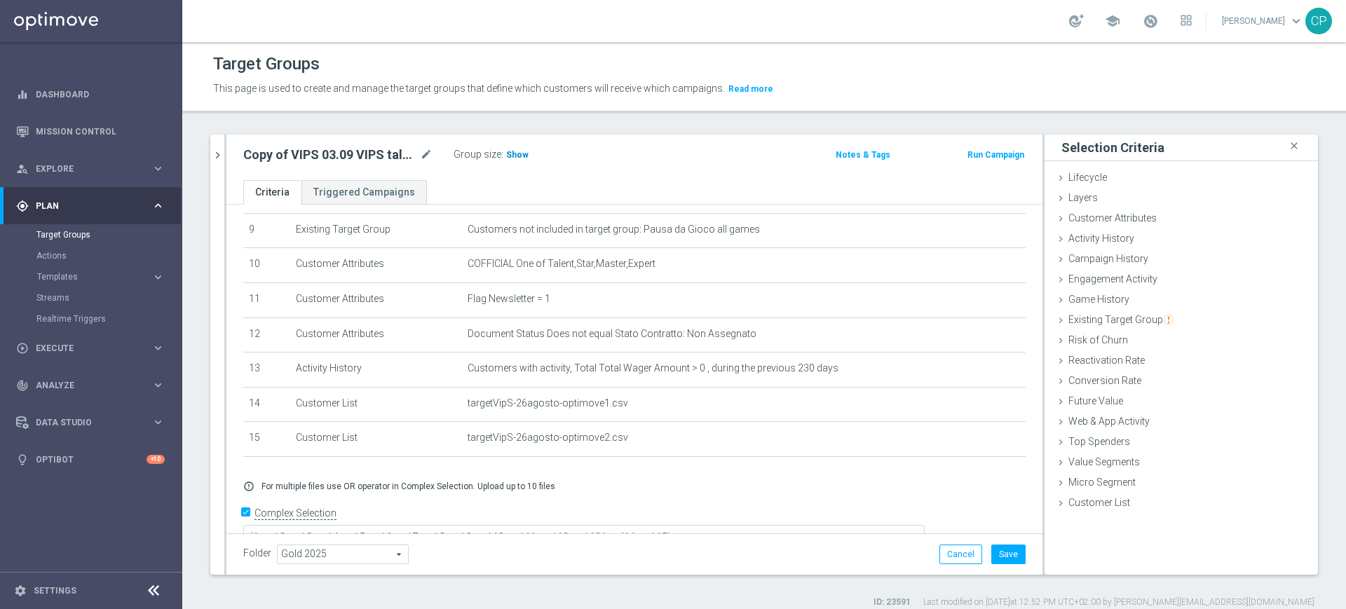
click at [513, 154] on span "Show" at bounding box center [517, 155] width 22 height 10
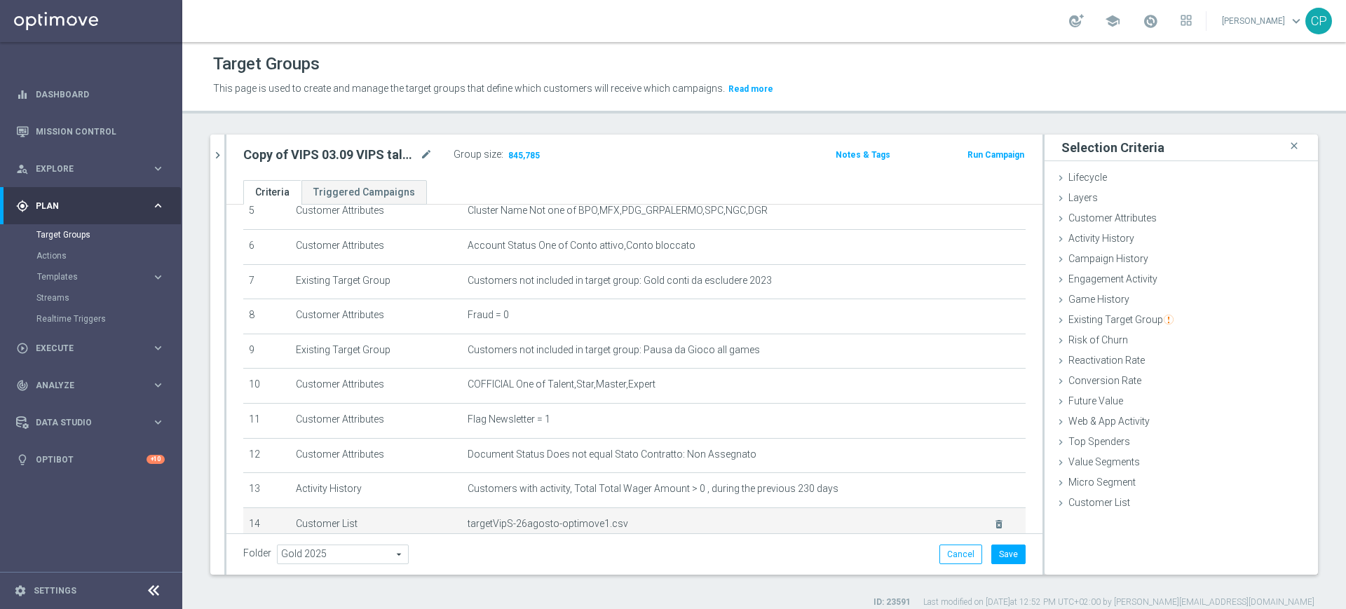
scroll to position [186, 0]
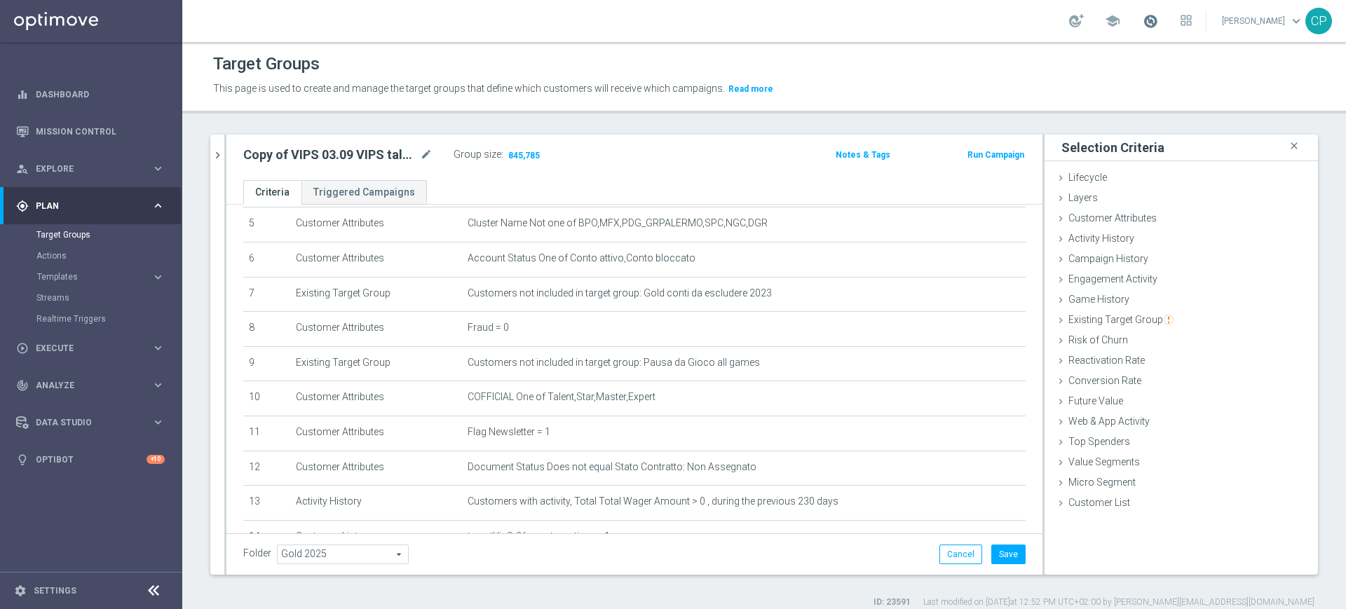
click at [1158, 18] on span at bounding box center [1149, 20] width 15 height 15
click at [931, 89] on p "This page is used to create and manage the target groups that define which cust…" at bounding box center [623, 88] width 821 height 15
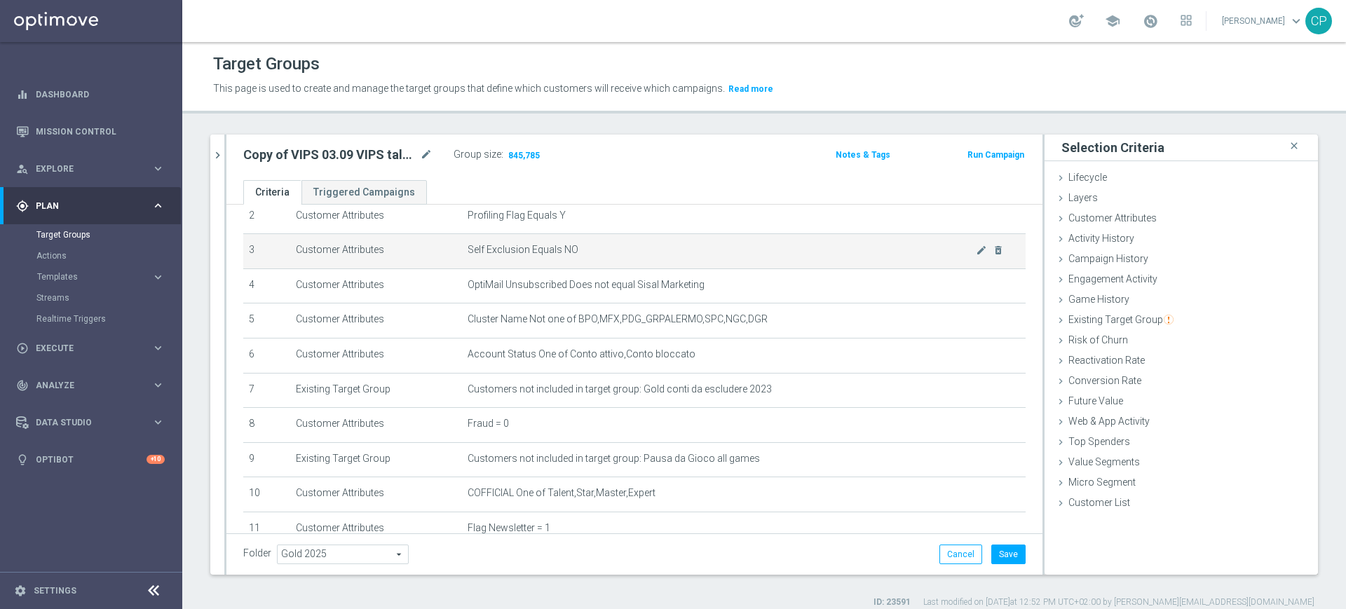
scroll to position [0, 0]
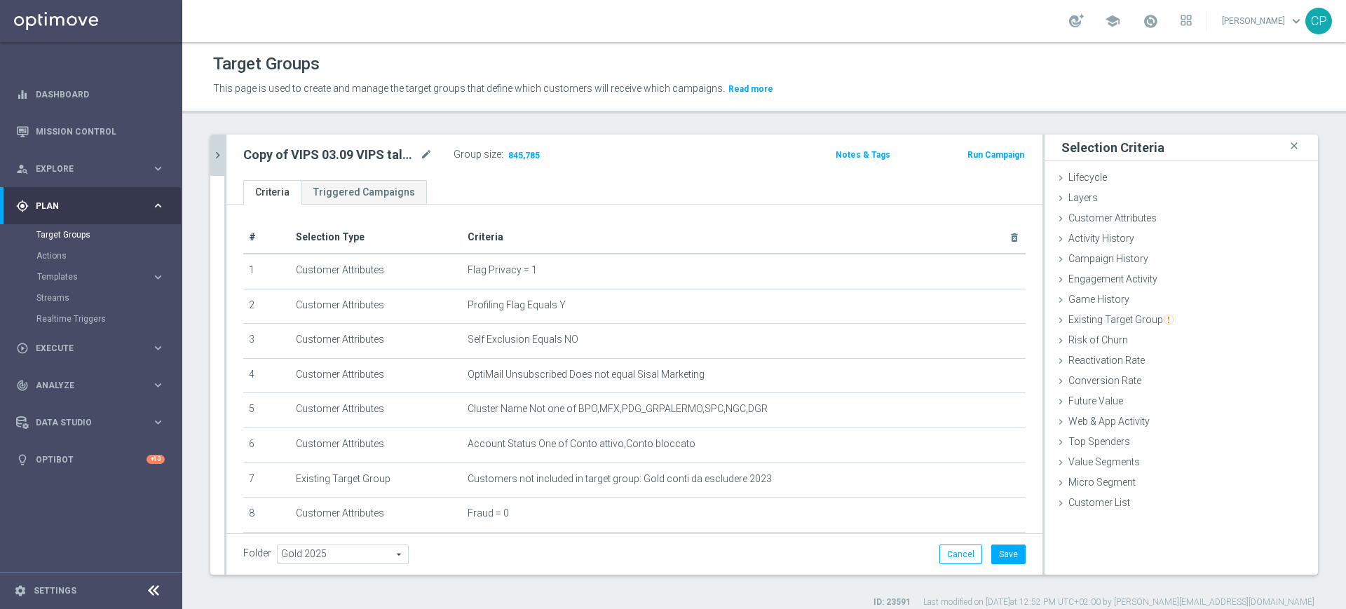
click at [217, 151] on icon "chevron_right" at bounding box center [217, 155] width 13 height 13
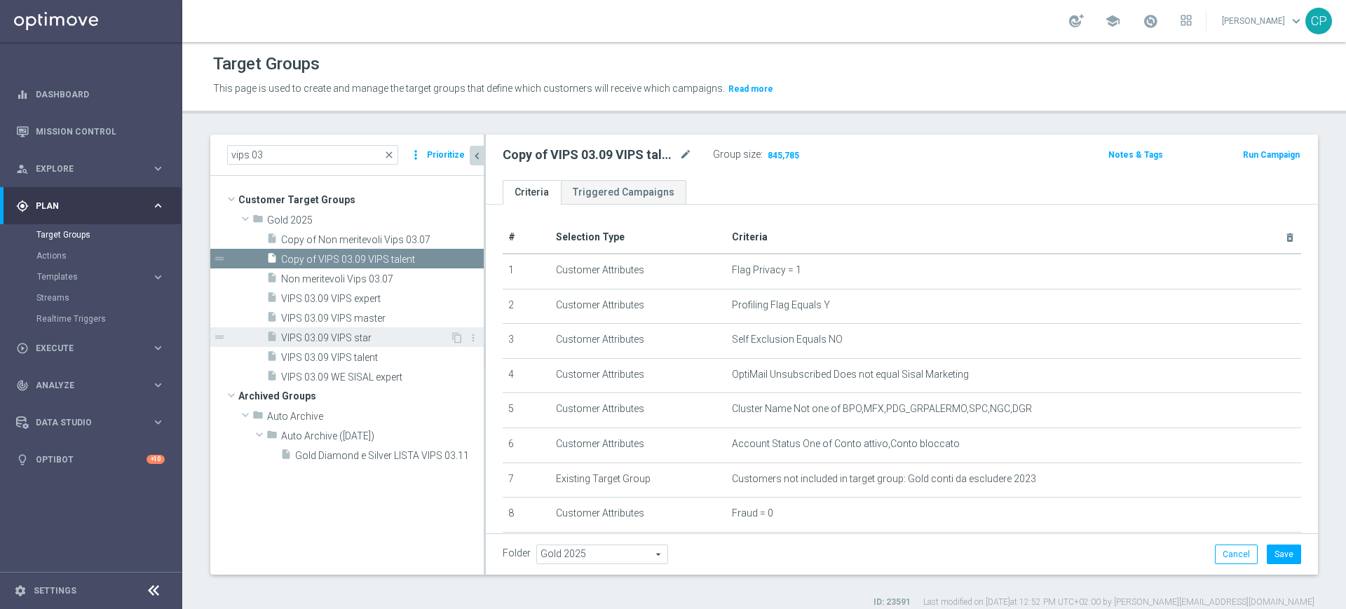
click at [313, 336] on span "VIPS 03.09 VIPS star" at bounding box center [365, 338] width 169 height 12
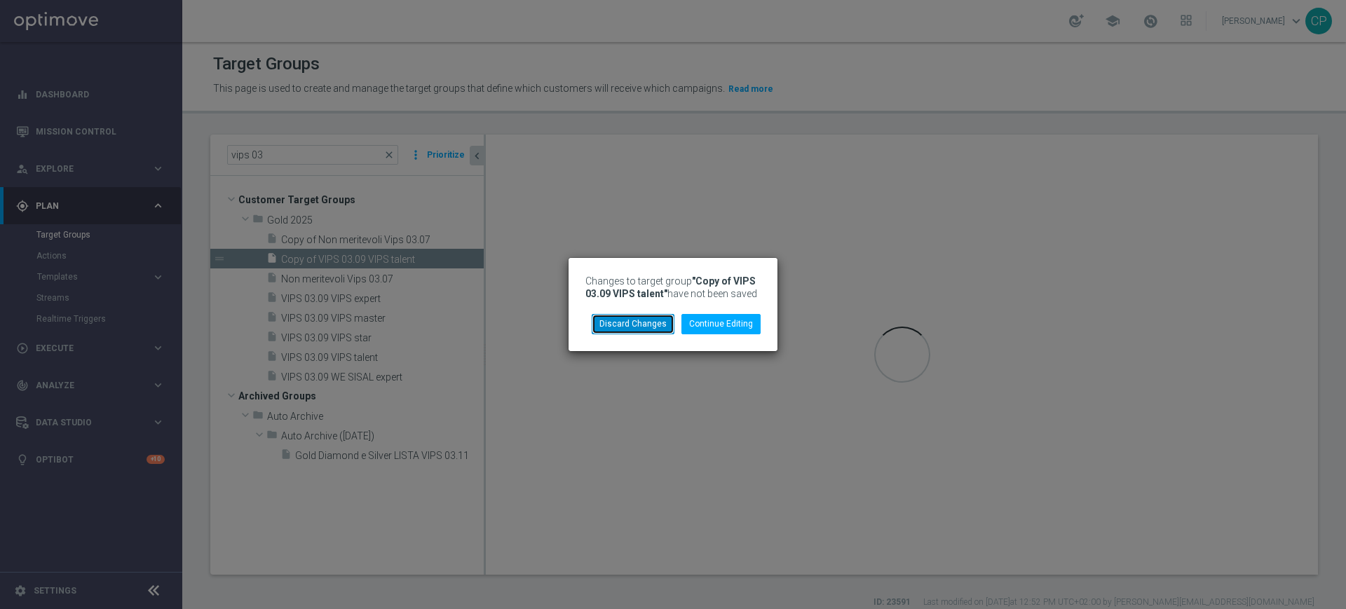
click at [642, 319] on button "Discard Changes" at bounding box center [632, 324] width 83 height 20
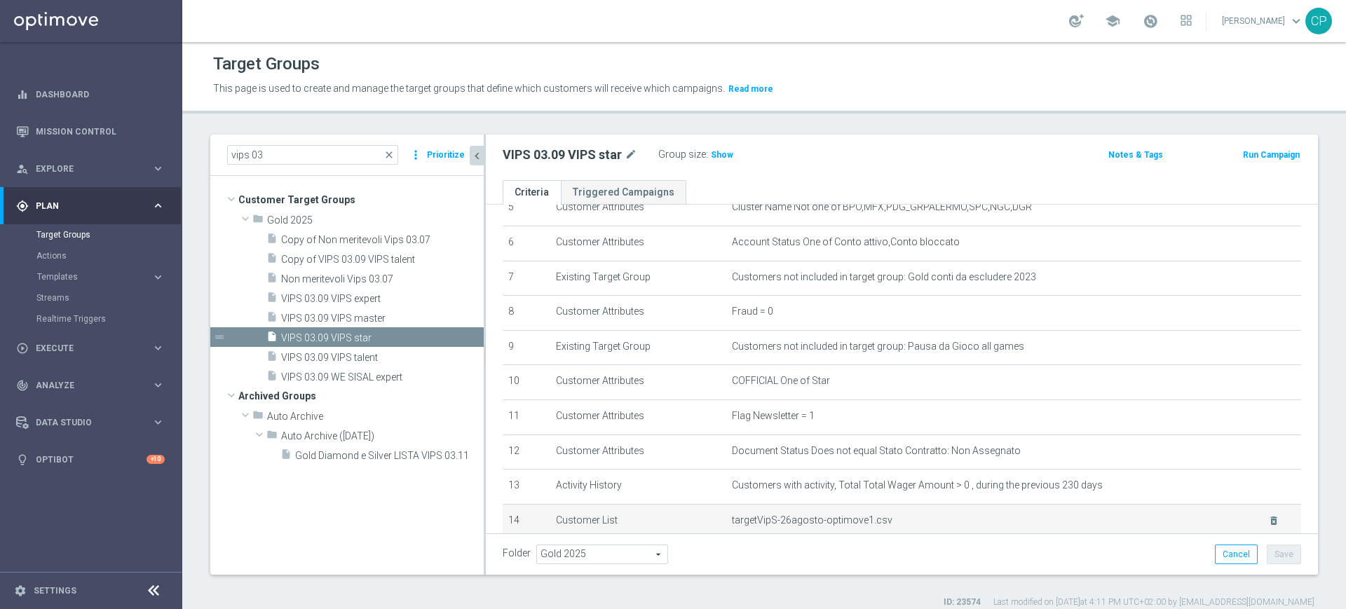
scroll to position [193, 0]
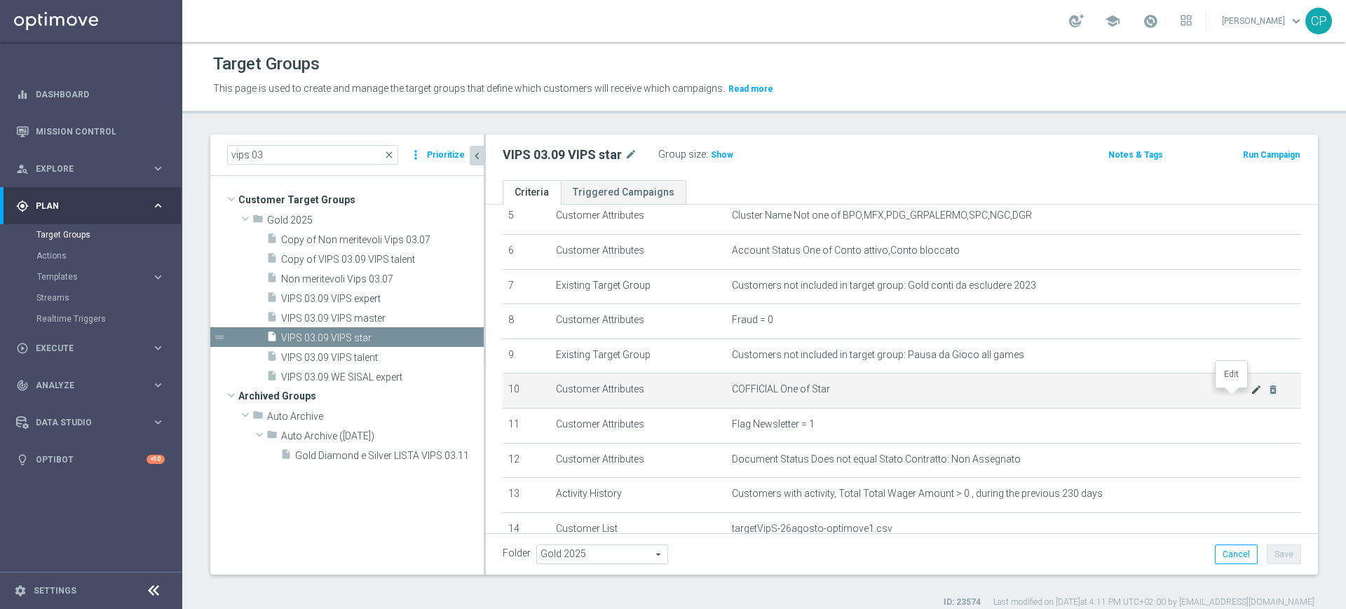
click at [1250, 393] on icon "mode_edit" at bounding box center [1255, 389] width 11 height 11
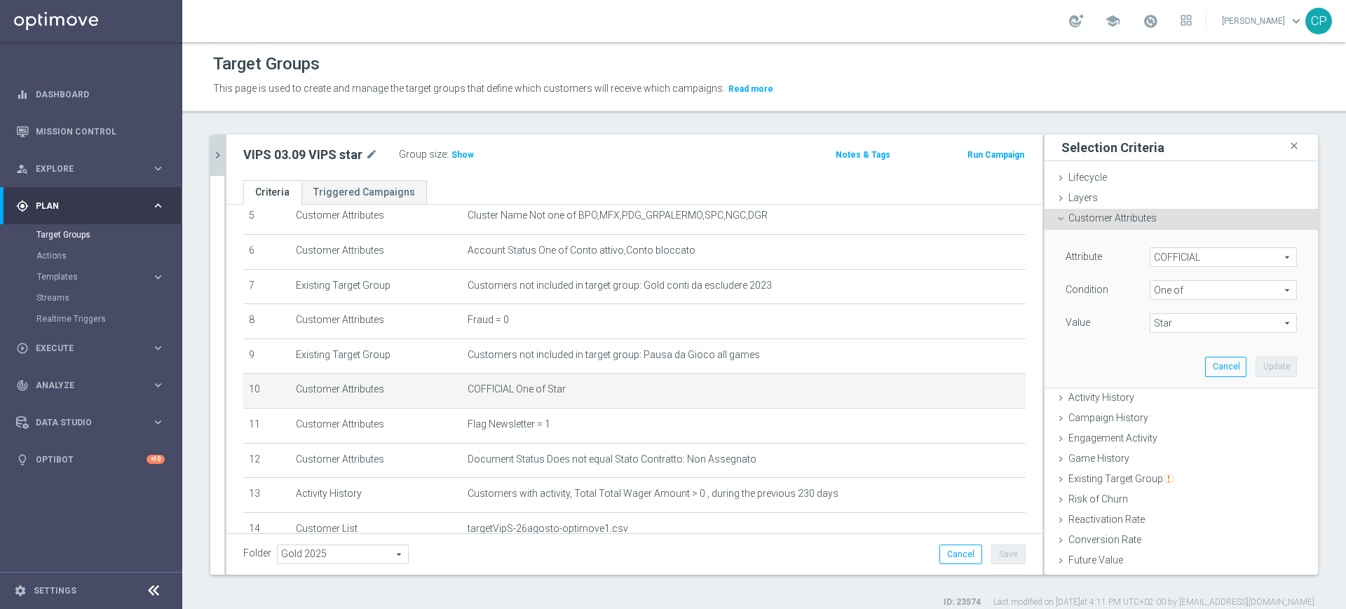
click at [1198, 288] on span "One of" at bounding box center [1223, 290] width 146 height 18
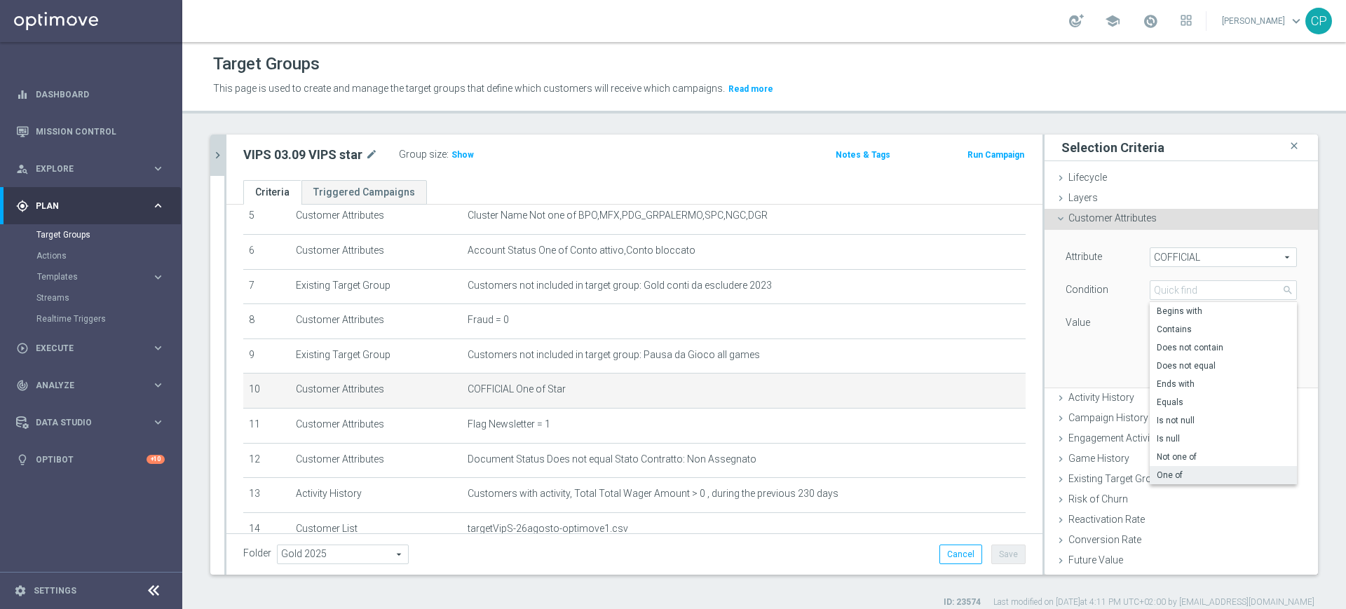
click at [1076, 338] on div "Attribute COFFICIAL COFFICIAL arrow_drop_down search Condition One of One of ar…" at bounding box center [1181, 308] width 252 height 157
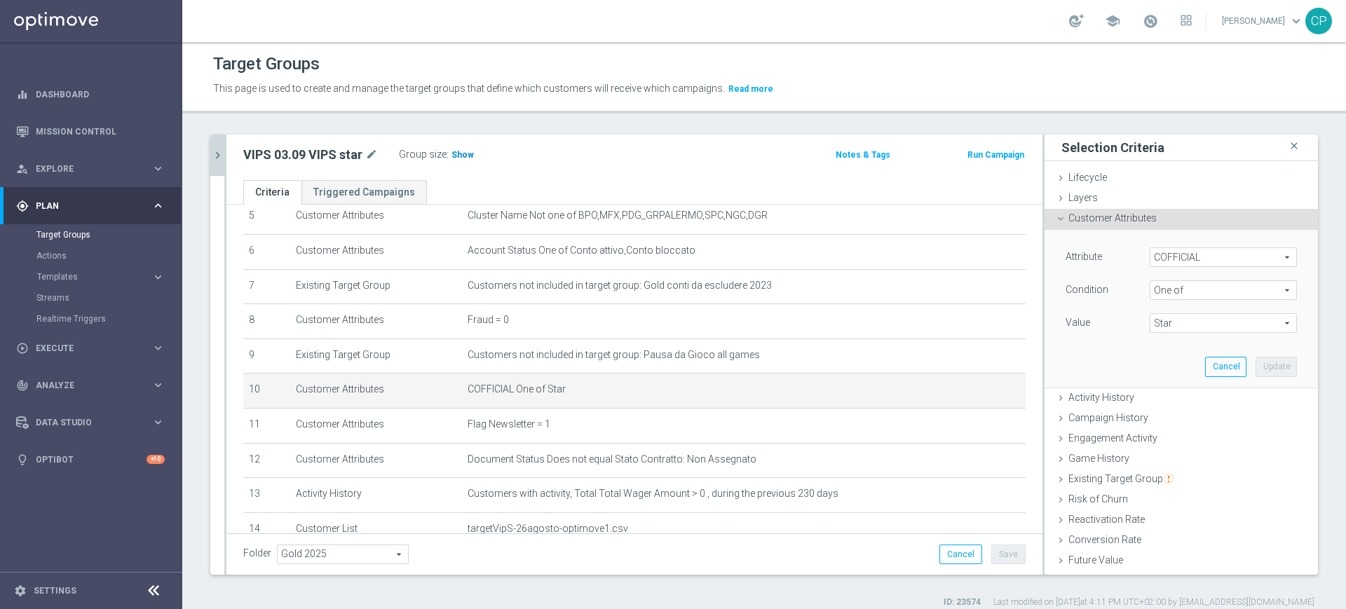
click at [450, 148] on h3 "Show" at bounding box center [462, 154] width 25 height 15
click at [1204, 292] on span "One of" at bounding box center [1223, 290] width 146 height 18
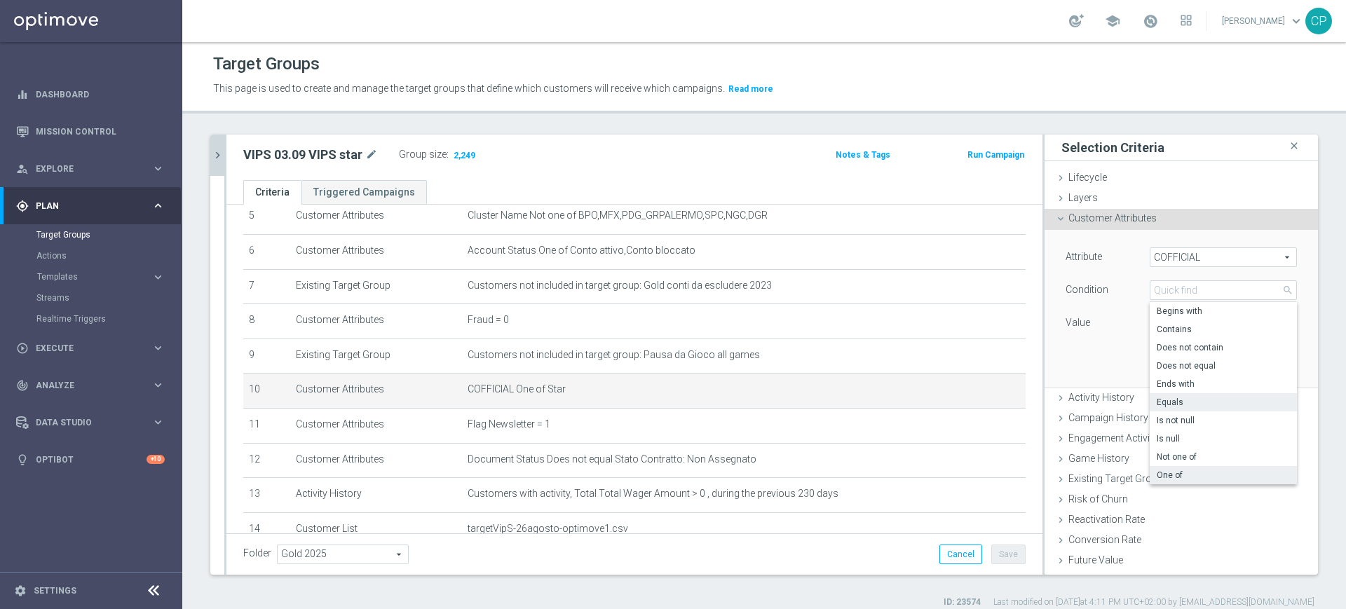
click at [1164, 399] on span "Equals" at bounding box center [1222, 402] width 133 height 11
type input "Equals"
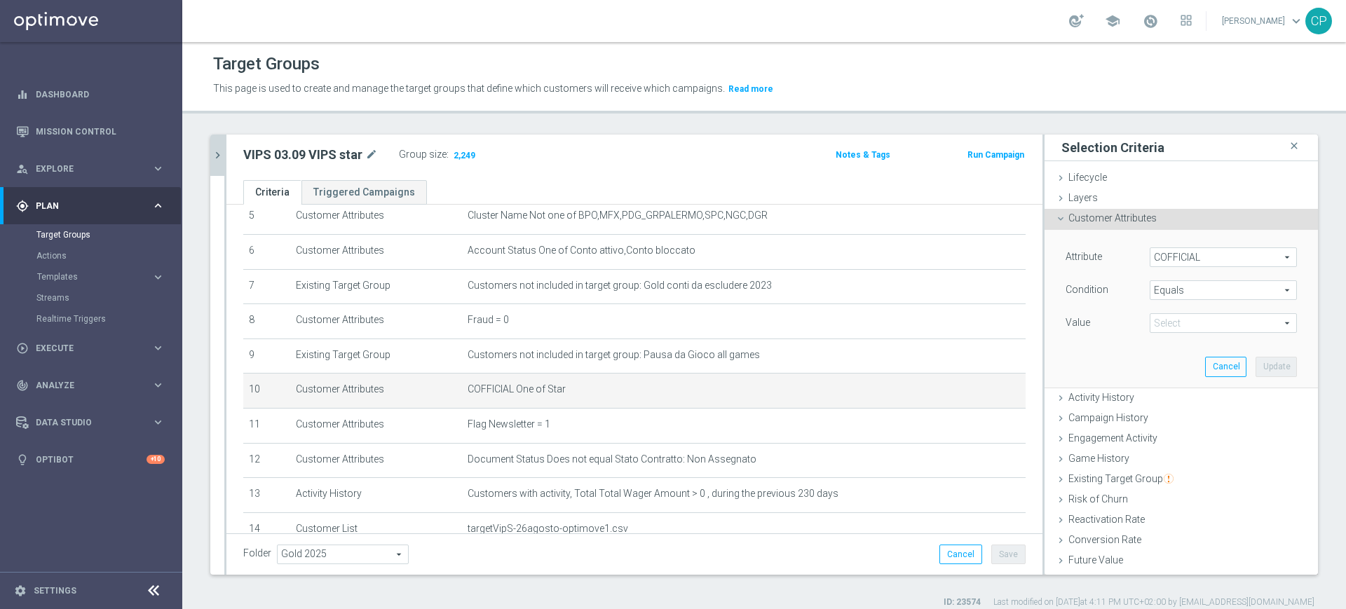
click at [1123, 356] on div "Attribute COFFICIAL COFFICIAL arrow_drop_down search Condition Equals Equals ar…" at bounding box center [1181, 308] width 252 height 157
click at [1185, 327] on span at bounding box center [1223, 323] width 146 height 18
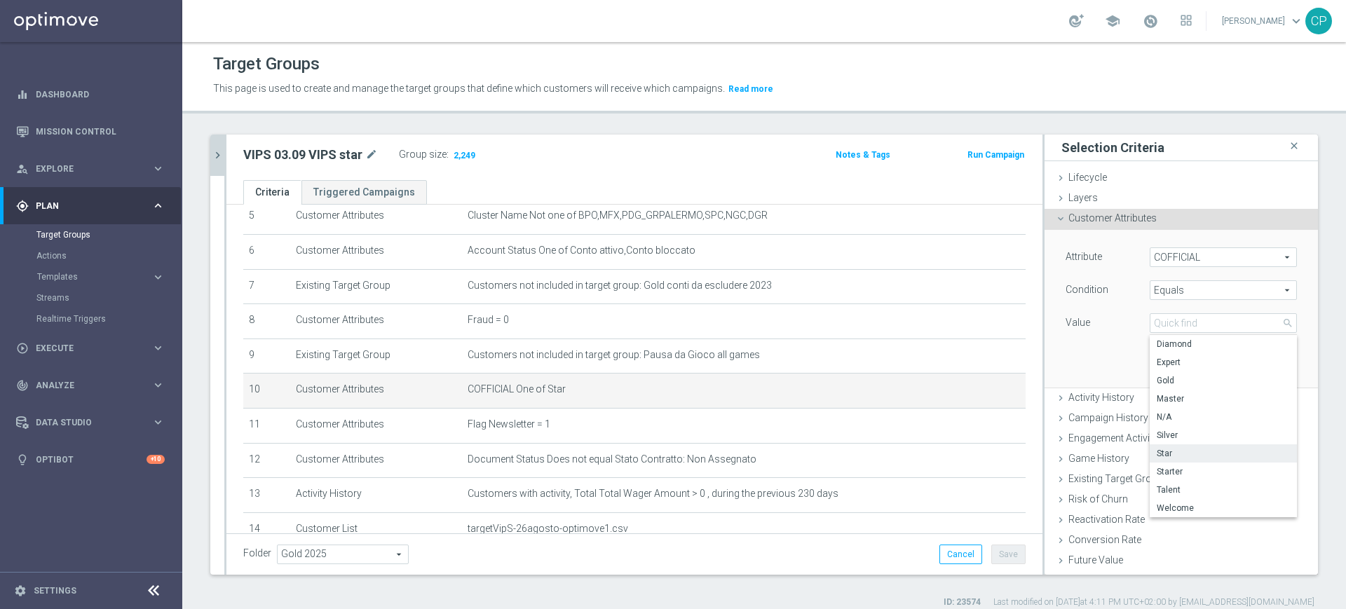
click at [1175, 453] on span "Star" at bounding box center [1222, 453] width 133 height 11
type input "Star"
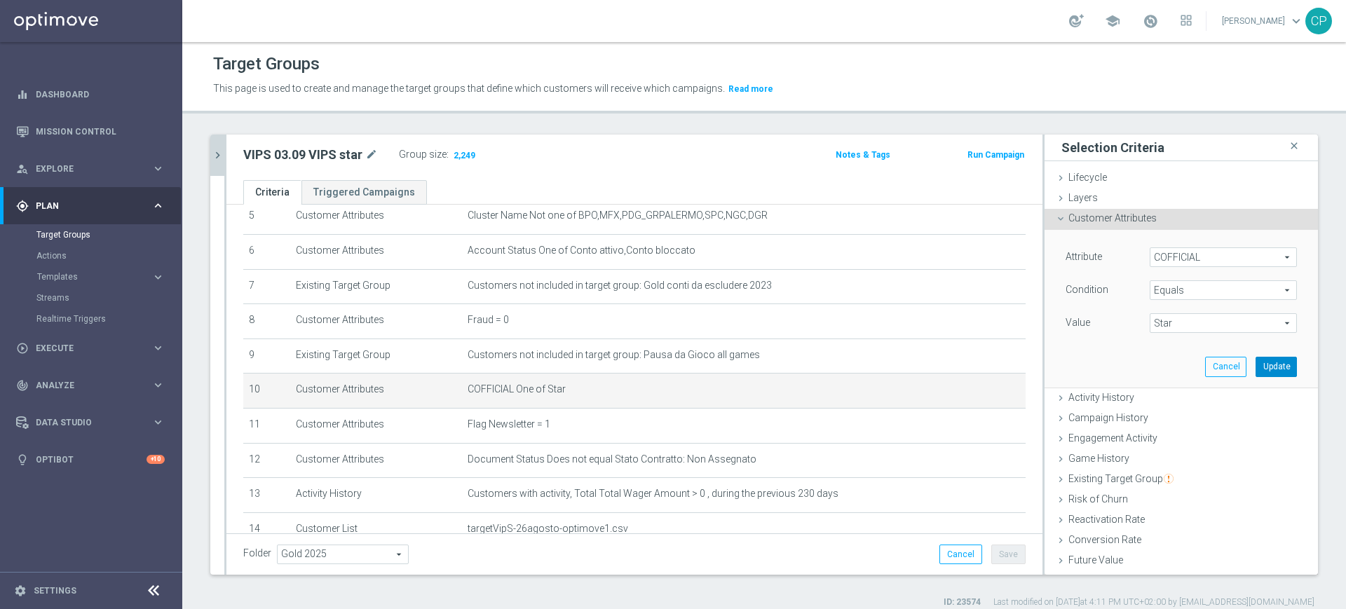
click at [1255, 364] on button "Update" at bounding box center [1275, 367] width 41 height 20
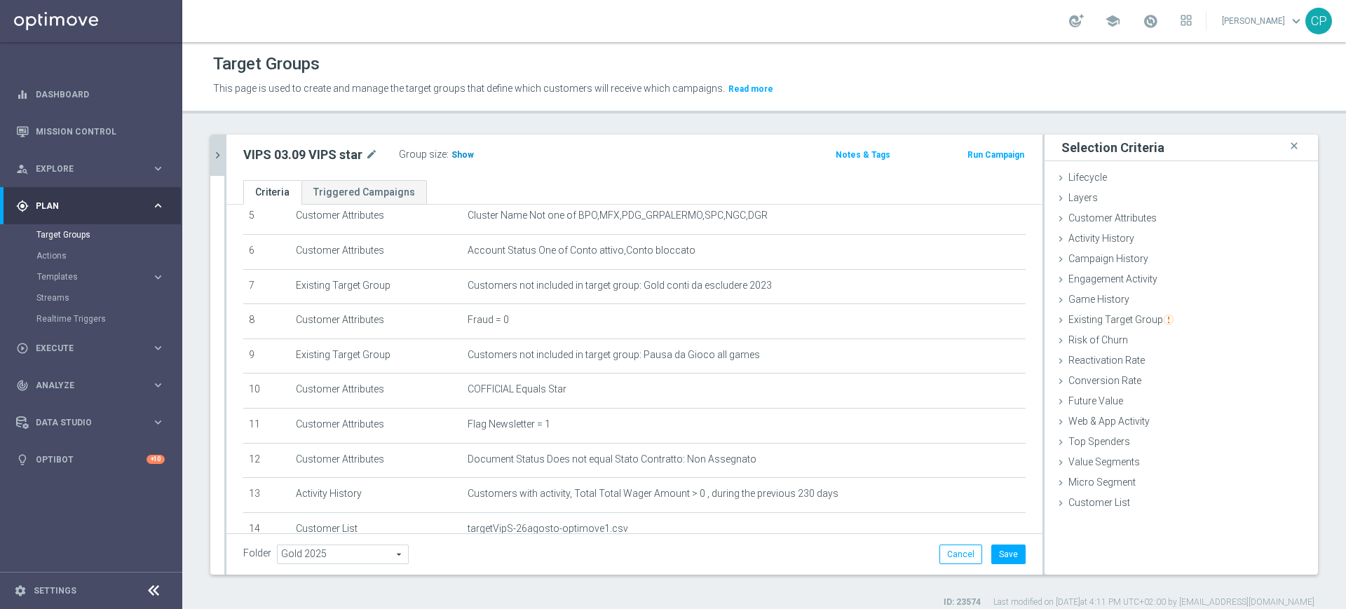
click at [465, 153] on span "Show" at bounding box center [462, 155] width 22 height 10
click at [465, 153] on span "2,249" at bounding box center [464, 156] width 25 height 13
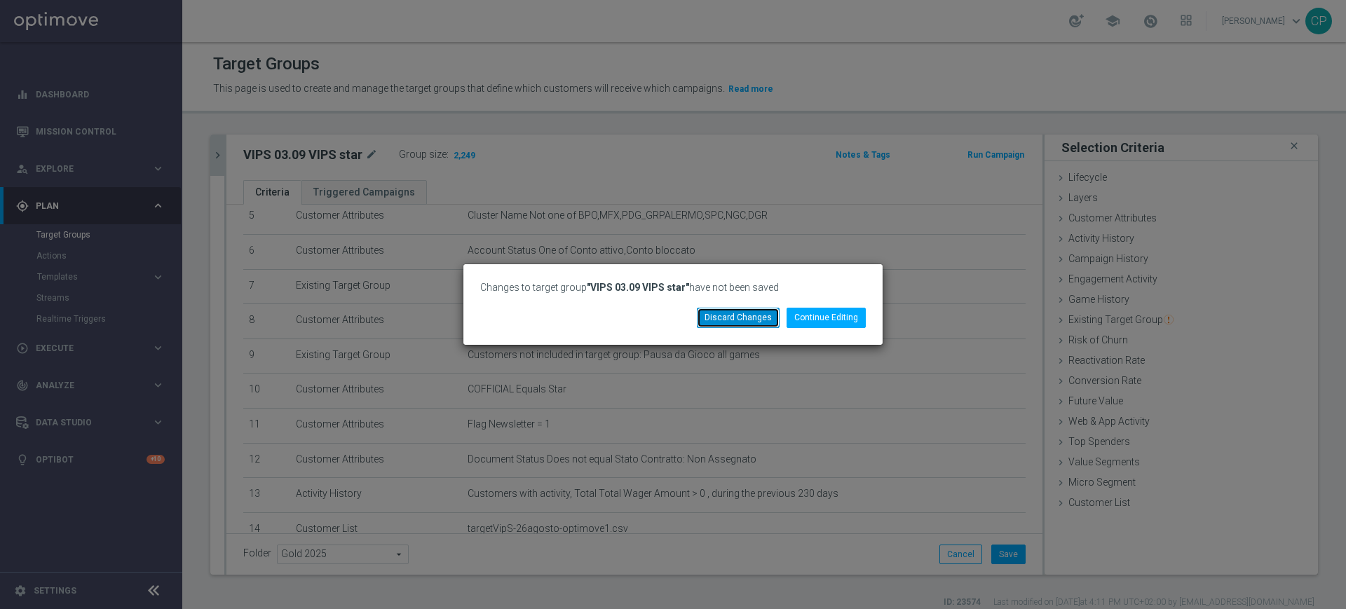
click at [729, 320] on button "Discard Changes" at bounding box center [738, 318] width 83 height 20
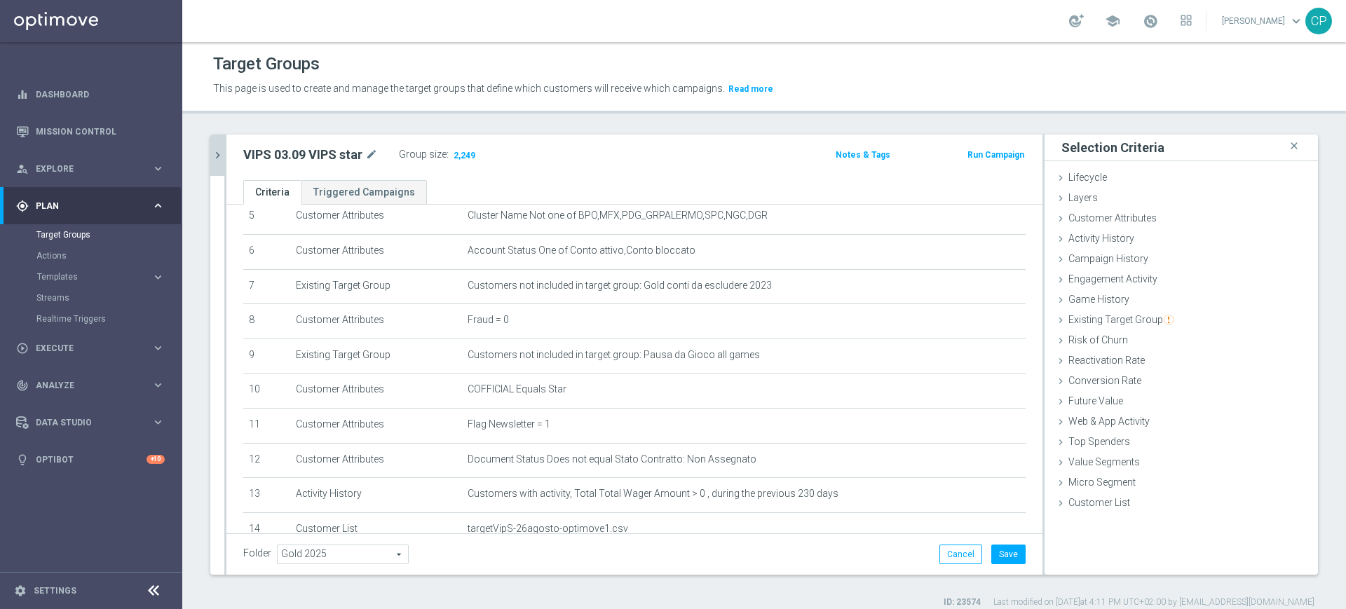
click at [217, 152] on icon "chevron_right" at bounding box center [217, 155] width 13 height 13
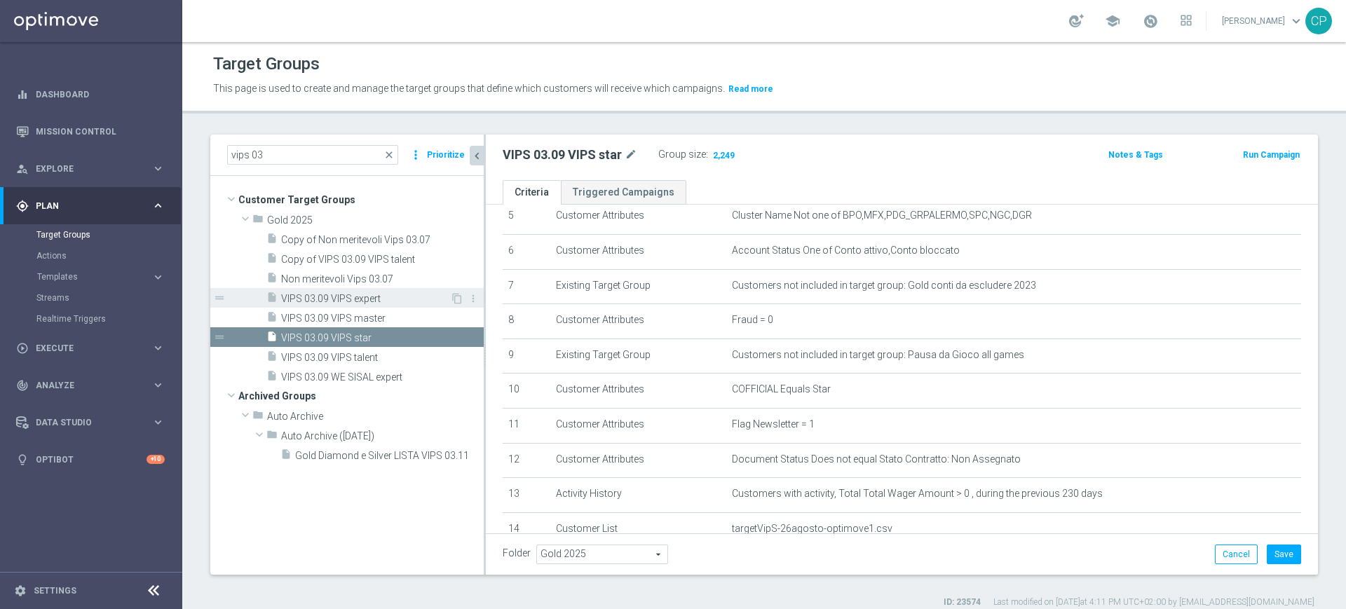
click at [387, 294] on span "VIPS 03.09 VIPS expert" at bounding box center [365, 299] width 169 height 12
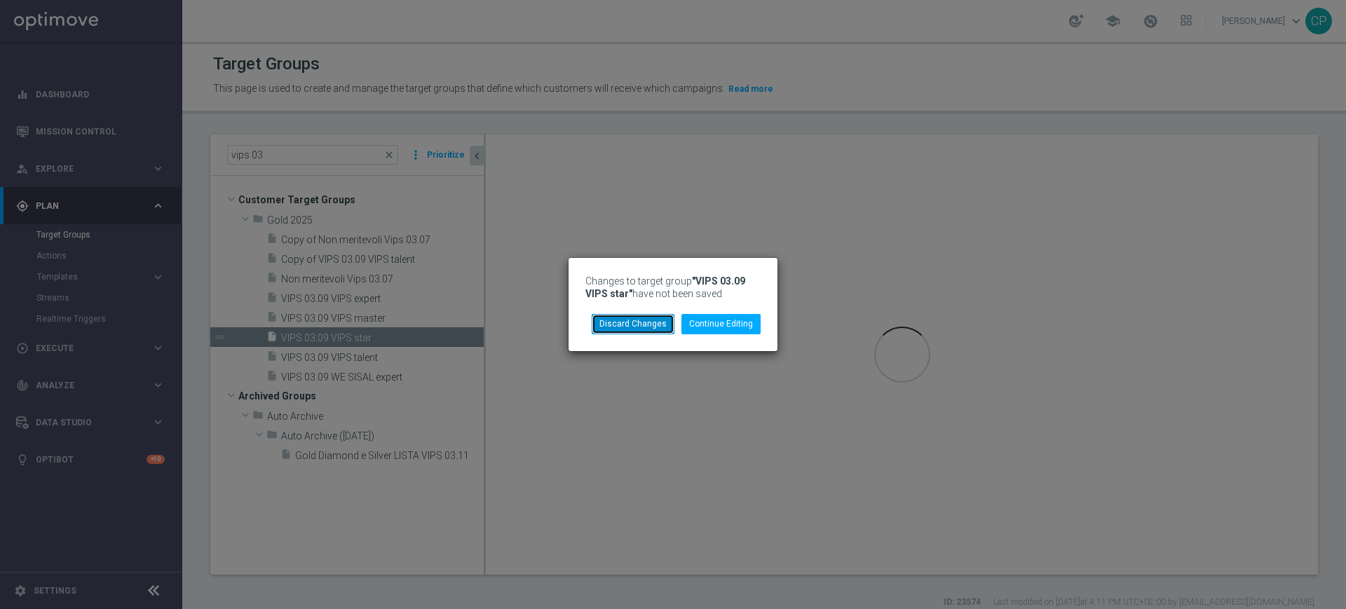
click at [641, 327] on button "Discard Changes" at bounding box center [632, 324] width 83 height 20
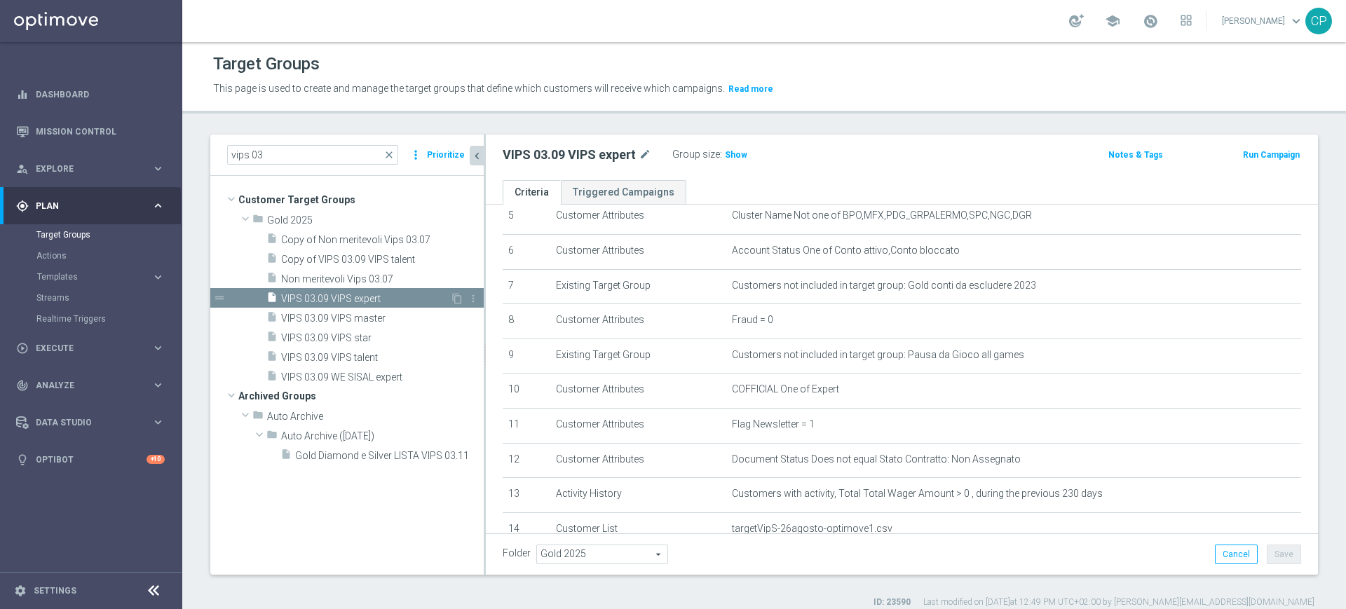
click at [388, 293] on span "VIPS 03.09 VIPS expert" at bounding box center [365, 299] width 169 height 12
click at [737, 153] on span "Show" at bounding box center [736, 155] width 22 height 10
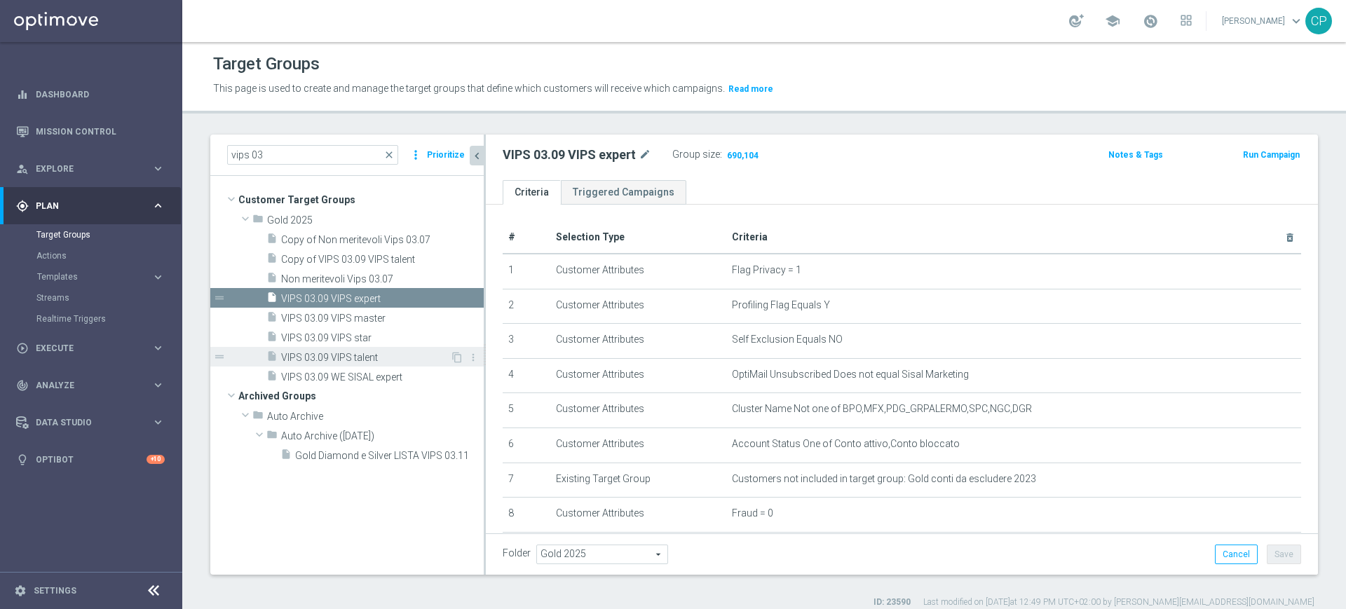
click at [362, 355] on span "VIPS 03.09 VIPS talent" at bounding box center [365, 358] width 169 height 12
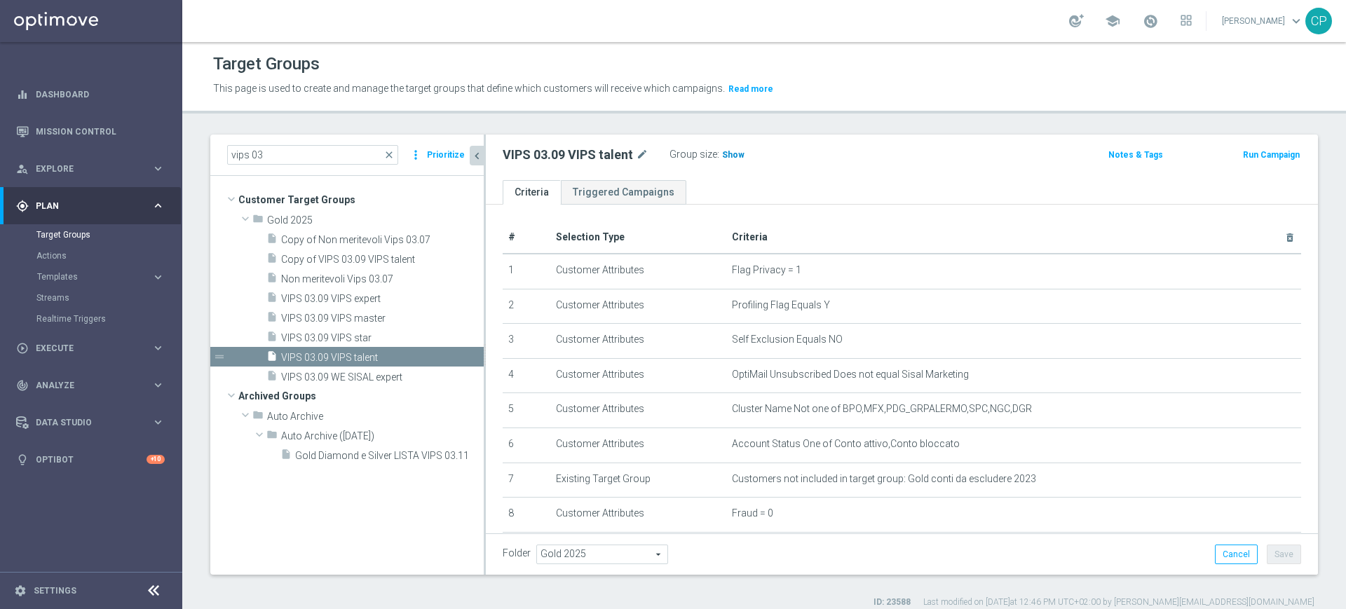
click at [737, 151] on span "Show" at bounding box center [733, 155] width 22 height 10
click at [1158, 21] on span at bounding box center [1149, 20] width 15 height 15
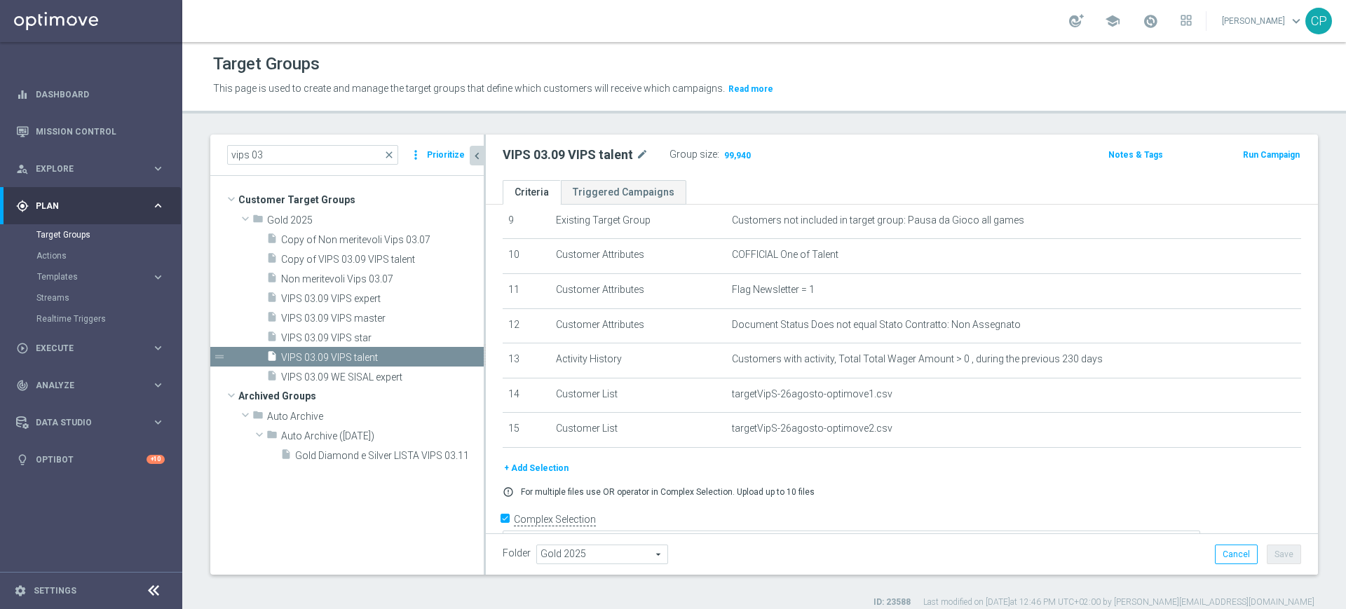
scroll to position [355, 0]
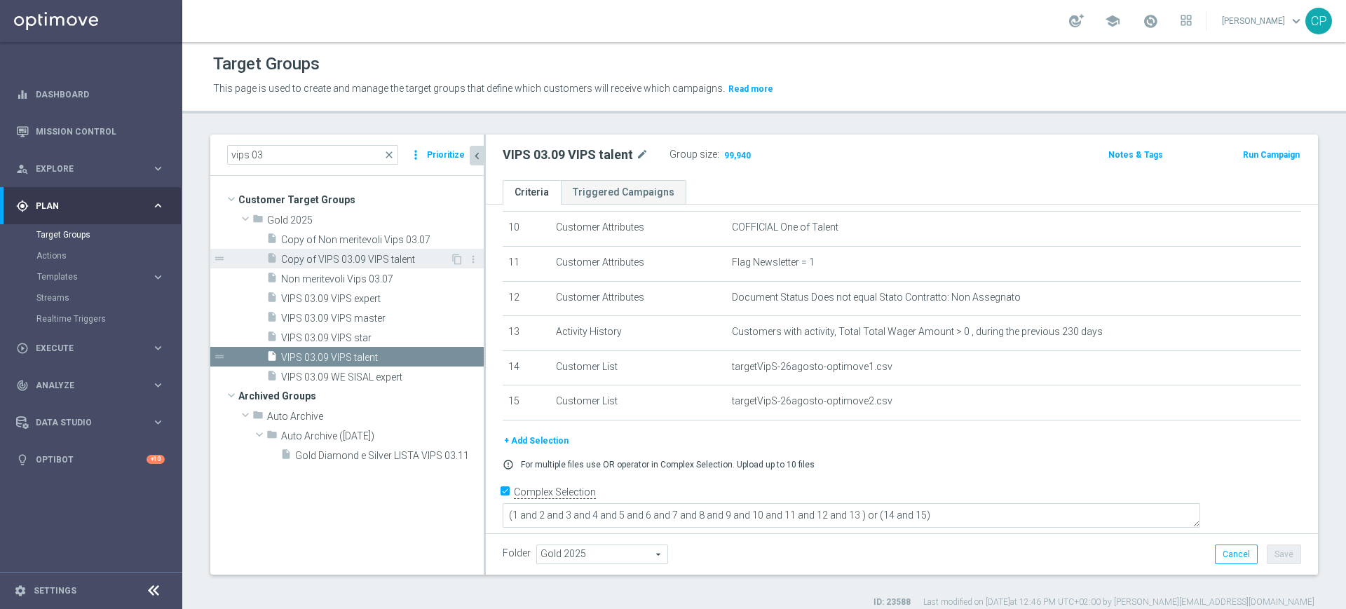
click at [366, 256] on span "Copy of VIPS 03.09 VIPS talent" at bounding box center [365, 260] width 169 height 12
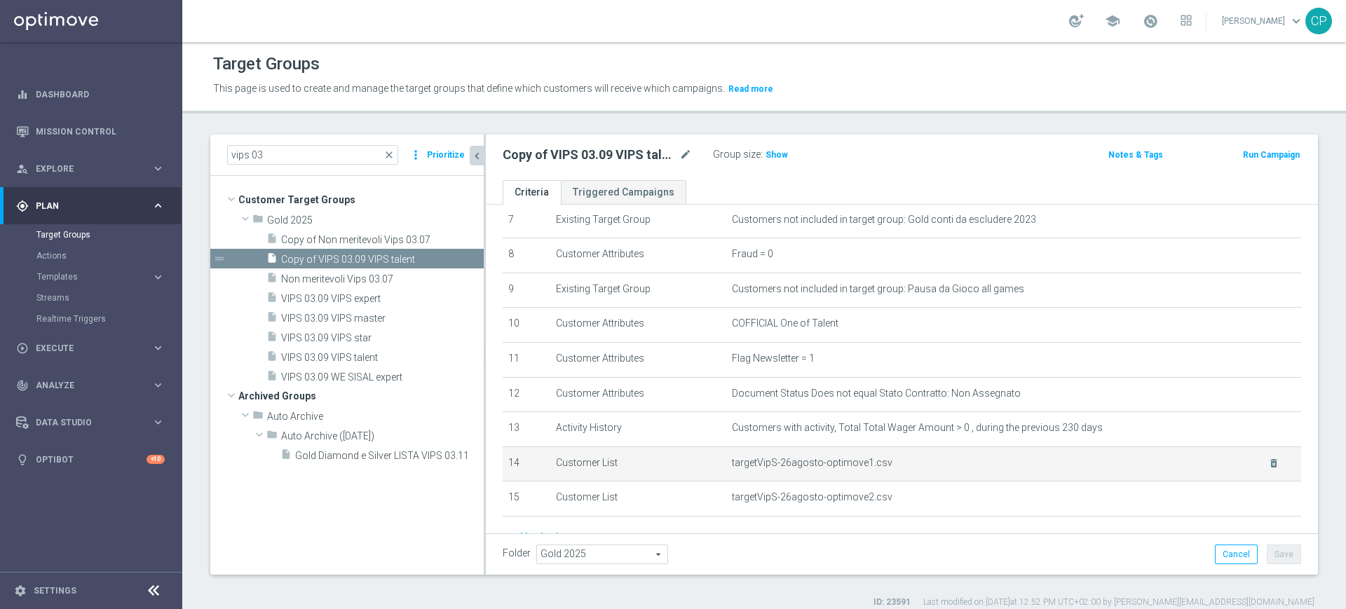
scroll to position [249, 0]
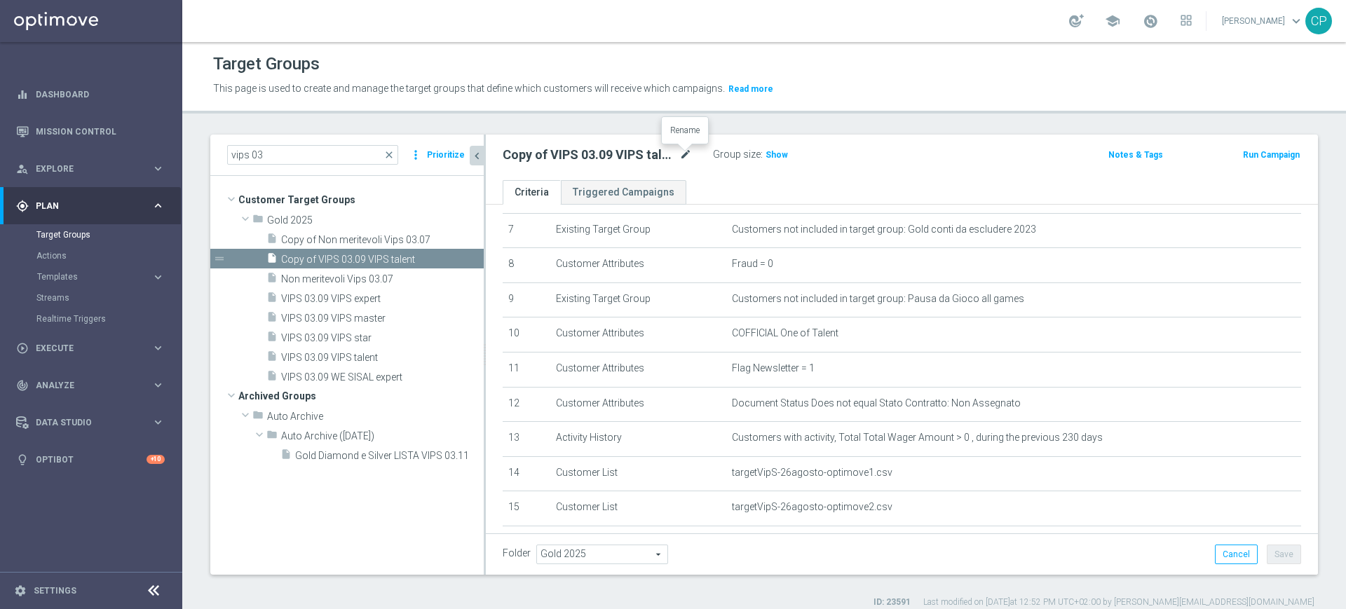
click at [680, 156] on icon "mode_edit" at bounding box center [685, 154] width 13 height 17
click at [540, 155] on input "Copy of VIPS 03.09 VIPS talent" at bounding box center [596, 156] width 189 height 20
drag, startPoint x: 543, startPoint y: 155, endPoint x: 397, endPoint y: 147, distance: 146.0
click at [397, 147] on as-split "vips 03 close more_vert Prioritize Customer Target Groups library_add create_ne…" at bounding box center [763, 355] width 1107 height 440
click at [592, 154] on input "VIPS 03.09 VIPS talent" at bounding box center [596, 156] width 189 height 20
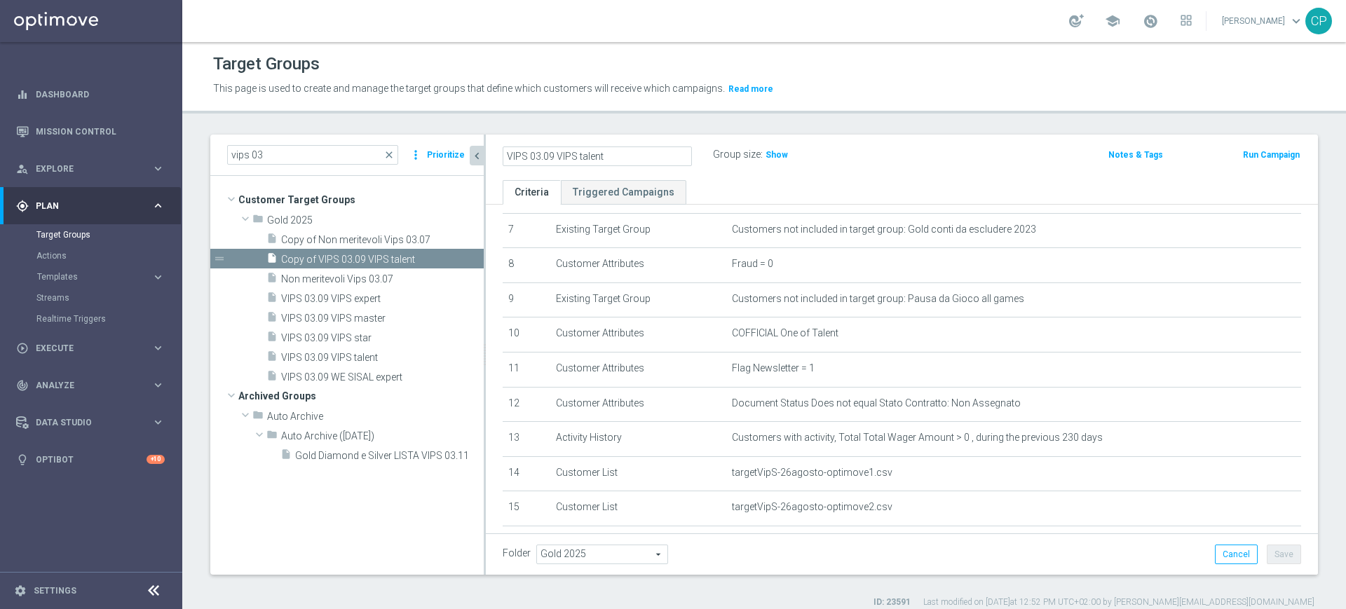
click at [592, 154] on input "VIPS 03.09 VIPS talent" at bounding box center [596, 156] width 189 height 20
type input "VIPS 03.09 VIPS tot prova"
click at [725, 177] on div "VIPS 03.09 VIPS tot prova Group size : Show Notes & Tags Run Campaign" at bounding box center [902, 158] width 832 height 46
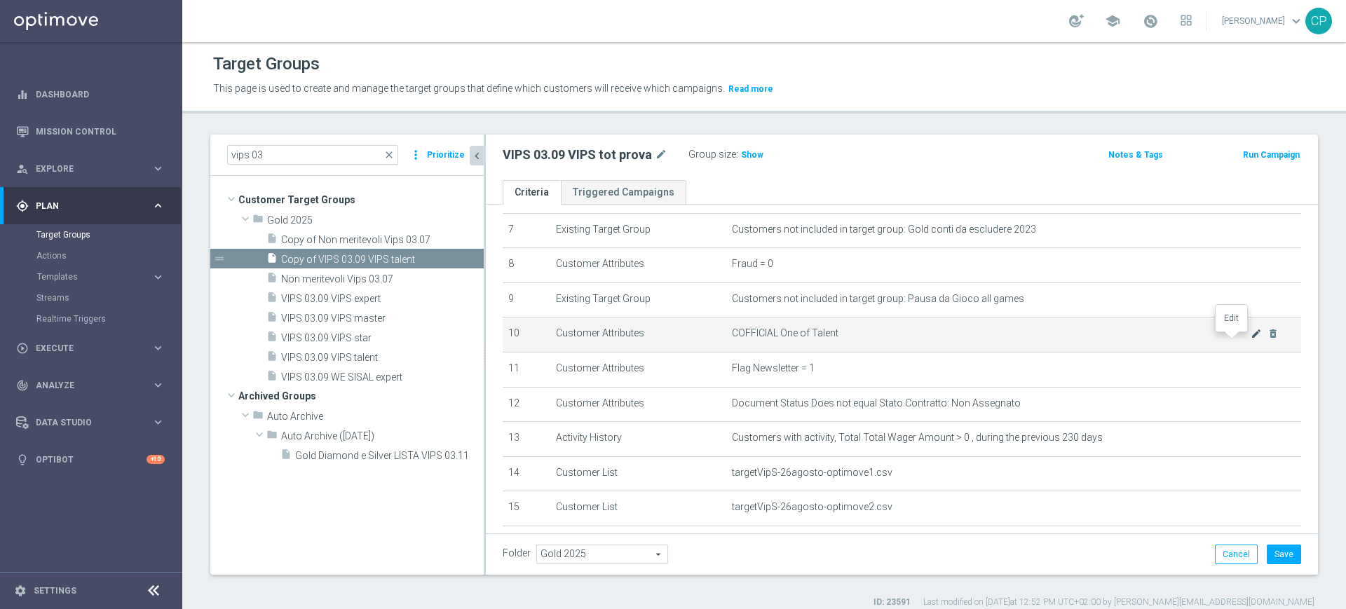
click at [1250, 339] on icon "mode_edit" at bounding box center [1255, 333] width 11 height 11
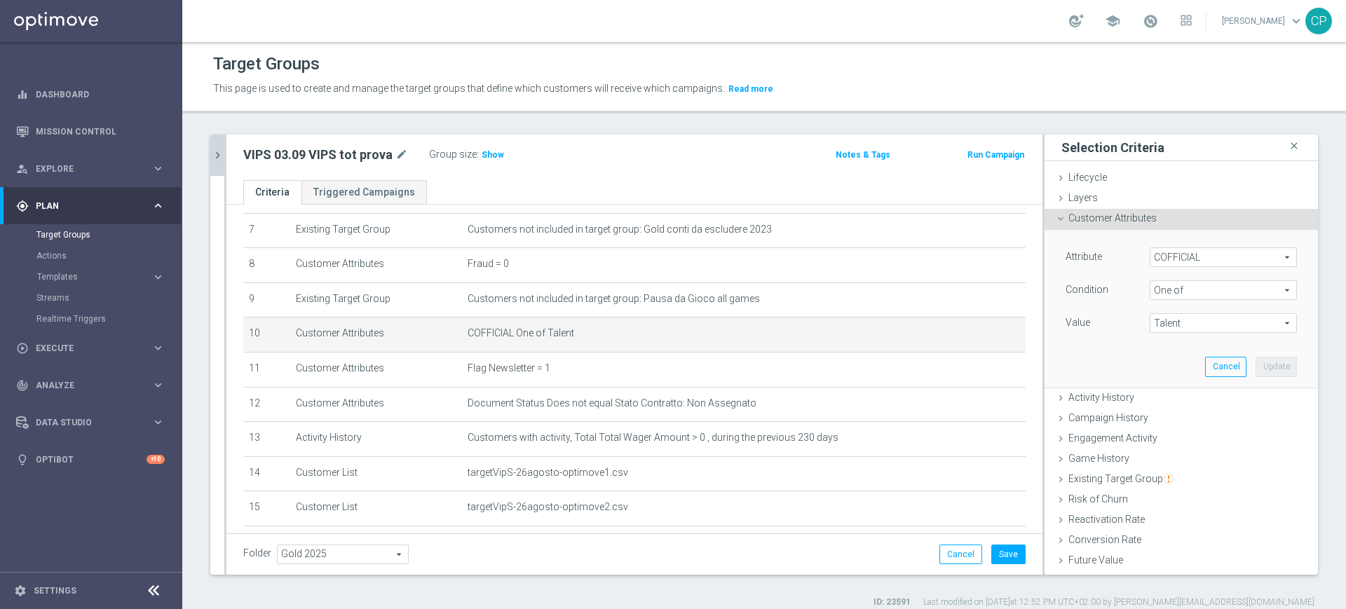
click at [1201, 323] on span "Talent" at bounding box center [1223, 323] width 146 height 18
click at [1160, 470] on input "Star" at bounding box center [1164, 471] width 9 height 9
checkbox input "true"
type input "Selected 2 of 10"
click at [1160, 418] on input "Master" at bounding box center [1164, 417] width 9 height 9
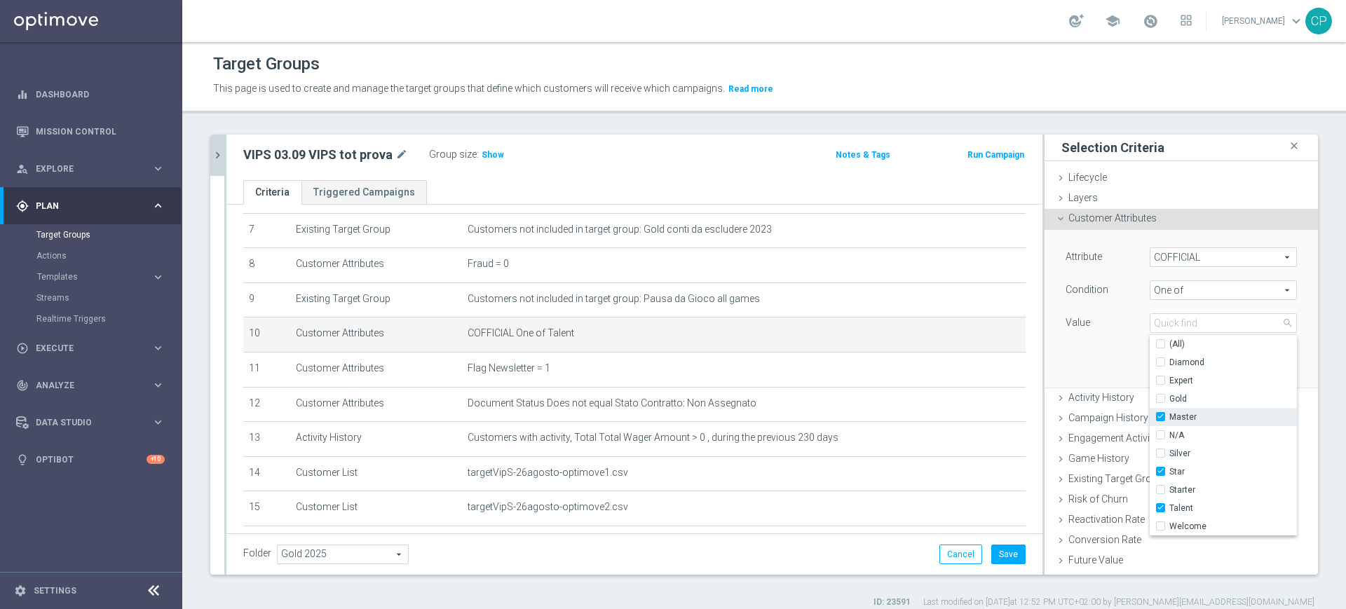
checkbox input "true"
type input "Selected 3 of 10"
click at [1160, 379] on input "Expert" at bounding box center [1164, 380] width 9 height 9
checkbox input "true"
type input "Selected 4 of 10"
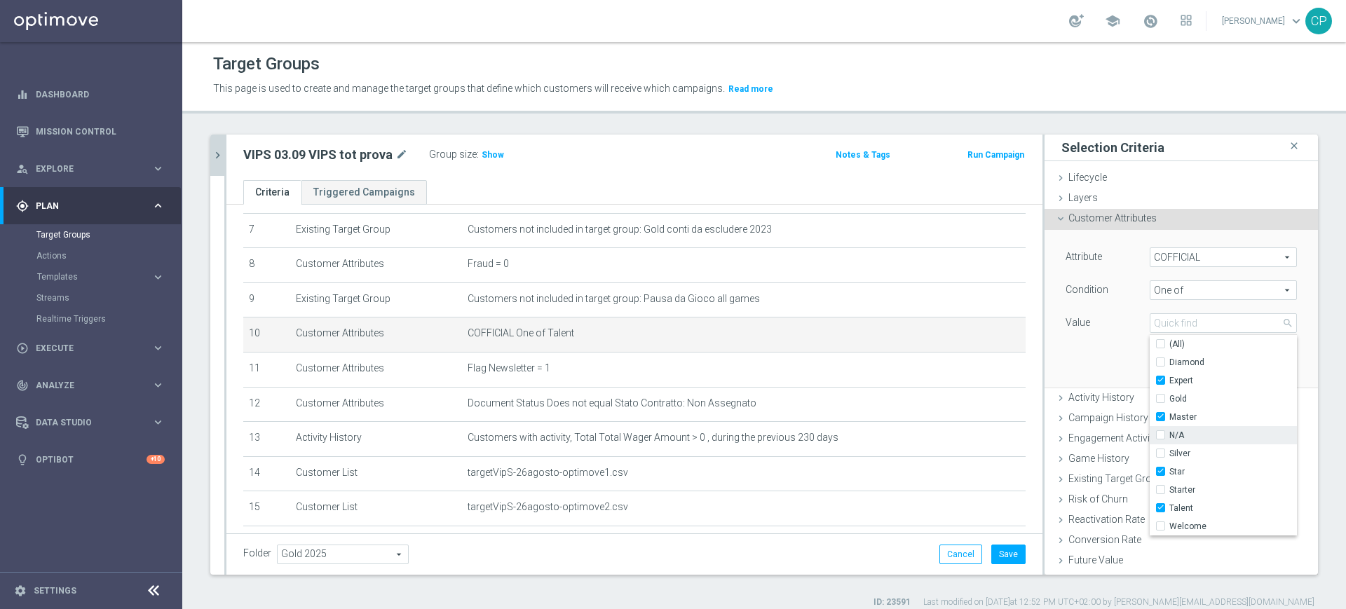
click at [1169, 434] on label "N/A" at bounding box center [1233, 435] width 128 height 18
click at [1160, 434] on input "N/A" at bounding box center [1164, 435] width 9 height 9
checkbox input "true"
type input "Selected 5 of 10"
click at [1063, 347] on div "Attribute COFFICIAL COFFICIAL arrow_drop_down search Condition One of One of ar…" at bounding box center [1181, 308] width 252 height 157
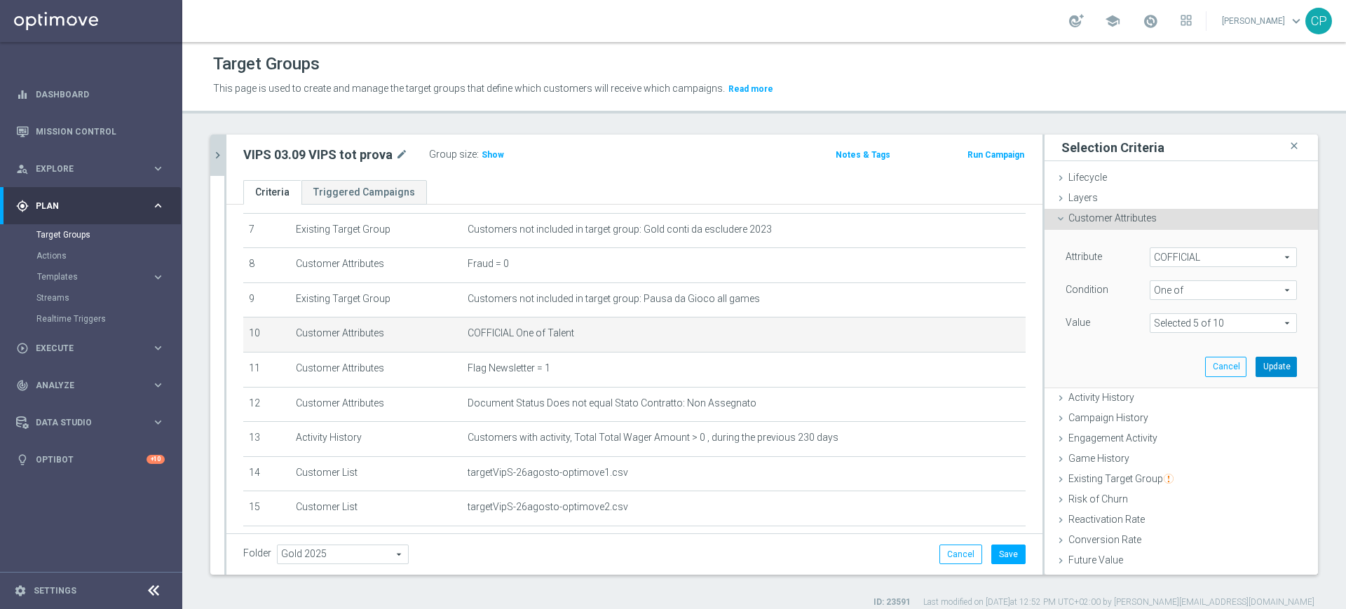
click at [1258, 367] on button "Update" at bounding box center [1275, 367] width 41 height 20
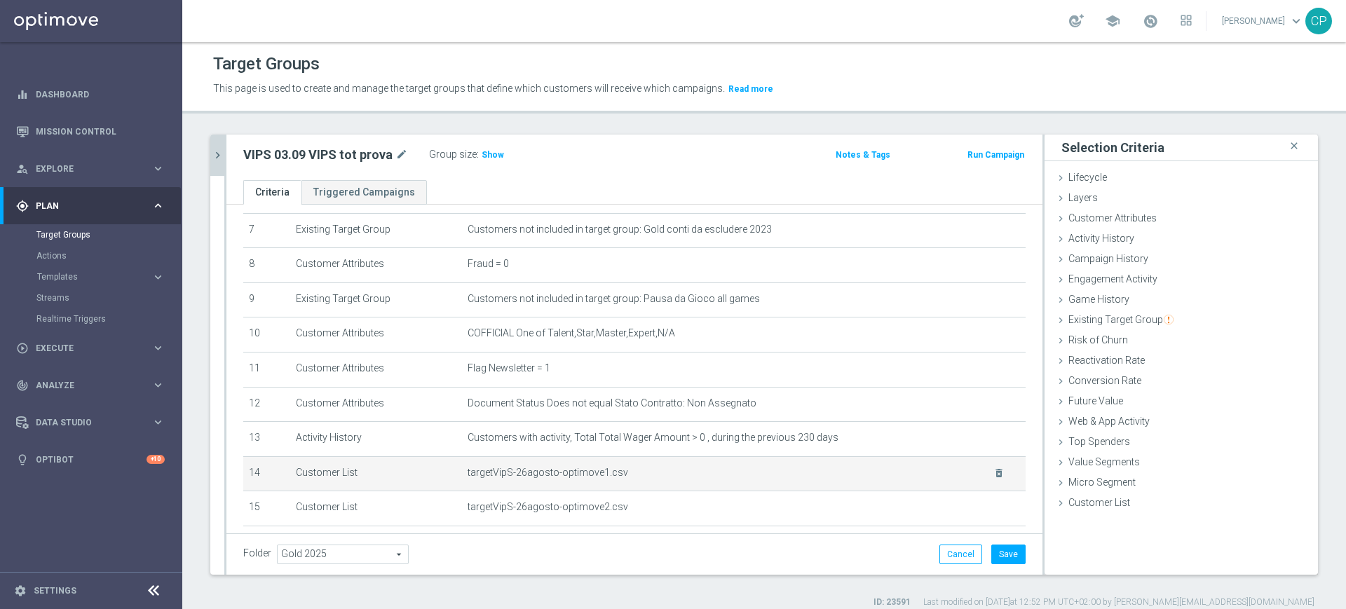
scroll to position [340, 0]
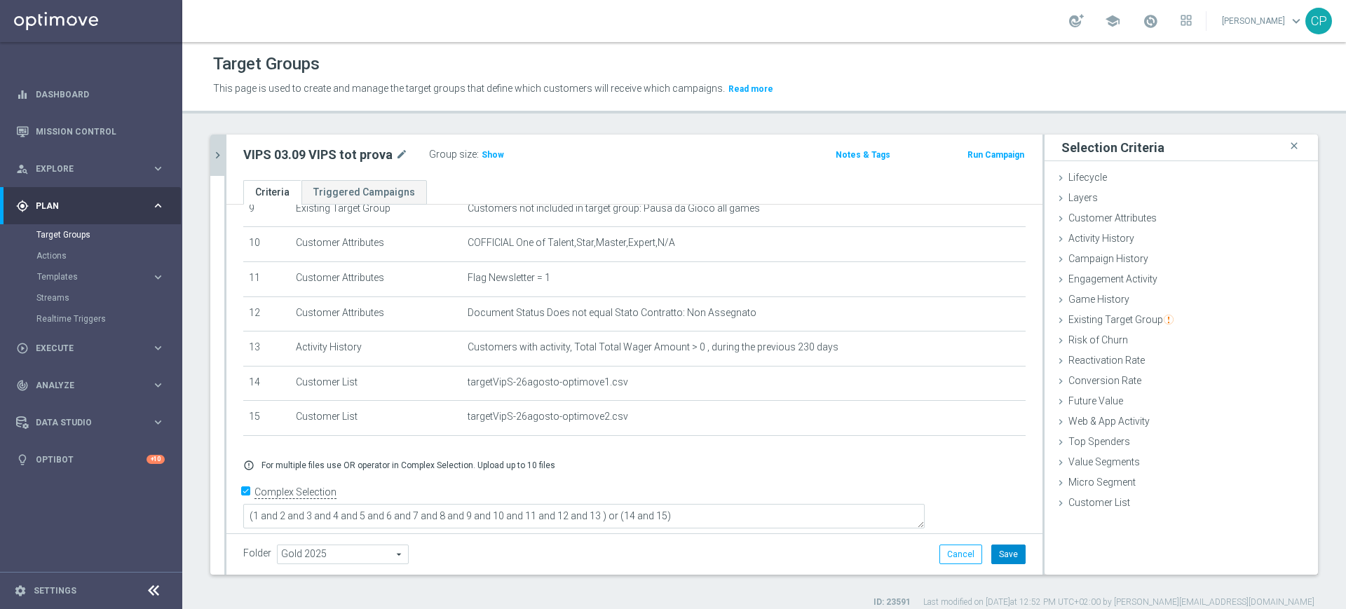
click at [991, 549] on button "Save" at bounding box center [1008, 555] width 34 height 20
click at [489, 156] on span "Show" at bounding box center [492, 155] width 22 height 10
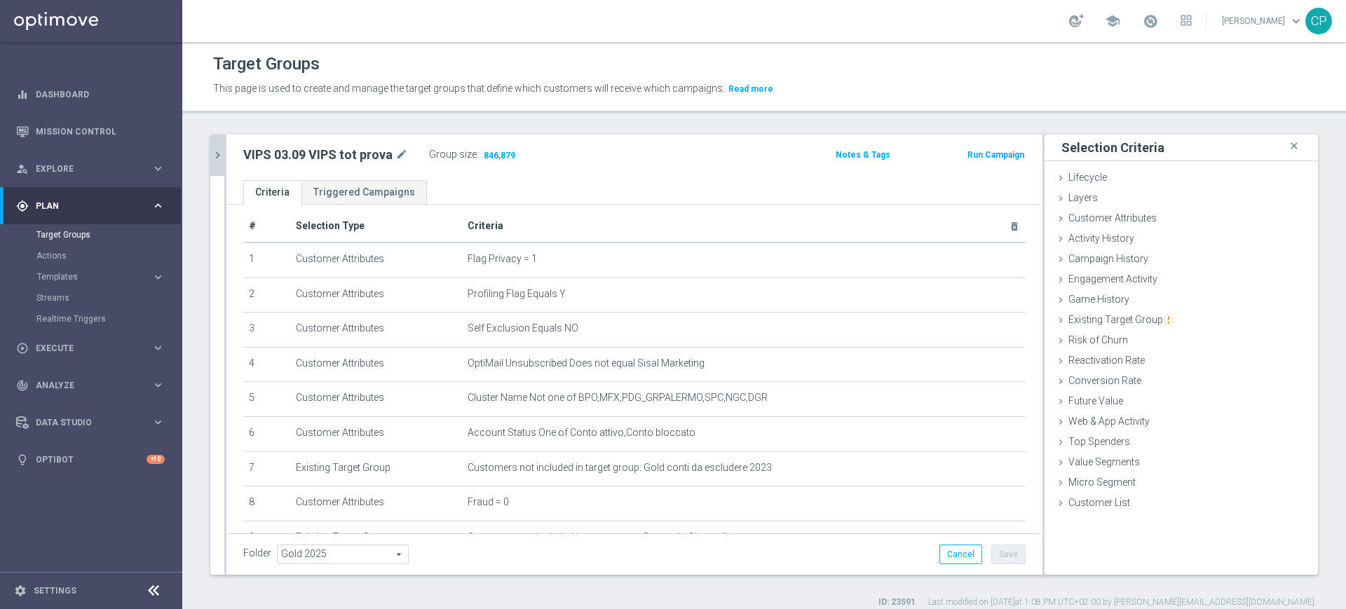
scroll to position [0, 0]
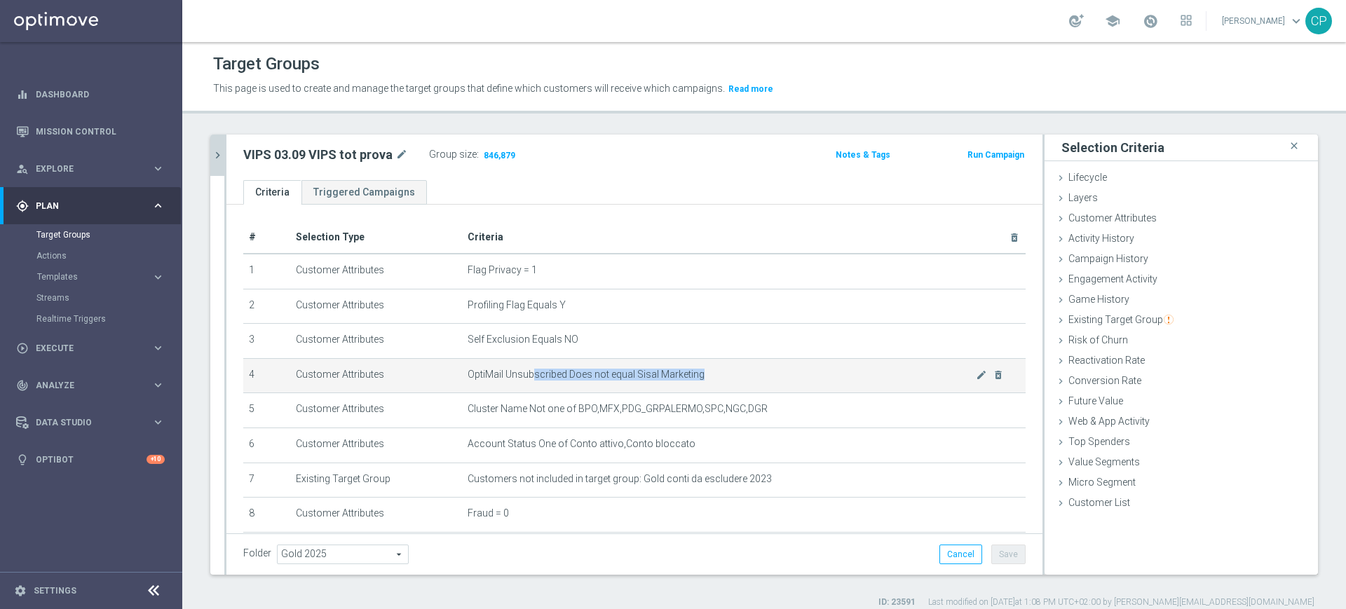
drag, startPoint x: 523, startPoint y: 378, endPoint x: 691, endPoint y: 378, distance: 167.5
click at [691, 378] on span "OptiMail Unsubscribed Does not equal Sisal Marketing" at bounding box center [721, 375] width 508 height 12
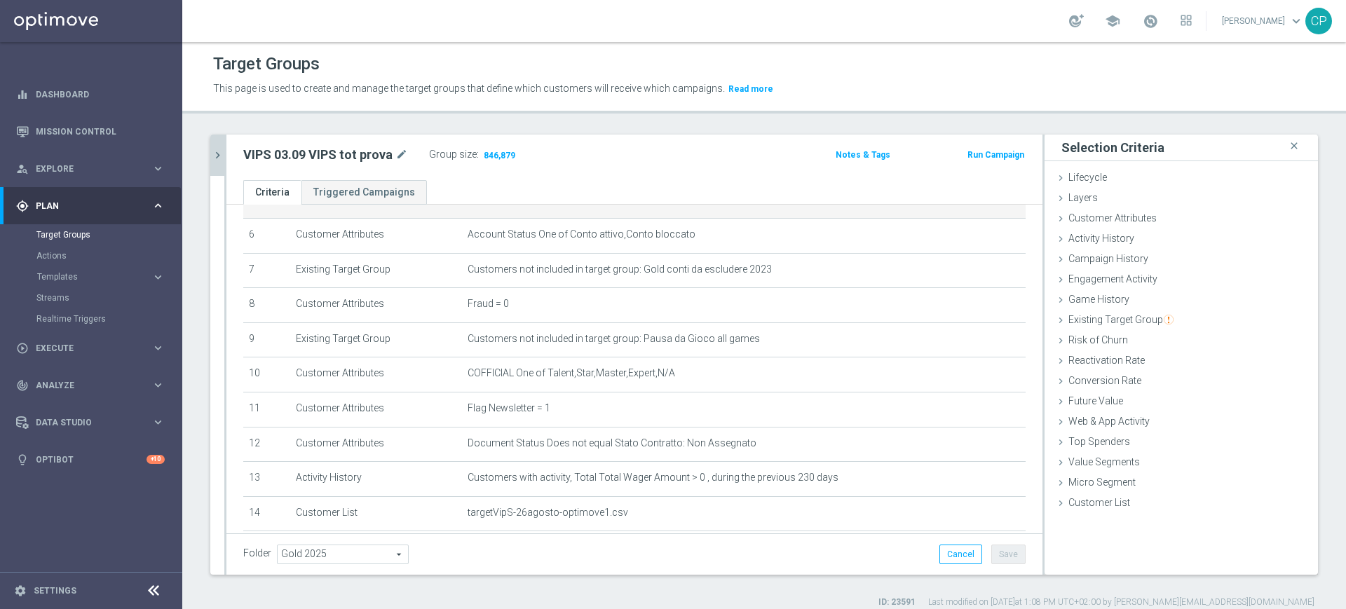
scroll to position [210, 0]
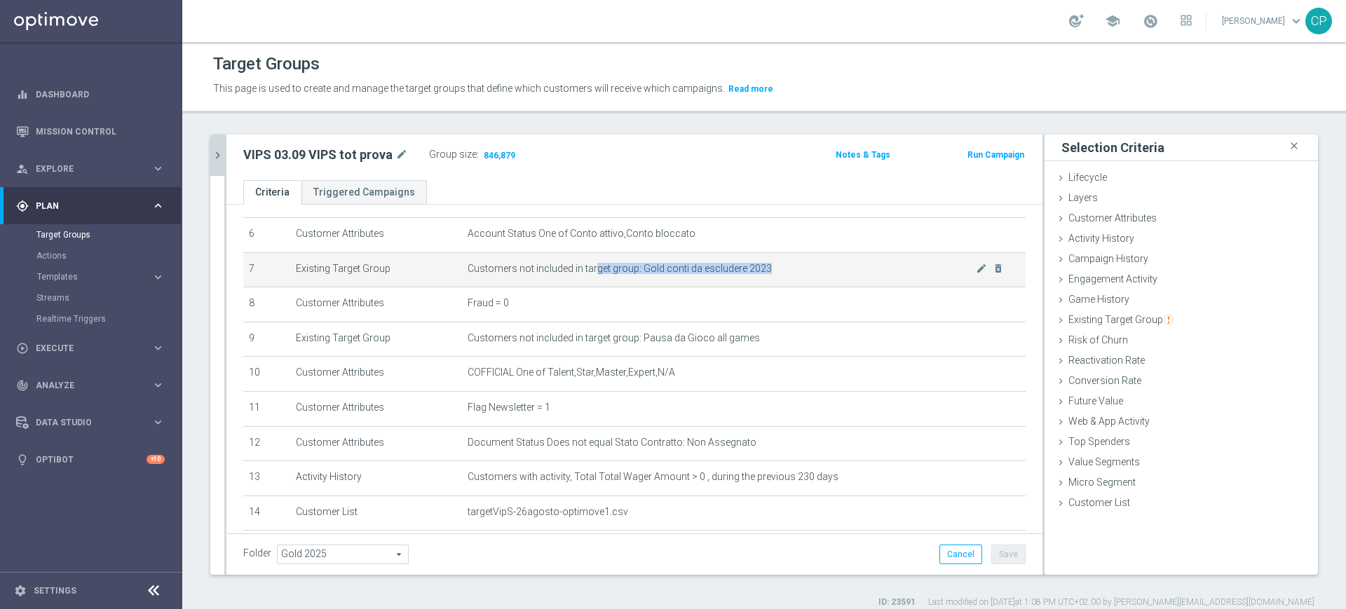
drag, startPoint x: 585, startPoint y: 273, endPoint x: 672, endPoint y: 286, distance: 87.9
click at [672, 286] on td "Customers not included in target group: Gold conti da escludere 2023 mode_edit …" at bounding box center [743, 269] width 563 height 35
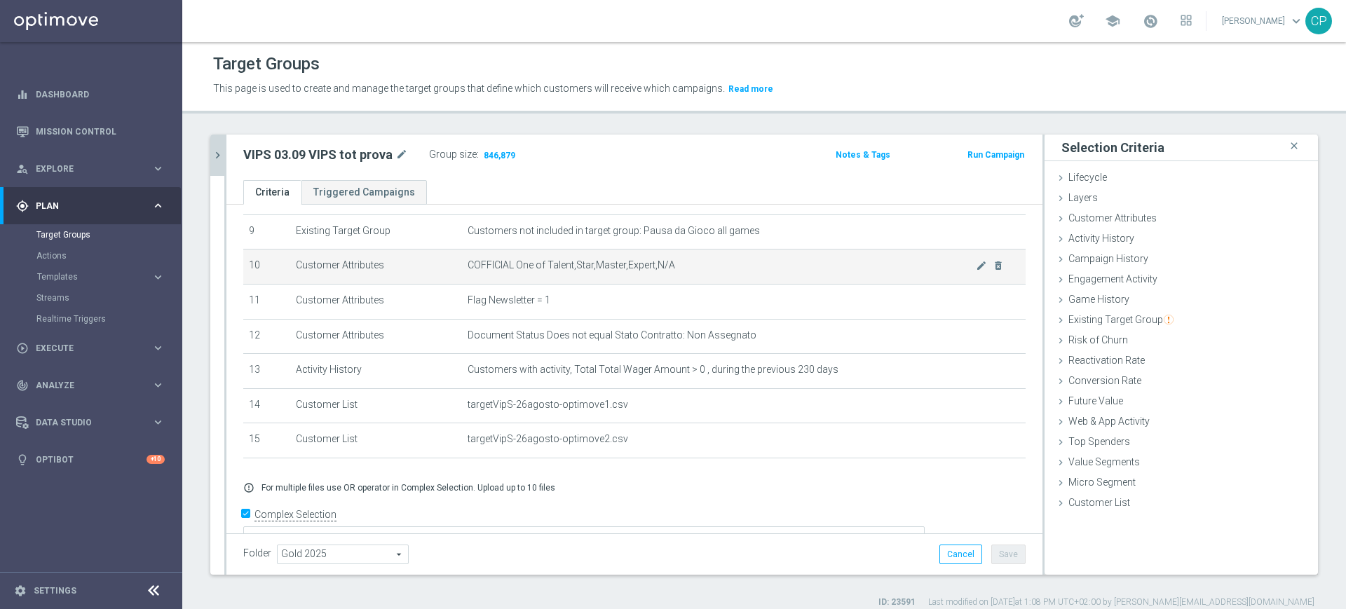
scroll to position [319, 0]
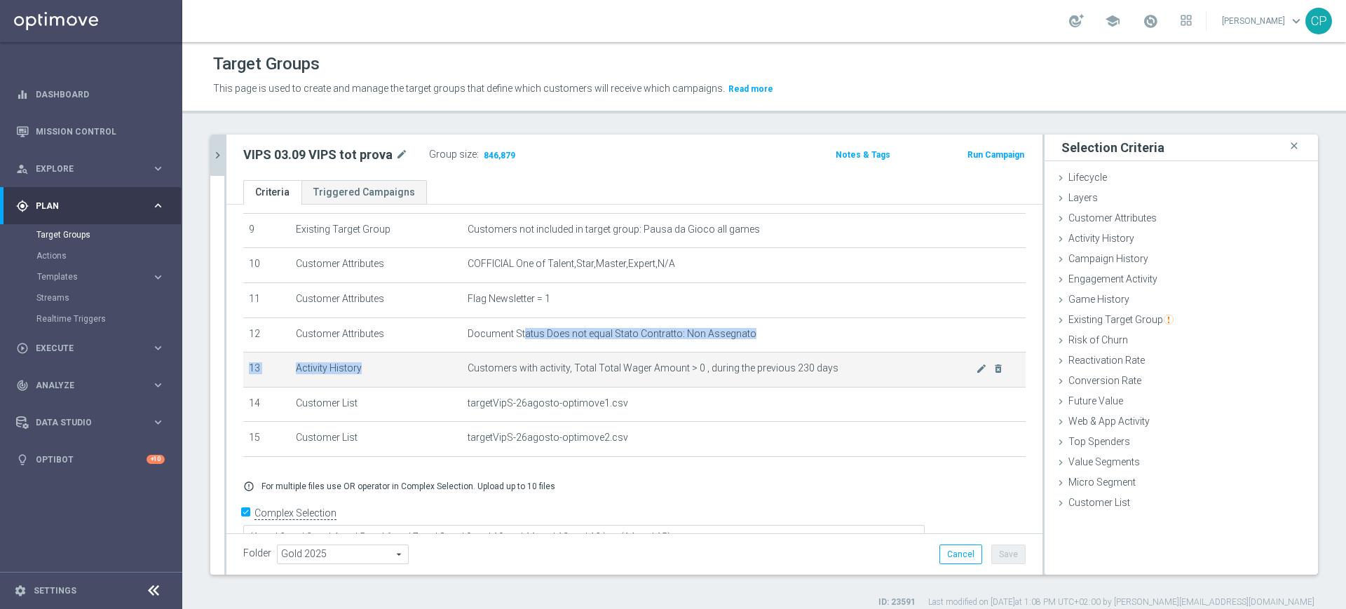
drag, startPoint x: 516, startPoint y: 339, endPoint x: 623, endPoint y: 367, distance: 110.8
click at [623, 367] on tbody "1 Customer Attributes Flag Privacy = 1 mode_edit delete_forever 2 Customer Attr…" at bounding box center [634, 195] width 782 height 521
drag, startPoint x: 558, startPoint y: 378, endPoint x: 678, endPoint y: 371, distance: 120.0
click at [678, 371] on span "Customers with activity, Total Total Wager Amount > 0 , during the previous 230…" at bounding box center [721, 368] width 508 height 12
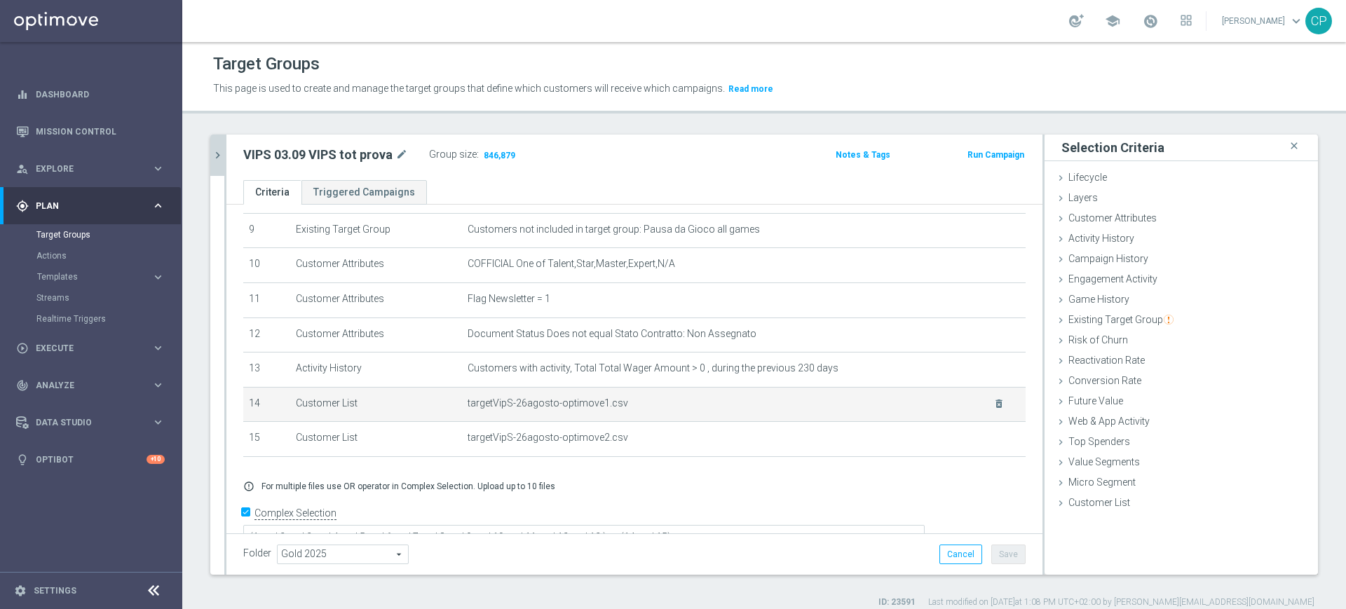
click at [630, 409] on span "targetVipS-26agosto-optimove1.csv" at bounding box center [721, 403] width 508 height 12
drag, startPoint x: 617, startPoint y: 412, endPoint x: 521, endPoint y: 407, distance: 96.8
click at [521, 407] on span "targetVipS-26agosto-optimove1.csv" at bounding box center [721, 403] width 508 height 12
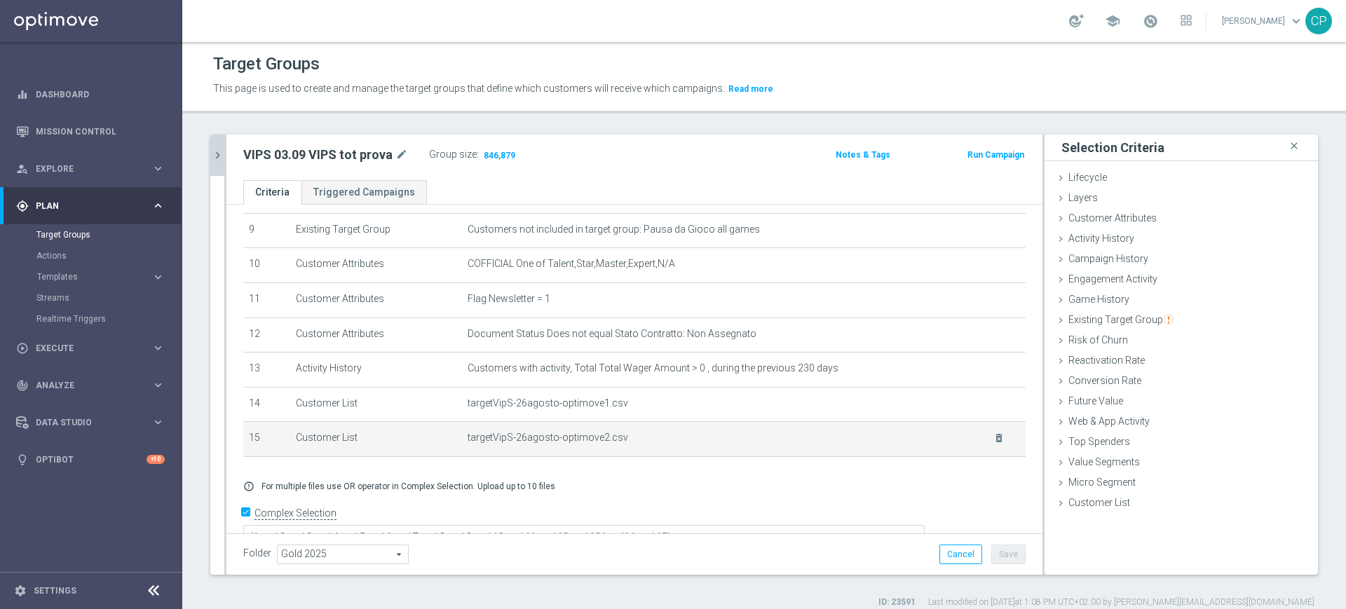
click at [699, 444] on span "targetVipS-26agosto-optimove2.csv" at bounding box center [721, 438] width 508 height 12
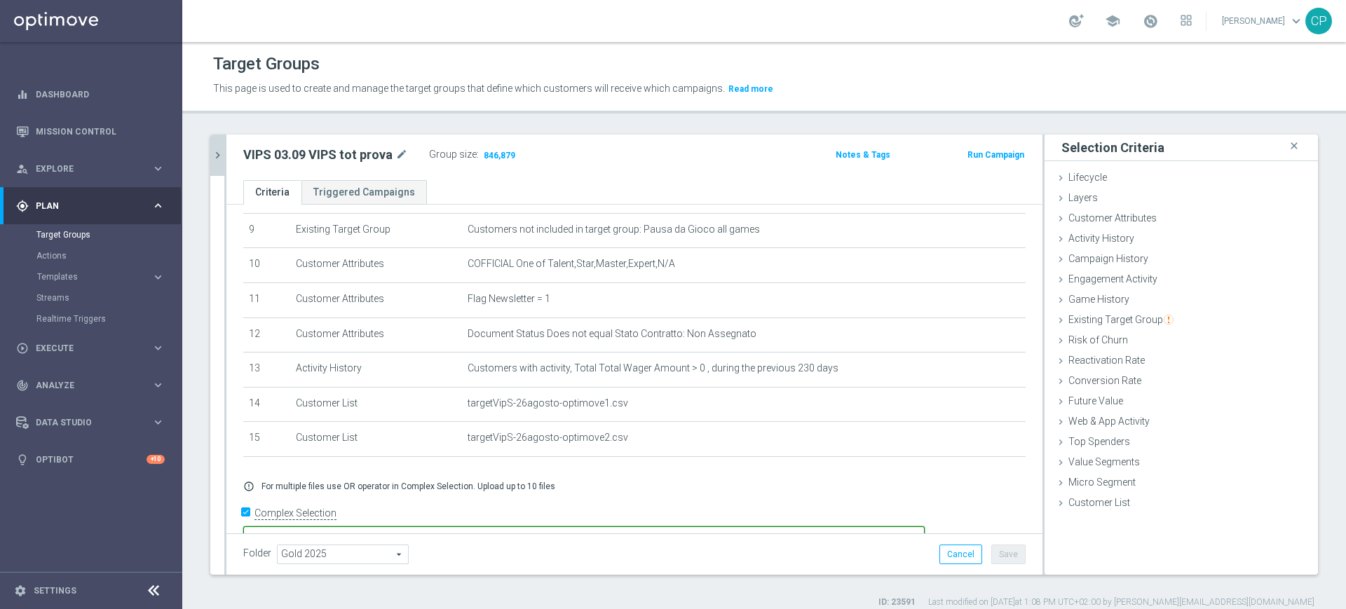
click at [708, 526] on textarea "(1 and 2 and 3 and 4 and 5 and 6 and 7 and 8 and 9 and 10 and 11 and 12 and 13 …" at bounding box center [583, 538] width 681 height 25
click at [495, 154] on span "Show" at bounding box center [492, 155] width 22 height 10
click at [708, 527] on textarea "(1 and 2 and 3 and 4 and 5 and 6 and 7 and 8 and 9 and 10 and 11 and 12 and 13 …" at bounding box center [583, 538] width 681 height 25
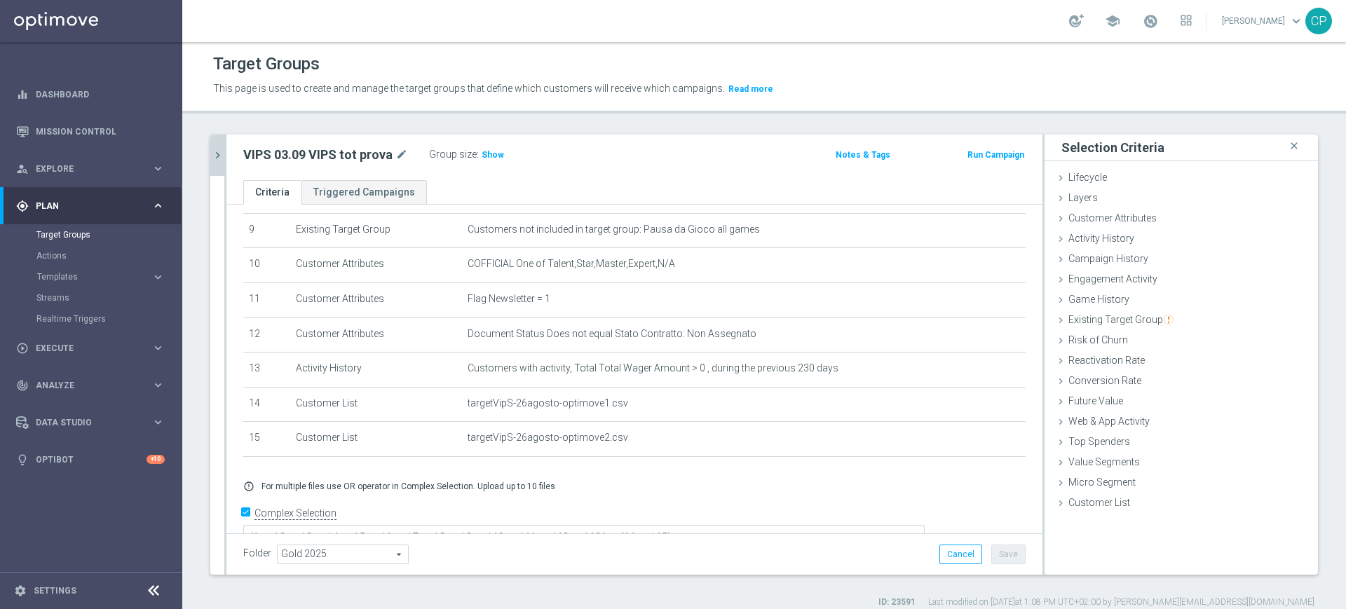
click at [710, 486] on div "+ Add Selection error_outline For multiple files use OR operator in Complex Sel…" at bounding box center [634, 486] width 803 height 33
click at [722, 526] on textarea "(1 and 2 and 3 and 4 and 5 and 6 and 7 and 8 and 9 and 10 and 11 and 12 and 13 …" at bounding box center [583, 538] width 681 height 25
click at [488, 150] on span "Show" at bounding box center [492, 155] width 22 height 10
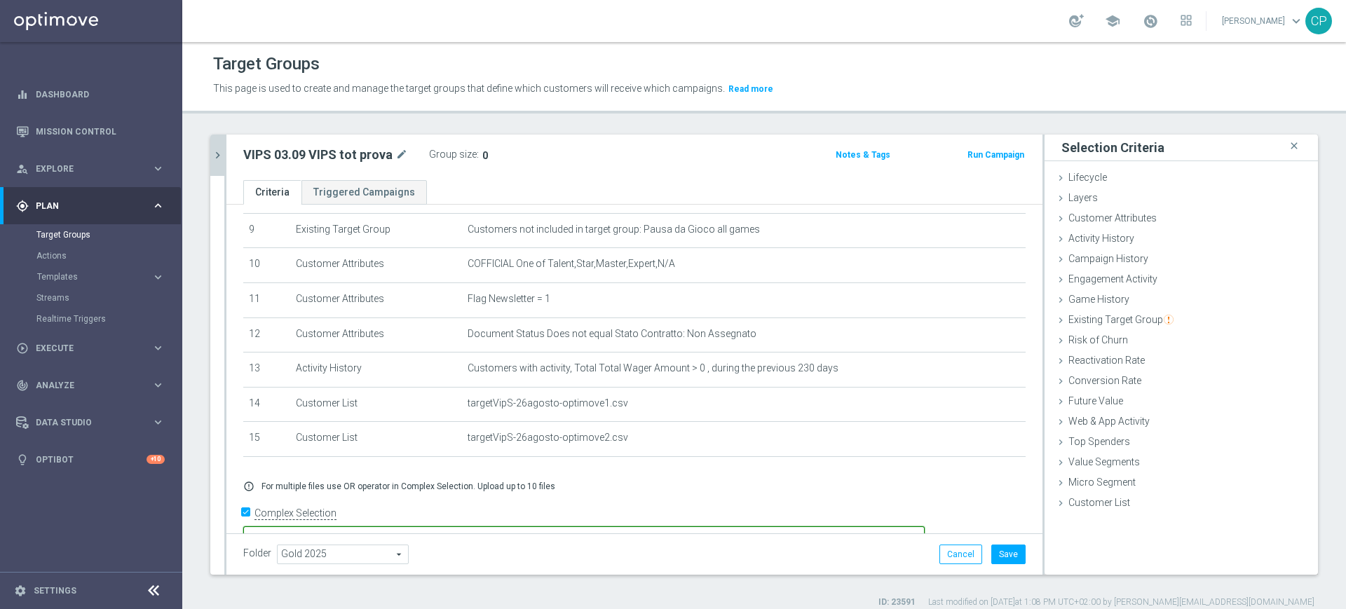
click at [701, 526] on textarea "(1 and 2 and 3 and 4 and 5 and 6 and 7 and 8 and 9 and 10 and 11 and 12 and 13 …" at bounding box center [583, 538] width 681 height 25
type textarea "(1 and 2 and 3 and 4 and 5 and 6 and 7 and 8 and 9 and 10 and 11 and 12 and 13)…"
click at [485, 147] on h3 "Show" at bounding box center [492, 154] width 25 height 15
click at [992, 553] on button "Save" at bounding box center [1008, 555] width 34 height 20
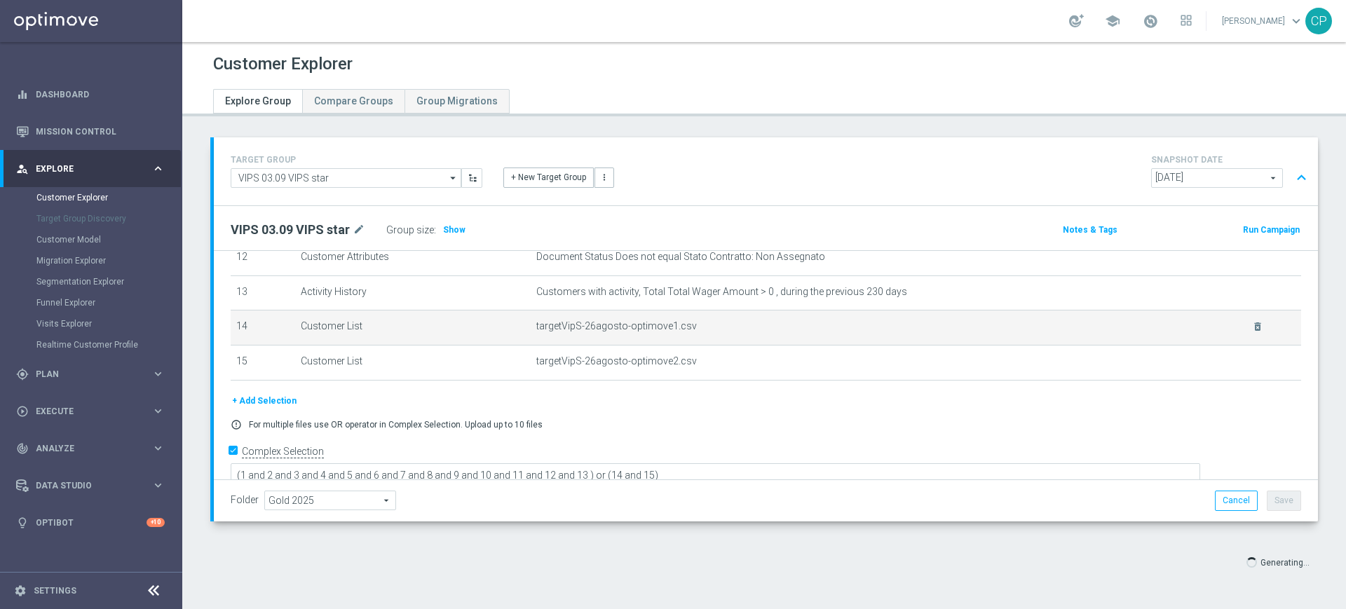
scroll to position [453, 0]
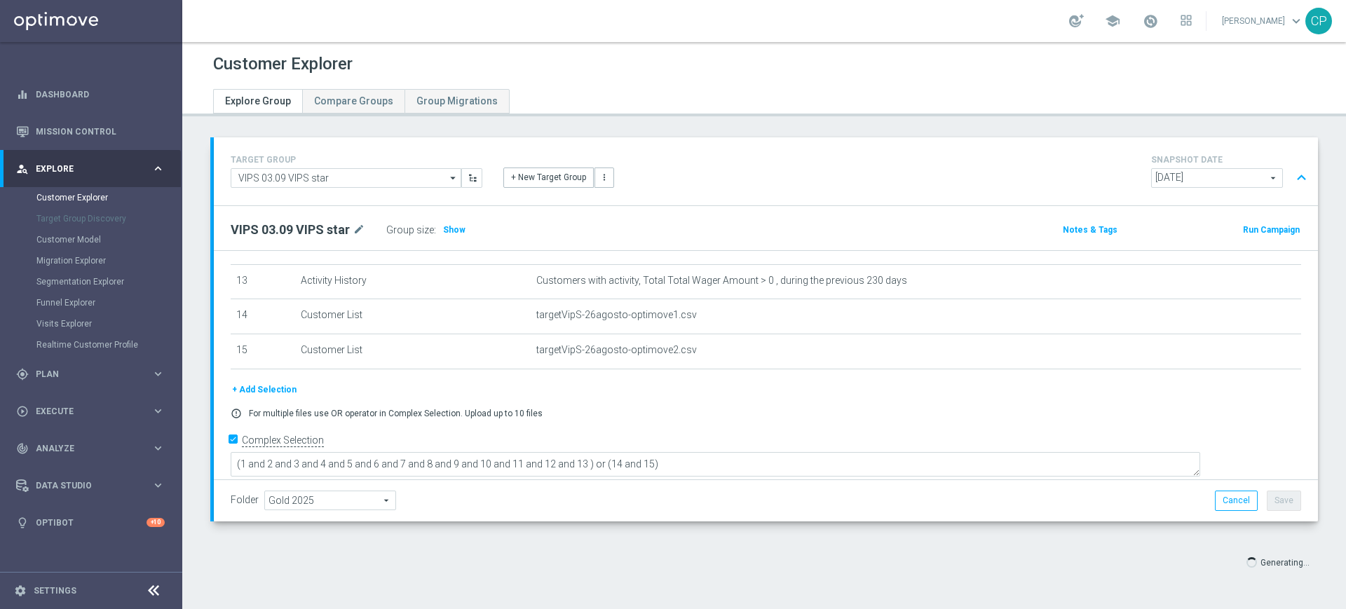
click at [198, 191] on div "TARGET GROUP VIPS 03.09 VIPS star VIPS 03.09 VIPS star arrow_drop_down Show Sel…" at bounding box center [763, 366] width 1163 height 458
click at [72, 198] on link "Customer Explorer" at bounding box center [90, 197] width 109 height 11
click at [81, 193] on link "Customer Explorer" at bounding box center [90, 197] width 109 height 11
click at [776, 419] on div "error_outline For multiple files use OR operator in Complex Selection. Upload u…" at bounding box center [765, 413] width 1091 height 11
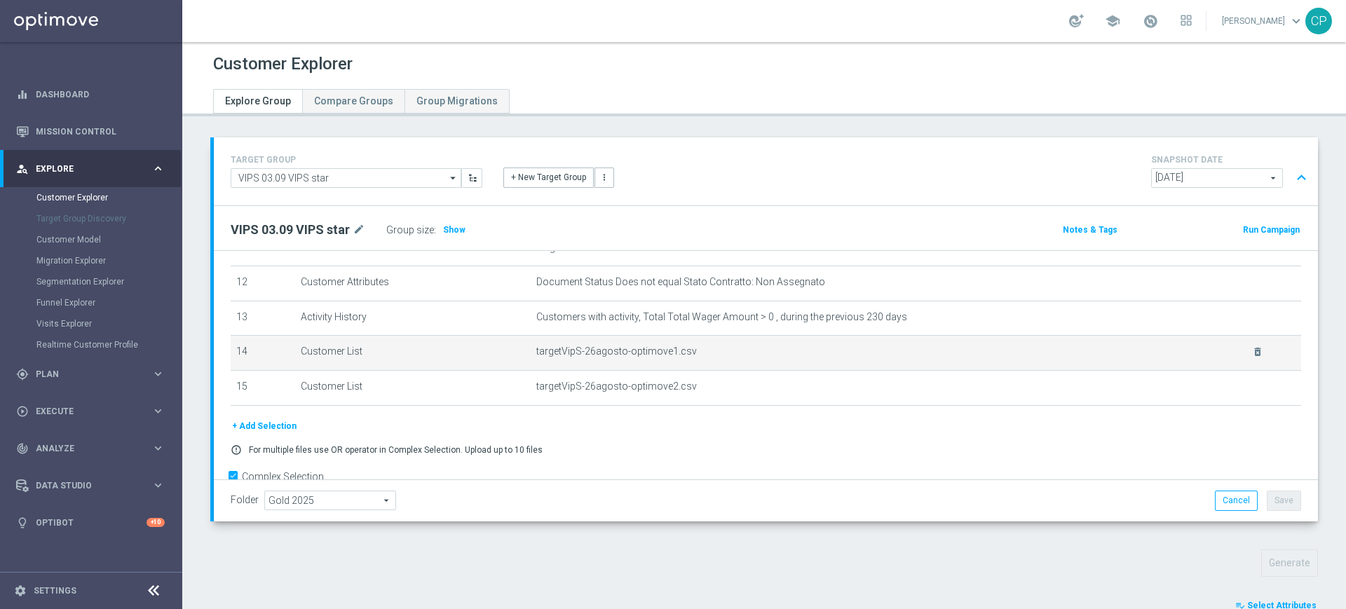
scroll to position [453, 0]
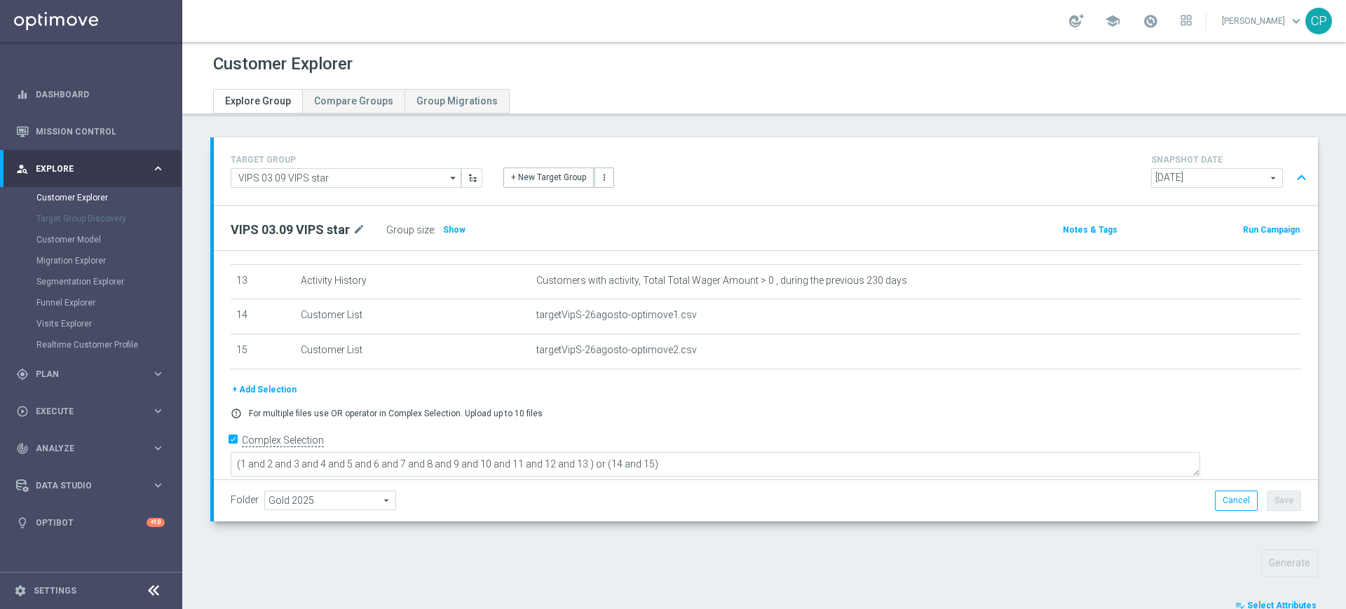
click at [578, 392] on div "+ Add Selection" at bounding box center [765, 389] width 1091 height 15
click at [75, 368] on div "gps_fixed Plan" at bounding box center [83, 374] width 135 height 13
click at [57, 234] on link "Target Groups" at bounding box center [90, 234] width 109 height 11
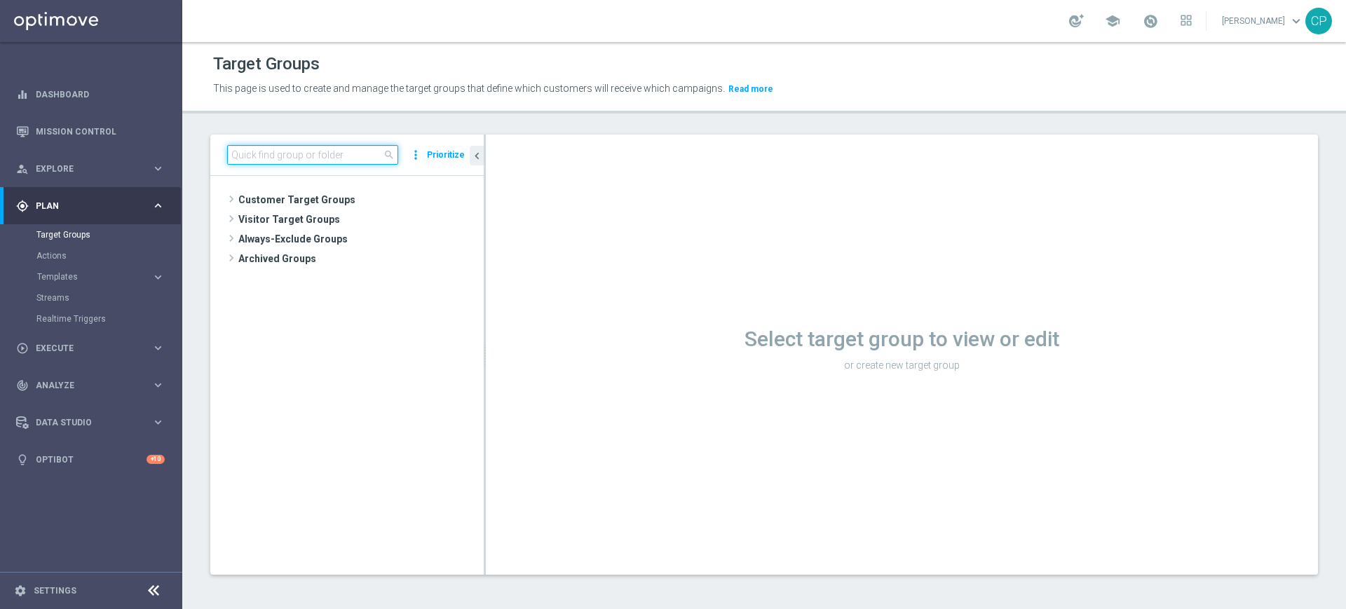
click at [318, 158] on input at bounding box center [312, 155] width 171 height 20
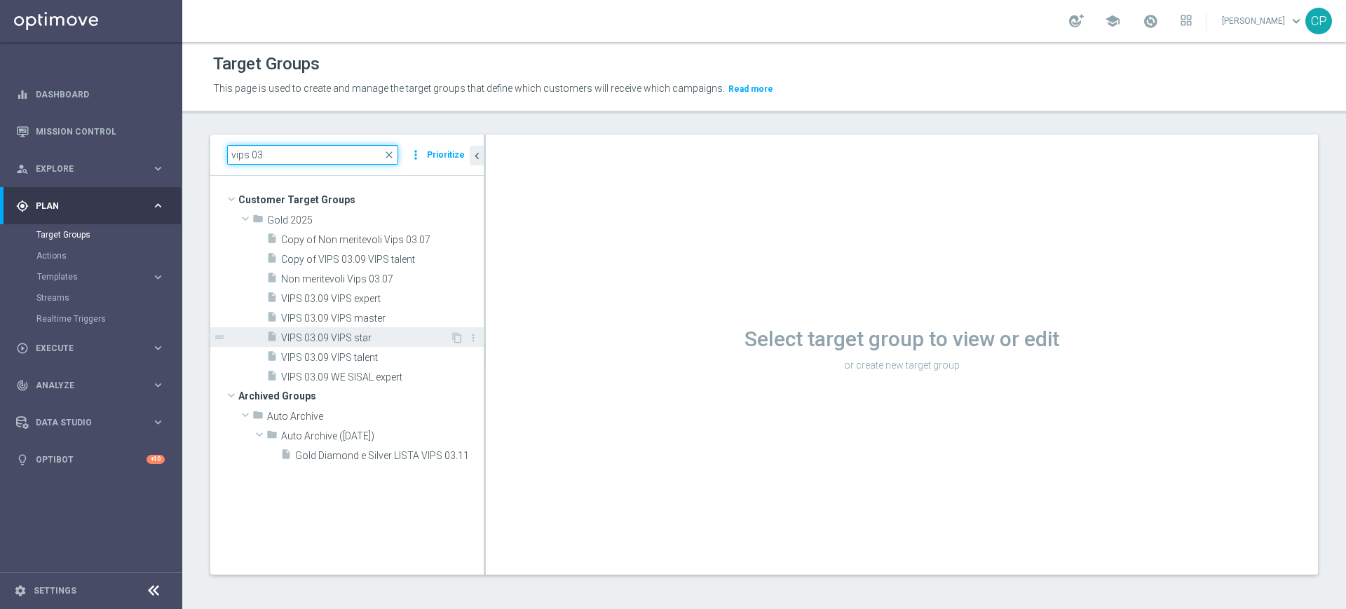
type input "vips 03"
click at [338, 332] on span "VIPS 03.09 VIPS star" at bounding box center [365, 338] width 169 height 12
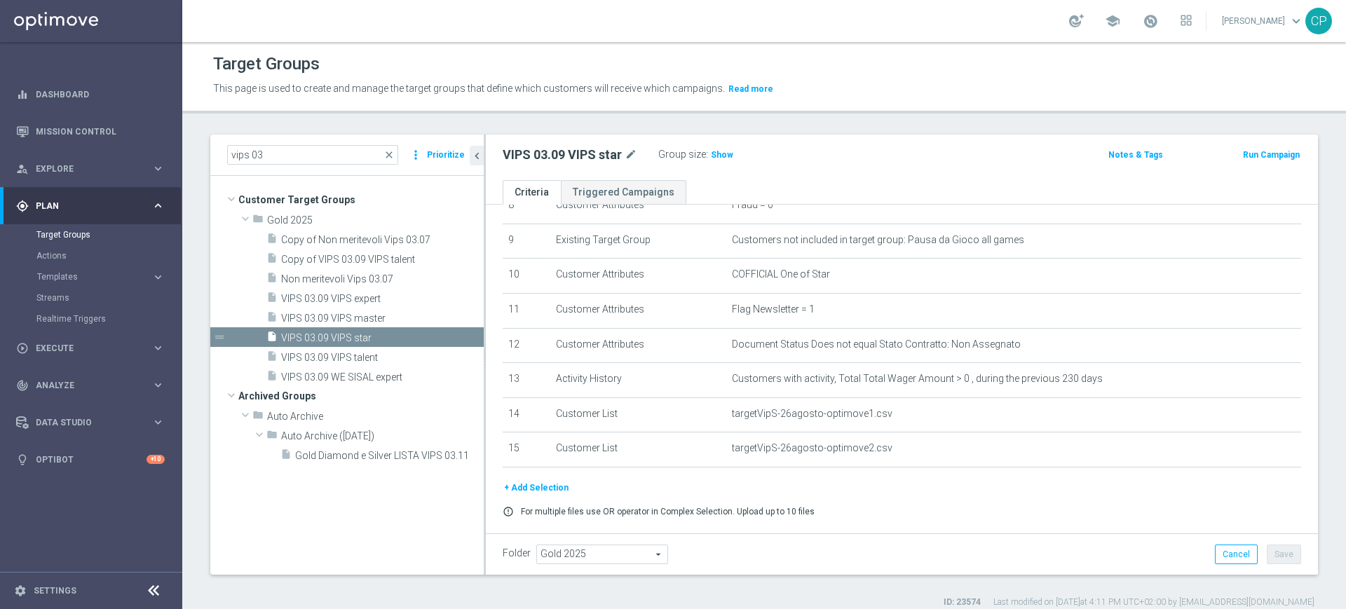
scroll to position [309, 0]
click at [359, 376] on span "VIPS 03.09 WE SISAL expert" at bounding box center [365, 377] width 169 height 12
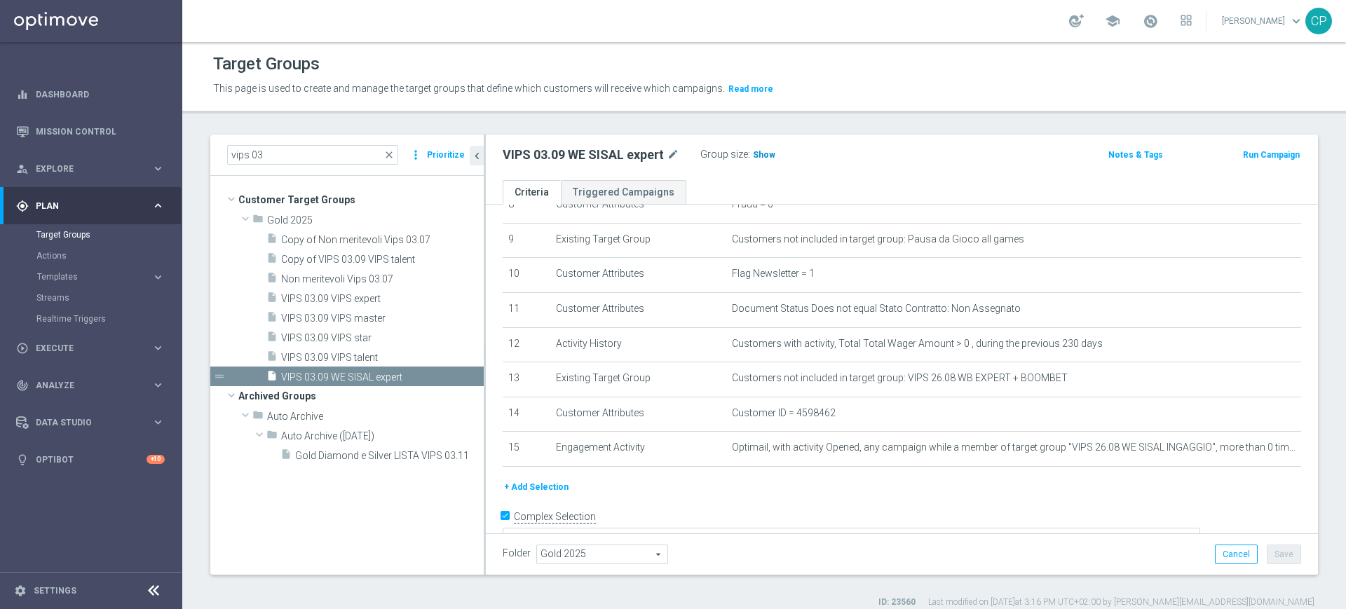
click at [758, 155] on span "Show" at bounding box center [764, 155] width 22 height 10
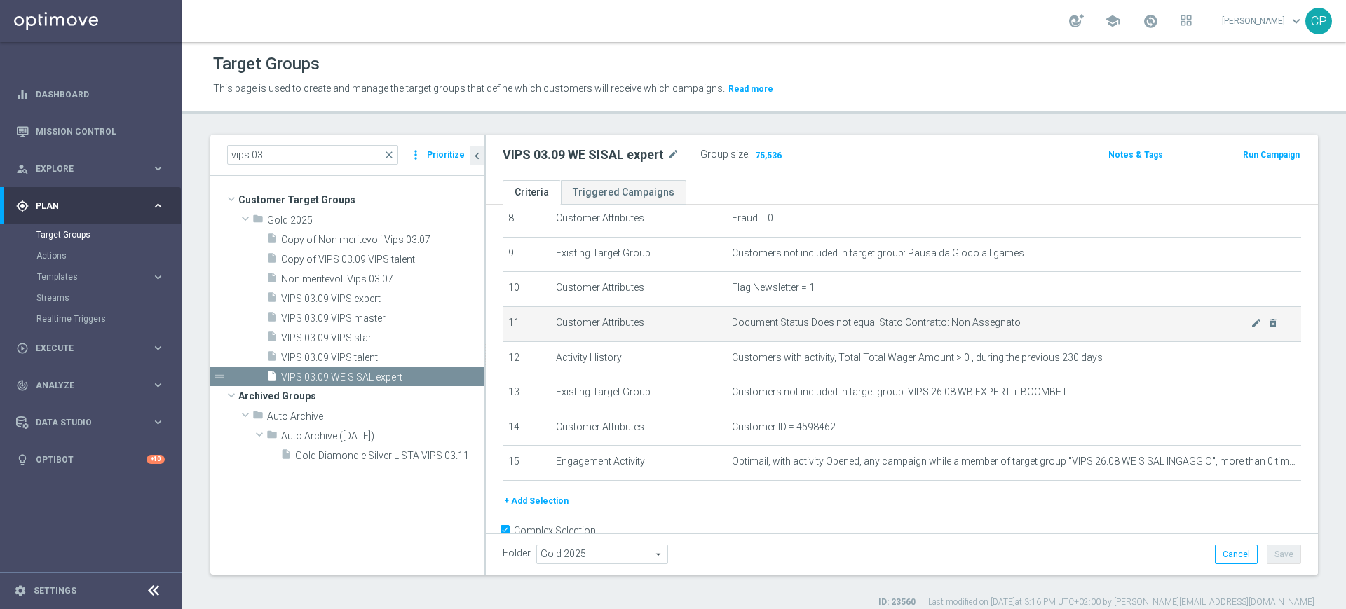
scroll to position [274, 0]
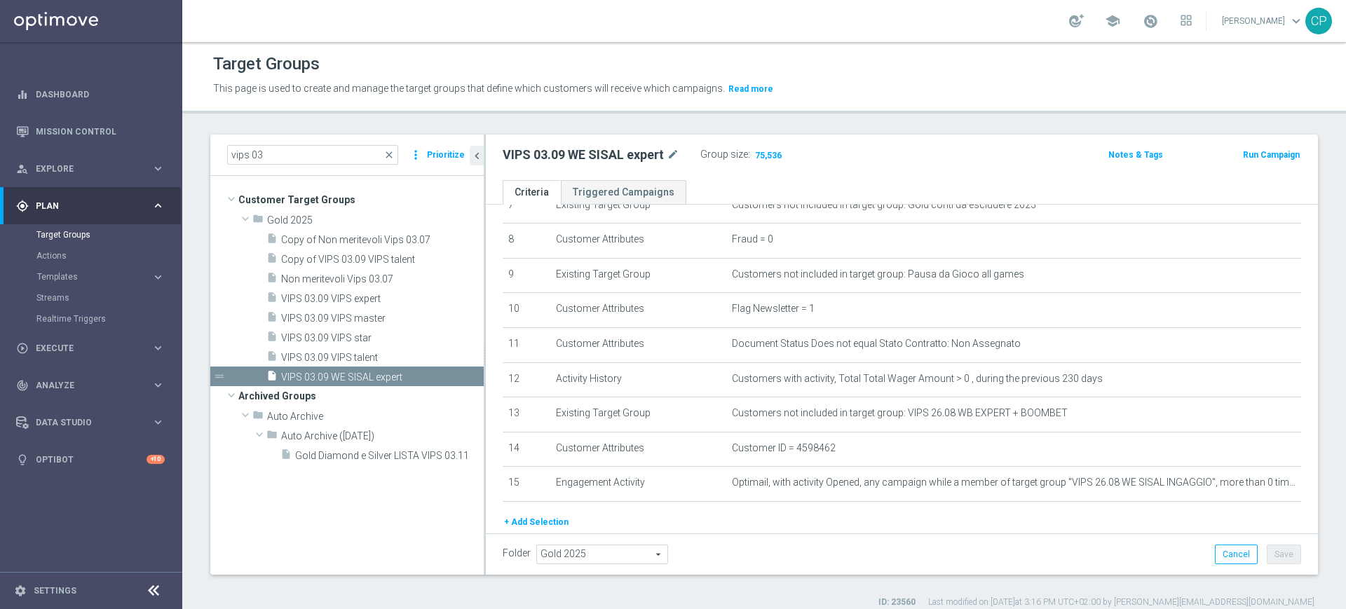
click at [858, 543] on div "Folder Gold 2025 Gold 2025 arrow_drop_down search Cancel Save Saving..." at bounding box center [902, 553] width 832 height 41
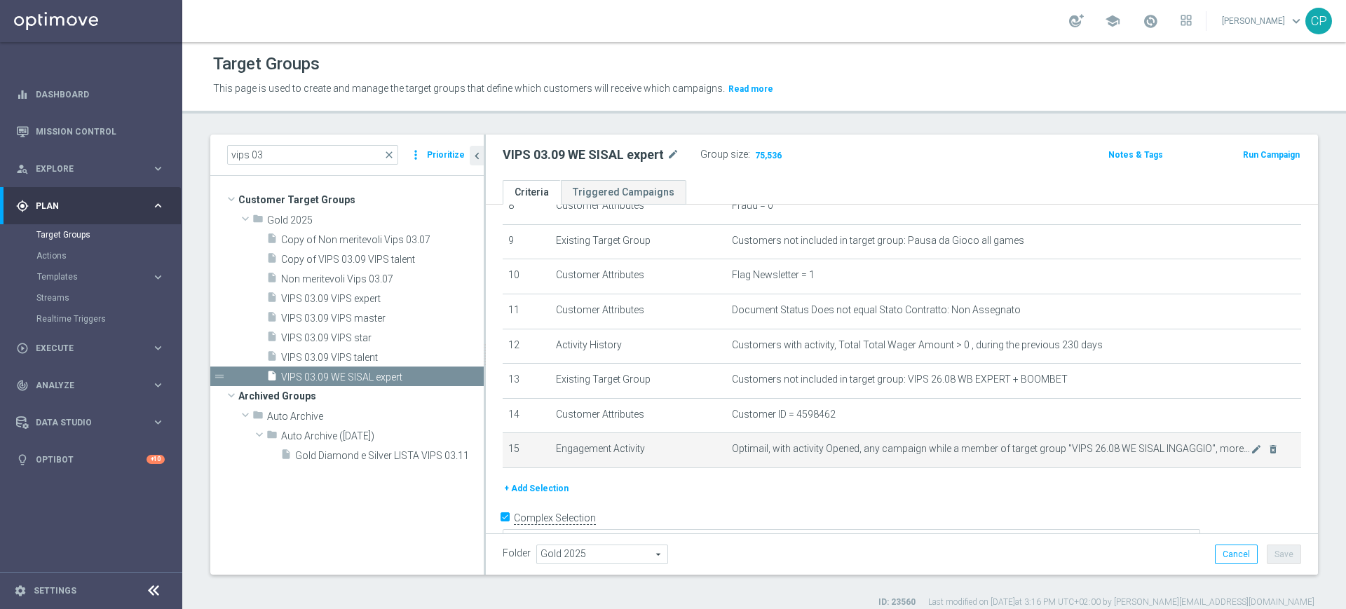
scroll to position [308, 0]
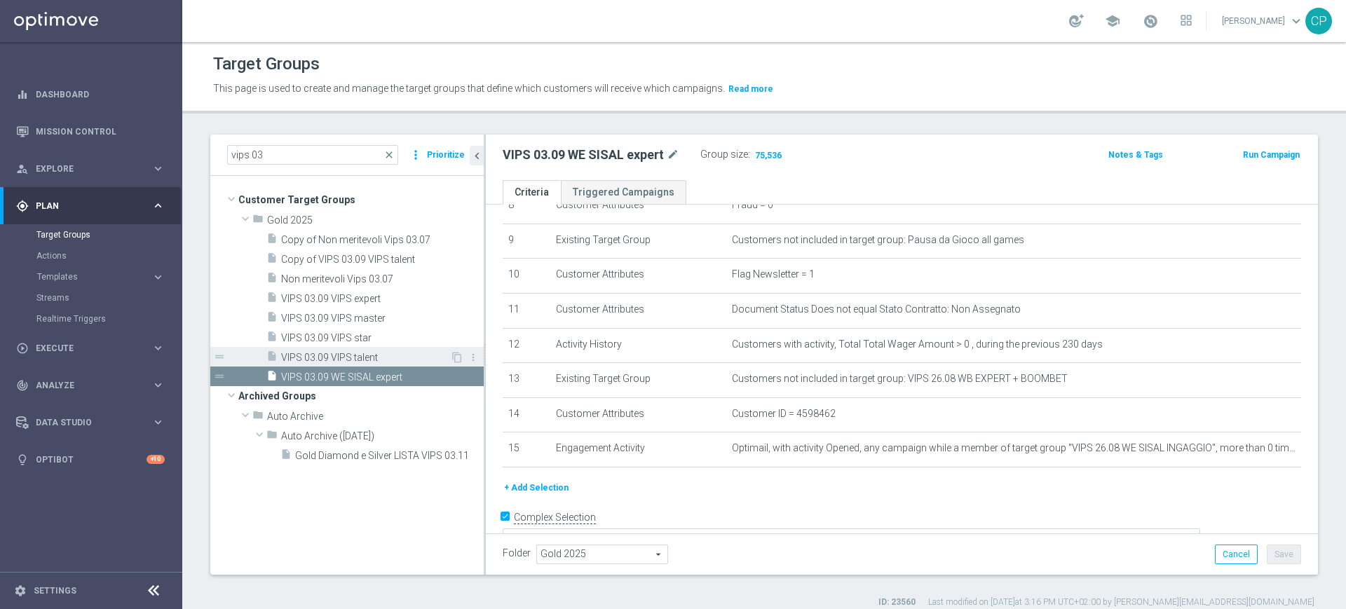
click at [390, 357] on span "VIPS 03.09 VIPS talent" at bounding box center [365, 358] width 169 height 12
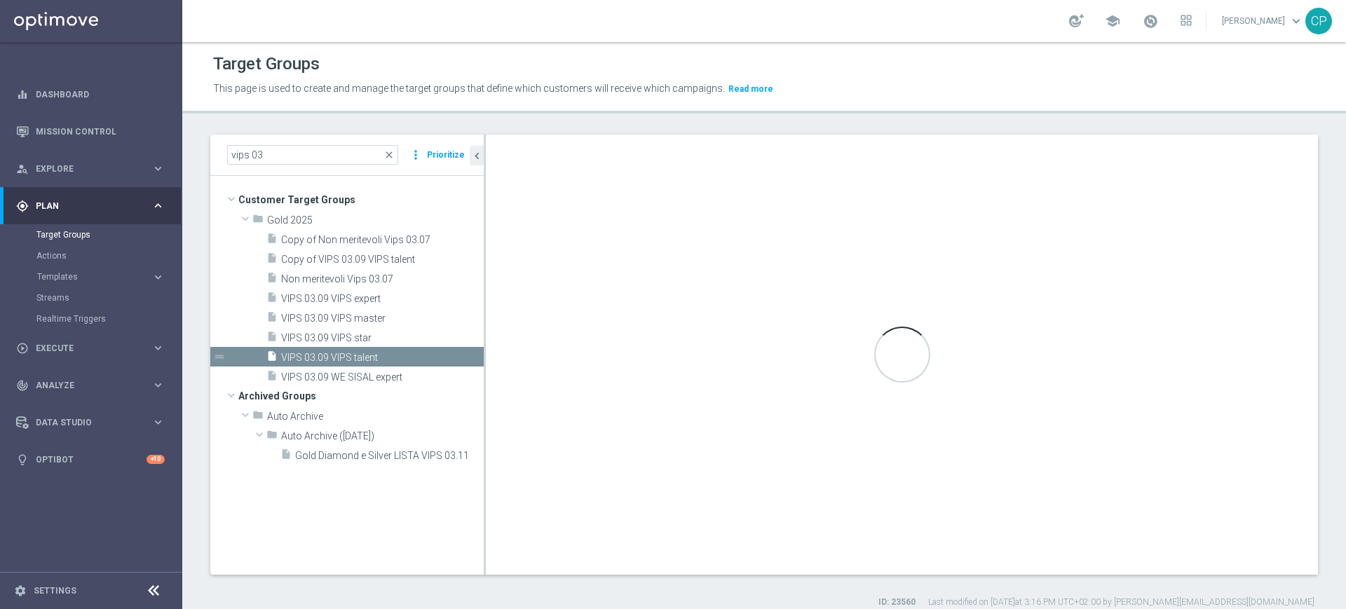
type textarea "(1 and 2 and 3 and 4 and 5 and 6 and 7 and 8 and 9 and 10 and 11 and 12 and 13 …"
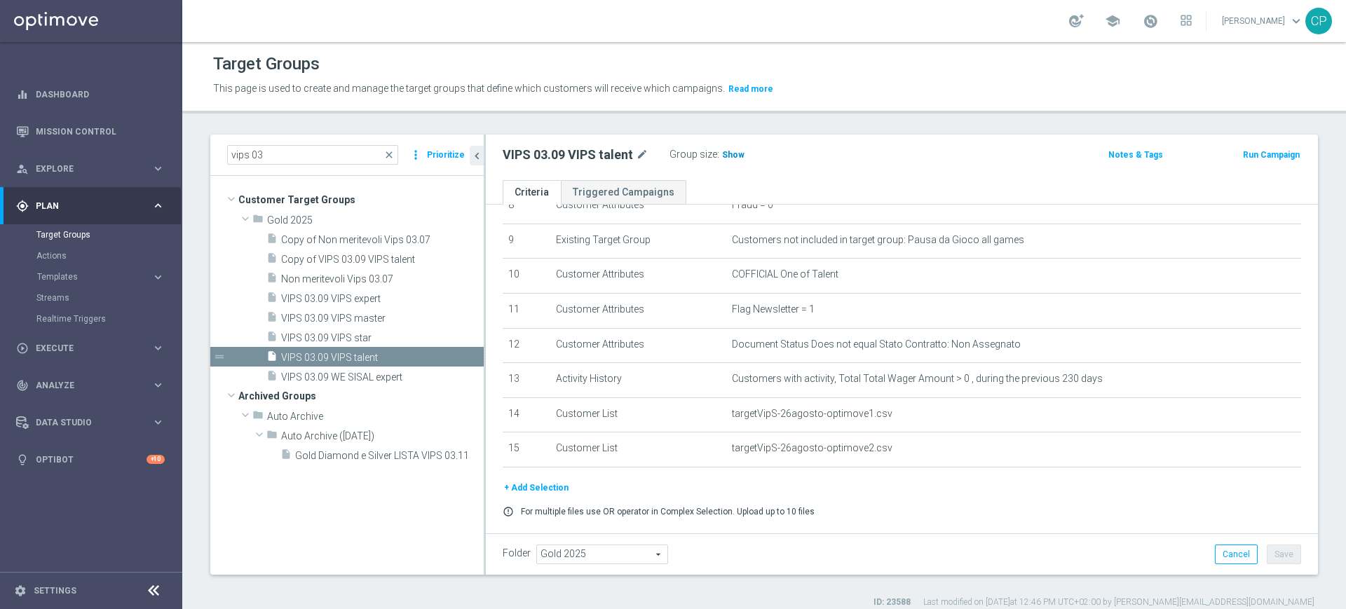
click at [729, 153] on span "Show" at bounding box center [733, 155] width 22 height 10
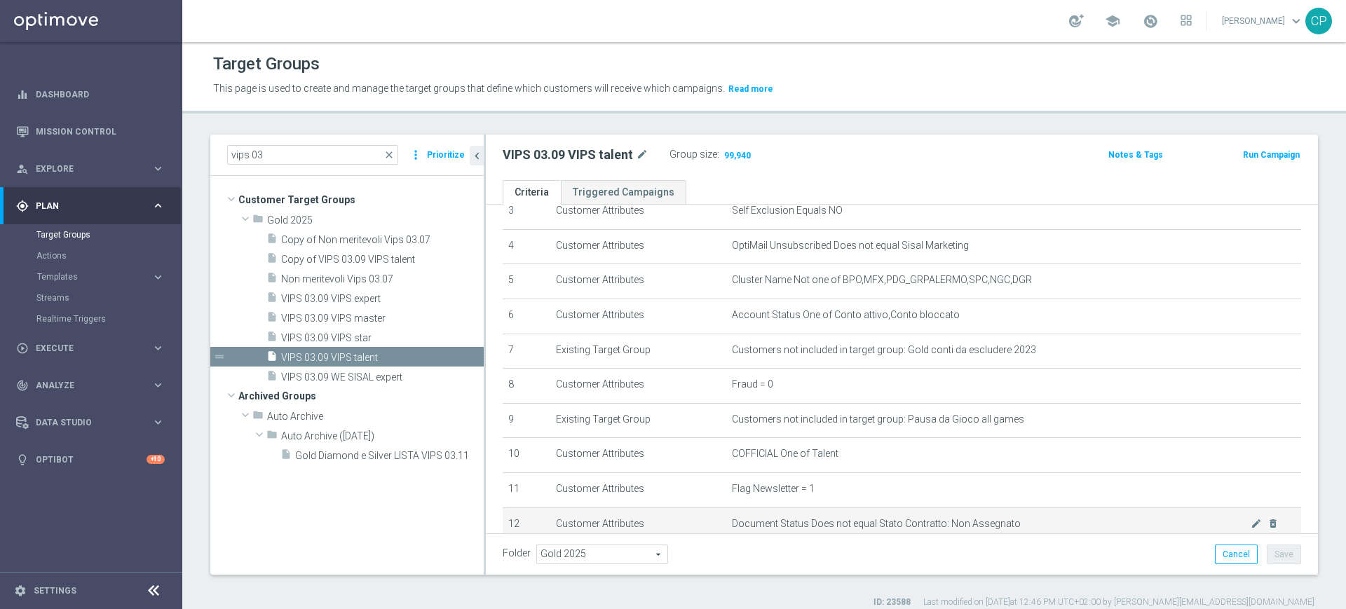
scroll to position [130, 0]
